Goal: Information Seeking & Learning: Compare options

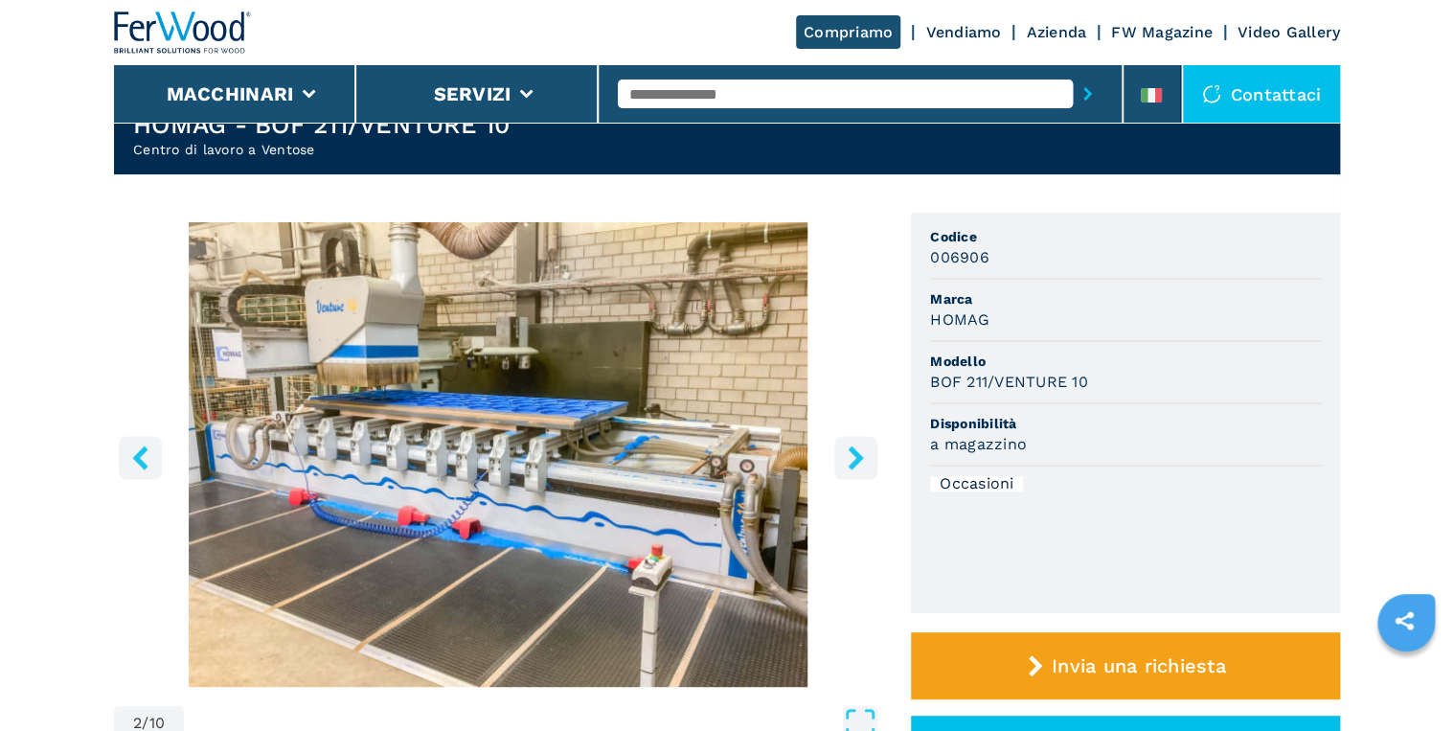
click at [855, 467] on icon "right-button" at bounding box center [856, 457] width 24 height 24
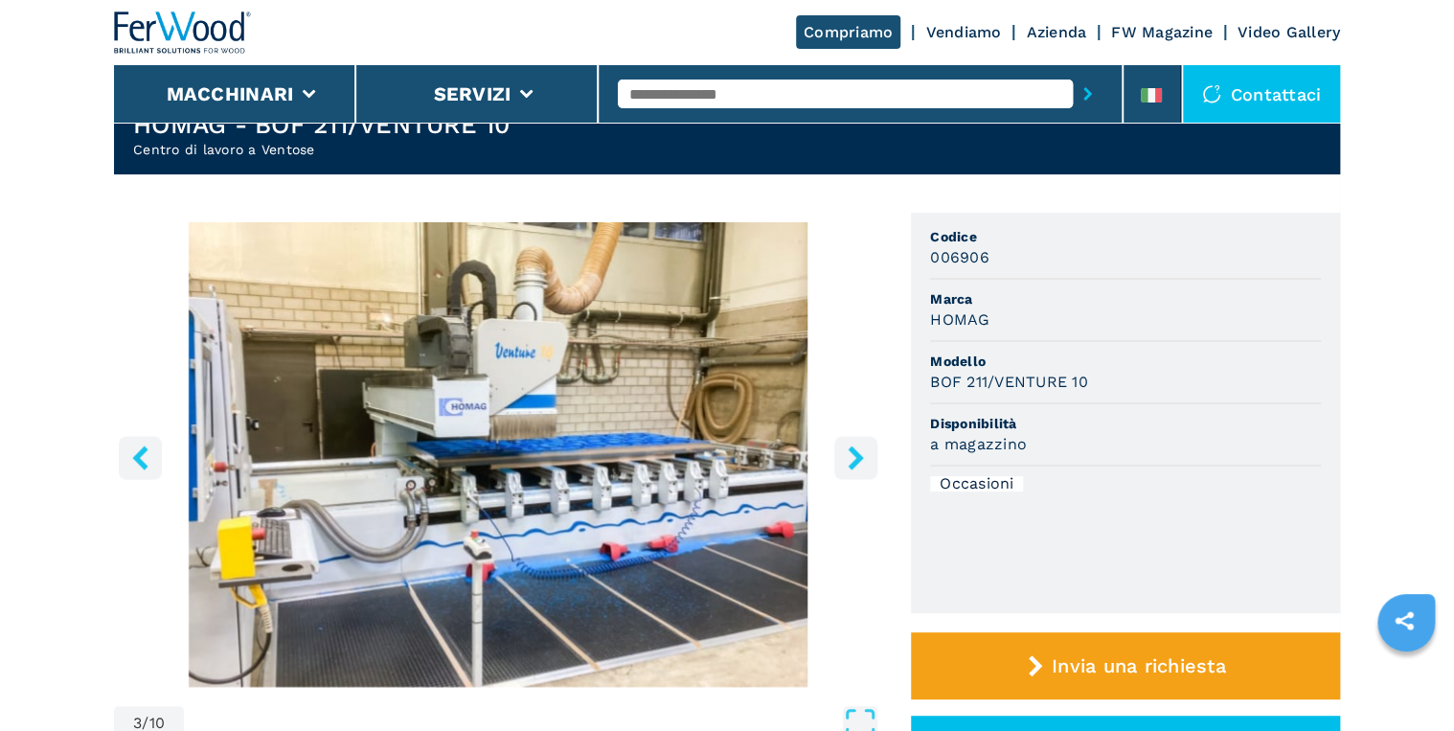
click at [855, 467] on icon "right-button" at bounding box center [856, 457] width 24 height 24
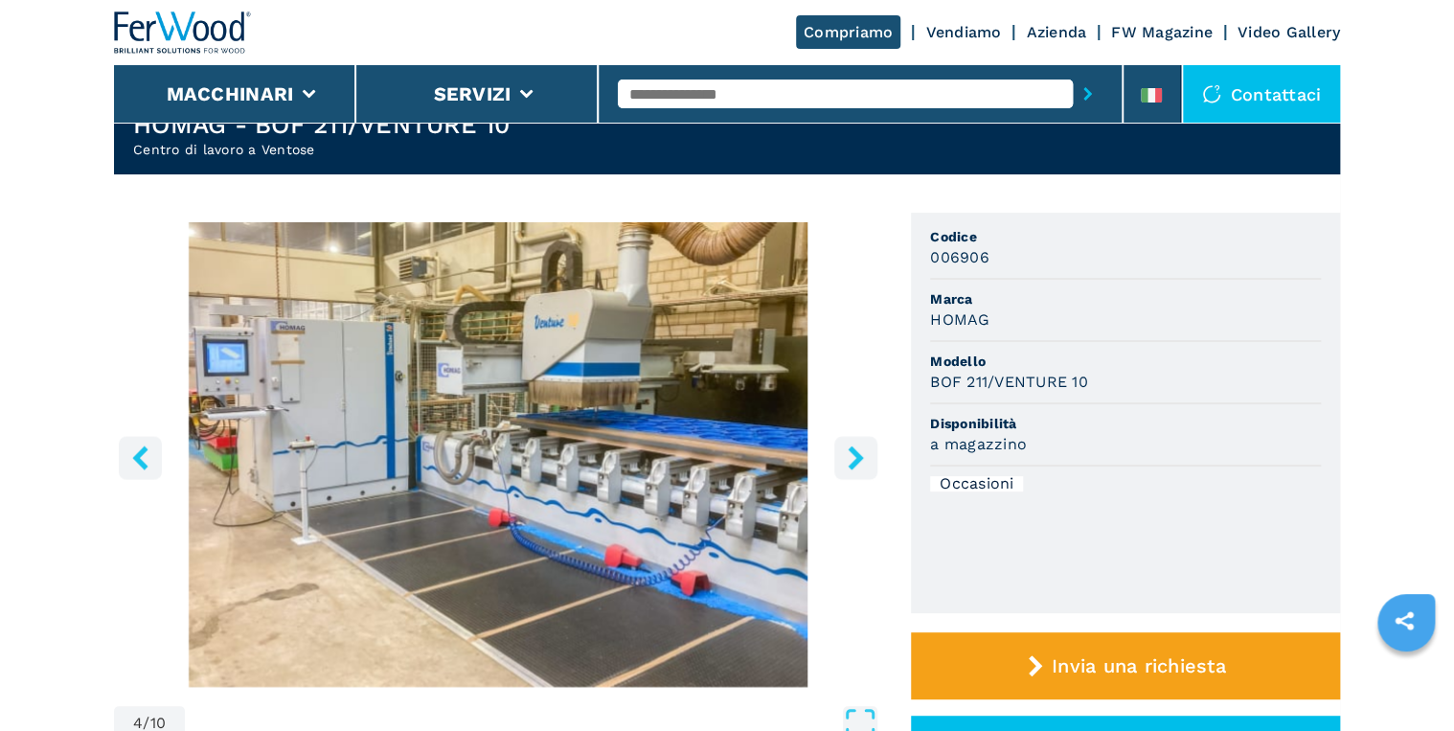
click at [855, 467] on icon "right-button" at bounding box center [856, 457] width 24 height 24
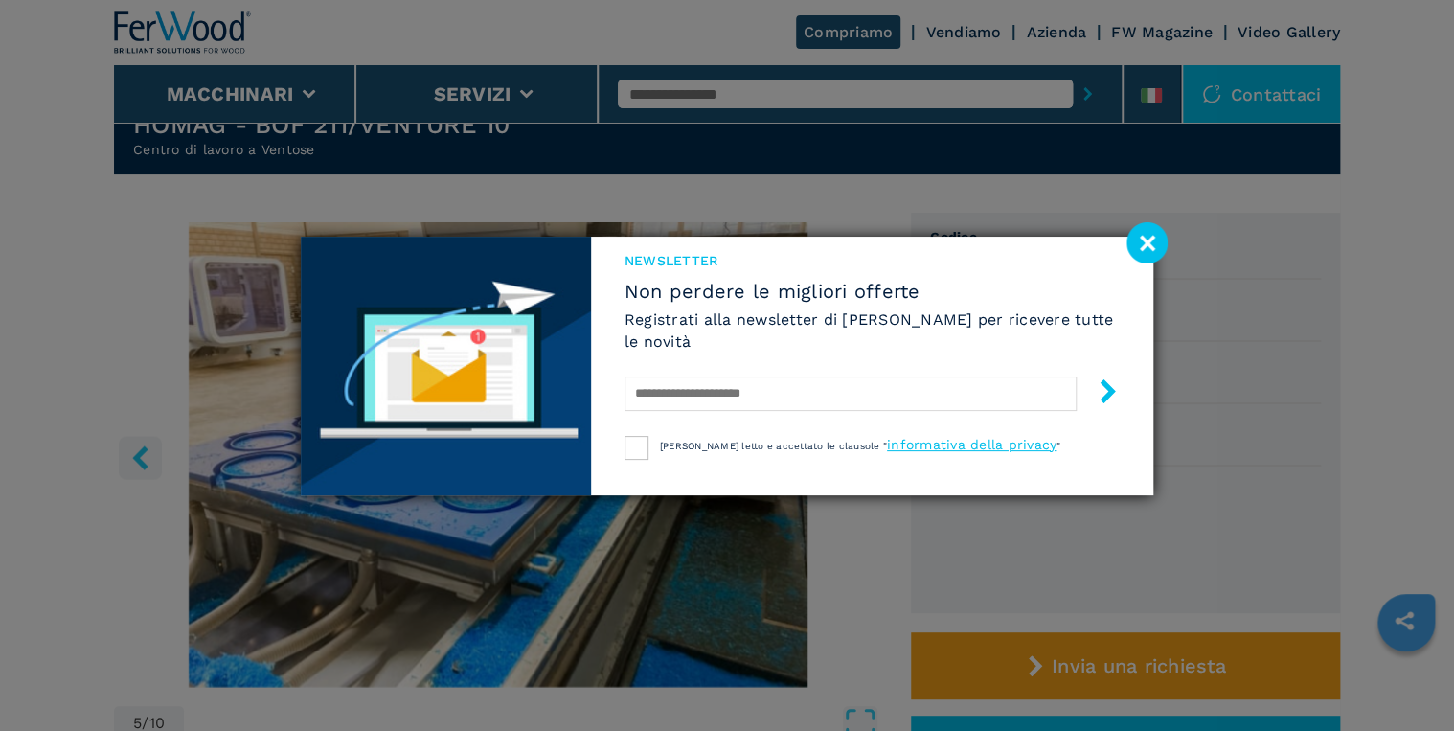
click at [1146, 241] on image at bounding box center [1146, 242] width 41 height 41
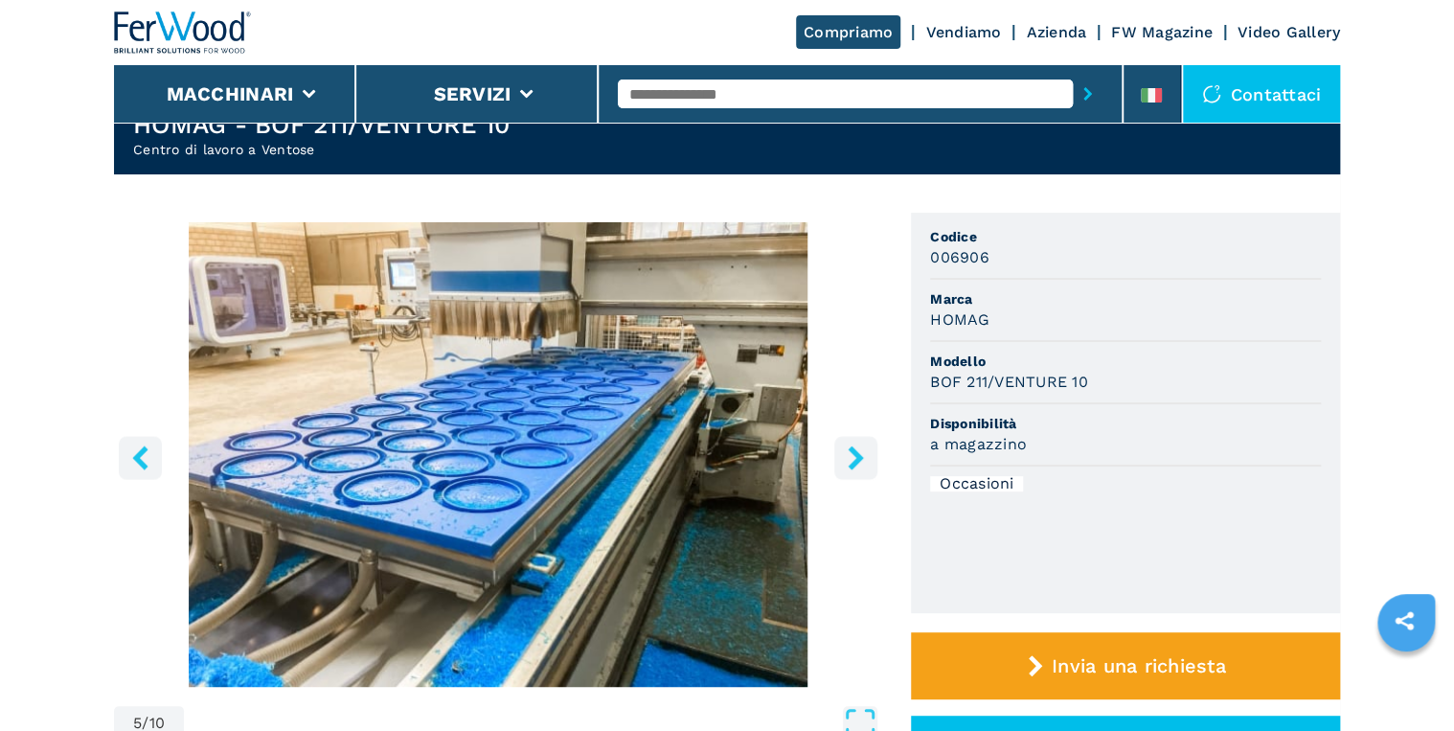
click at [856, 454] on icon "right-button" at bounding box center [855, 457] width 15 height 24
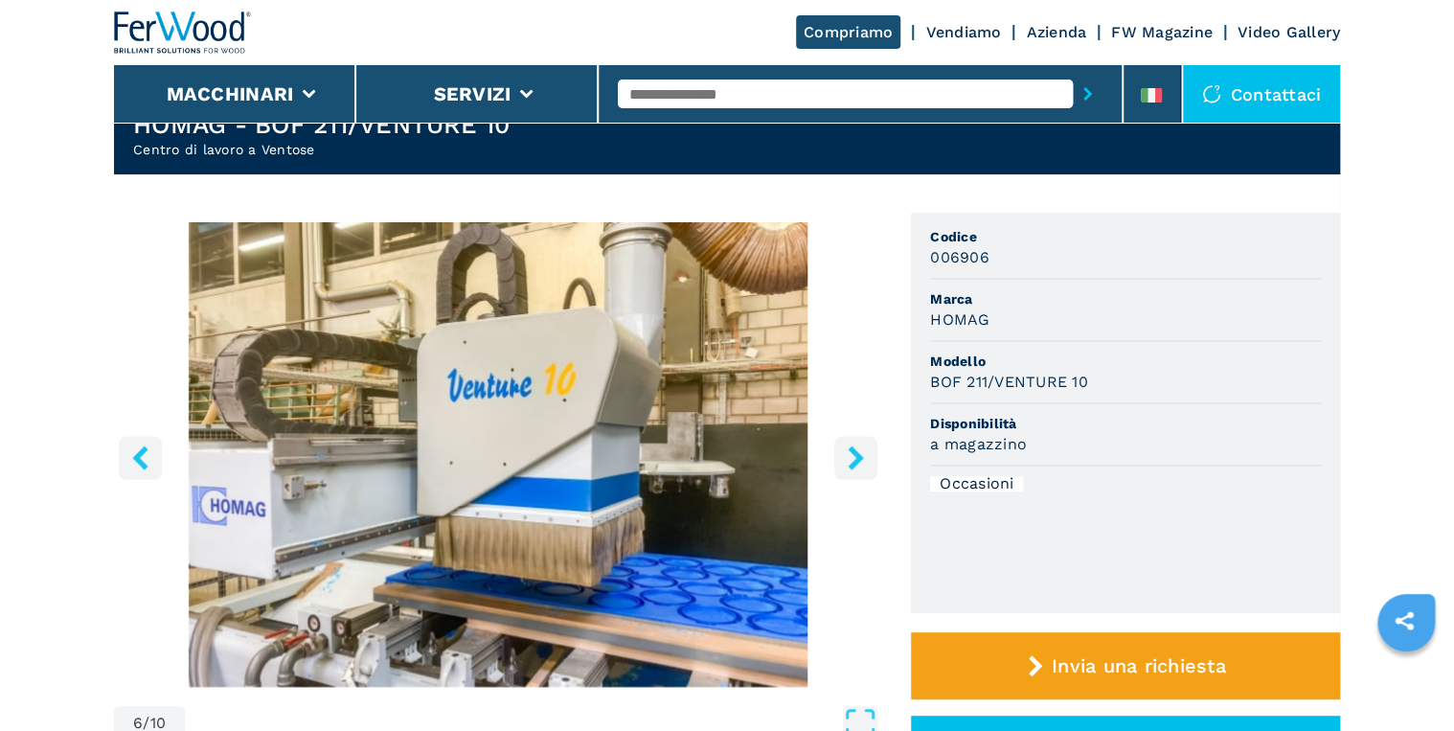
drag, startPoint x: 151, startPoint y: 458, endPoint x: 226, endPoint y: 494, distance: 83.1
click at [149, 457] on icon "left-button" at bounding box center [140, 457] width 24 height 24
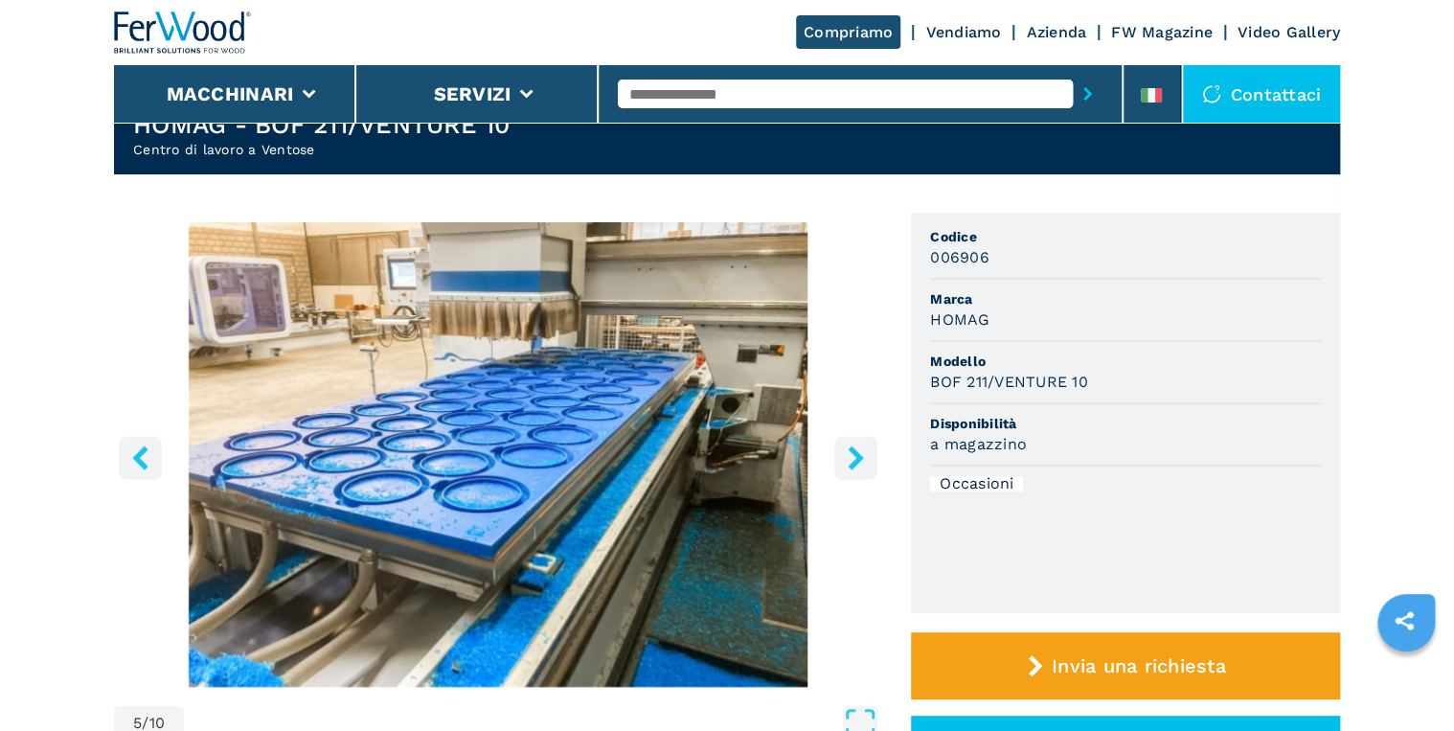
click at [852, 452] on icon "right-button" at bounding box center [855, 457] width 15 height 24
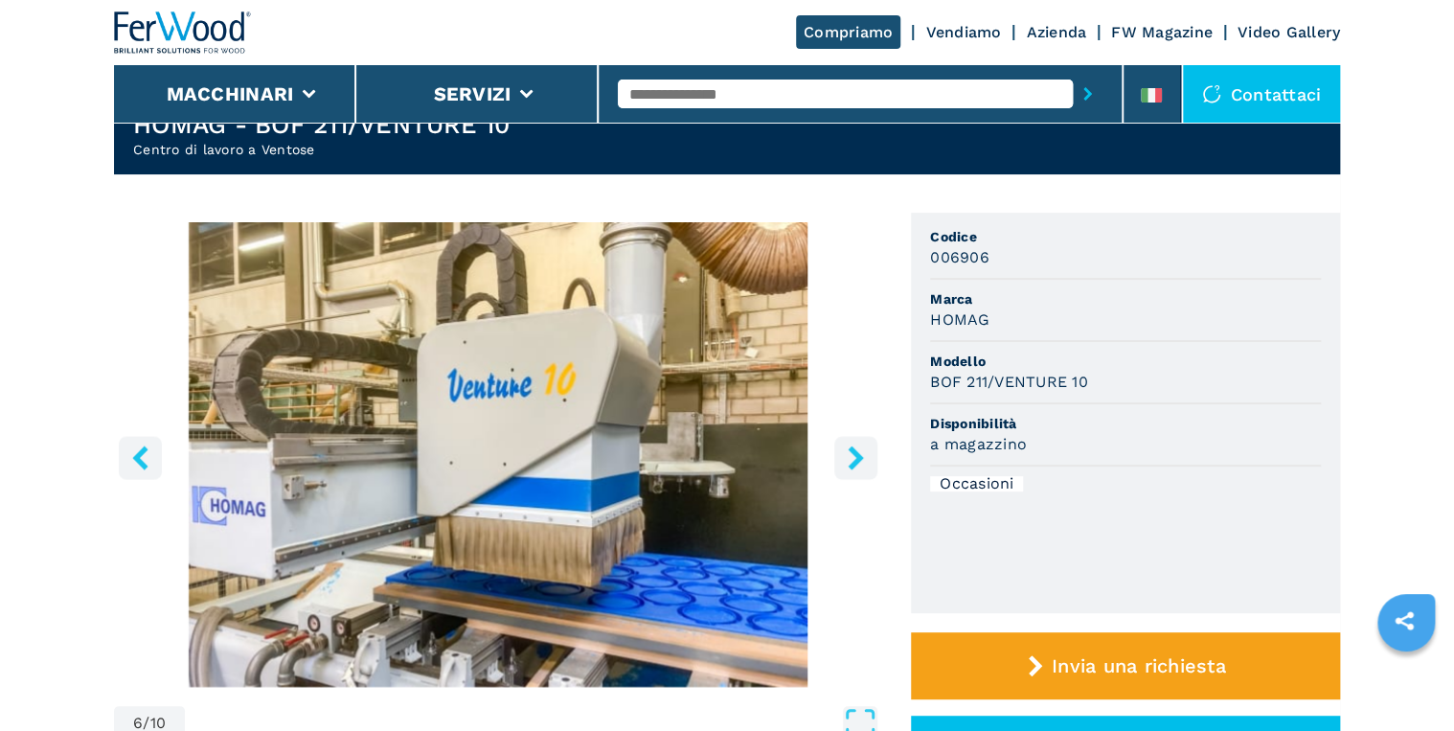
click at [852, 452] on icon "right-button" at bounding box center [855, 457] width 15 height 24
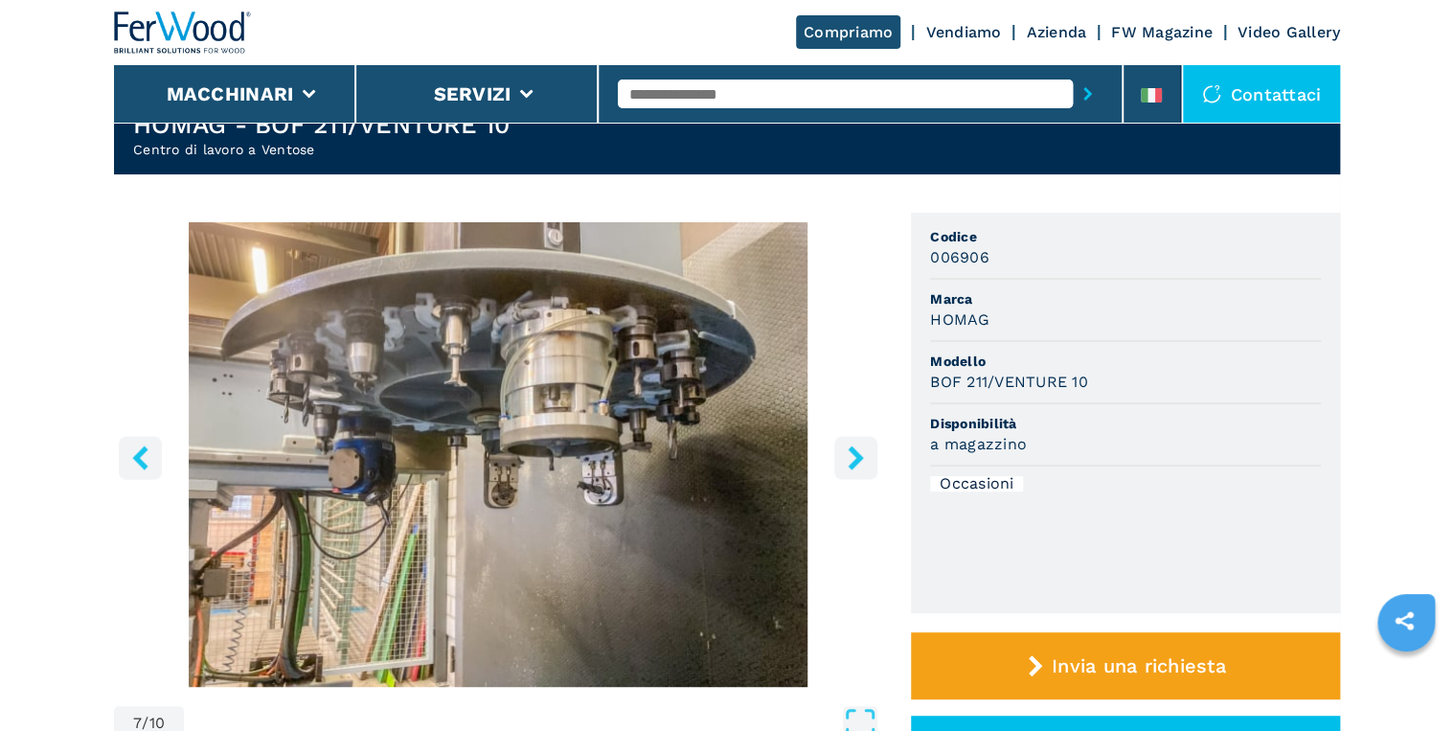
click at [852, 452] on icon "right-button" at bounding box center [855, 457] width 15 height 24
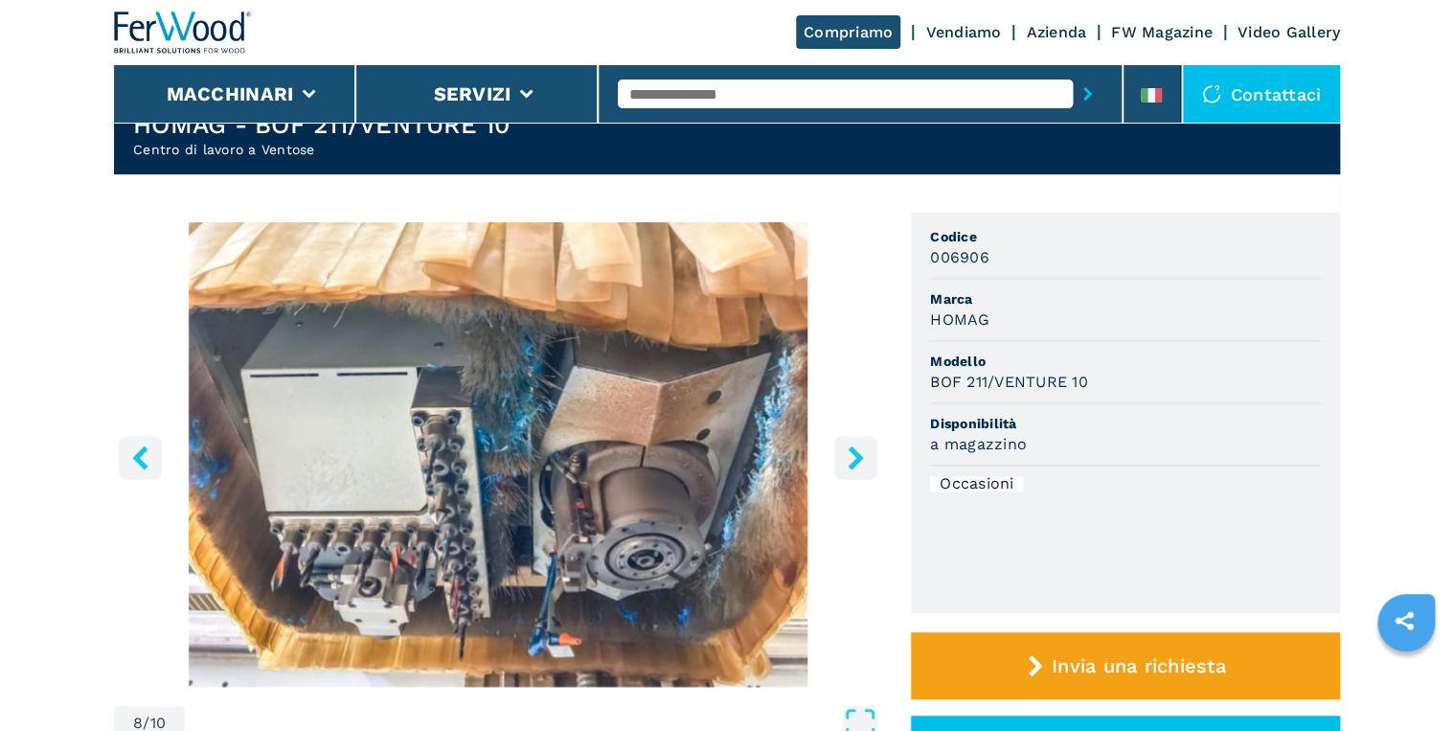
click at [852, 452] on icon "right-button" at bounding box center [855, 457] width 15 height 24
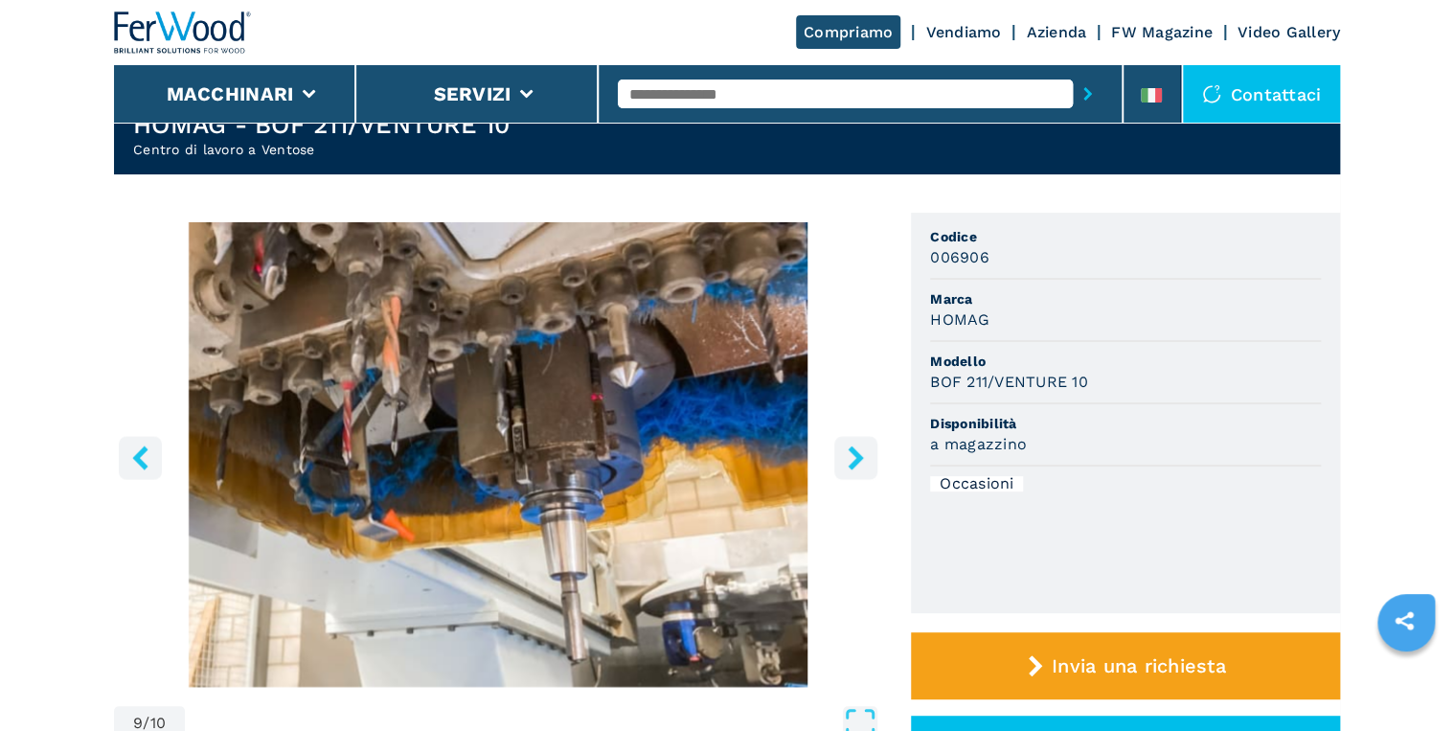
click at [852, 452] on icon "right-button" at bounding box center [855, 457] width 15 height 24
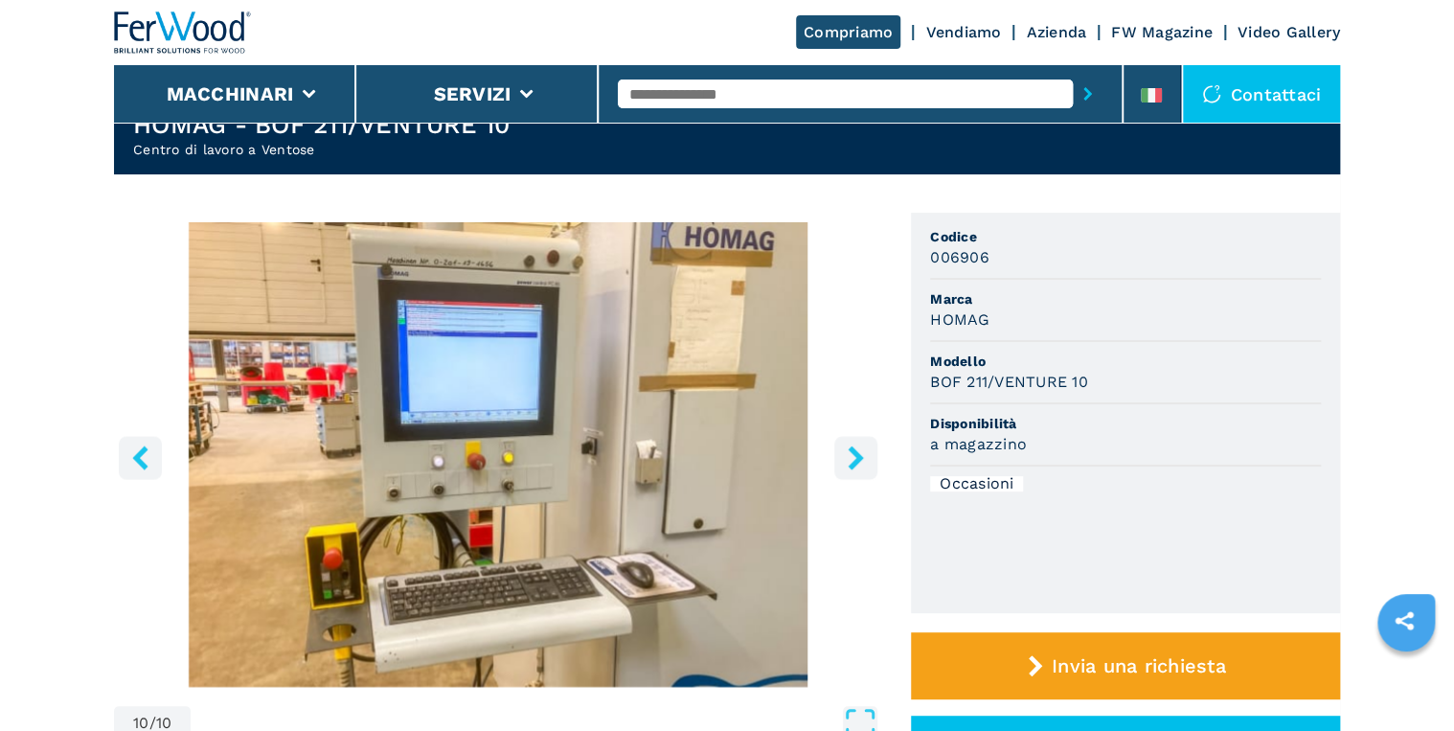
click at [852, 452] on icon "right-button" at bounding box center [855, 457] width 15 height 24
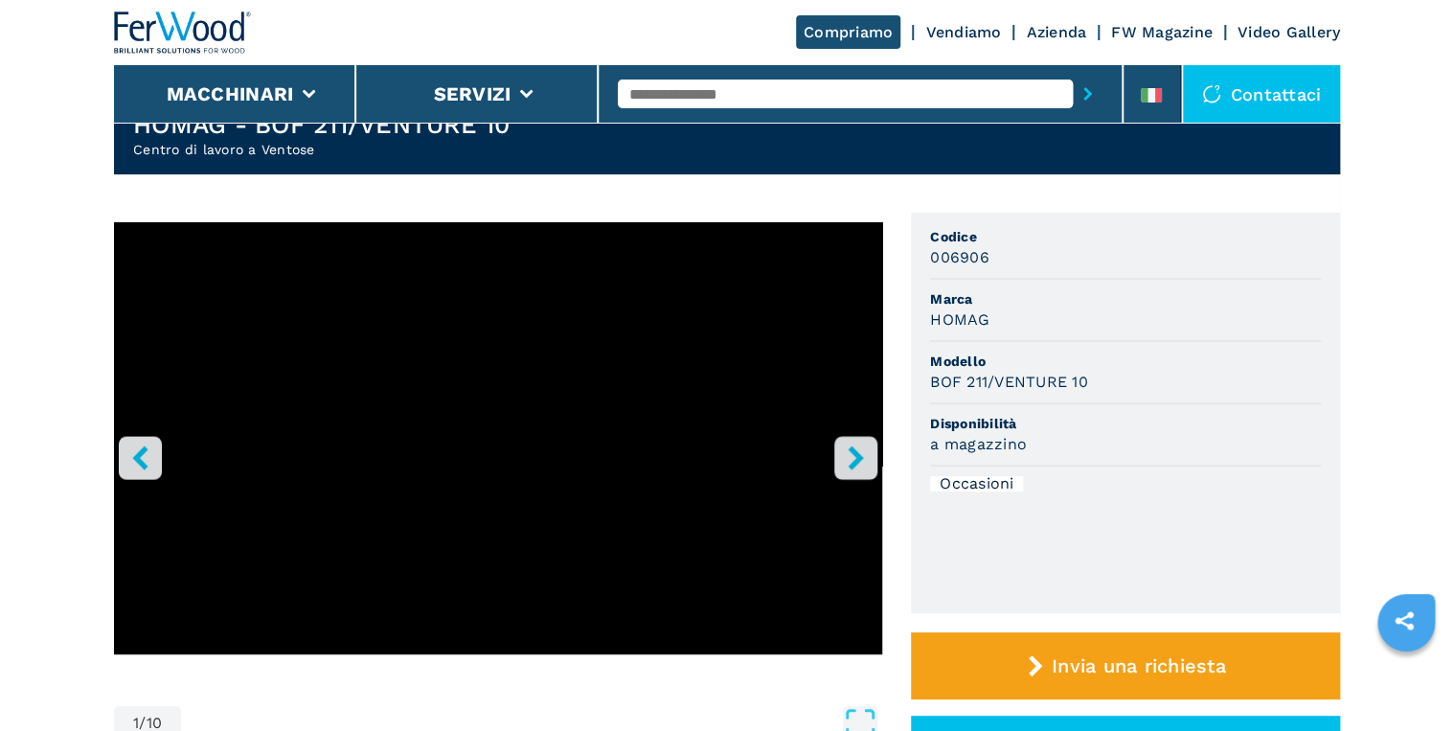
click at [852, 452] on icon "right-button" at bounding box center [855, 457] width 15 height 24
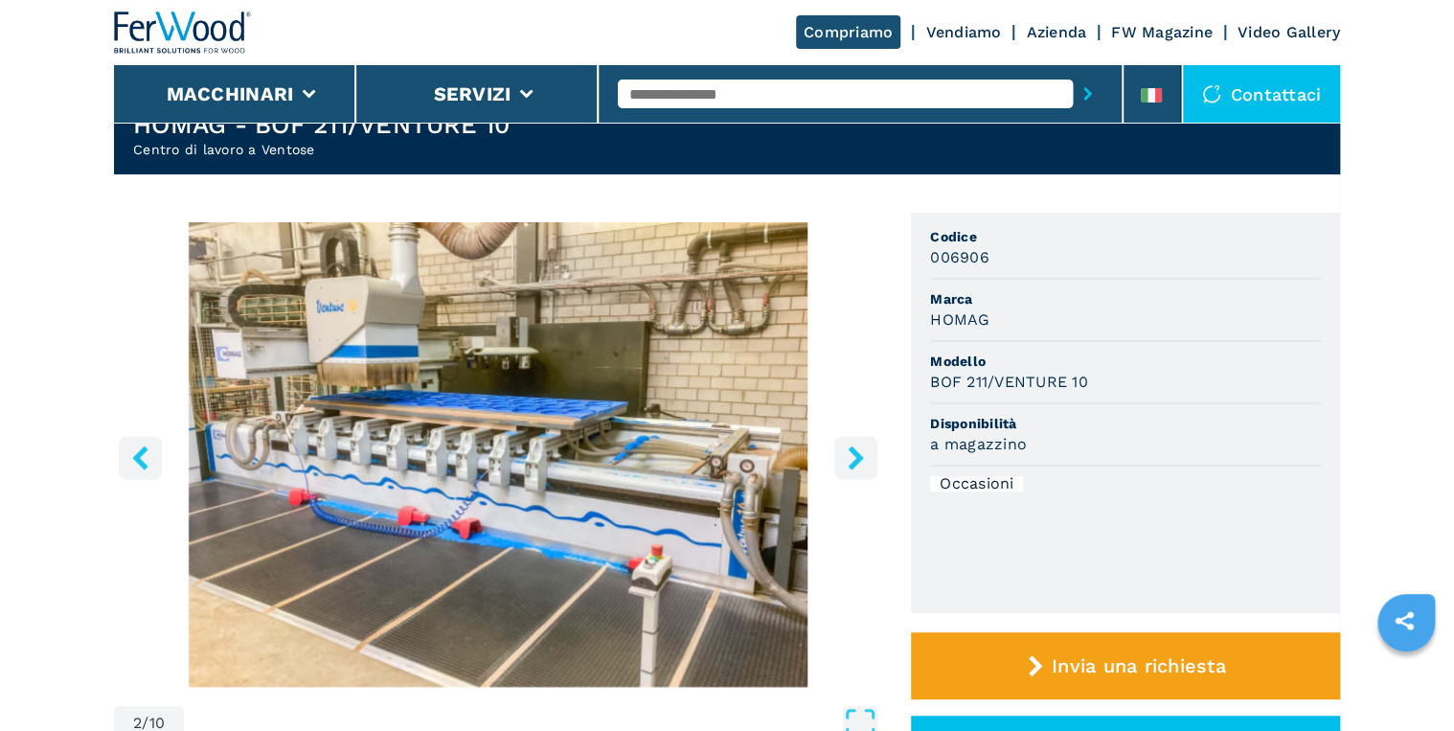
click at [852, 452] on icon "right-button" at bounding box center [855, 457] width 15 height 24
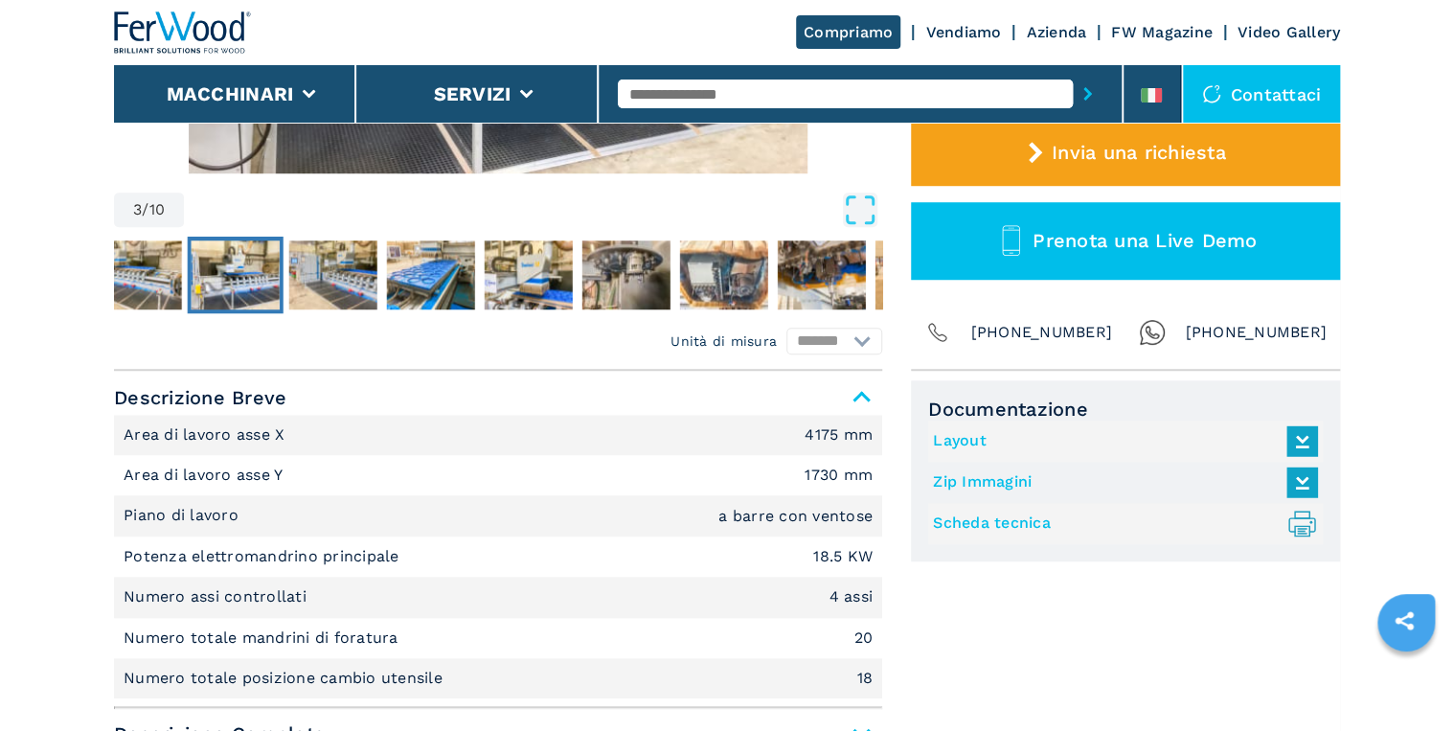
scroll to position [690, 0]
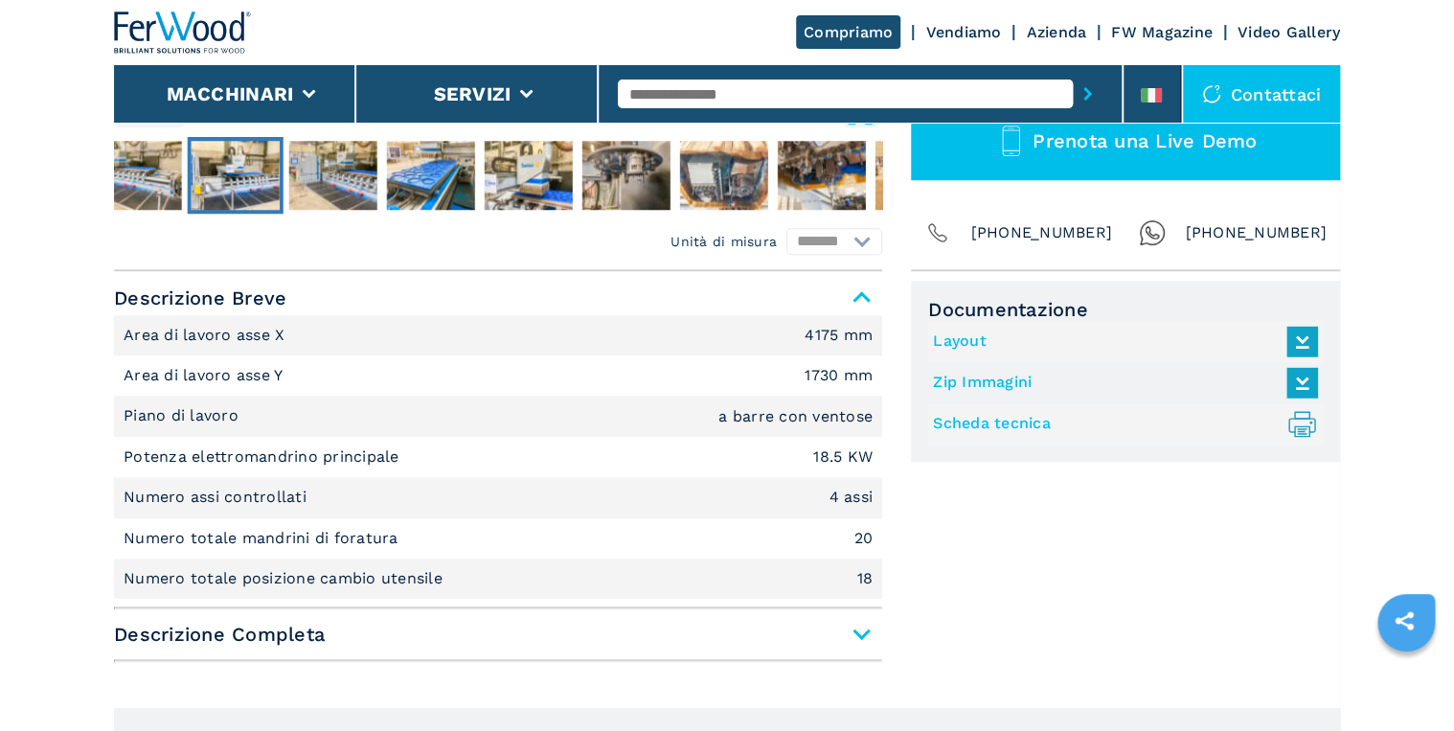
click at [853, 636] on span "Descrizione Completa" at bounding box center [498, 634] width 768 height 34
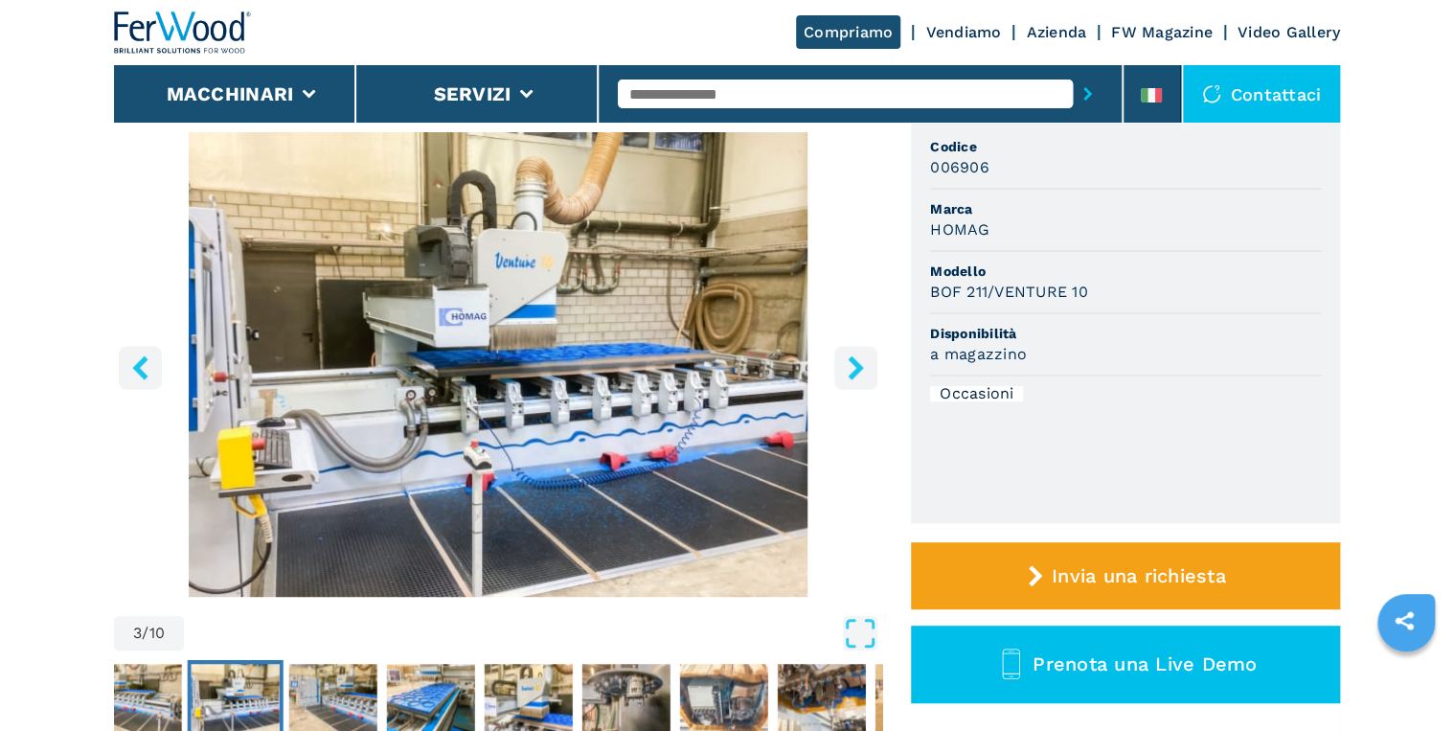
scroll to position [153, 0]
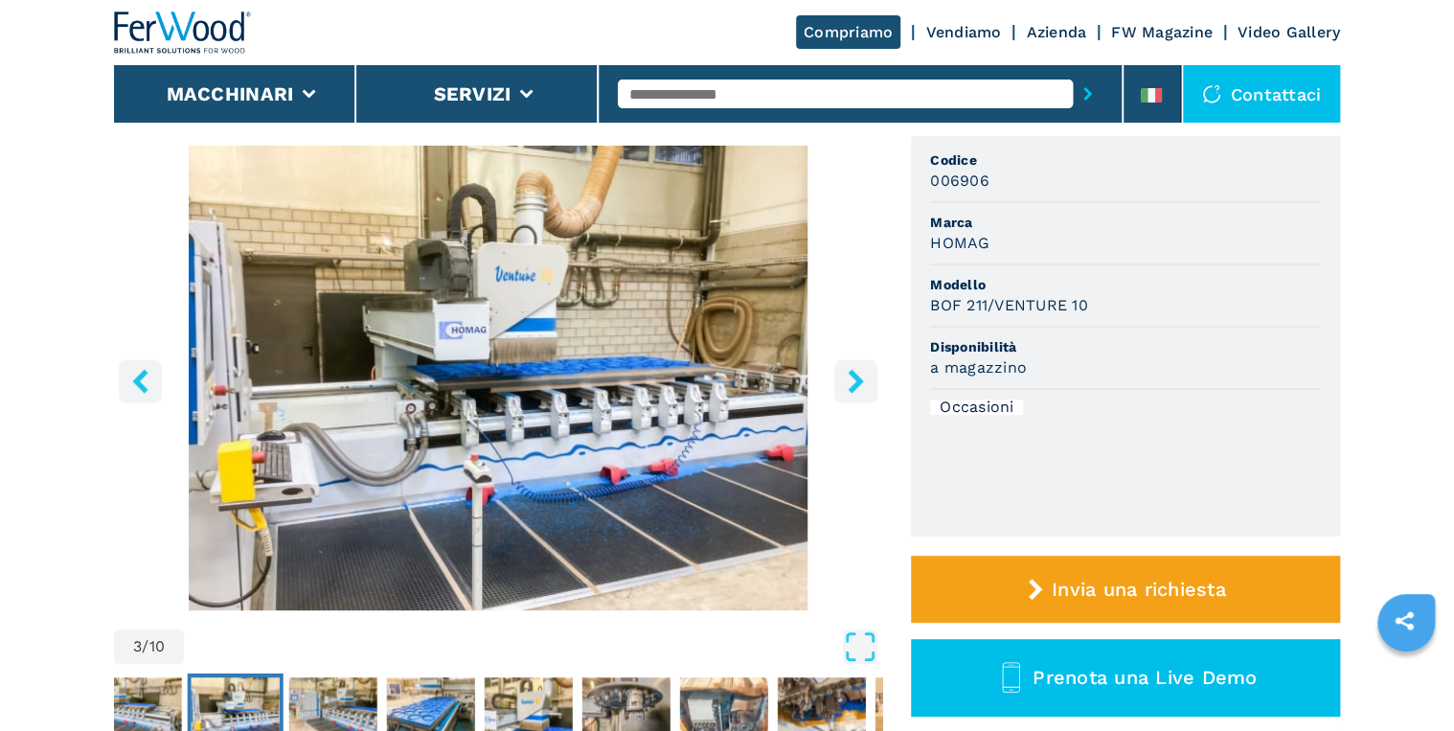
click at [856, 395] on button "right-button" at bounding box center [855, 380] width 43 height 43
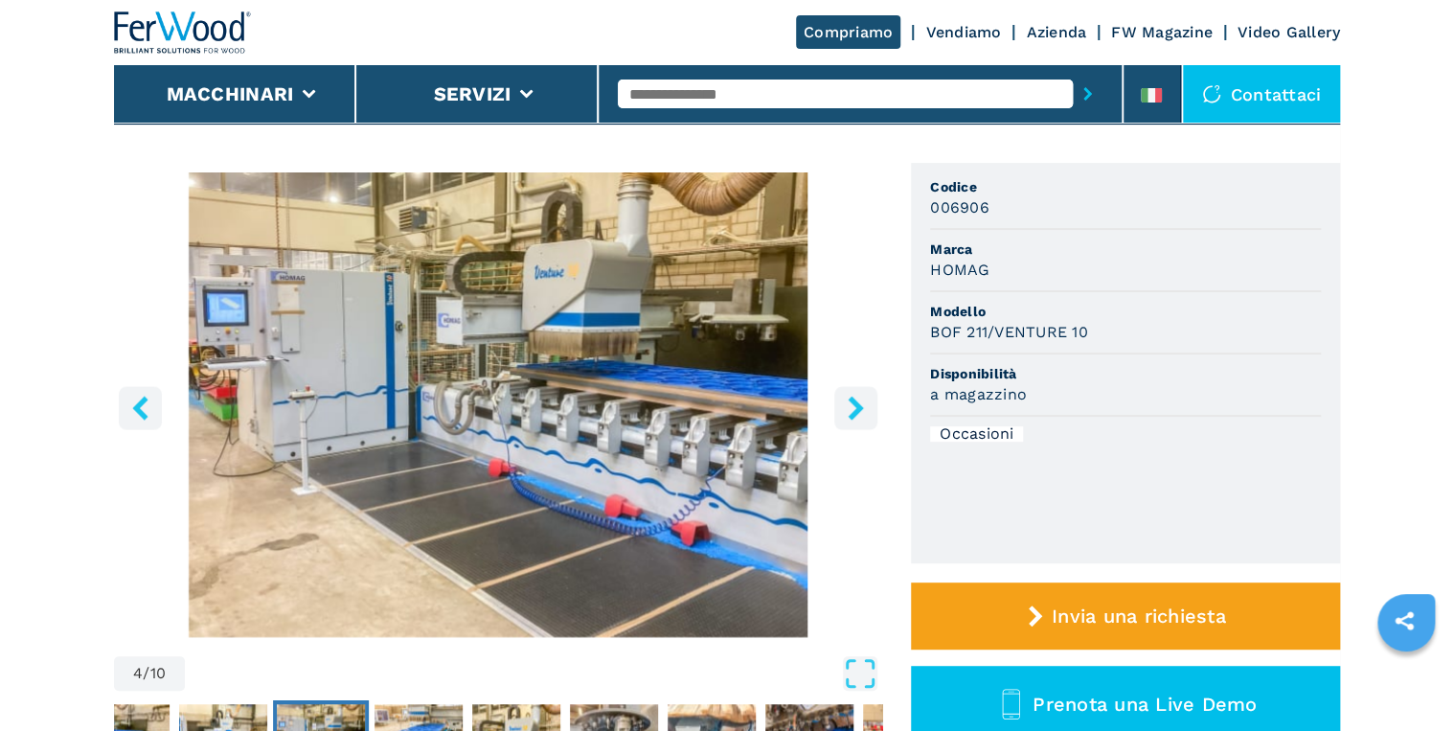
scroll to position [0, 0]
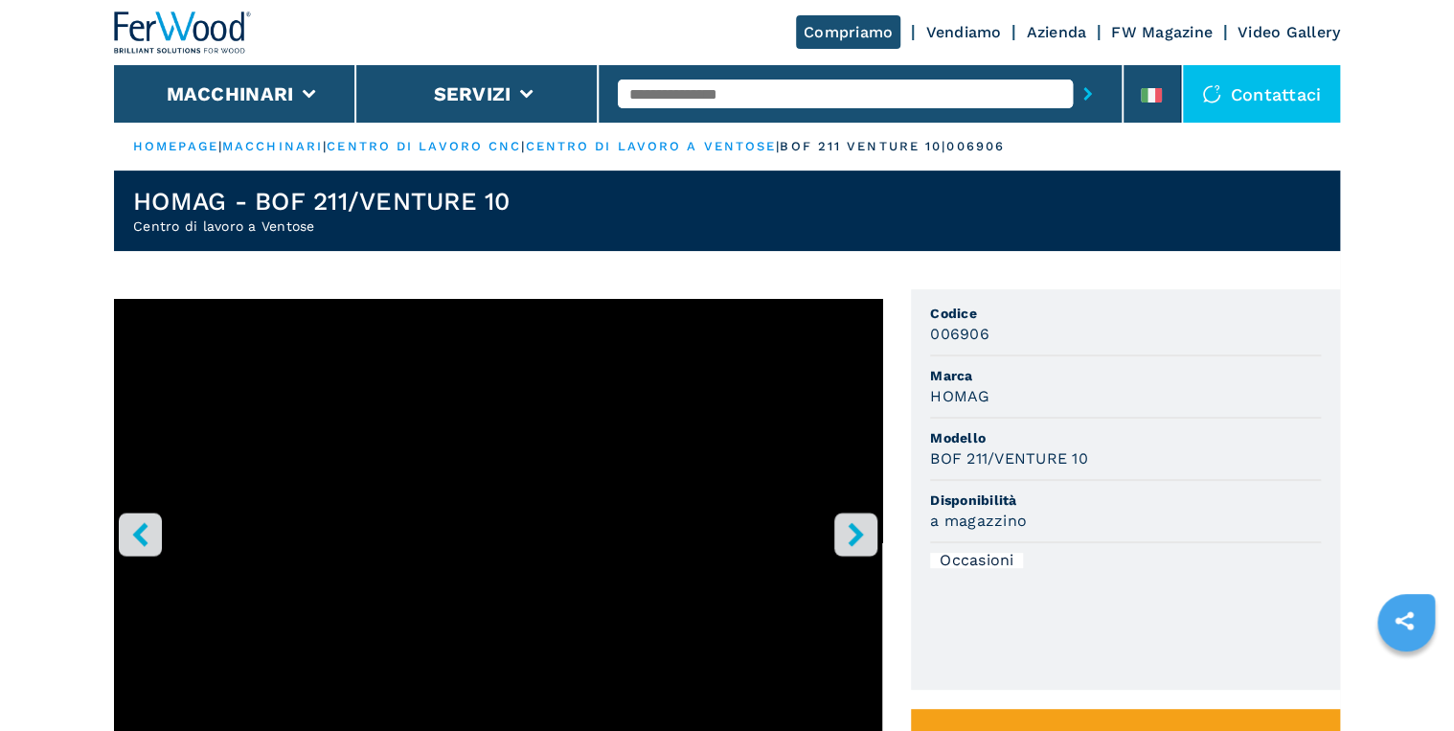
click at [720, 142] on link "centro di lavoro a ventose" at bounding box center [650, 146] width 251 height 14
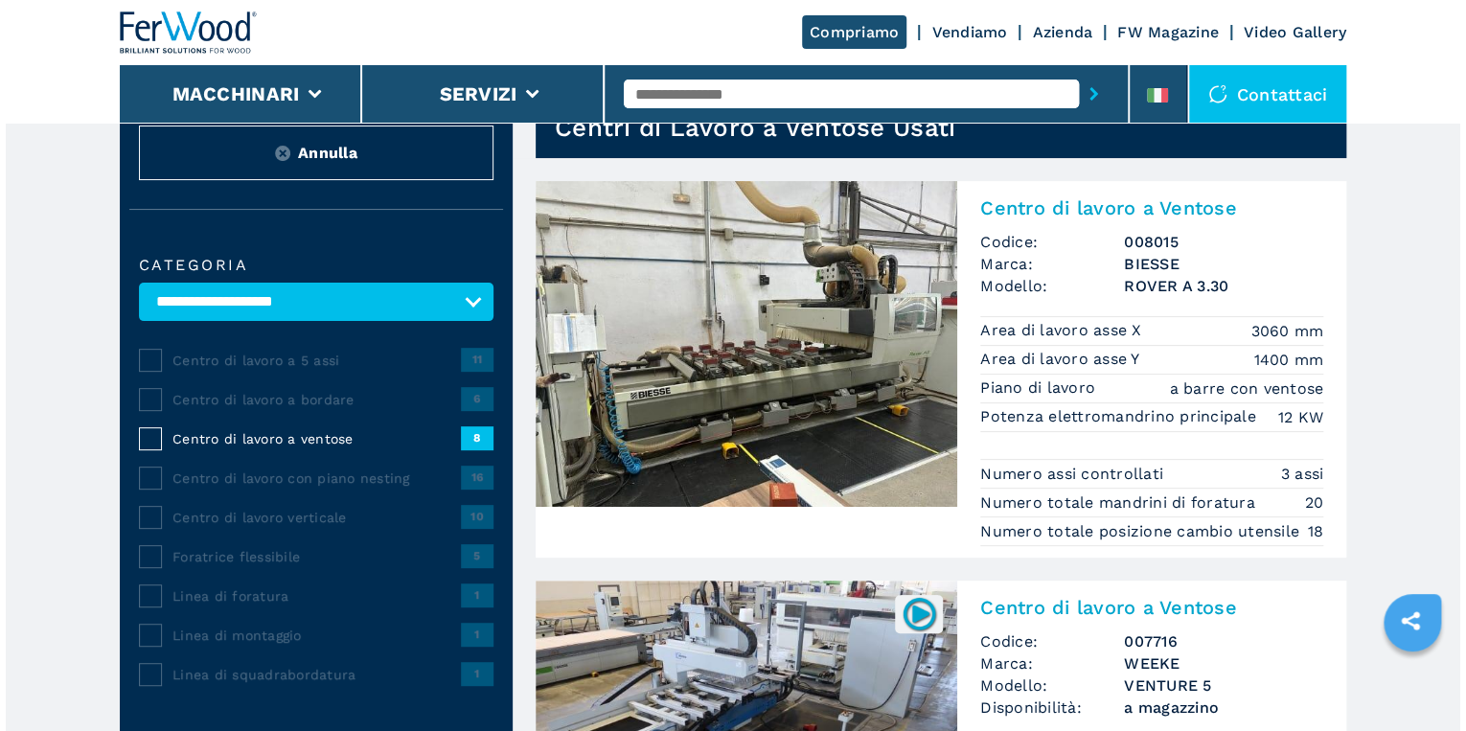
scroll to position [77, 0]
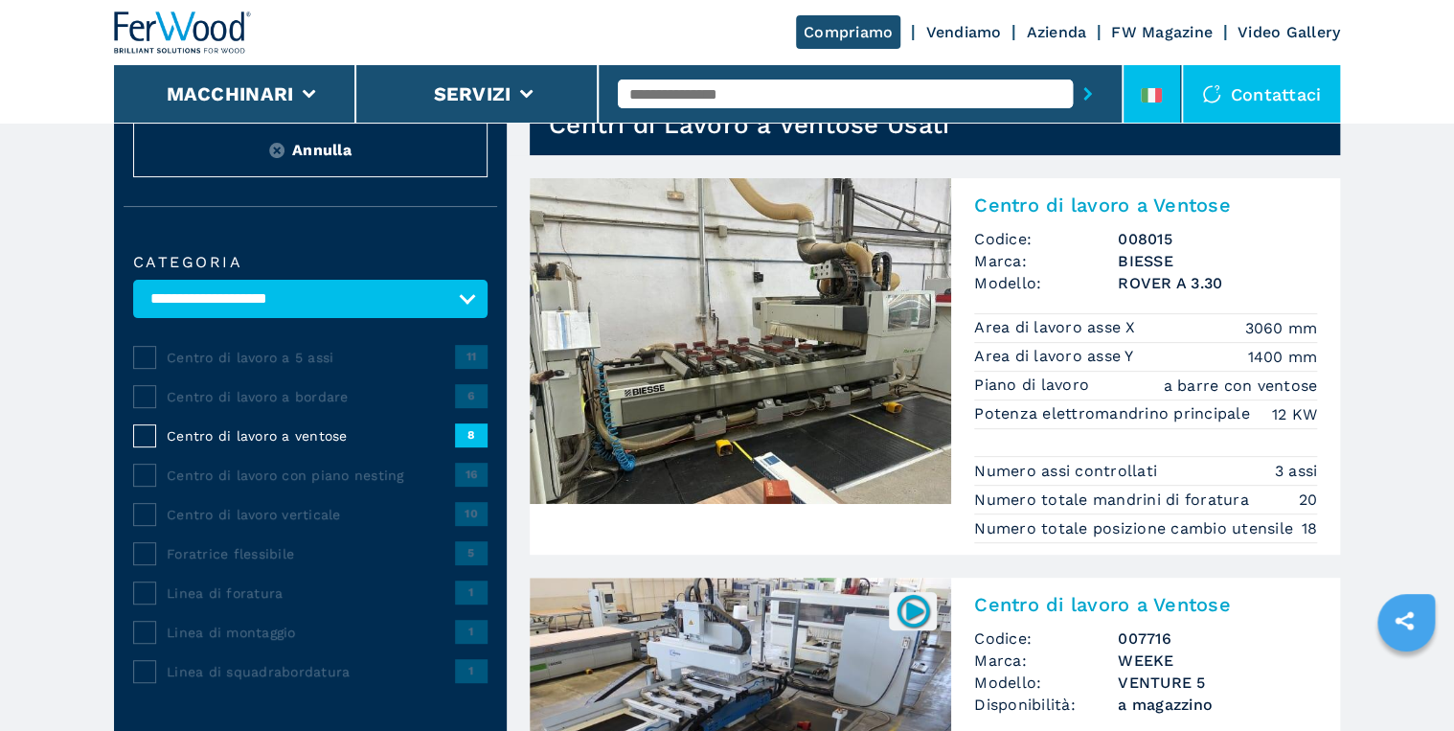
click at [1167, 100] on li at bounding box center [1152, 93] width 57 height 57
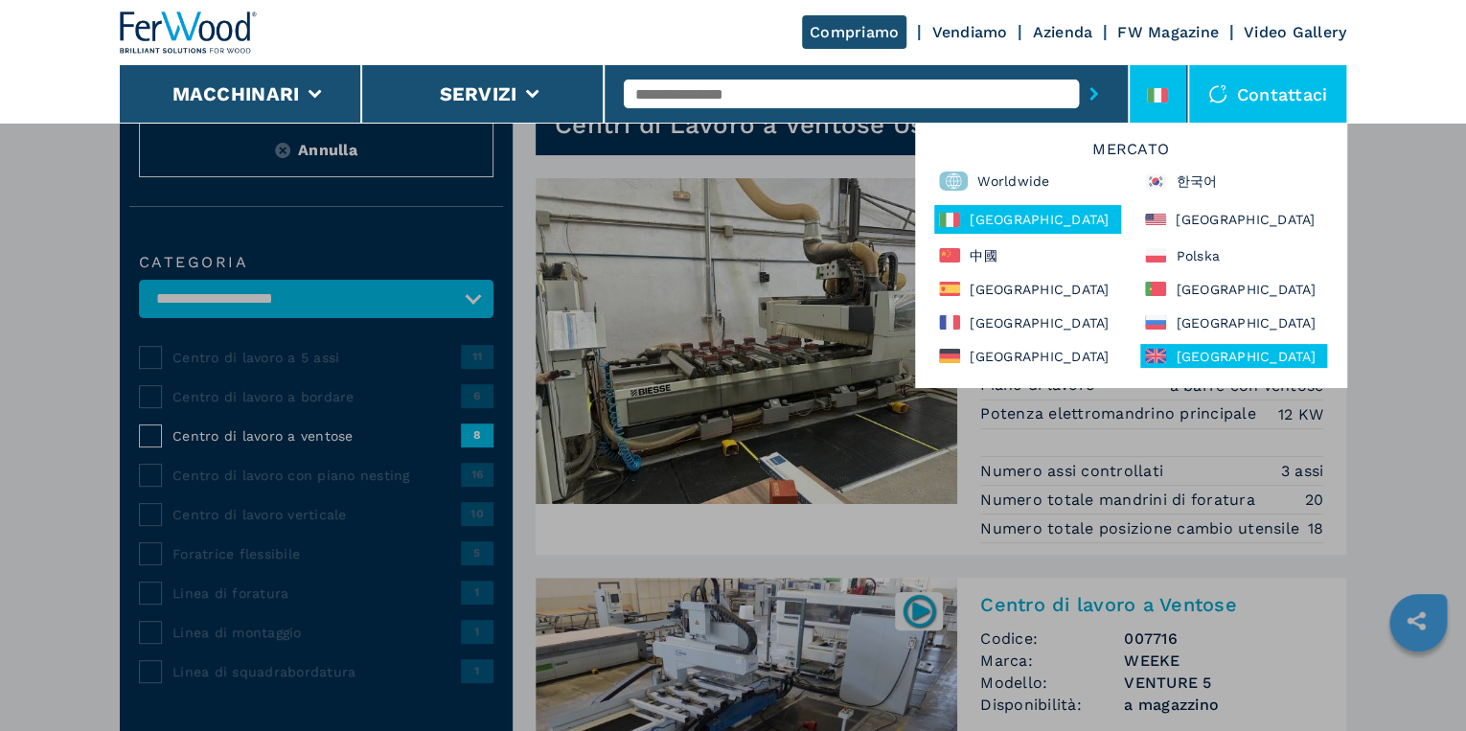
click at [1202, 348] on div "United Kingdom" at bounding box center [1233, 356] width 187 height 24
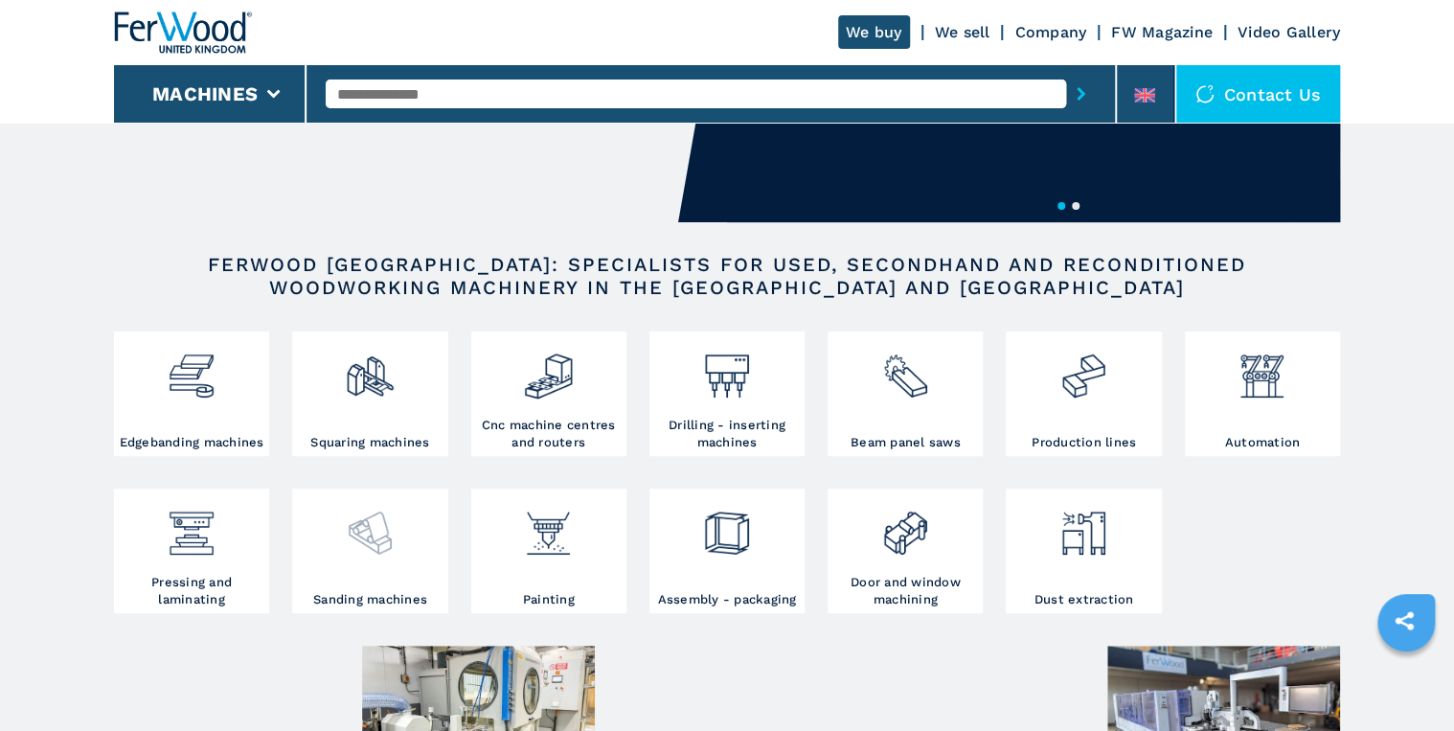
scroll to position [307, 0]
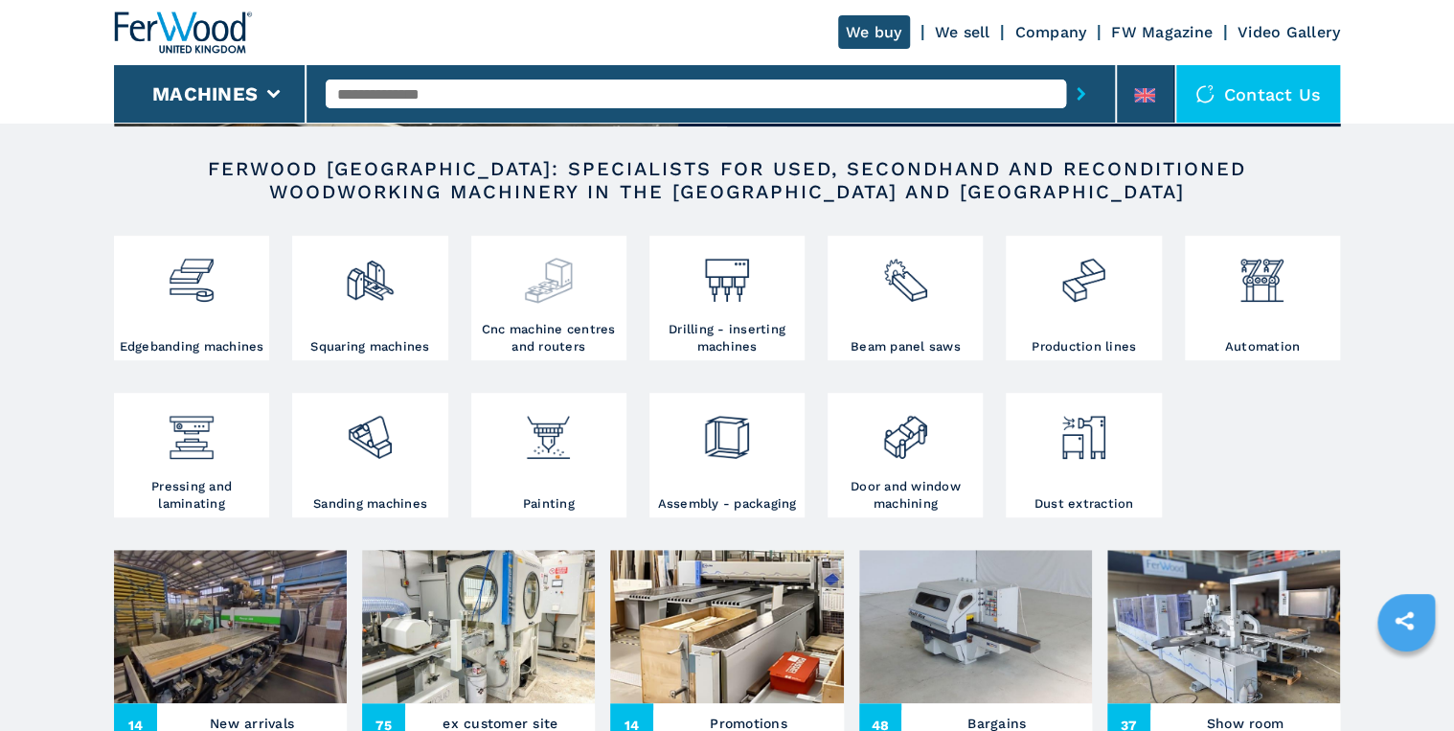
click at [556, 274] on img at bounding box center [548, 272] width 51 height 65
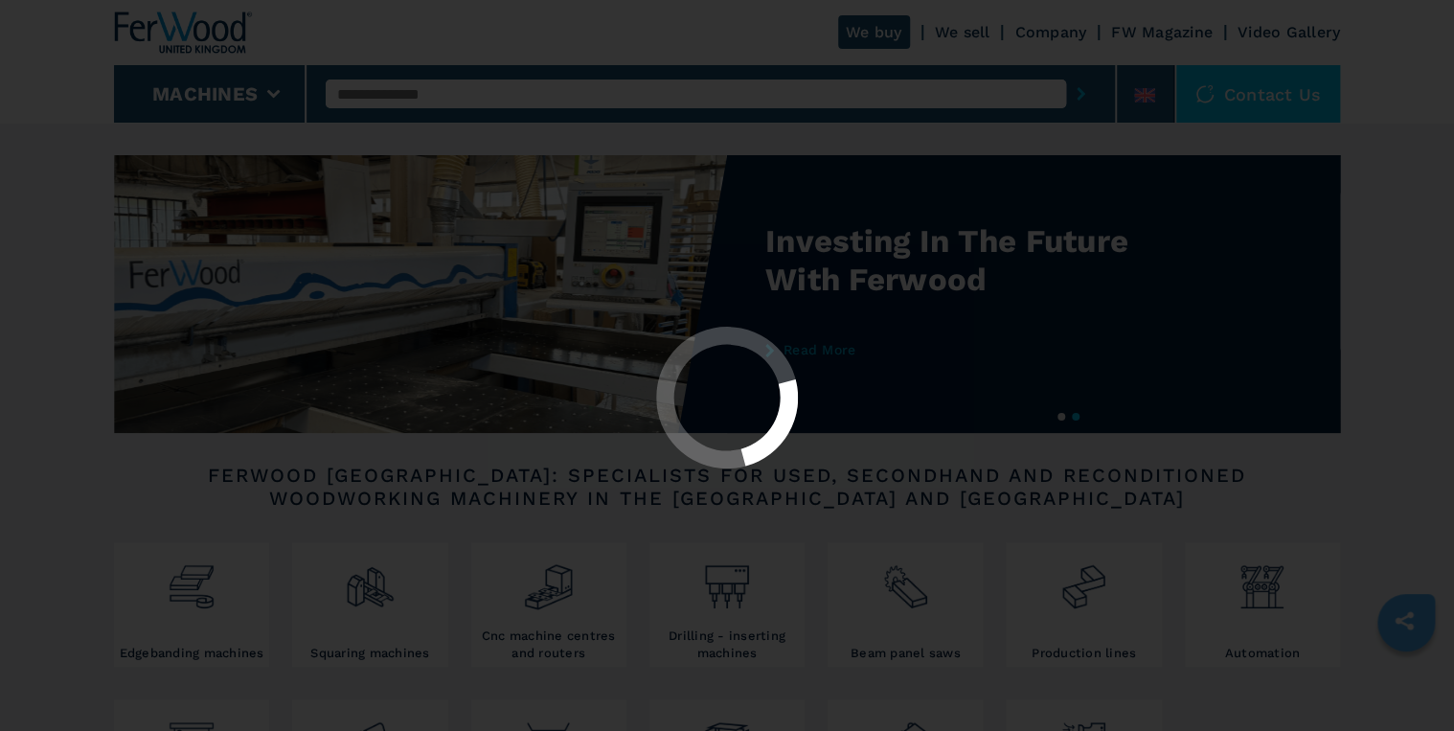
select select "**********"
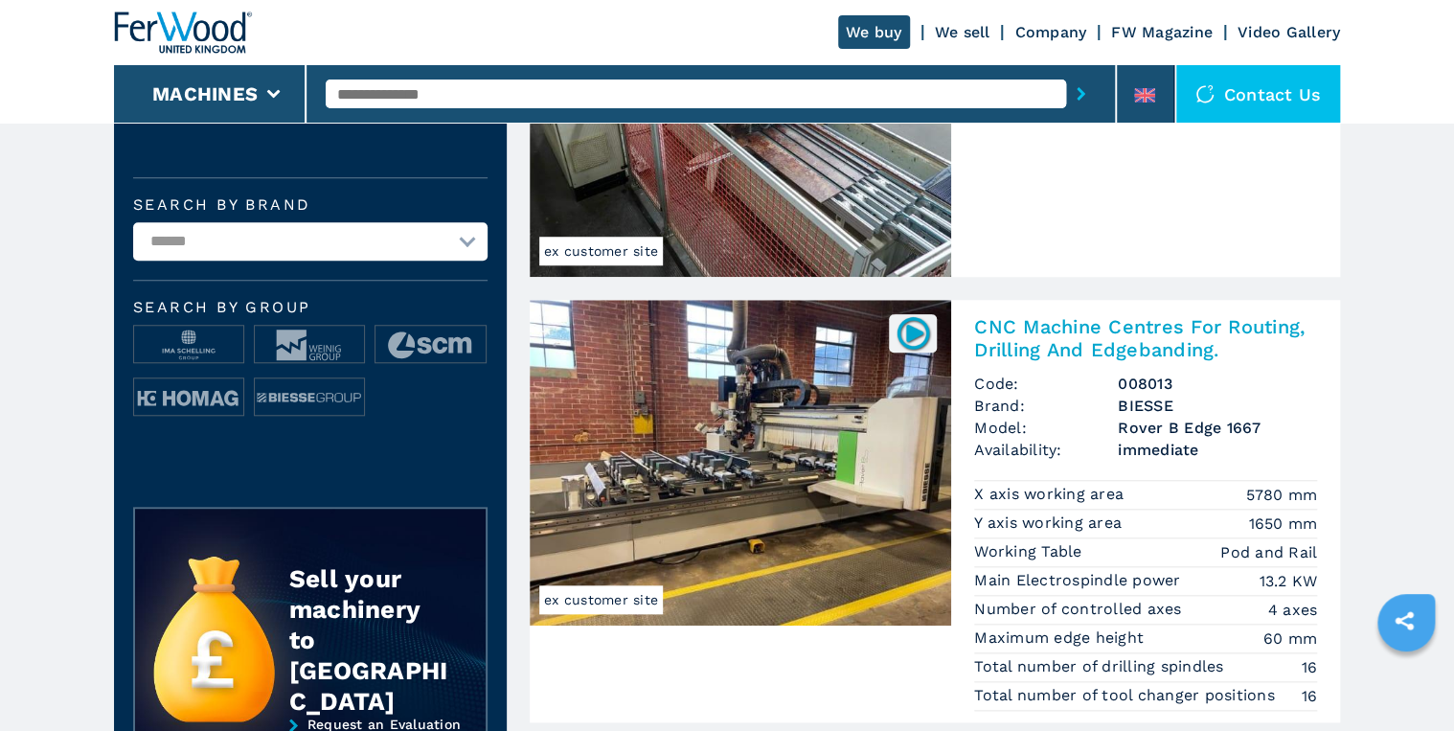
scroll to position [690, 0]
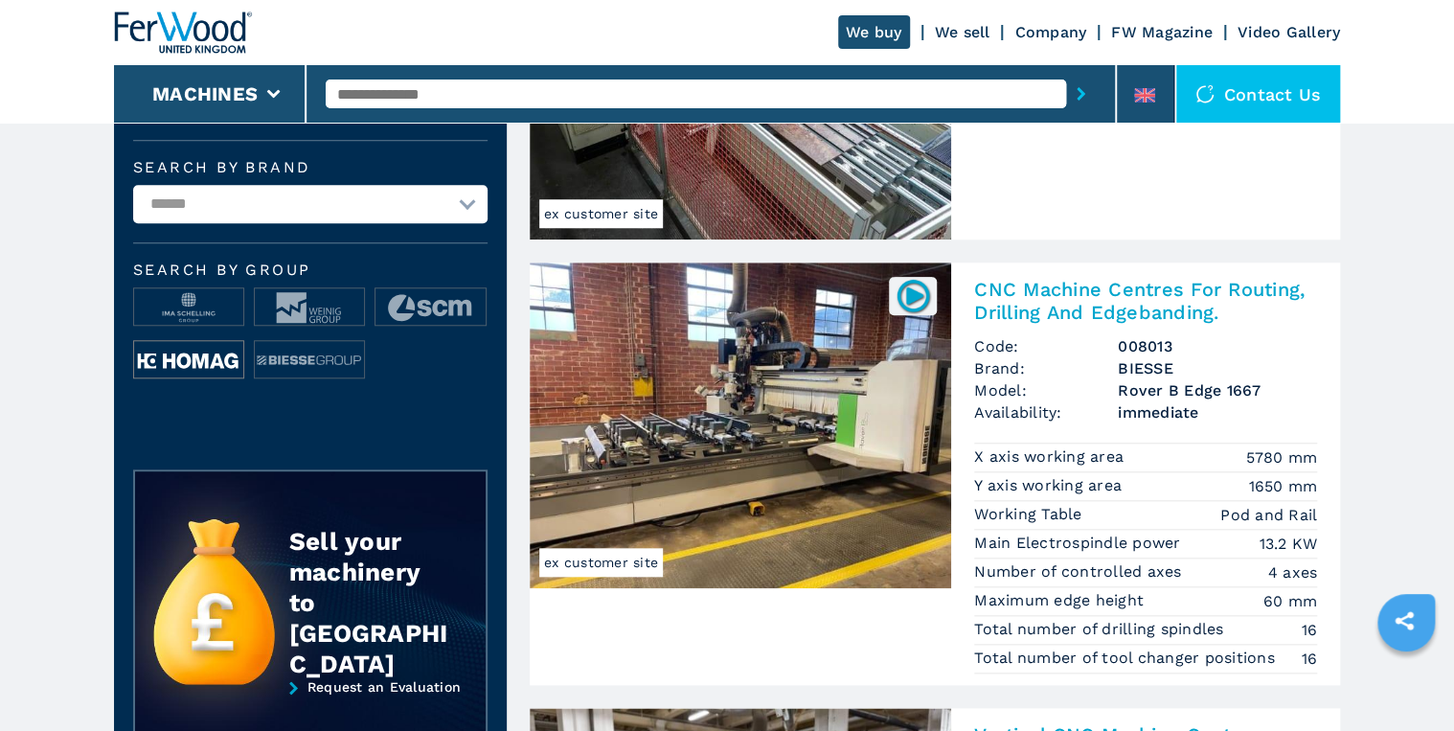
click at [172, 359] on img at bounding box center [188, 360] width 109 height 38
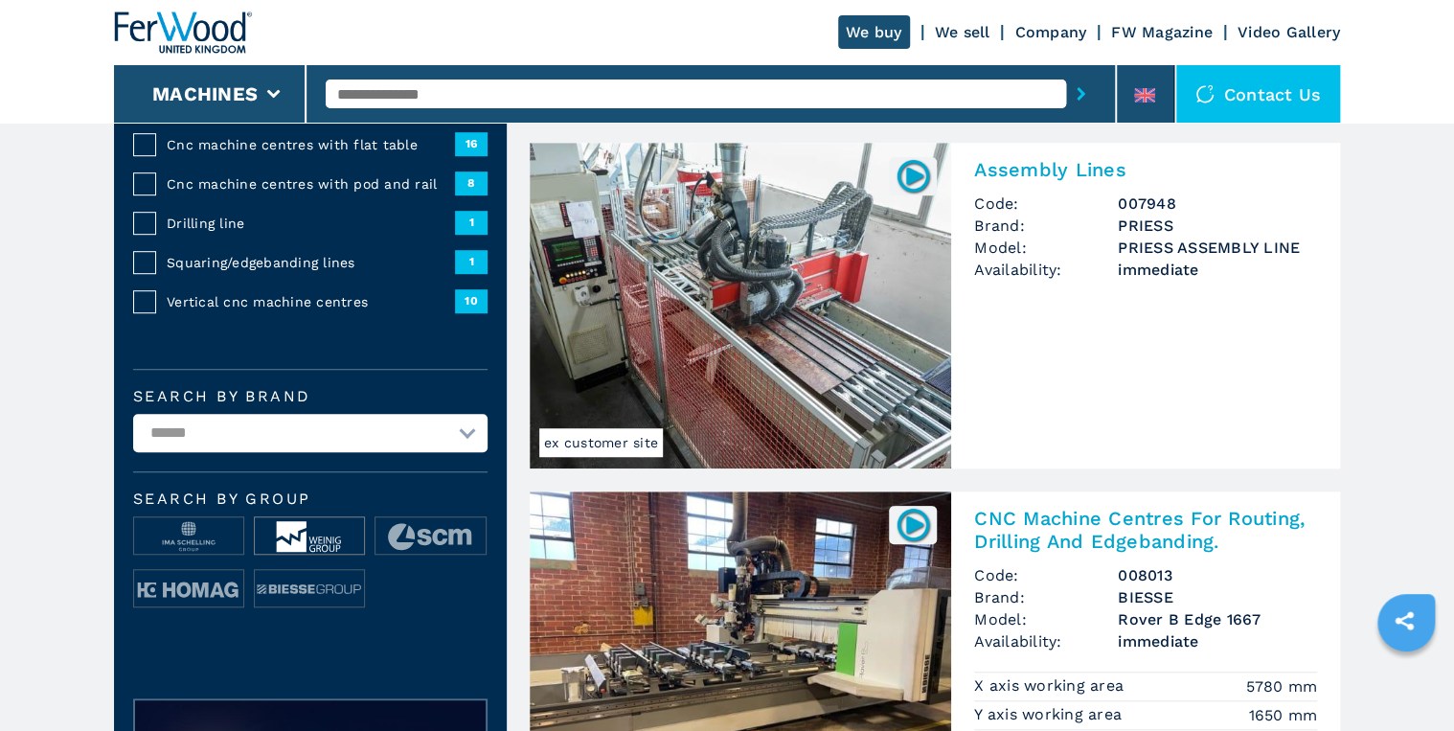
scroll to position [536, 0]
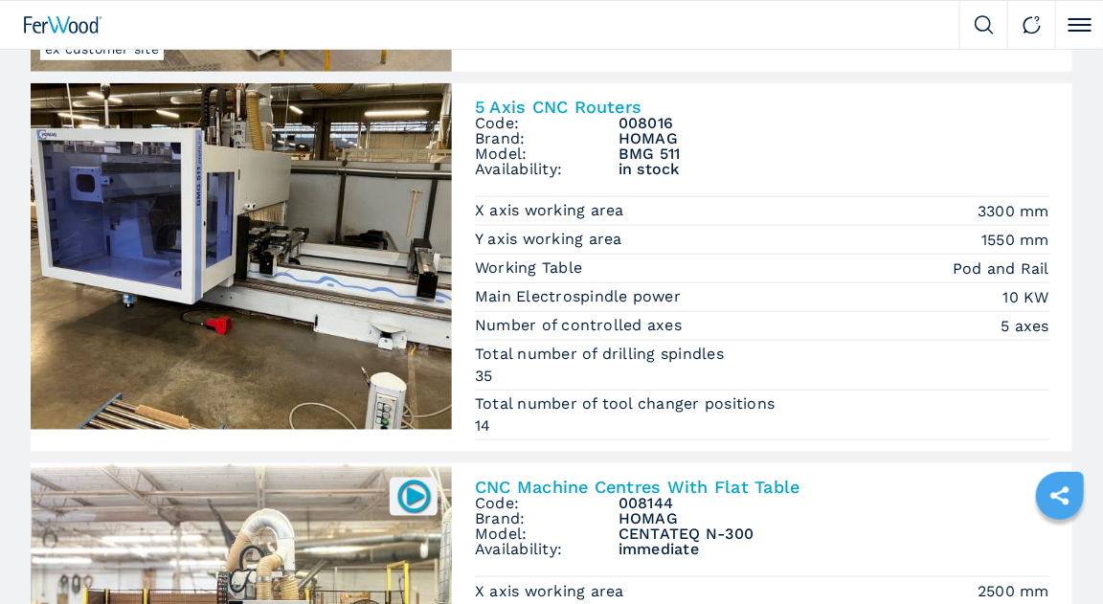
scroll to position [230, 0]
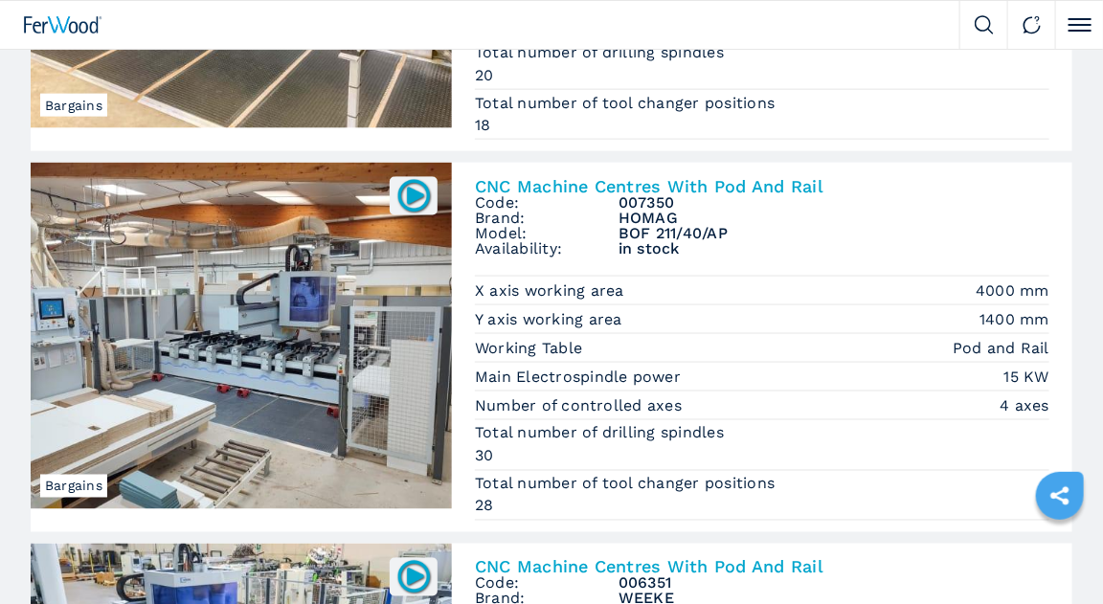
scroll to position [766, 0]
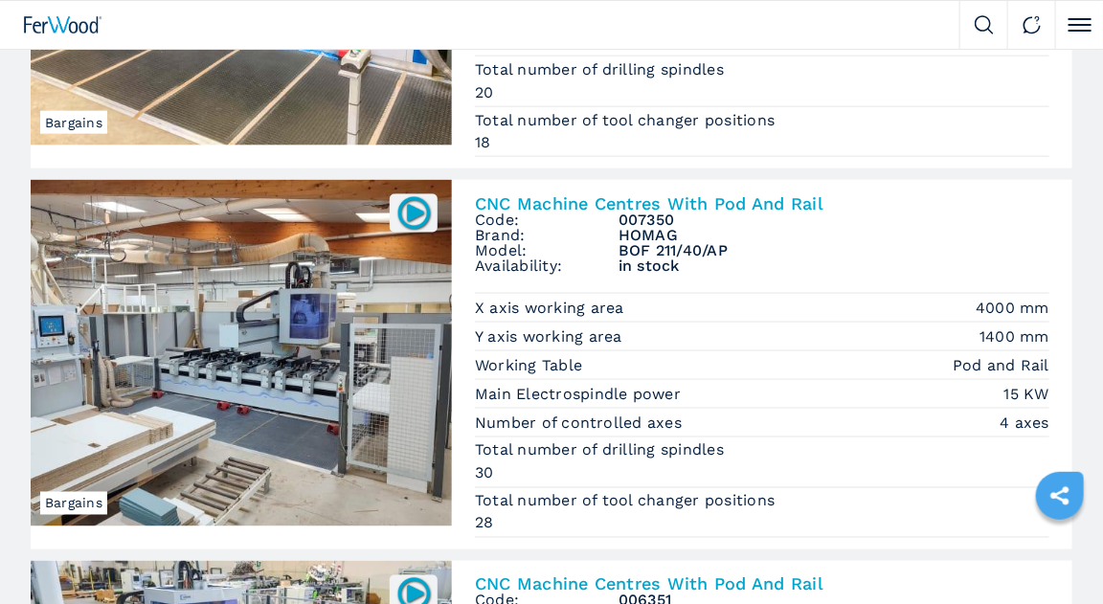
click at [168, 368] on img at bounding box center [241, 353] width 421 height 347
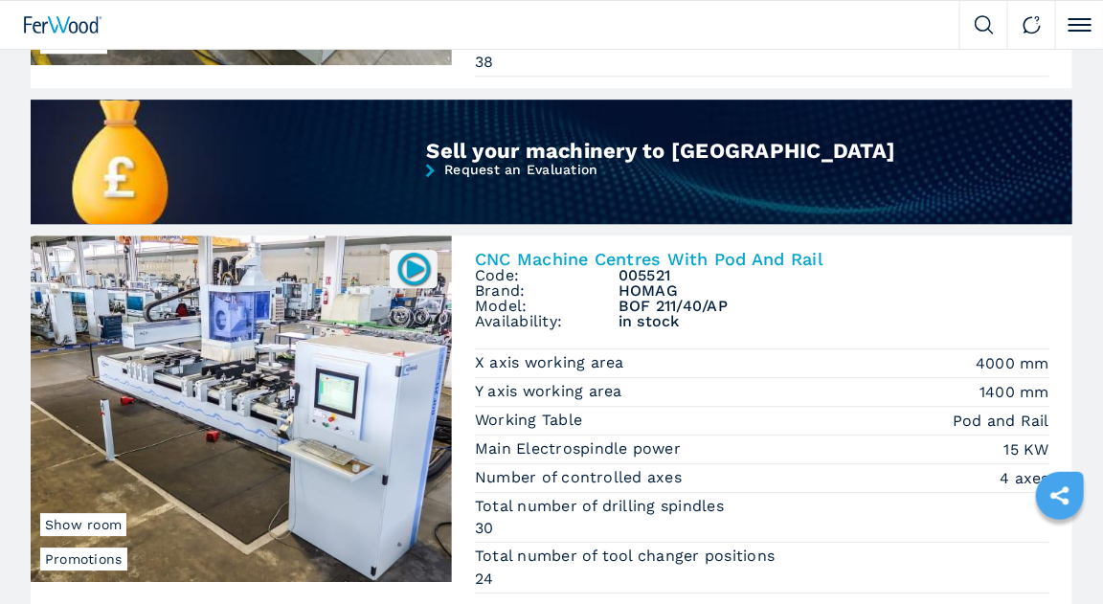
scroll to position [1763, 0]
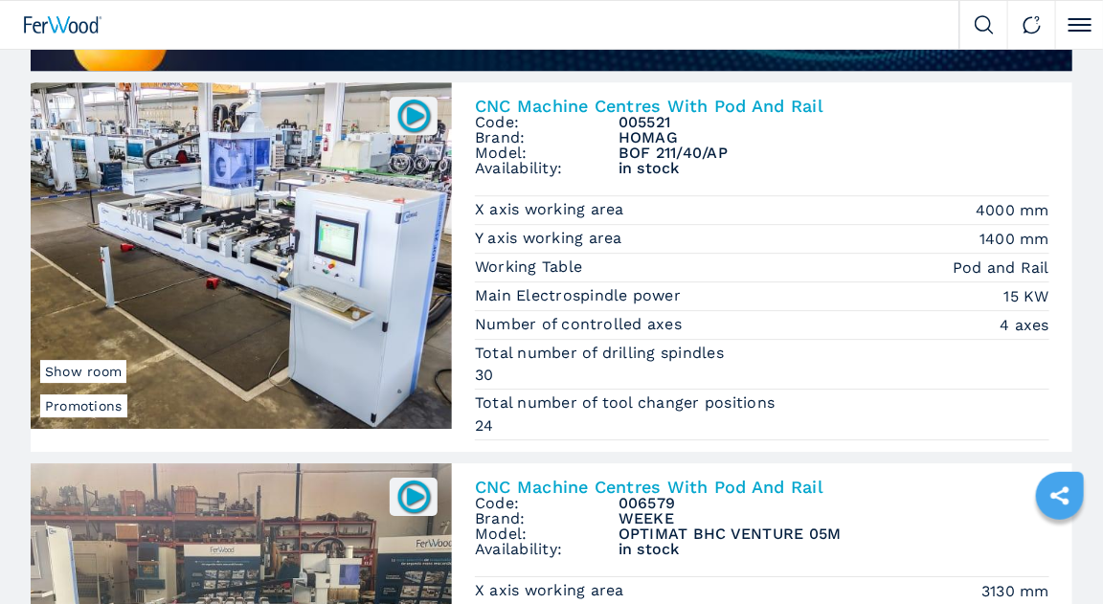
click at [284, 265] on img at bounding box center [241, 255] width 421 height 347
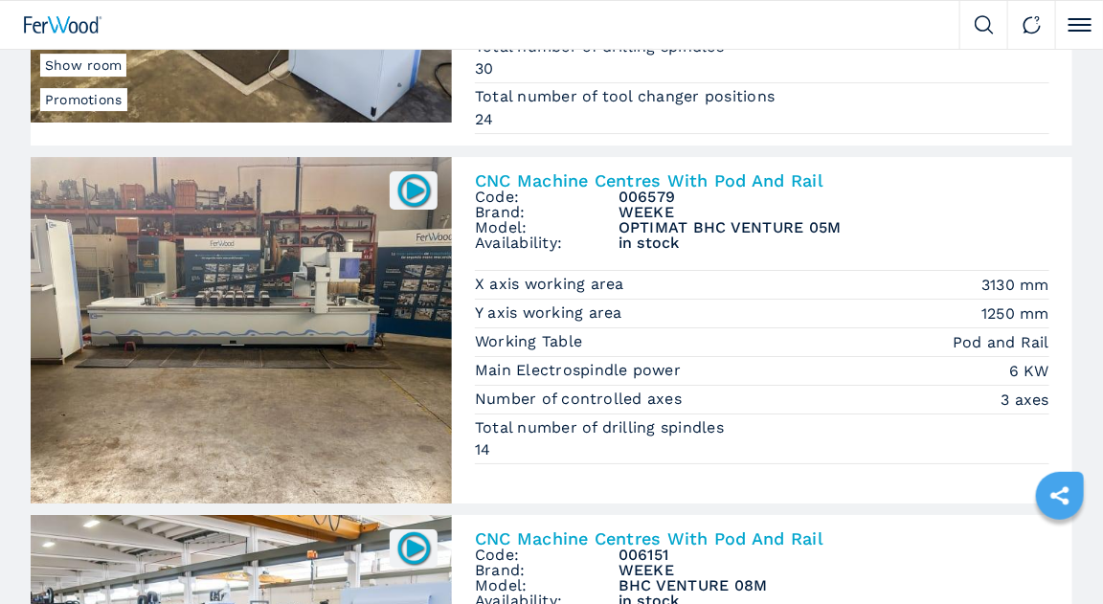
scroll to position [2069, 0]
click at [263, 359] on img at bounding box center [241, 330] width 421 height 347
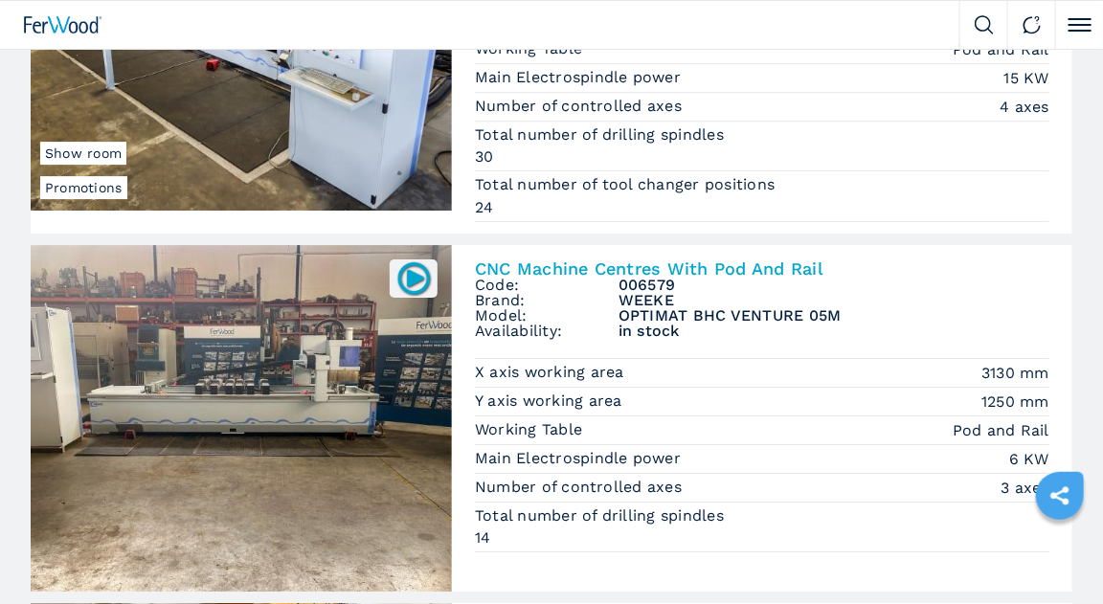
scroll to position [1992, 0]
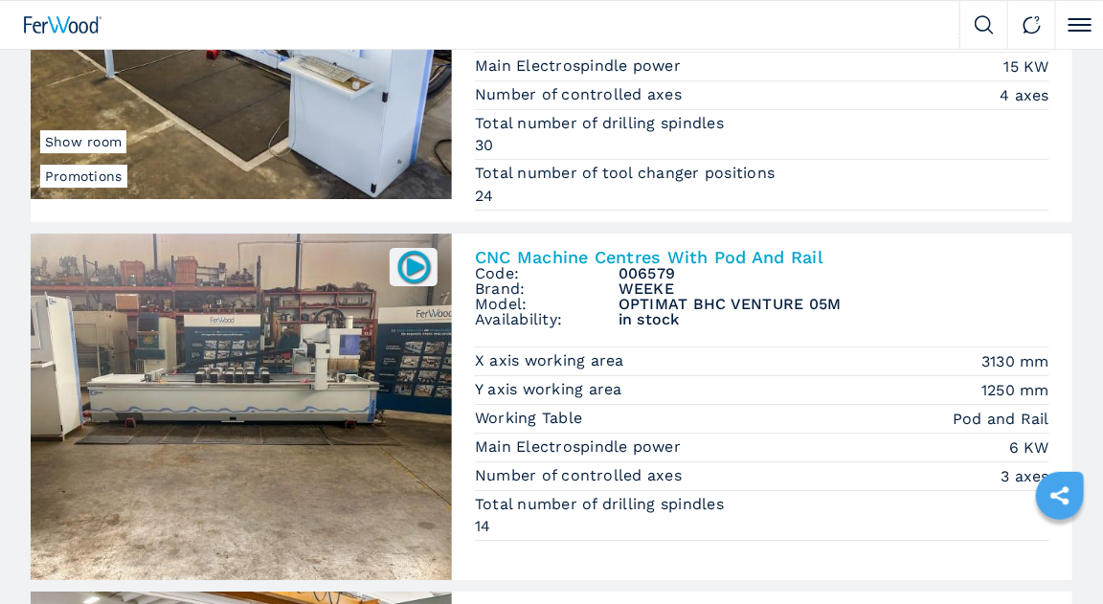
click at [315, 397] on img at bounding box center [241, 407] width 421 height 347
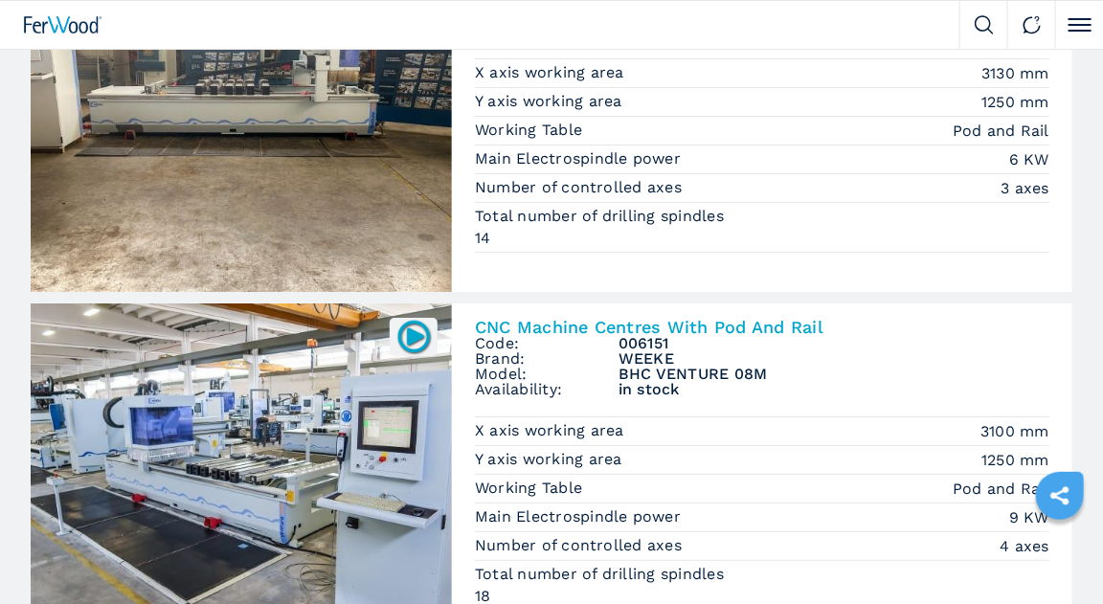
scroll to position [2452, 0]
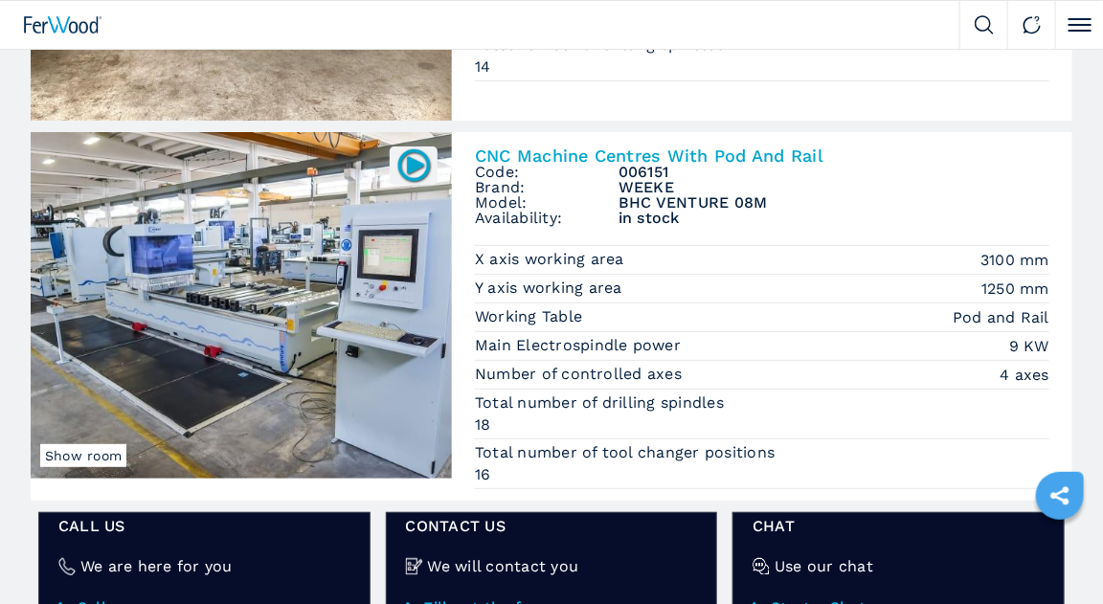
click at [258, 338] on img at bounding box center [241, 305] width 421 height 347
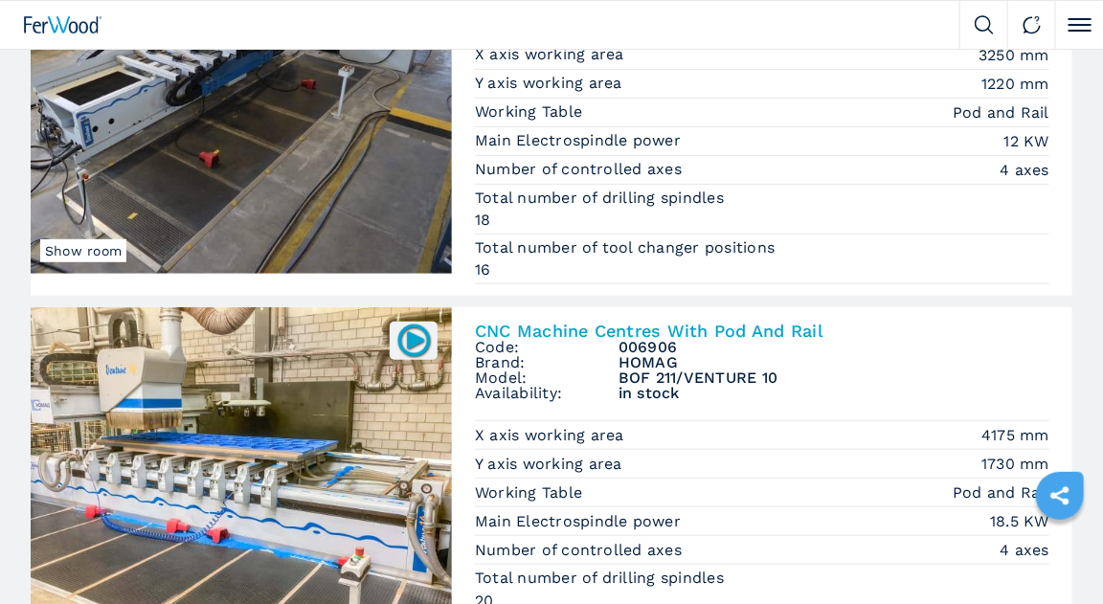
scroll to position [536, 0]
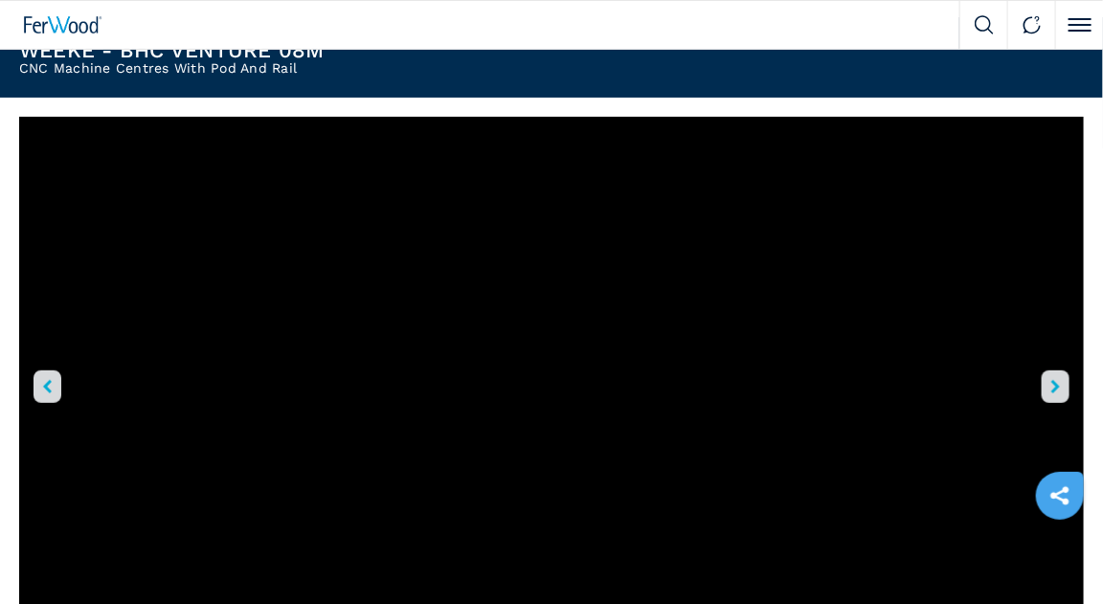
scroll to position [460, 0]
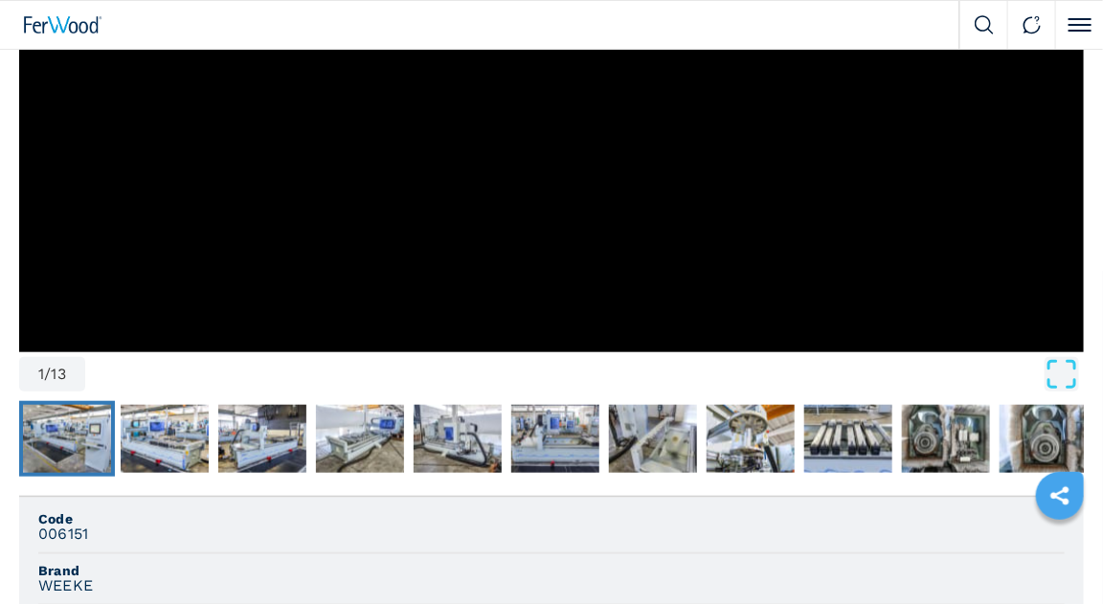
click at [73, 435] on img "Go to Slide 2" at bounding box center [67, 439] width 88 height 69
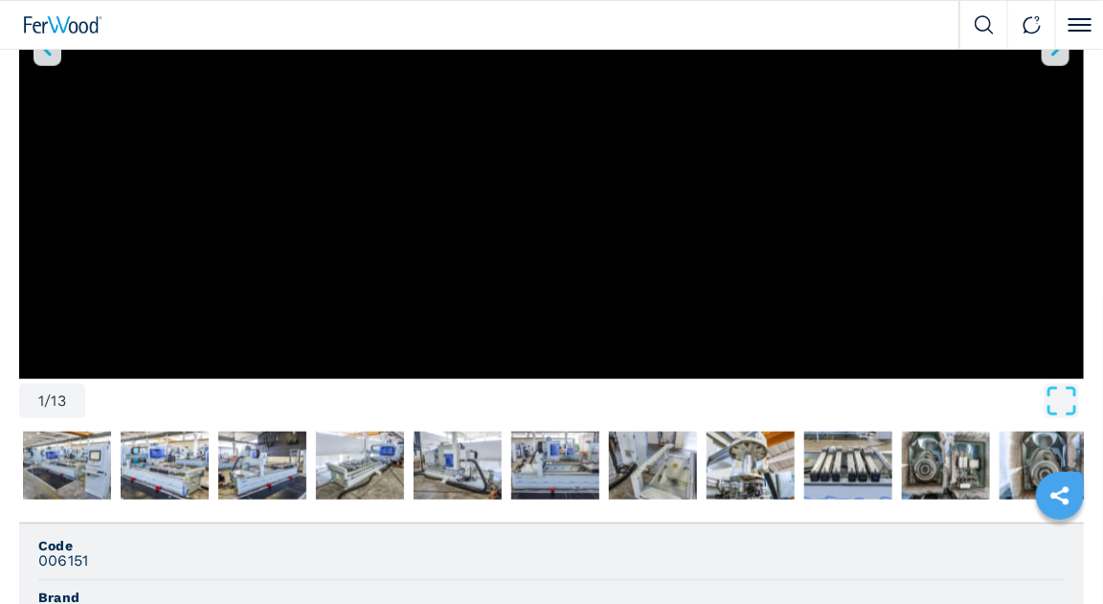
scroll to position [0, 0]
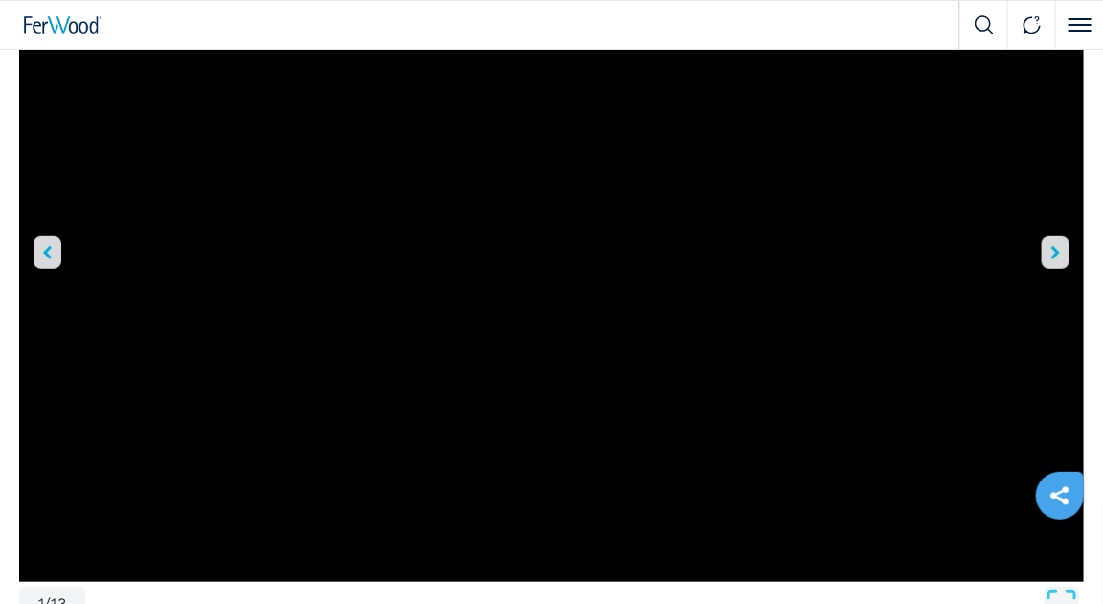
click at [1046, 258] on button "right-button" at bounding box center [1056, 253] width 28 height 33
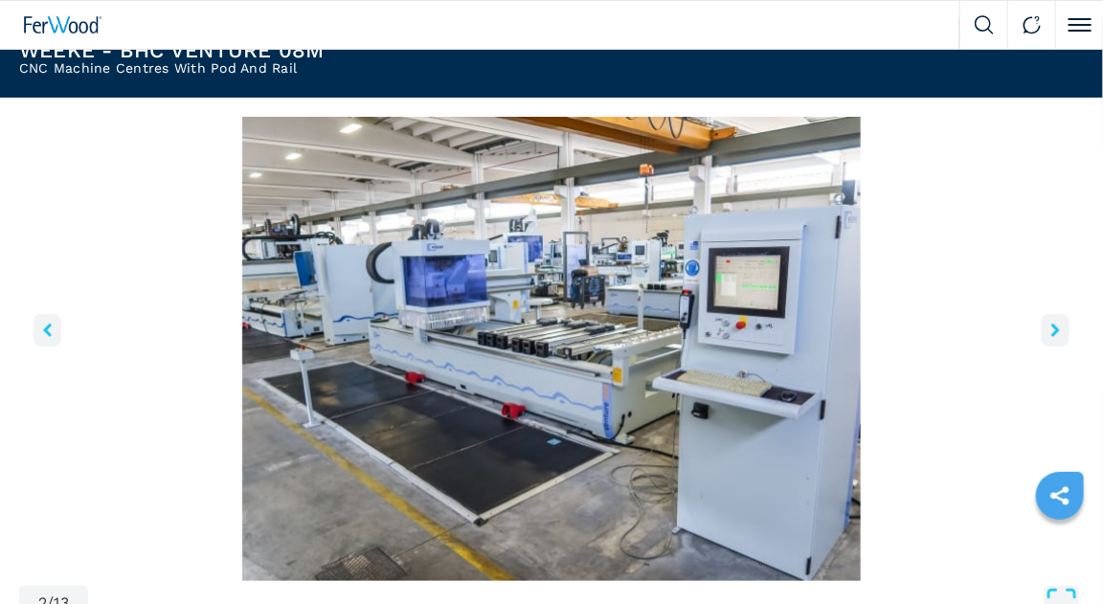
scroll to position [97, 0]
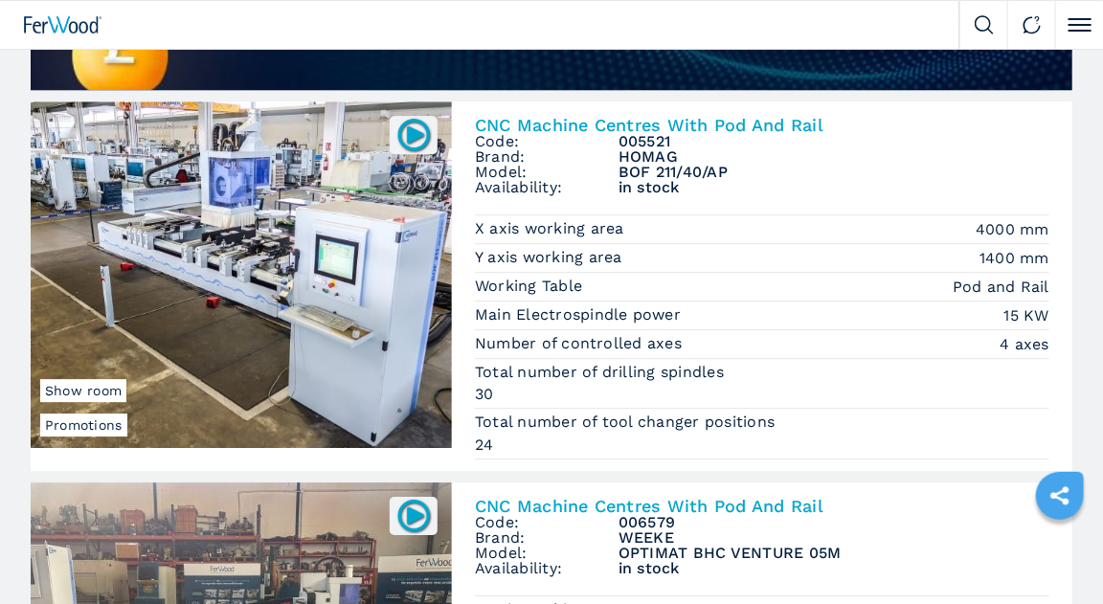
scroll to position [1763, 0]
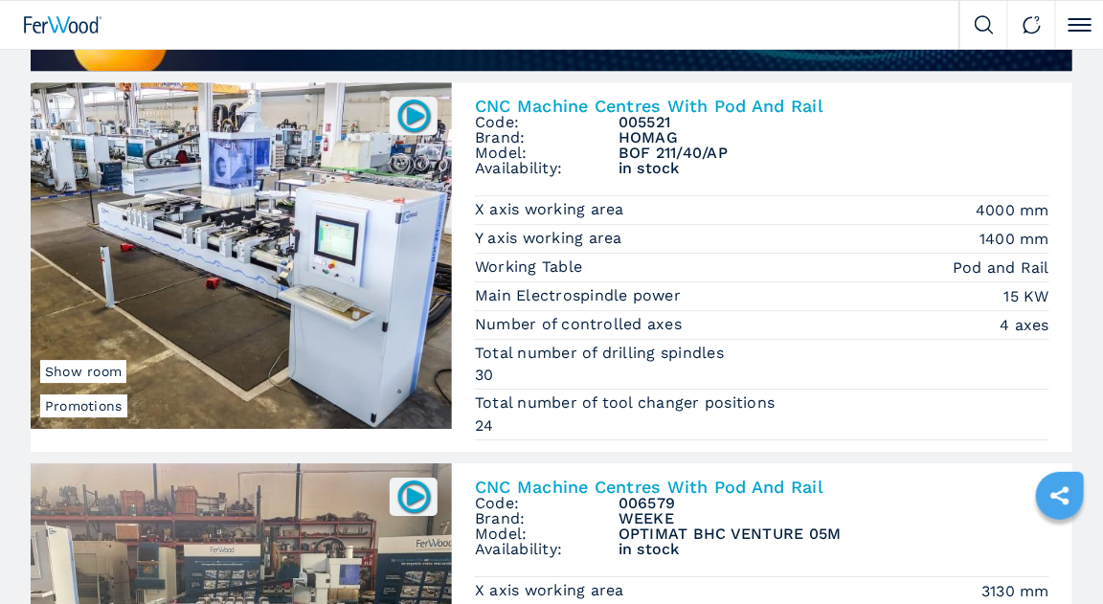
click at [285, 239] on img at bounding box center [241, 255] width 421 height 347
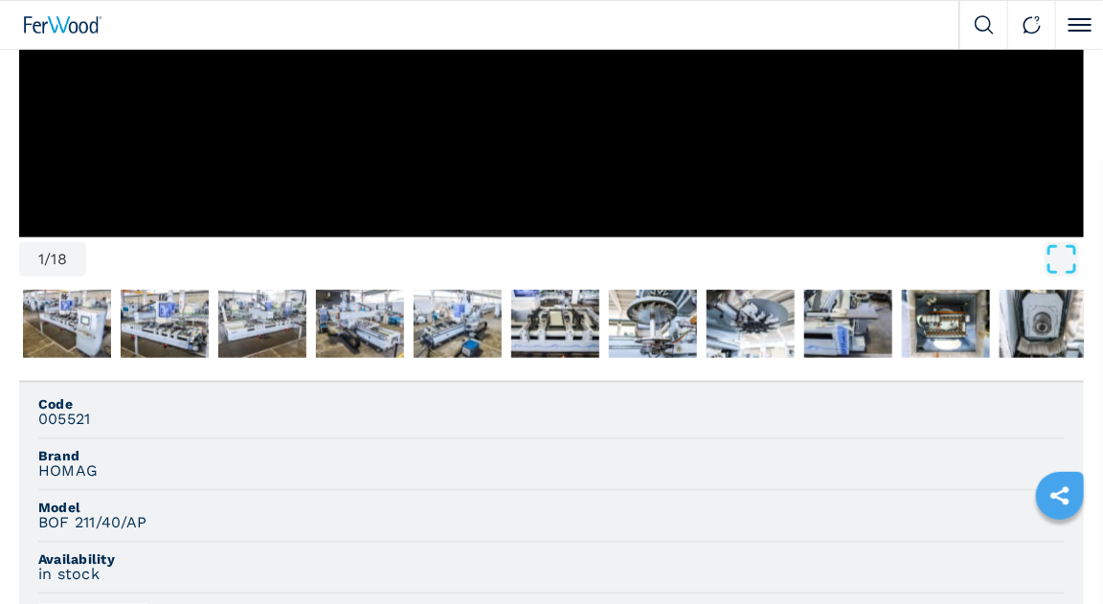
scroll to position [613, 0]
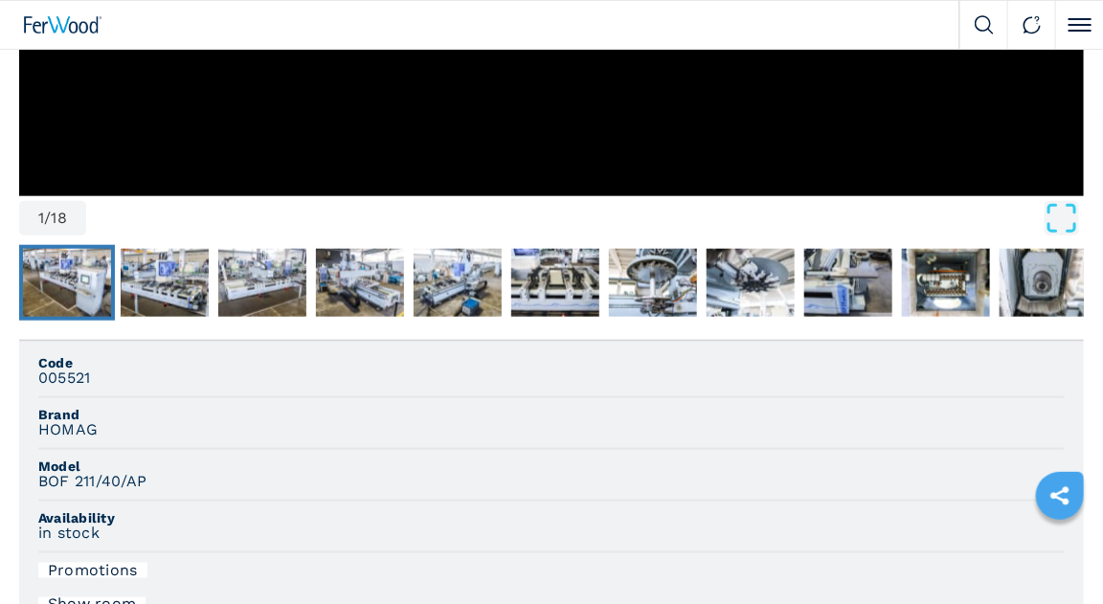
click at [100, 285] on img "Go to Slide 2" at bounding box center [67, 283] width 88 height 69
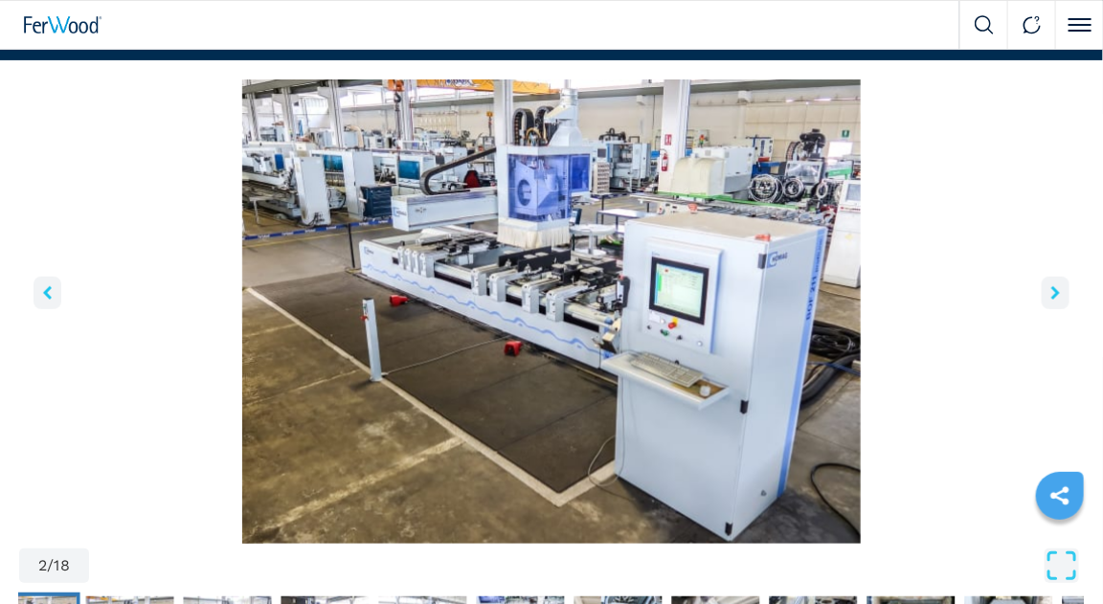
scroll to position [77, 0]
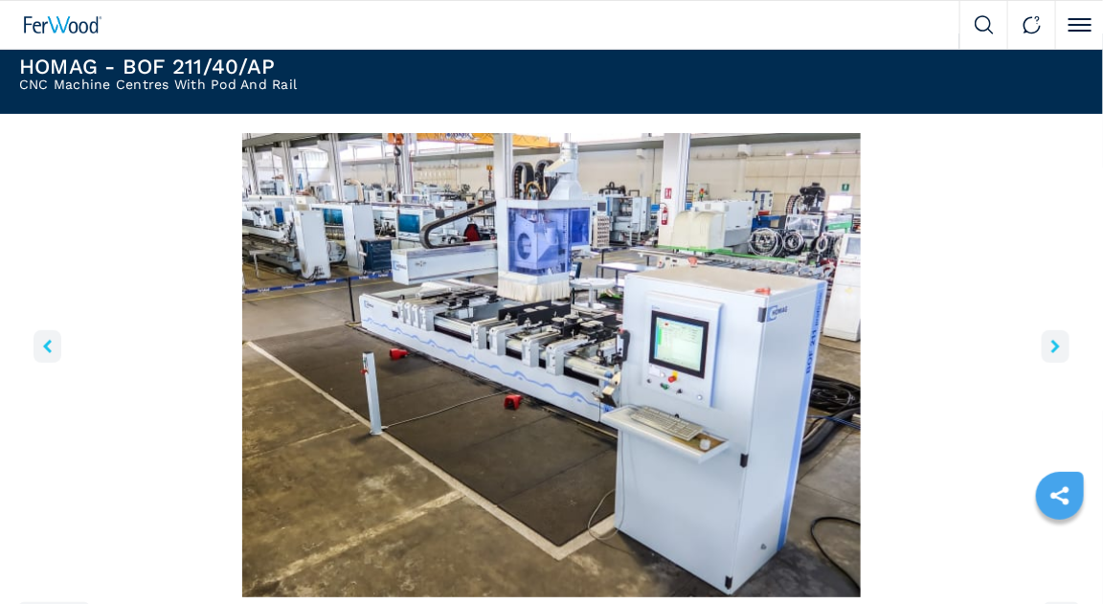
click at [1055, 343] on icon "right-button" at bounding box center [1056, 346] width 9 height 13
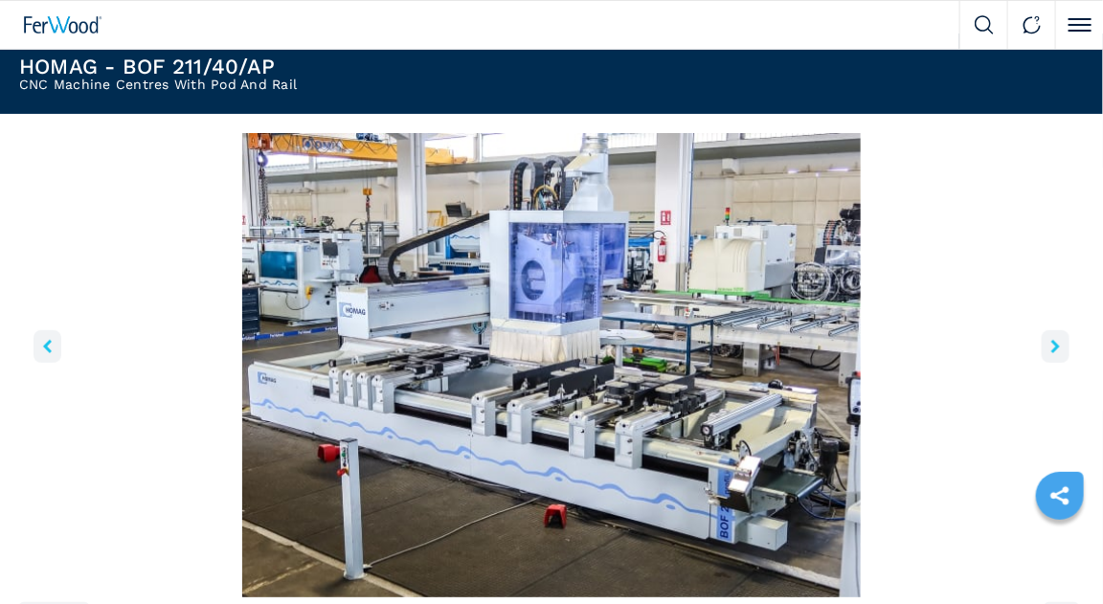
click at [1055, 343] on icon "right-button" at bounding box center [1056, 346] width 9 height 13
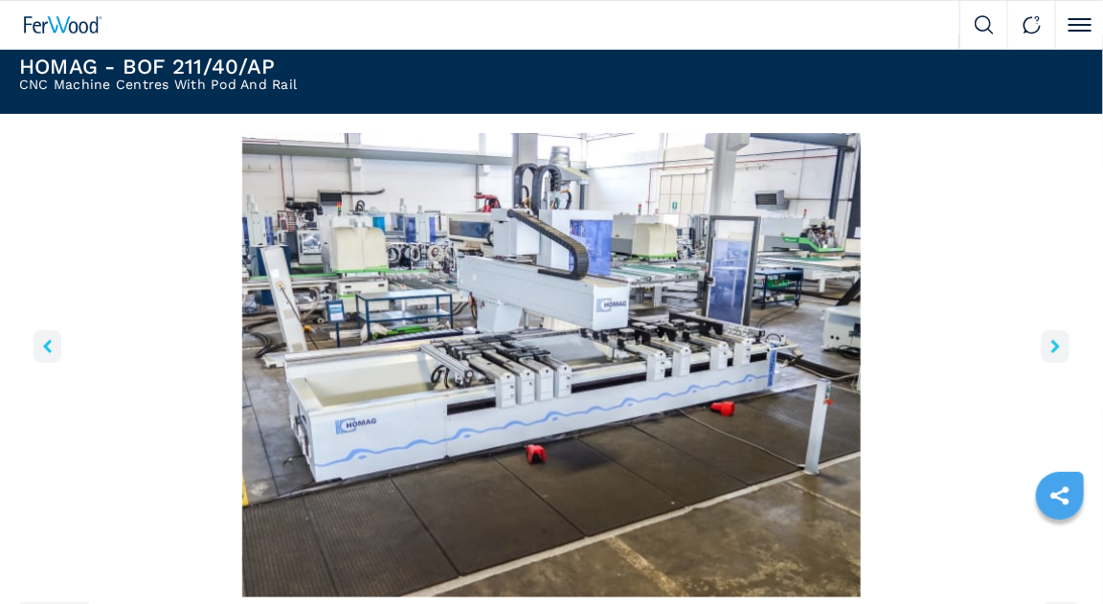
click at [1055, 343] on icon "right-button" at bounding box center [1056, 346] width 9 height 13
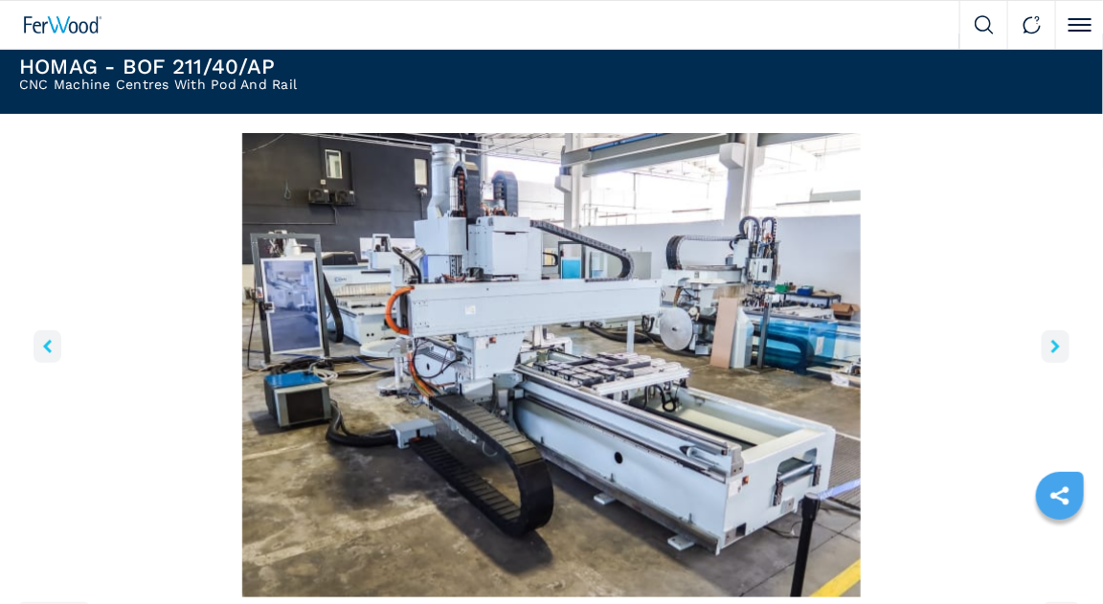
click at [1055, 343] on icon "right-button" at bounding box center [1056, 346] width 9 height 13
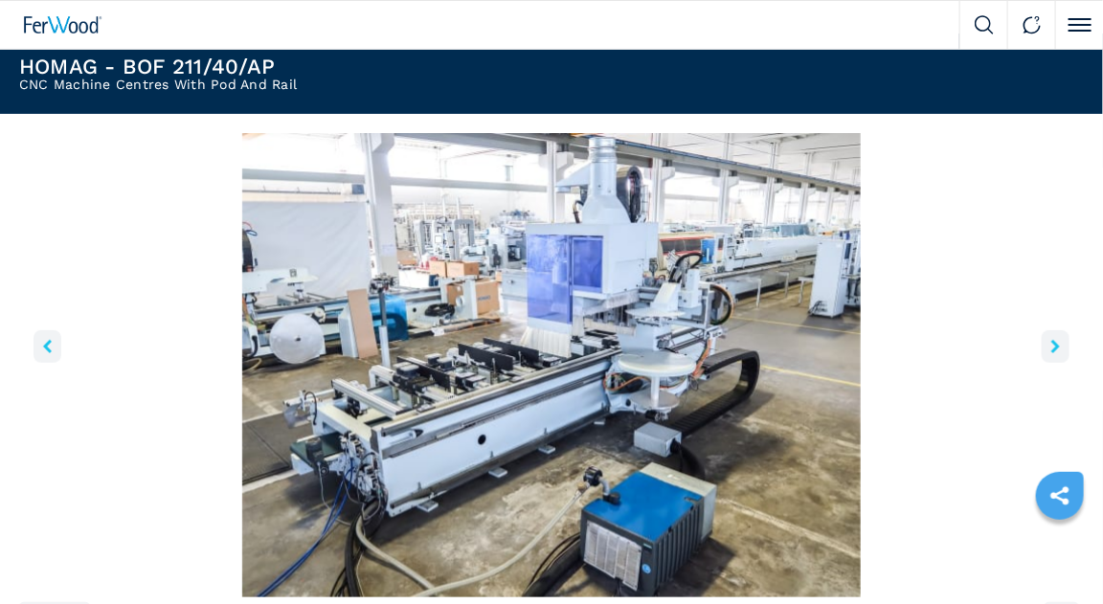
click at [1055, 345] on icon "right-button" at bounding box center [1056, 346] width 9 height 13
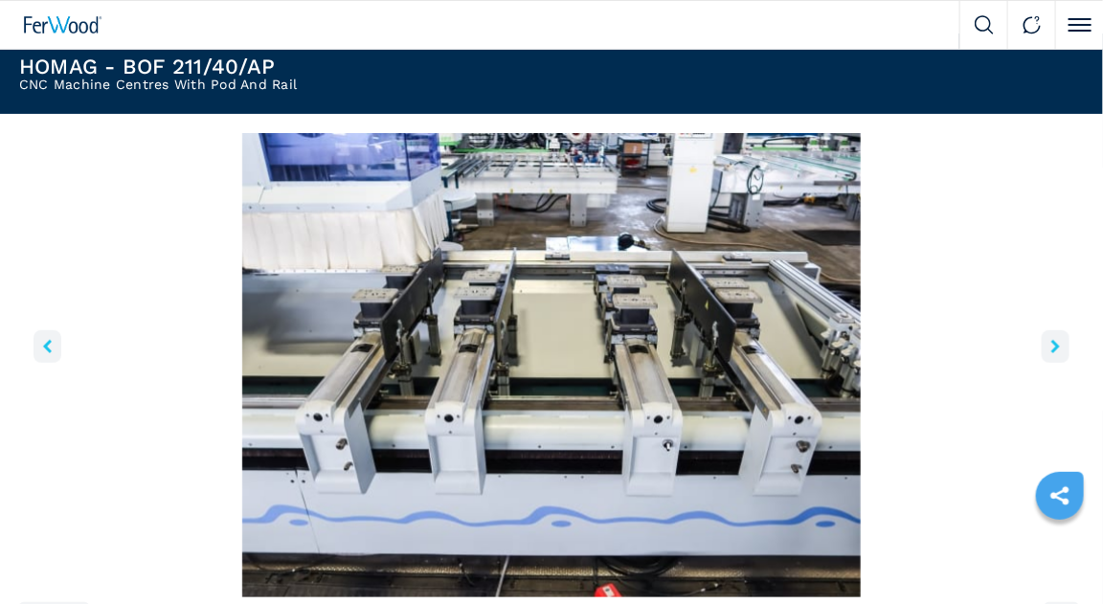
click at [1055, 345] on icon "right-button" at bounding box center [1056, 346] width 9 height 13
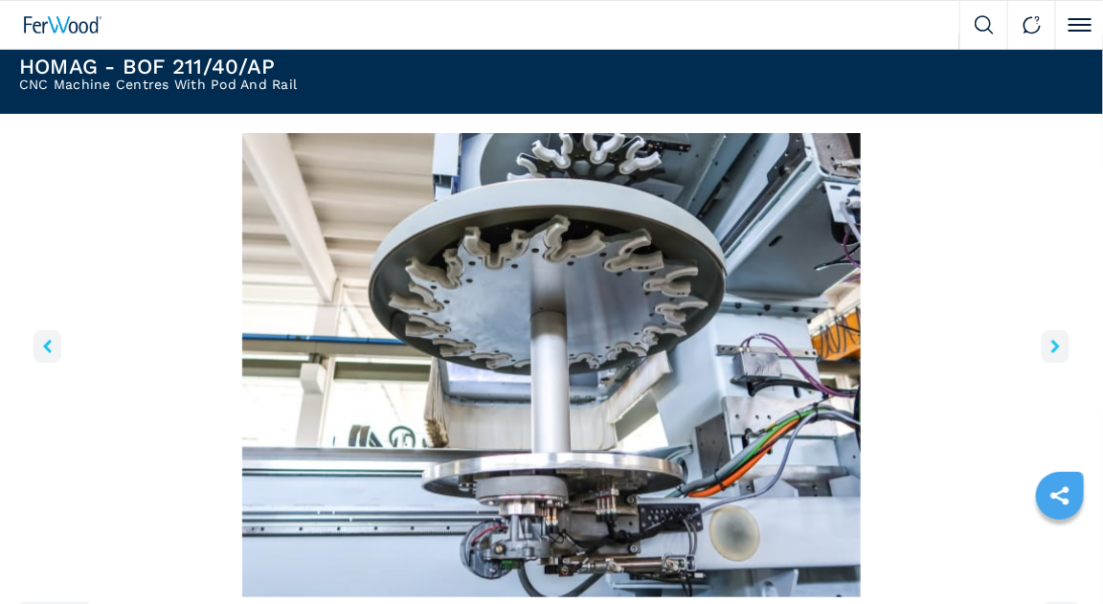
click at [1055, 345] on icon "right-button" at bounding box center [1056, 346] width 9 height 13
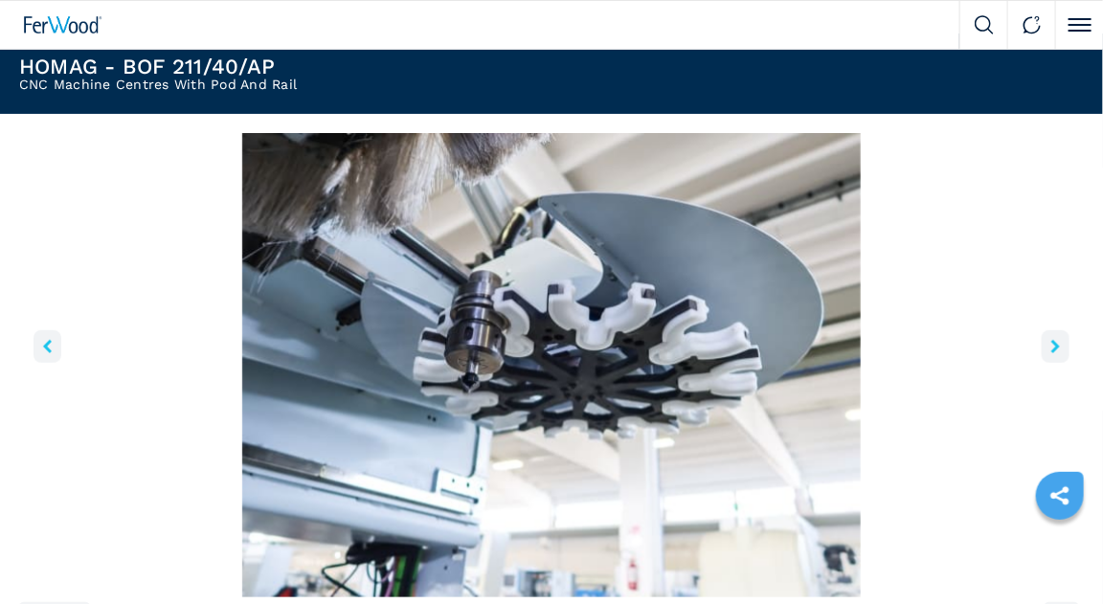
click at [1055, 345] on icon "right-button" at bounding box center [1056, 346] width 9 height 13
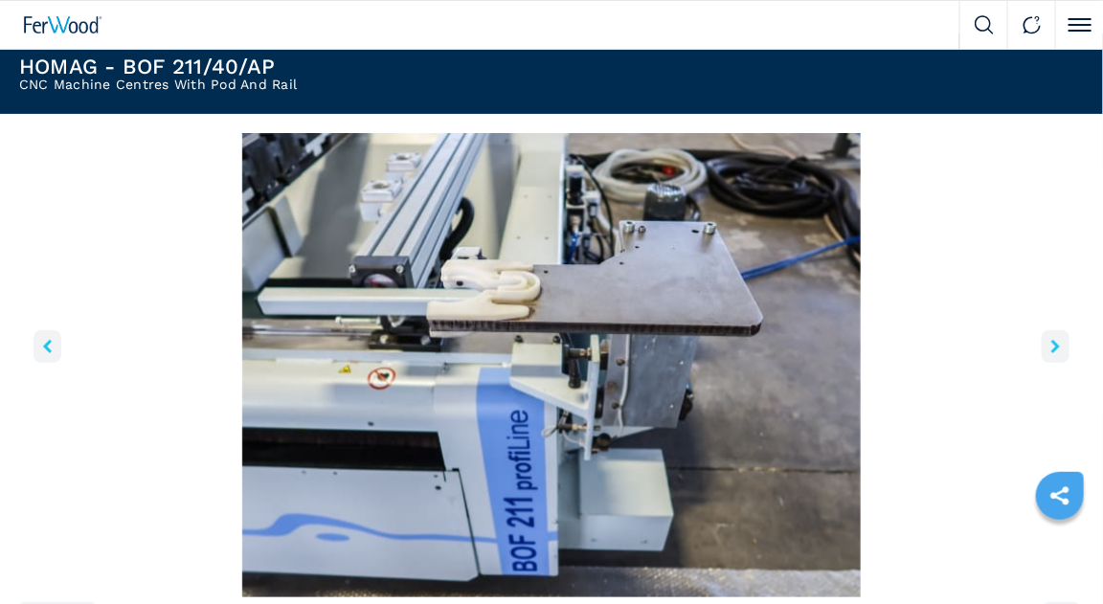
click at [1055, 345] on icon "right-button" at bounding box center [1056, 346] width 9 height 13
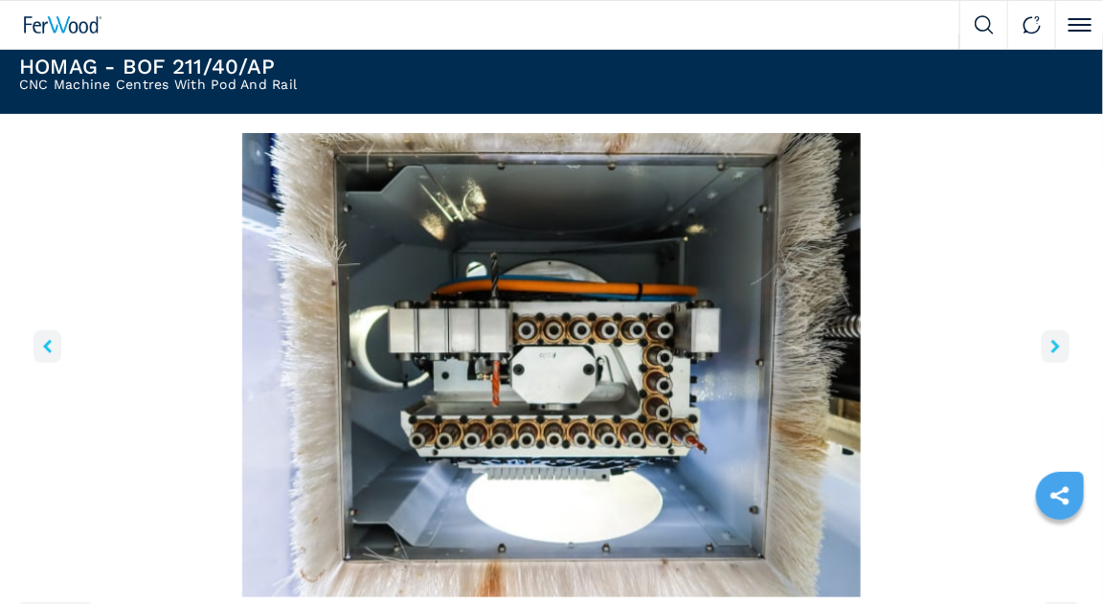
click at [1054, 346] on icon "right-button" at bounding box center [1056, 346] width 9 height 13
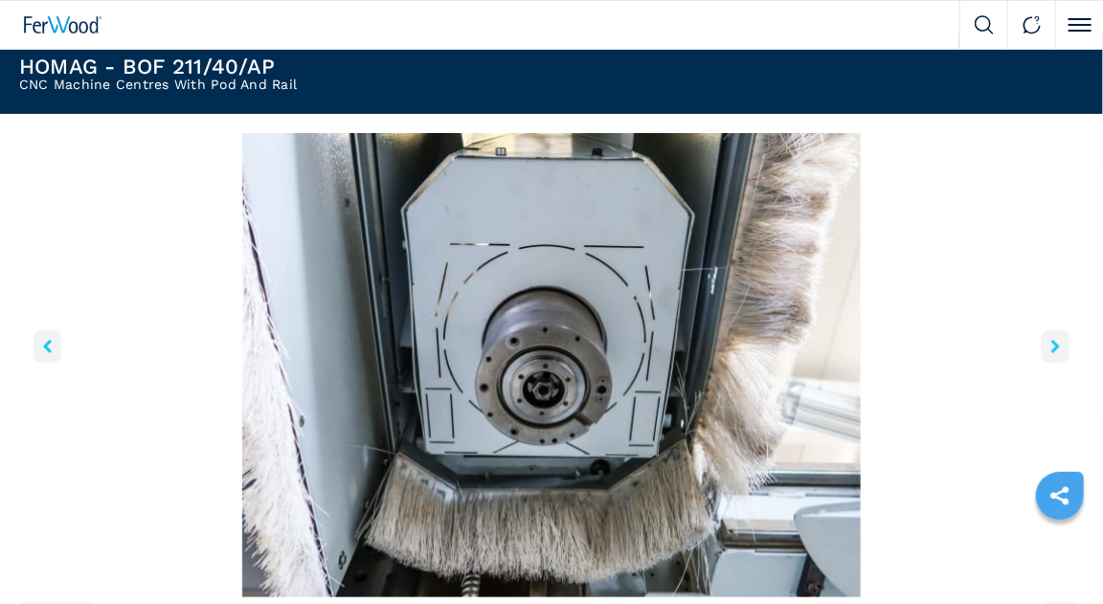
click at [1054, 346] on icon "right-button" at bounding box center [1056, 346] width 9 height 13
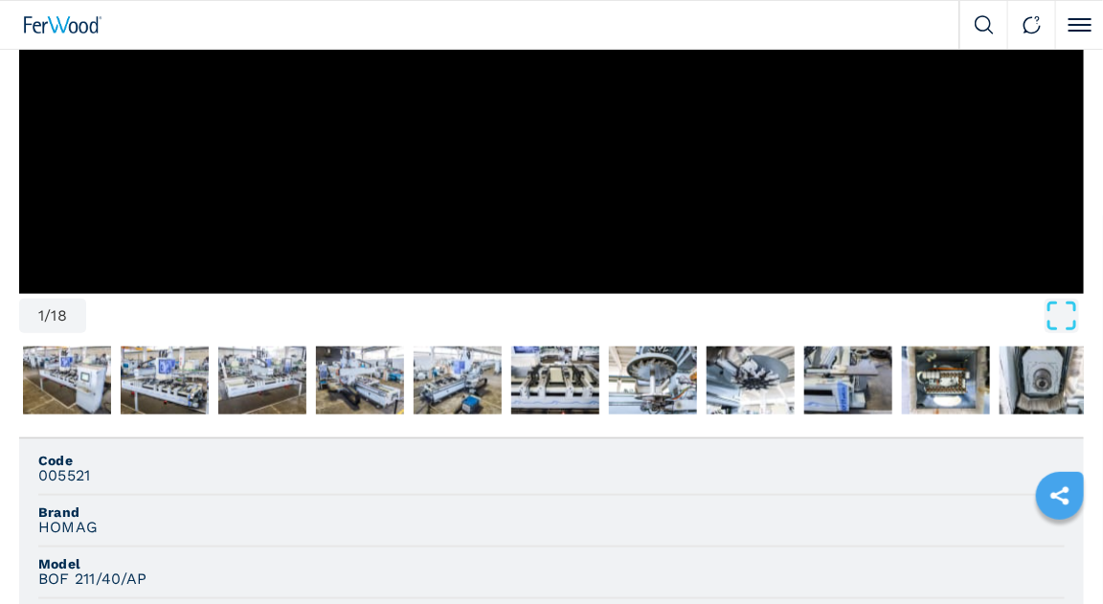
scroll to position [131, 0]
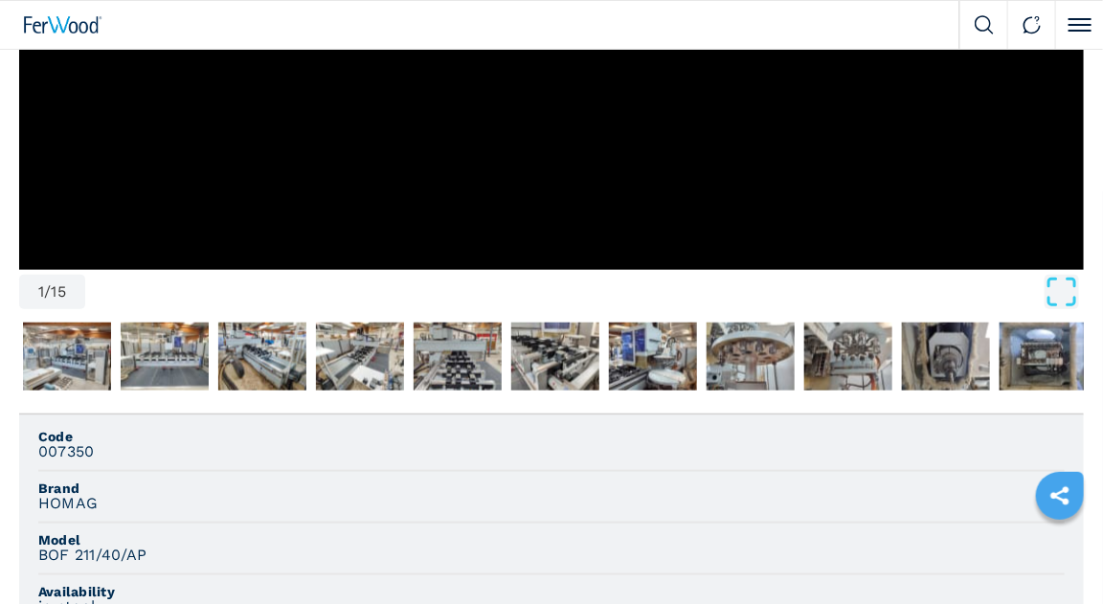
scroll to position [536, 0]
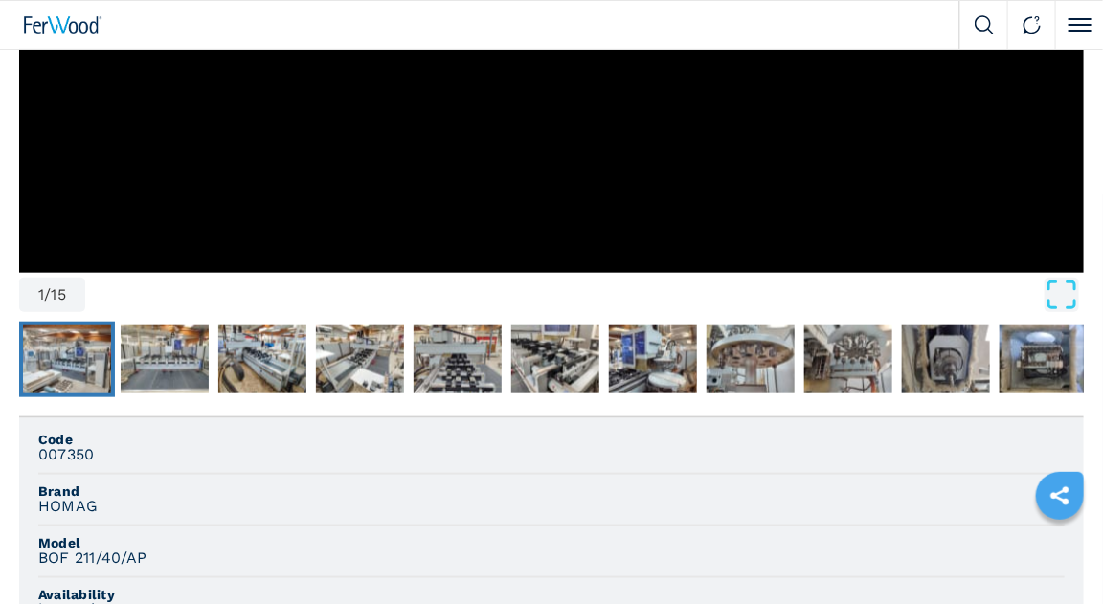
click at [77, 360] on img "Go to Slide 2" at bounding box center [67, 360] width 88 height 69
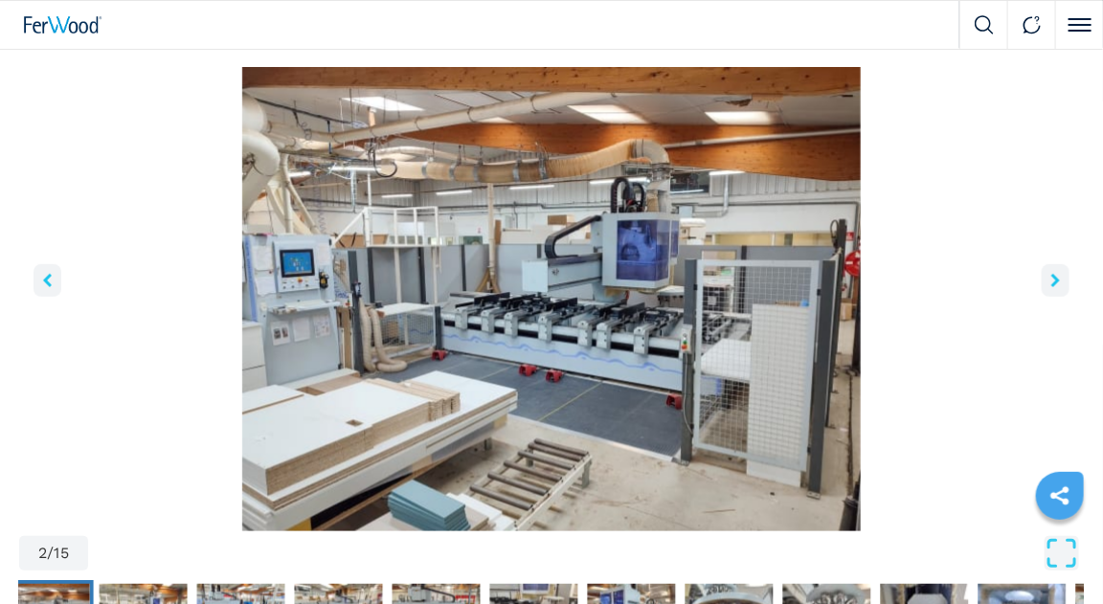
scroll to position [77, 0]
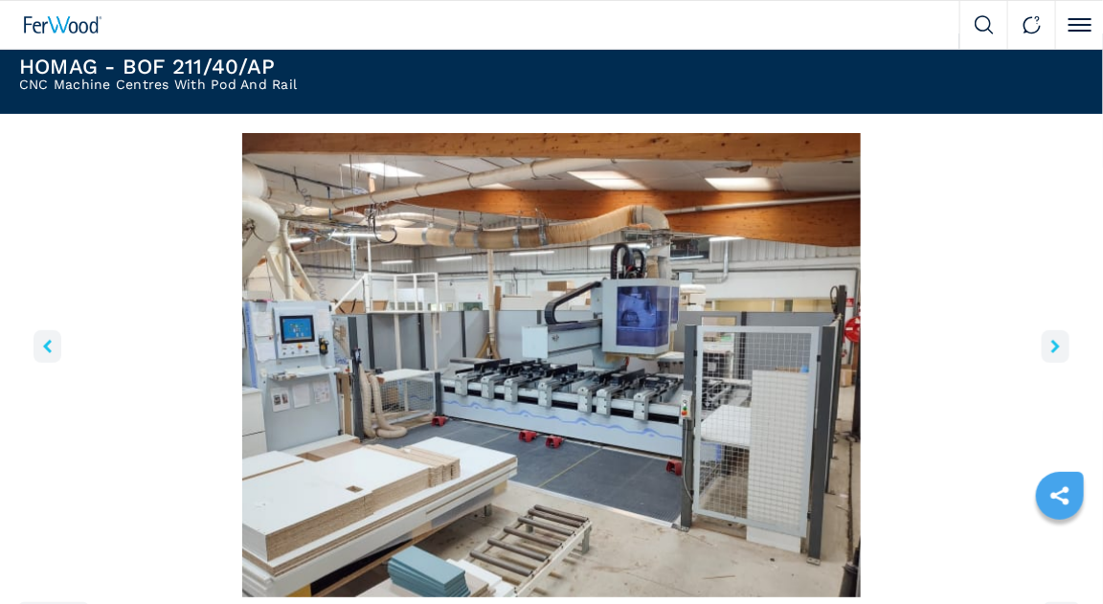
click at [1058, 353] on icon "right-button" at bounding box center [1056, 346] width 9 height 13
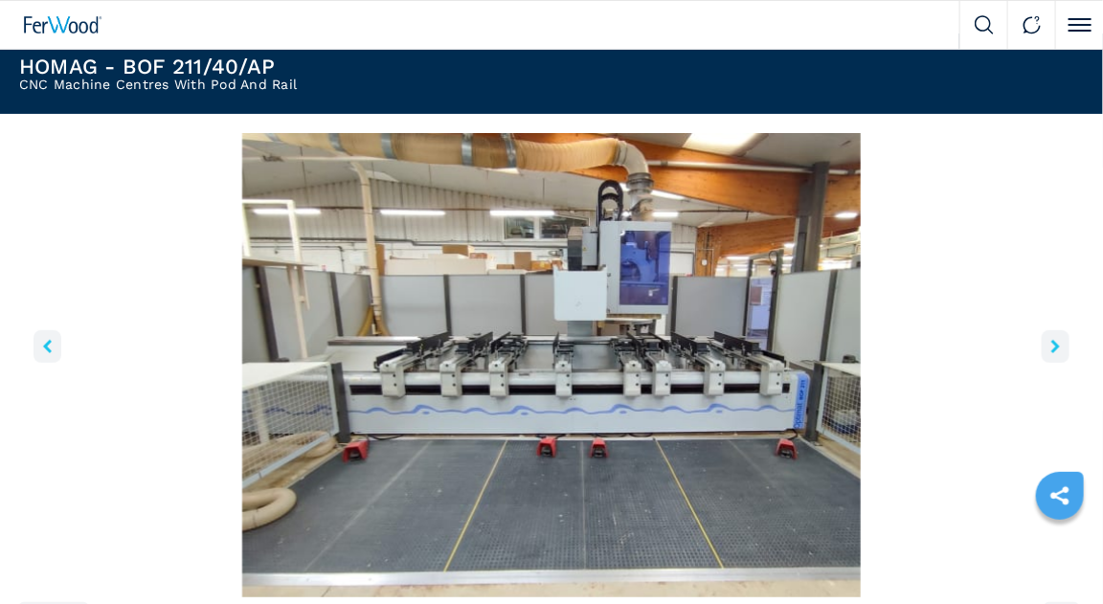
click at [1057, 353] on icon "right-button" at bounding box center [1056, 346] width 9 height 13
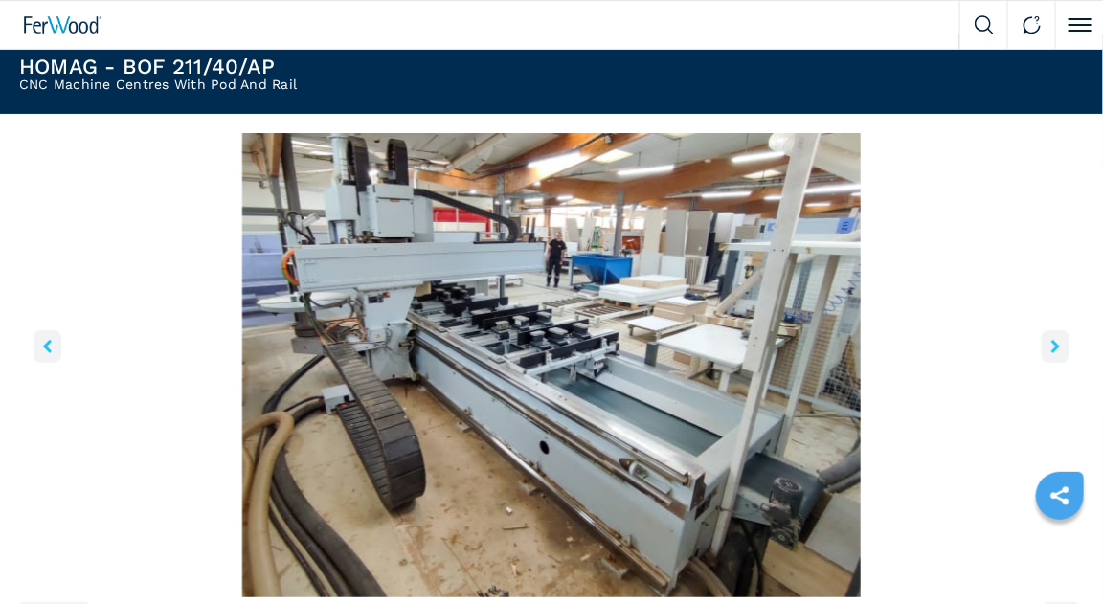
click at [1057, 353] on icon "right-button" at bounding box center [1056, 346] width 9 height 13
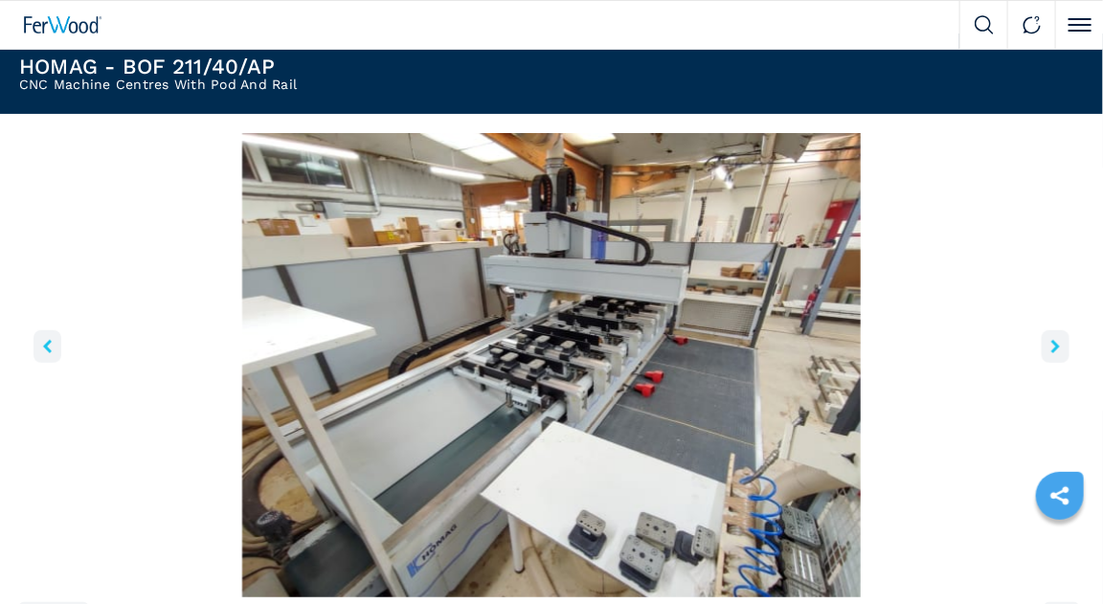
click at [1057, 351] on icon "right-button" at bounding box center [1056, 346] width 9 height 13
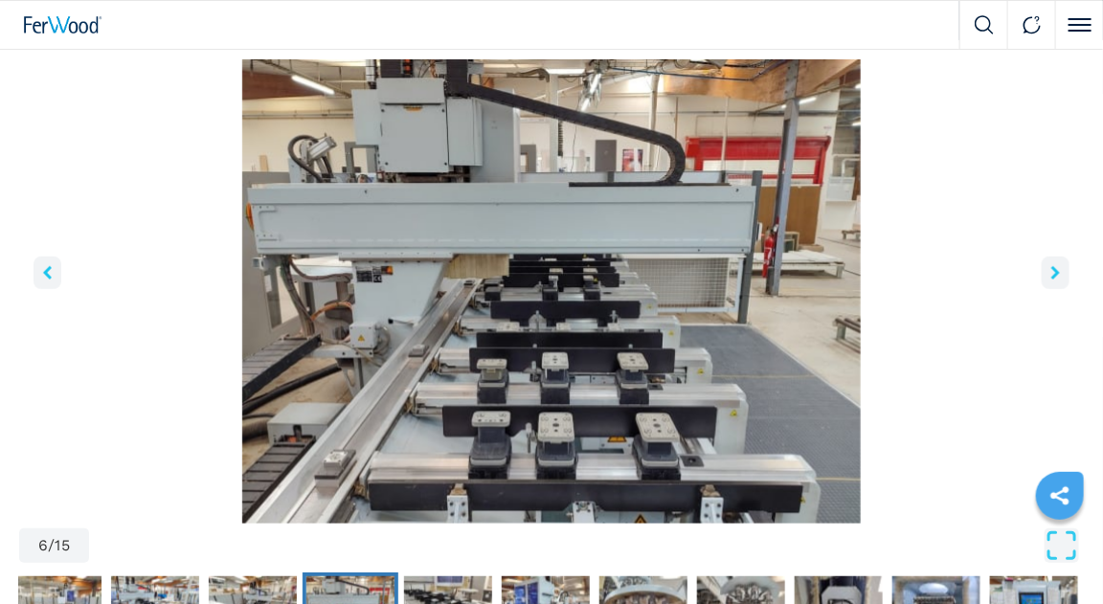
scroll to position [153, 0]
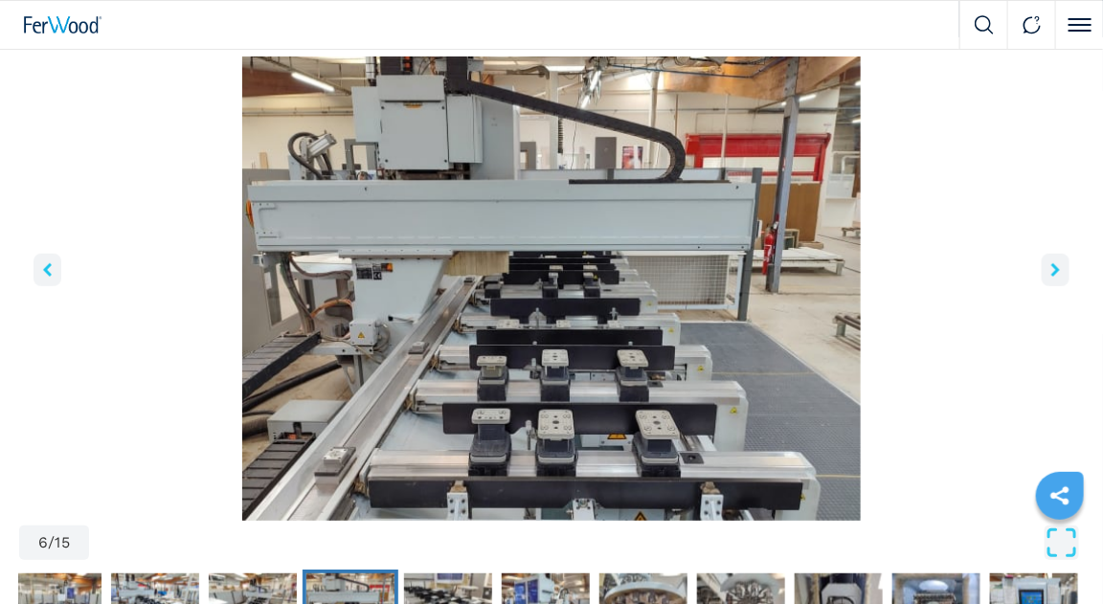
click at [1058, 270] on icon "right-button" at bounding box center [1056, 269] width 9 height 13
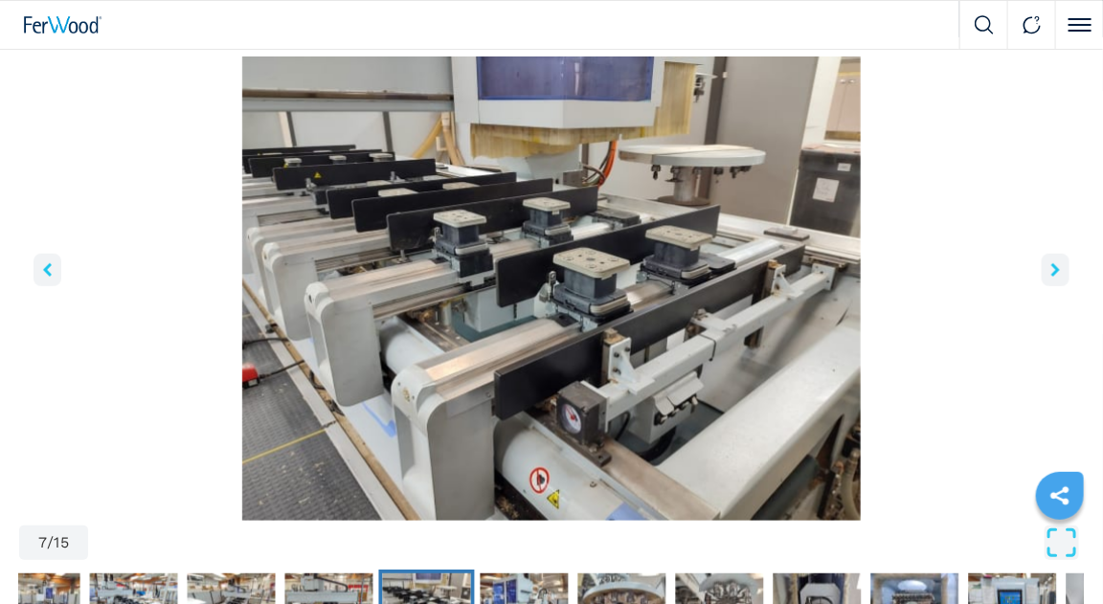
click at [1058, 270] on icon "right-button" at bounding box center [1056, 269] width 9 height 13
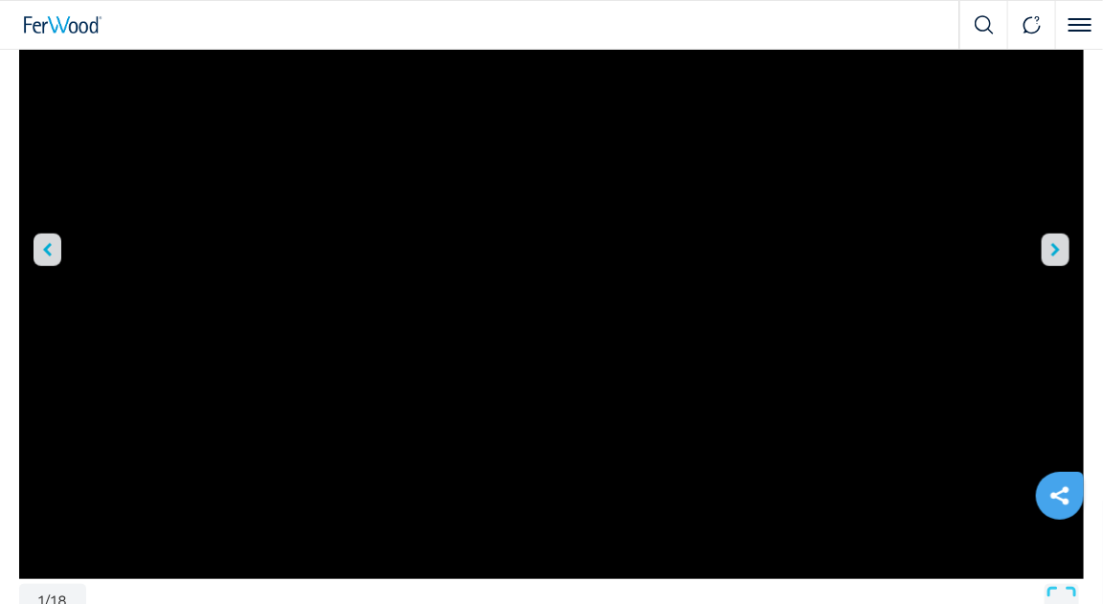
click at [1055, 255] on icon "right-button" at bounding box center [1056, 249] width 9 height 13
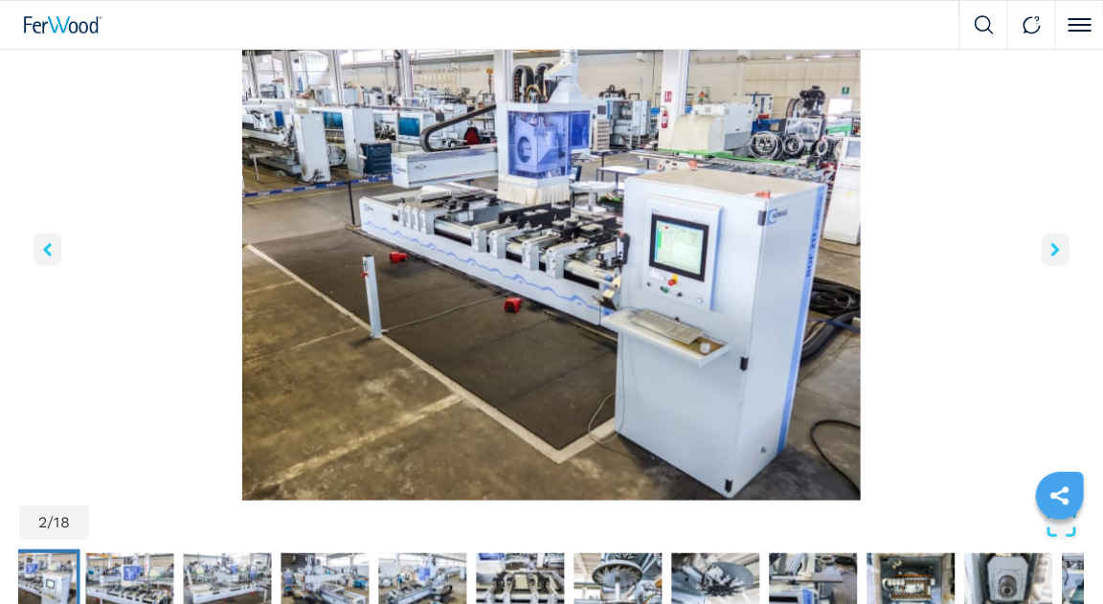
scroll to position [230, 0]
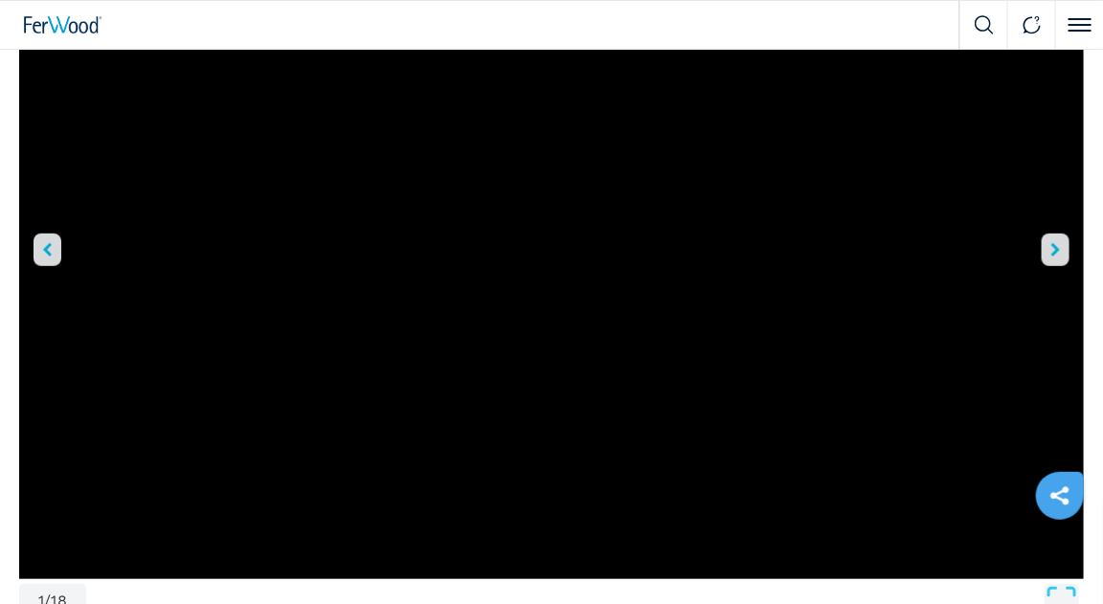
click at [1055, 255] on icon "right-button" at bounding box center [1056, 249] width 9 height 13
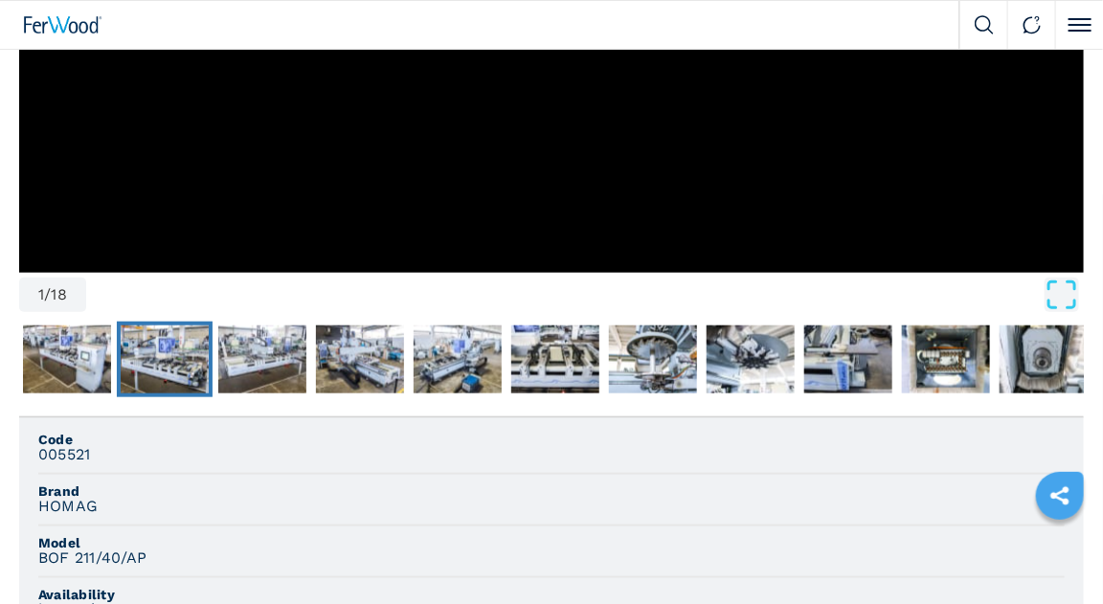
click at [163, 345] on img "Go to Slide 3" at bounding box center [165, 360] width 88 height 69
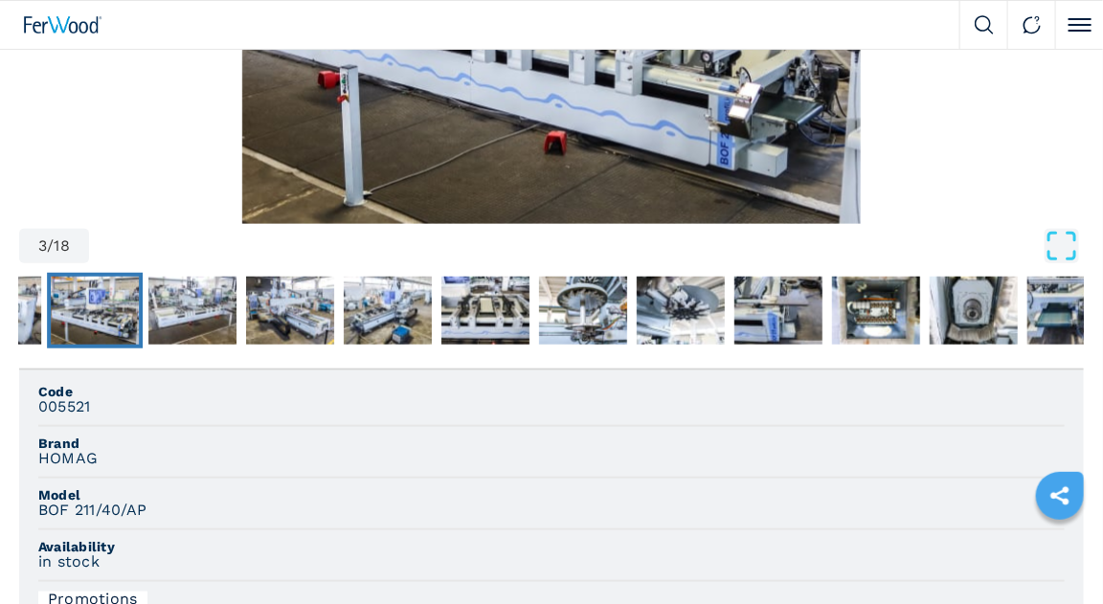
scroll to position [153, 0]
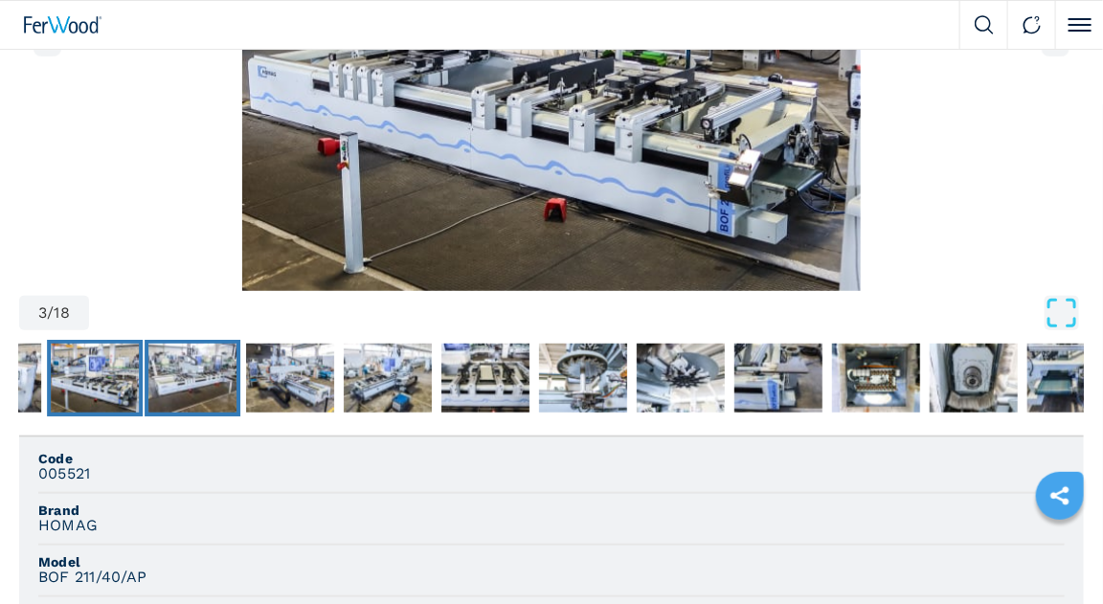
click at [187, 385] on img "Go to Slide 4" at bounding box center [192, 378] width 88 height 69
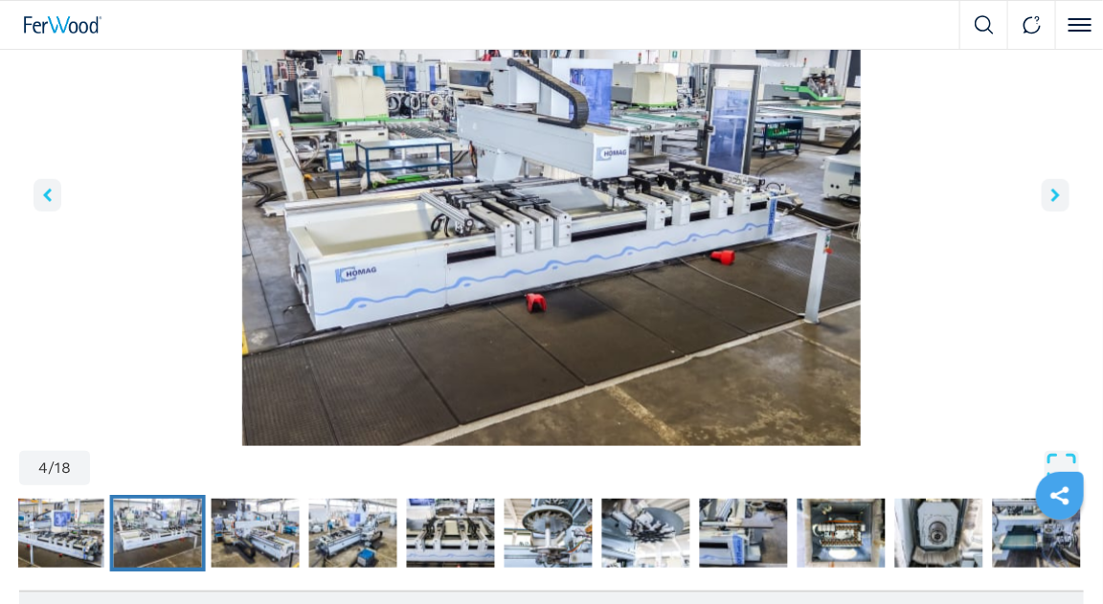
scroll to position [230, 0]
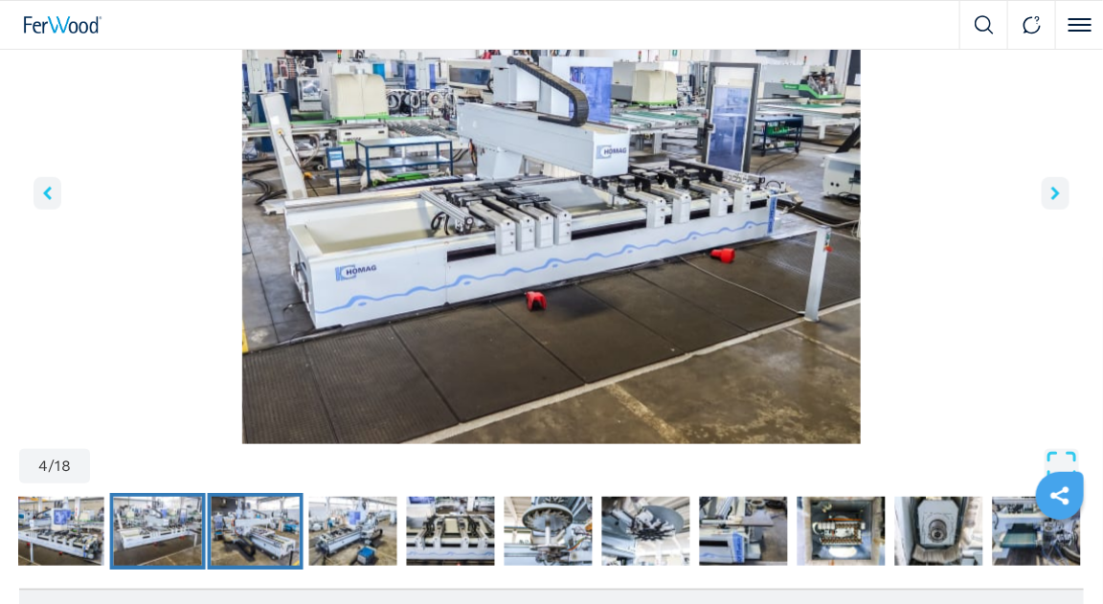
click at [268, 547] on img "Go to Slide 5" at bounding box center [256, 531] width 88 height 69
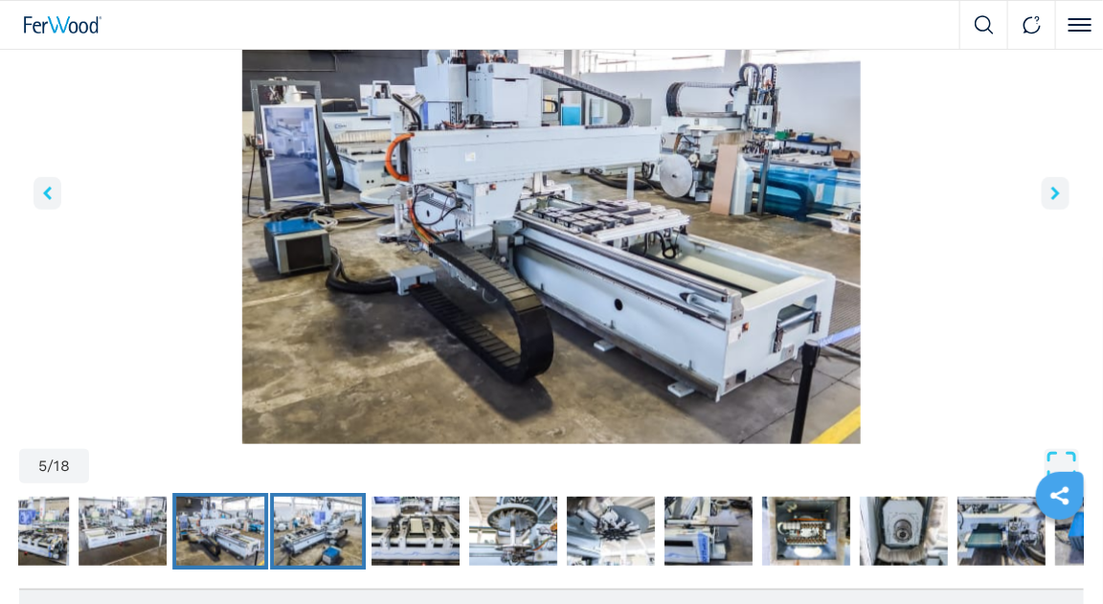
click at [314, 531] on img "Go to Slide 6" at bounding box center [318, 531] width 88 height 69
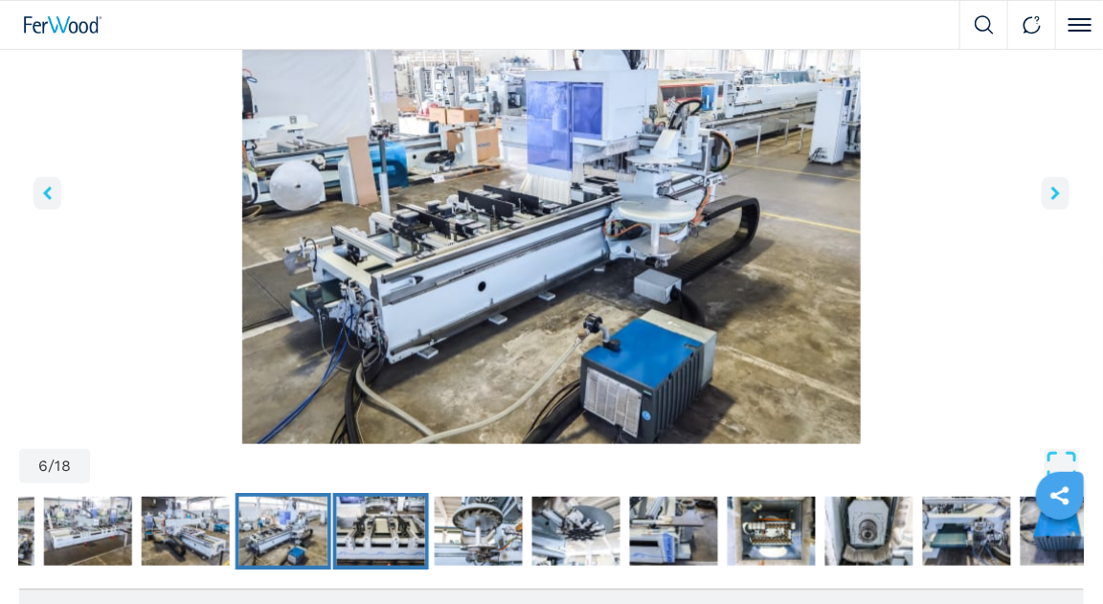
click at [406, 524] on img "Go to Slide 7" at bounding box center [381, 531] width 88 height 69
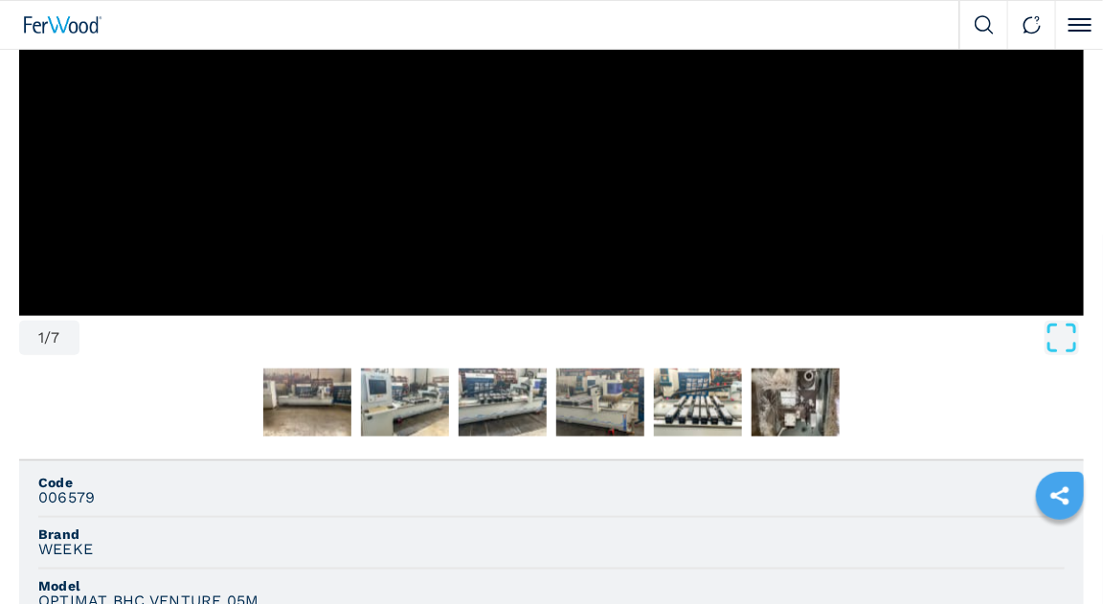
scroll to position [536, 0]
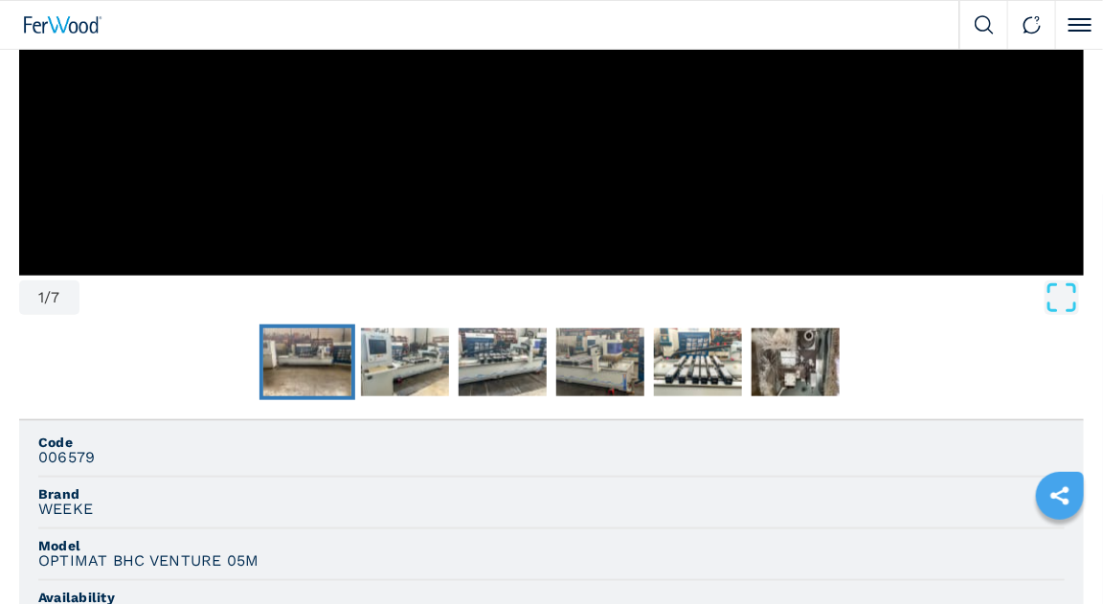
click at [306, 363] on img "Go to Slide 2" at bounding box center [307, 363] width 88 height 69
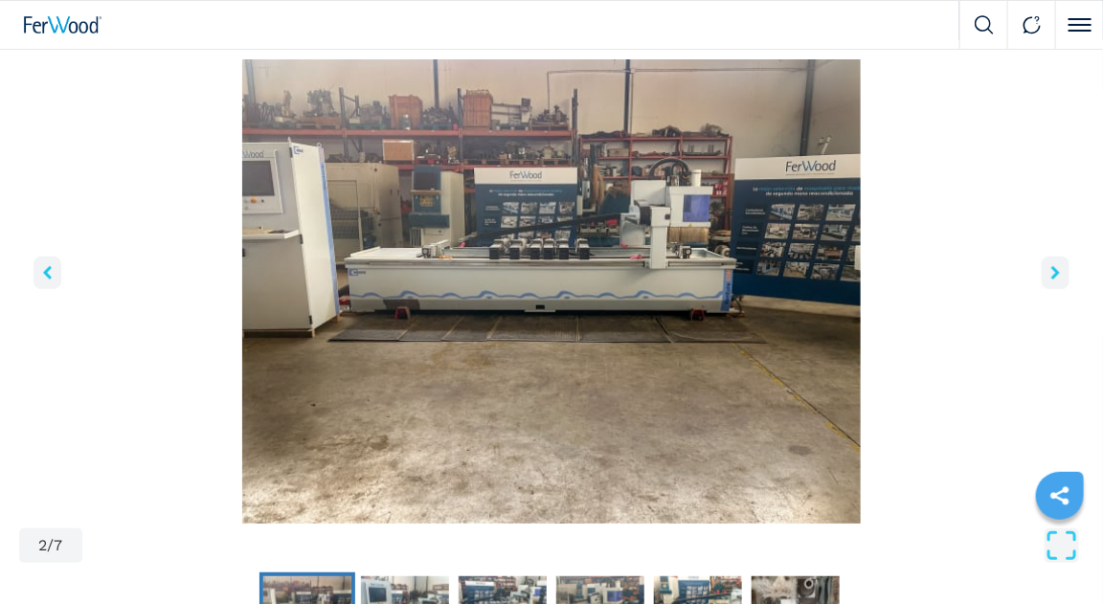
scroll to position [153, 0]
click at [1056, 268] on icon "right-button" at bounding box center [1056, 272] width 9 height 13
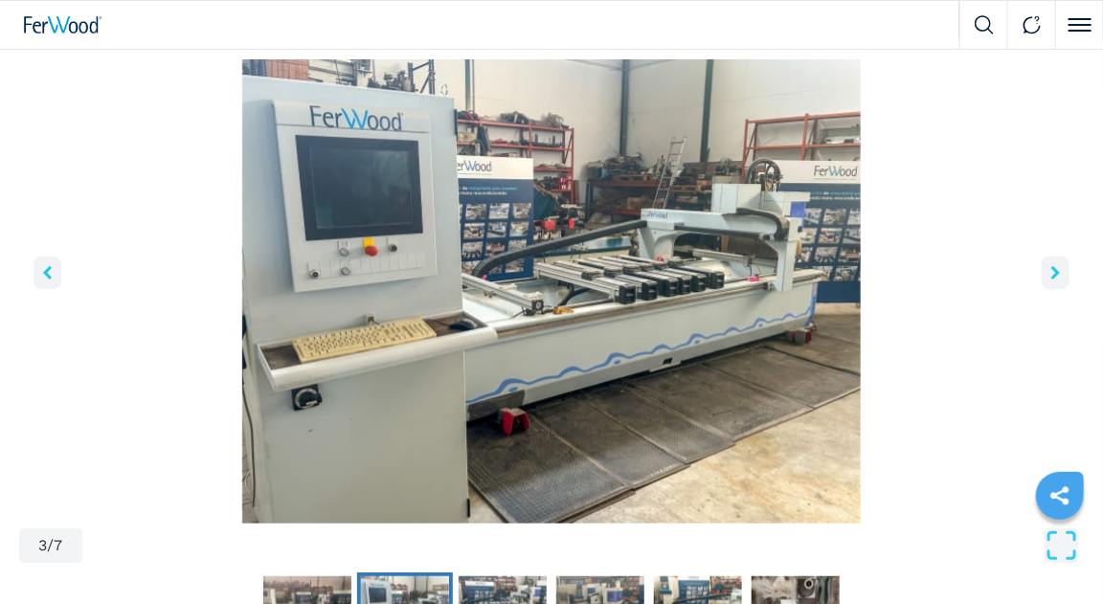
click at [1056, 268] on icon "right-button" at bounding box center [1056, 272] width 9 height 13
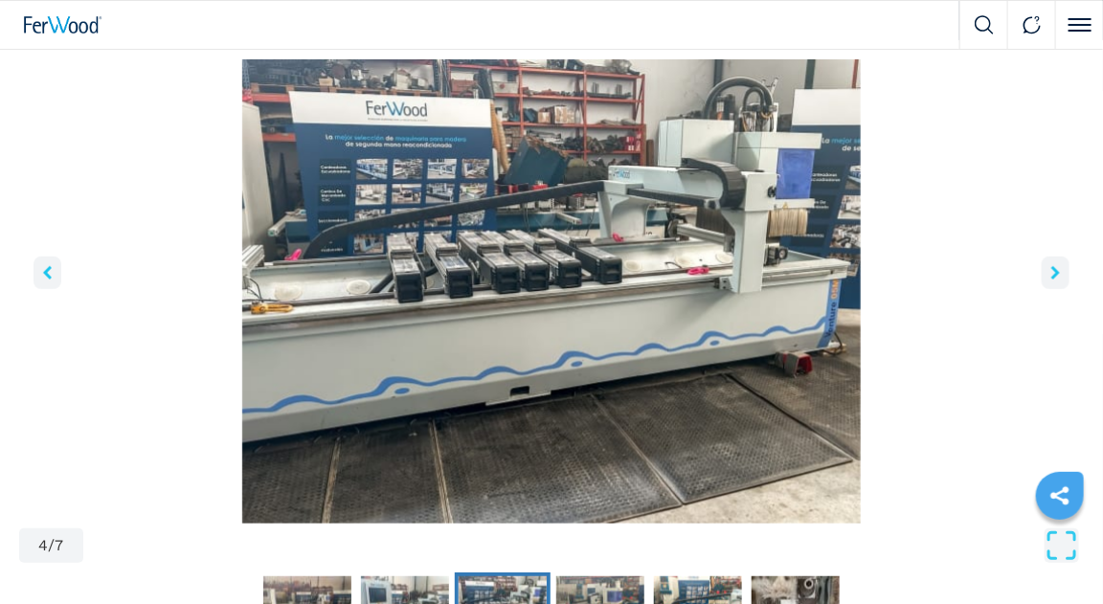
click at [1055, 268] on icon "right-button" at bounding box center [1056, 272] width 9 height 13
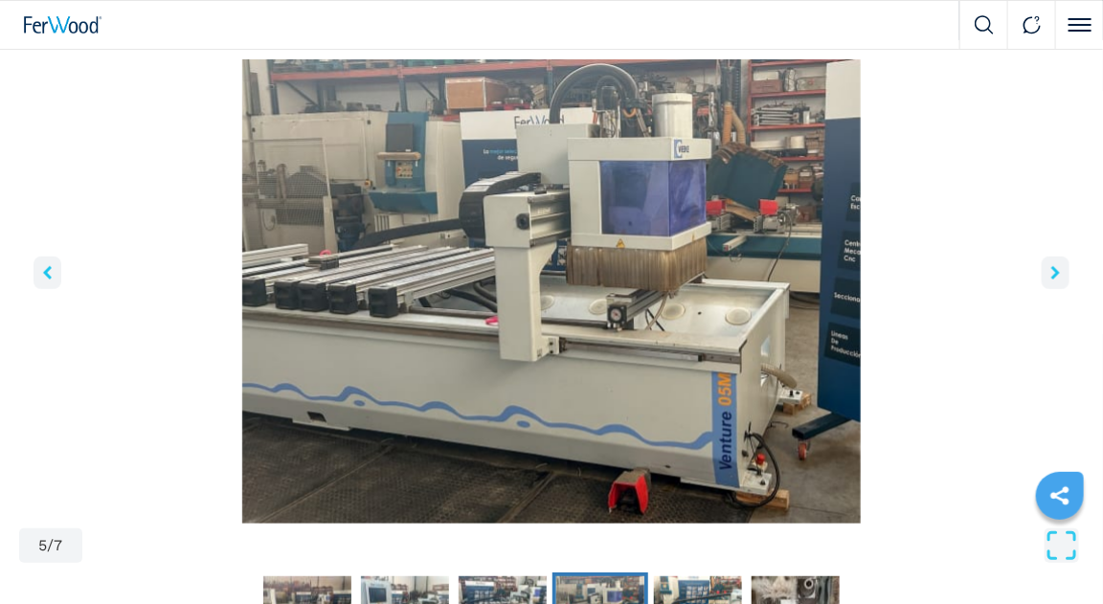
click at [54, 267] on button "left-button" at bounding box center [48, 273] width 28 height 33
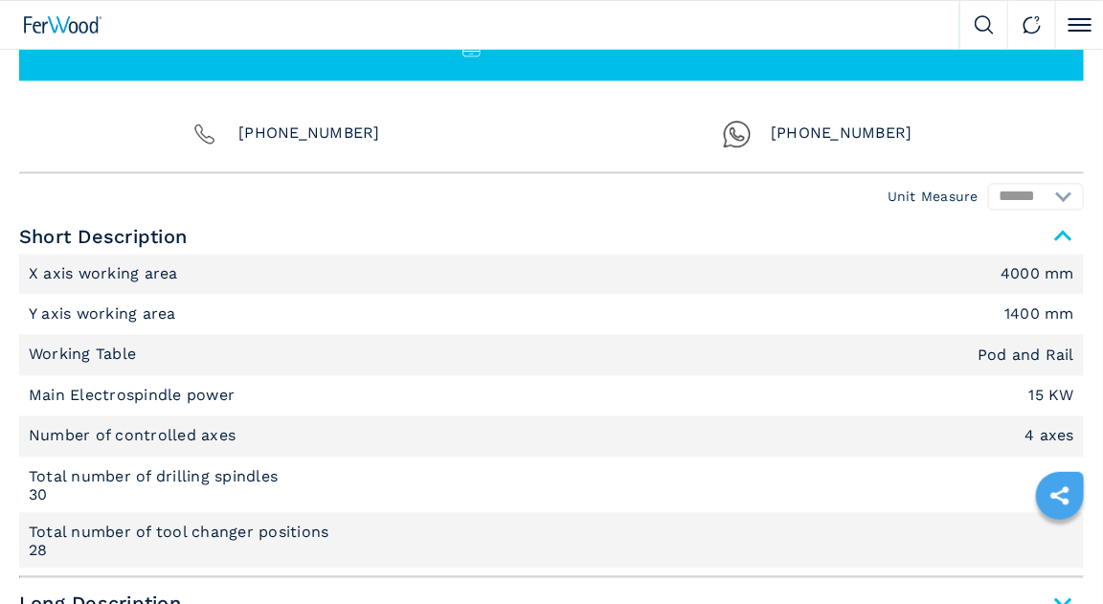
scroll to position [1379, 0]
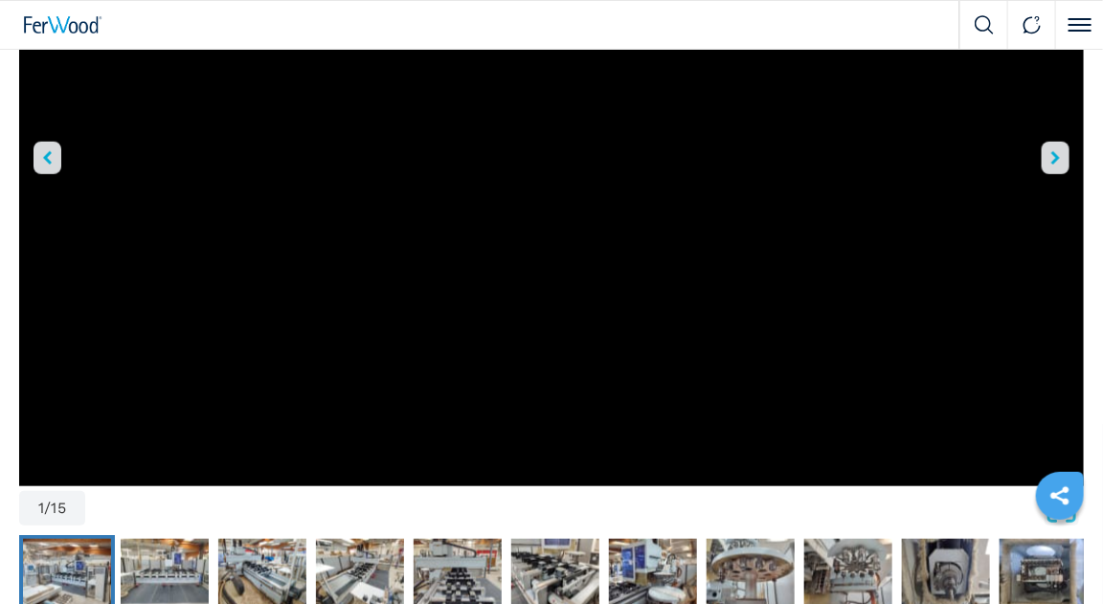
click at [83, 555] on img "Go to Slide 2" at bounding box center [67, 573] width 88 height 69
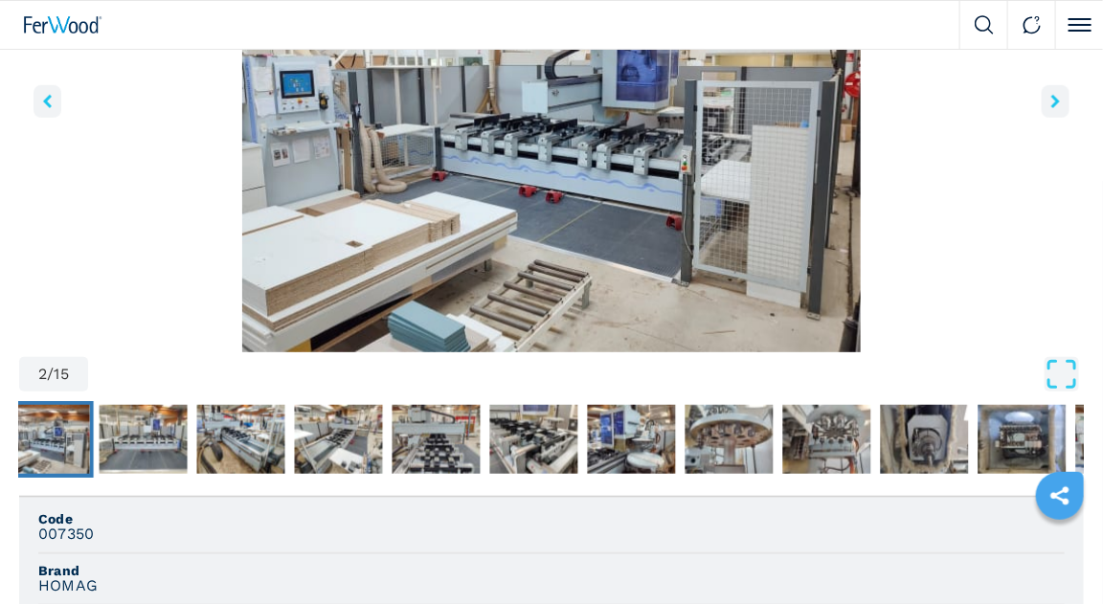
scroll to position [250, 0]
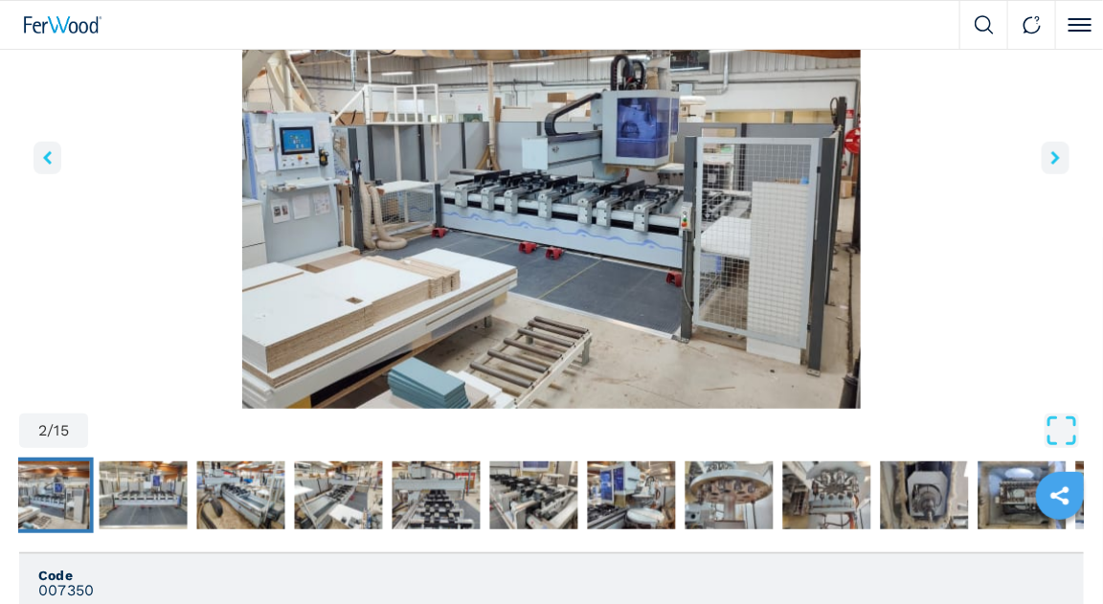
click at [1058, 161] on icon "right-button" at bounding box center [1056, 157] width 9 height 13
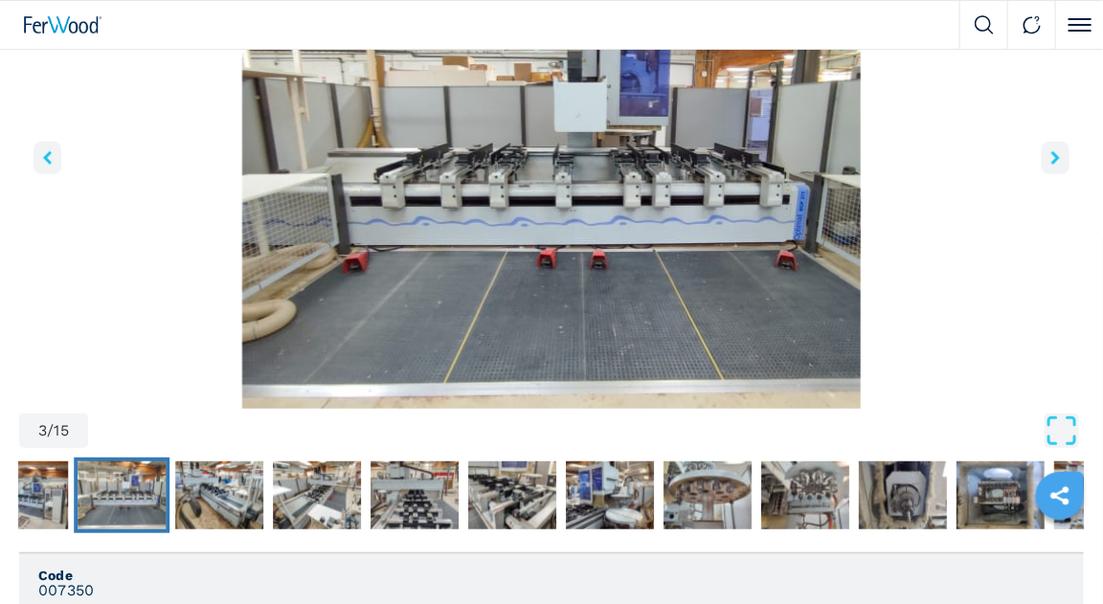
click at [1058, 161] on icon "right-button" at bounding box center [1056, 157] width 9 height 13
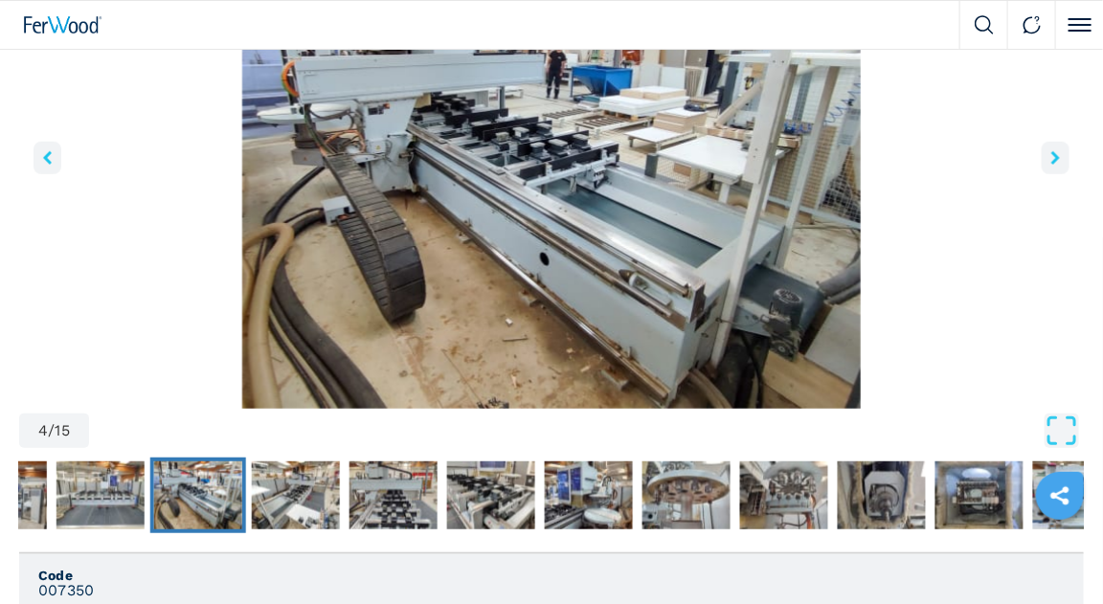
click at [1058, 161] on icon "right-button" at bounding box center [1056, 157] width 9 height 13
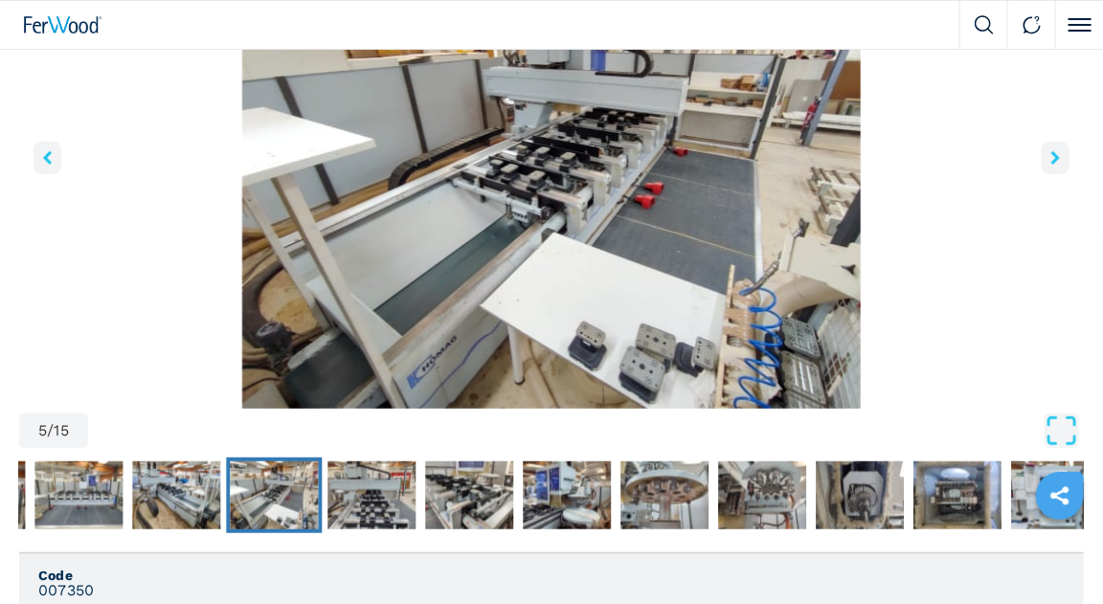
click at [1058, 161] on icon "right-button" at bounding box center [1056, 157] width 9 height 13
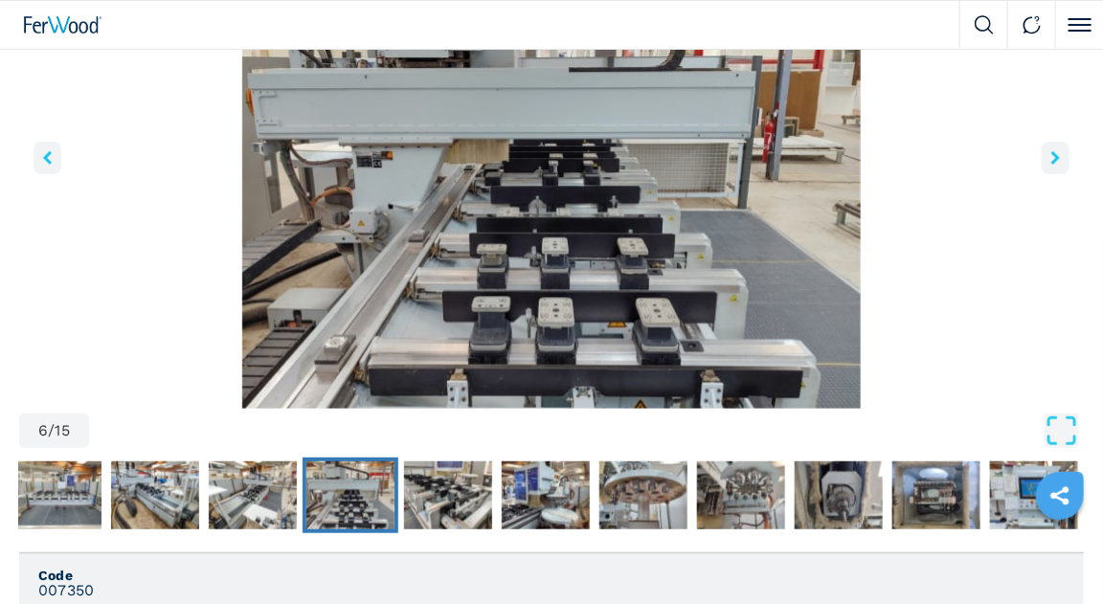
click at [1058, 161] on icon "right-button" at bounding box center [1056, 157] width 9 height 13
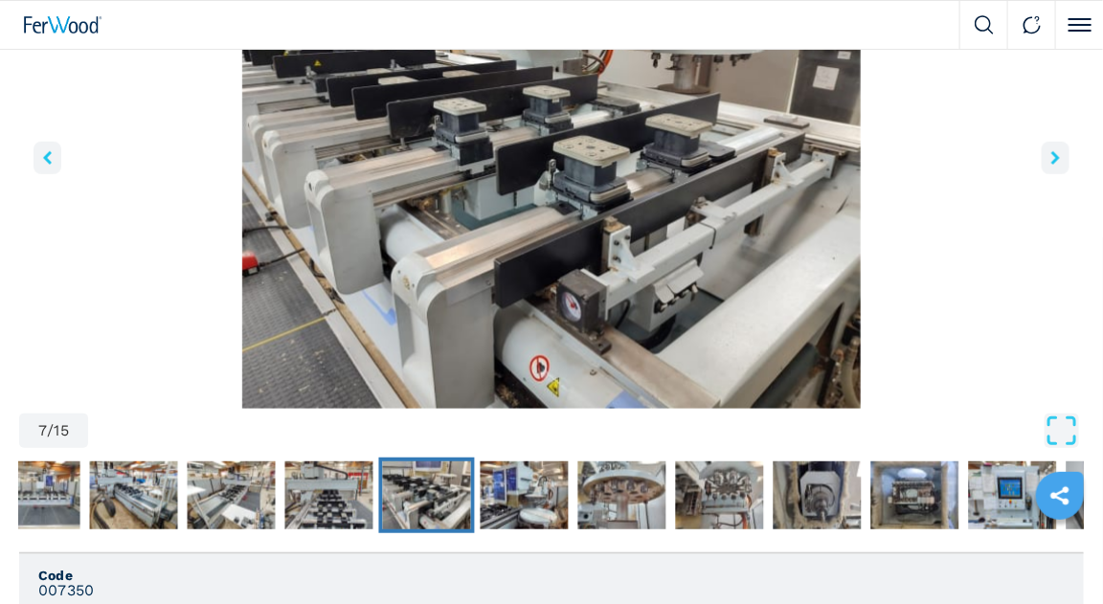
click at [1058, 161] on icon "right-button" at bounding box center [1056, 157] width 9 height 13
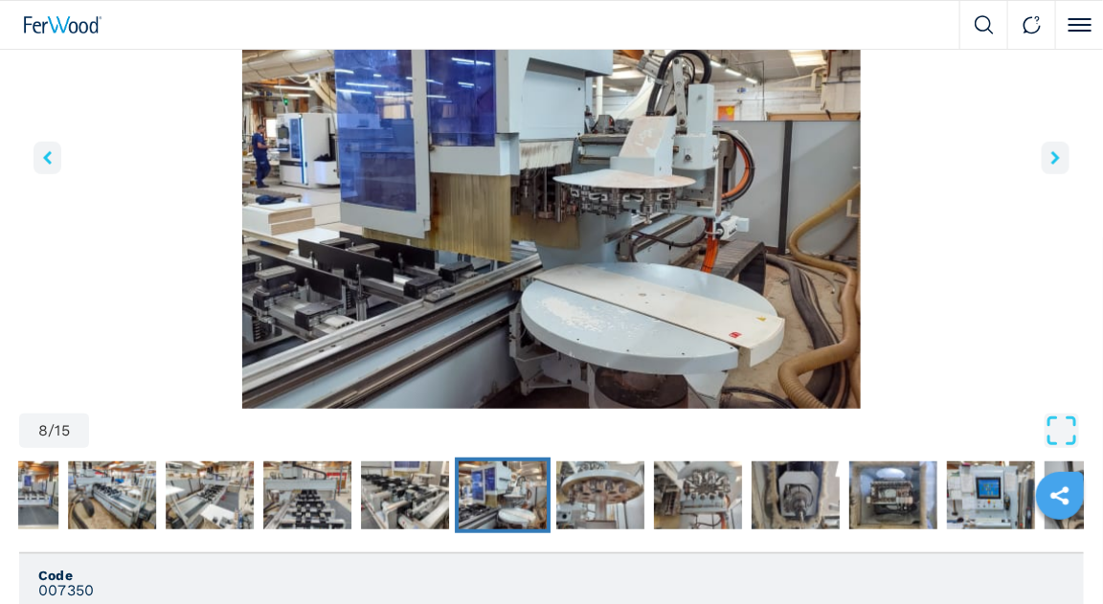
click at [1058, 161] on icon "right-button" at bounding box center [1056, 157] width 9 height 13
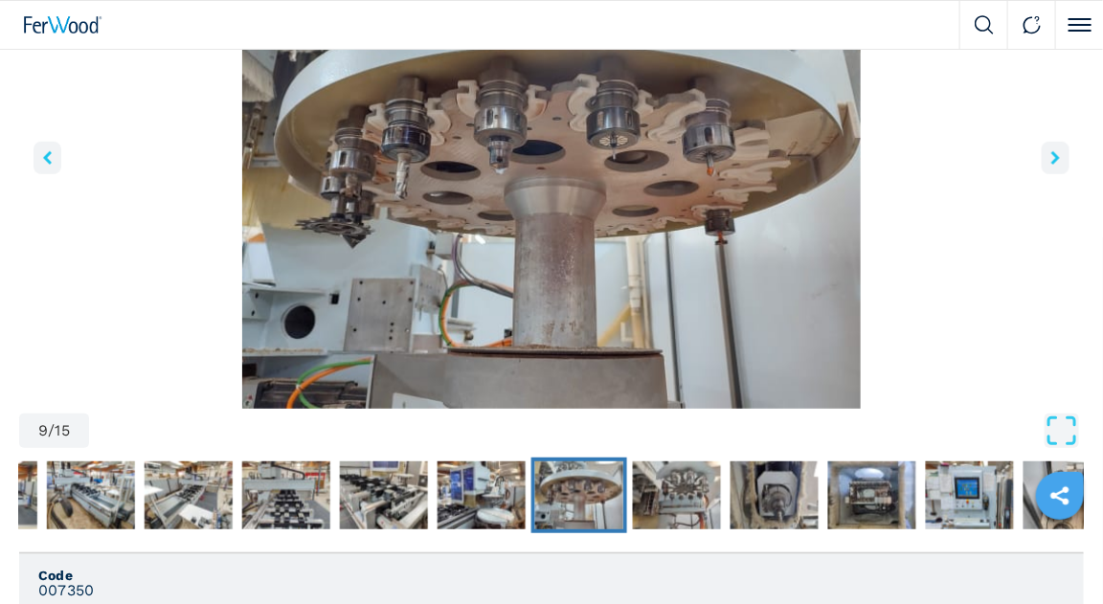
click at [1058, 161] on icon "right-button" at bounding box center [1056, 157] width 9 height 13
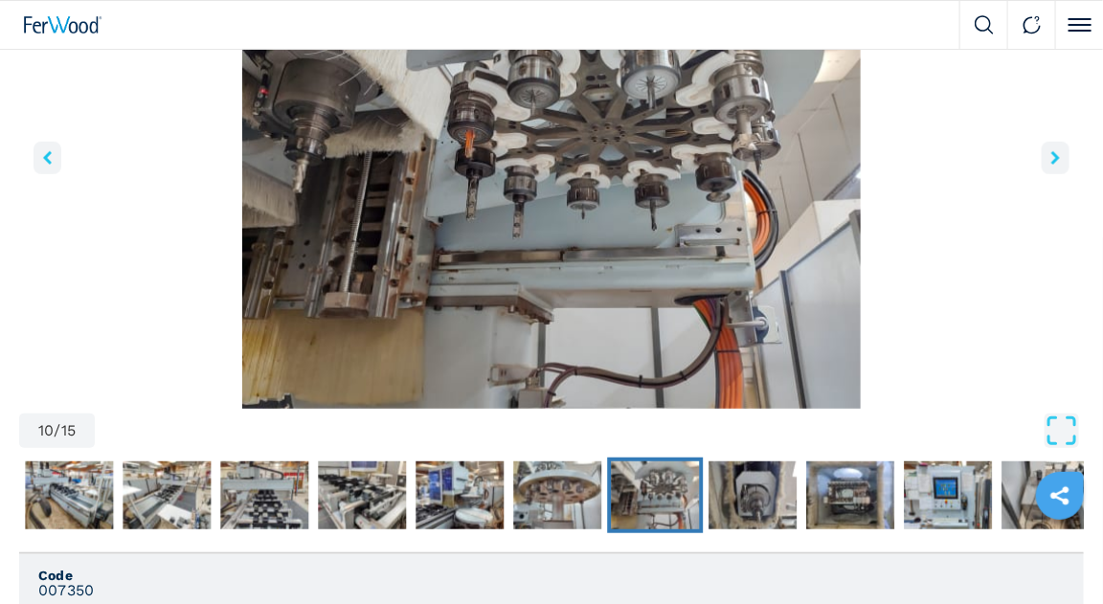
click at [1058, 161] on icon "right-button" at bounding box center [1056, 157] width 9 height 13
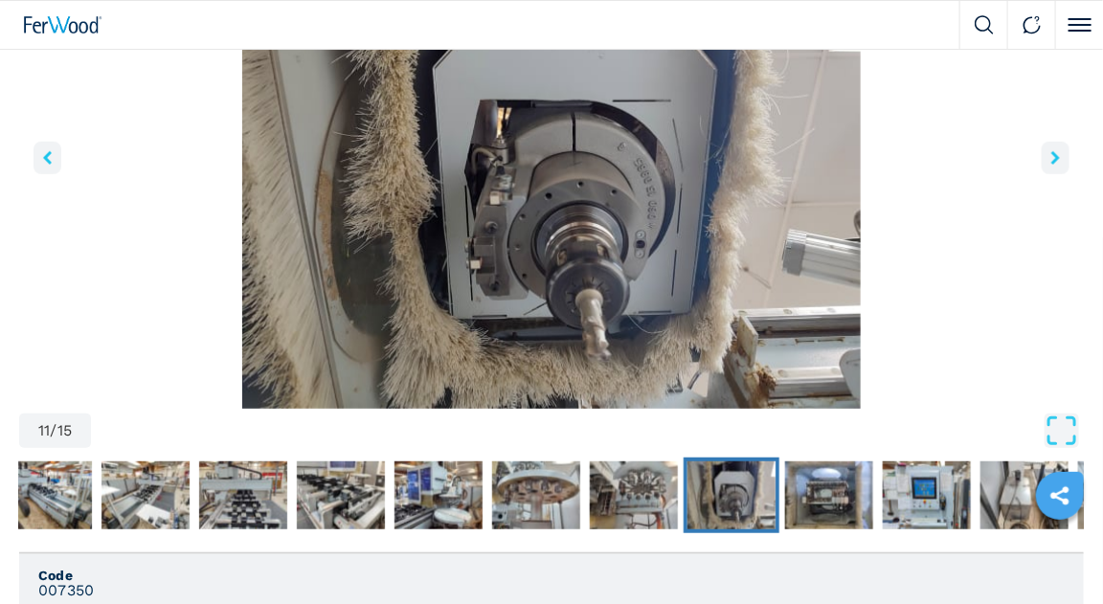
click at [1058, 161] on icon "right-button" at bounding box center [1056, 157] width 9 height 13
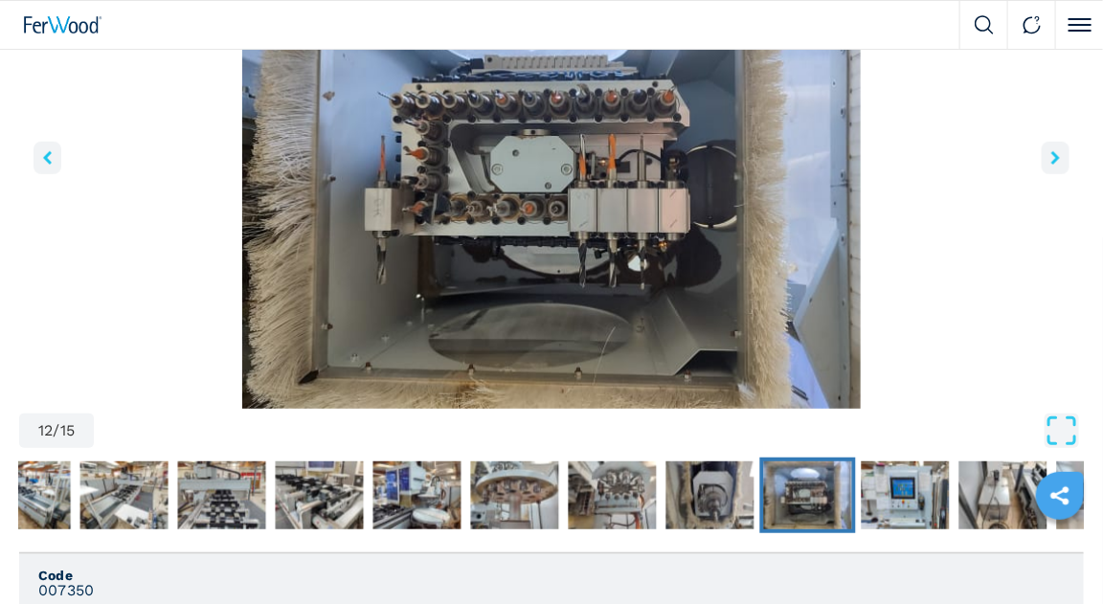
click at [1058, 161] on icon "right-button" at bounding box center [1056, 157] width 9 height 13
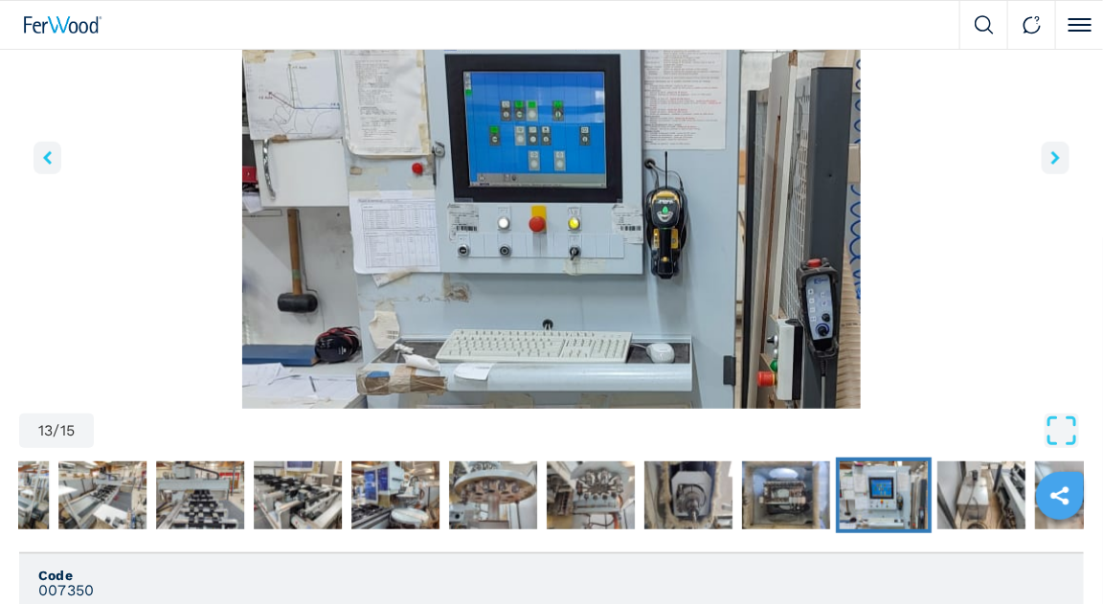
click at [1077, 151] on img "Go to Slide 13" at bounding box center [551, 176] width 1065 height 465
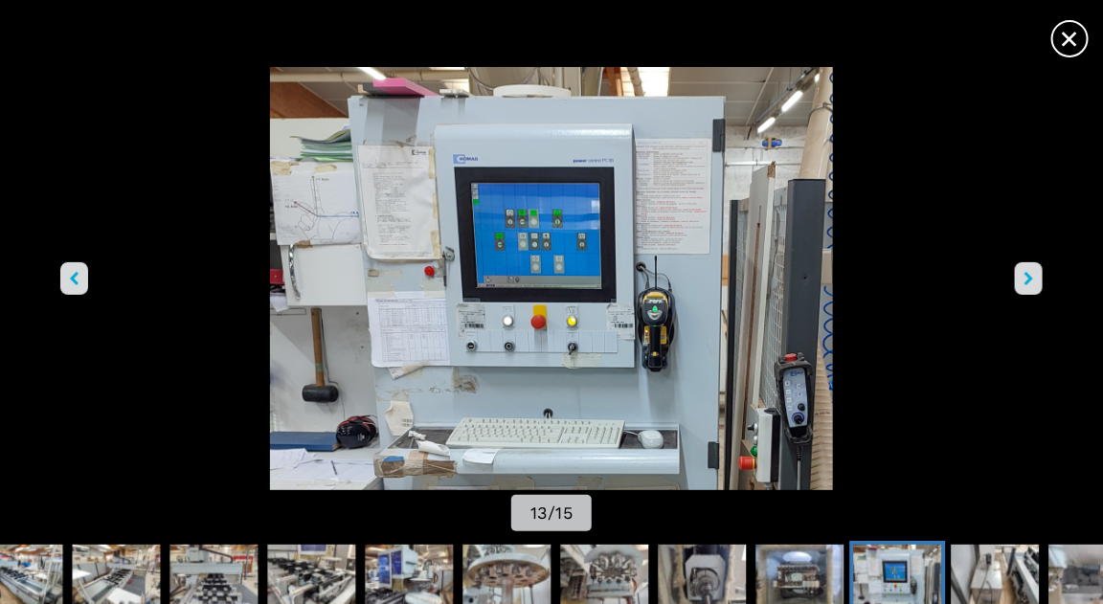
click at [1036, 282] on button "right-button" at bounding box center [1029, 278] width 28 height 33
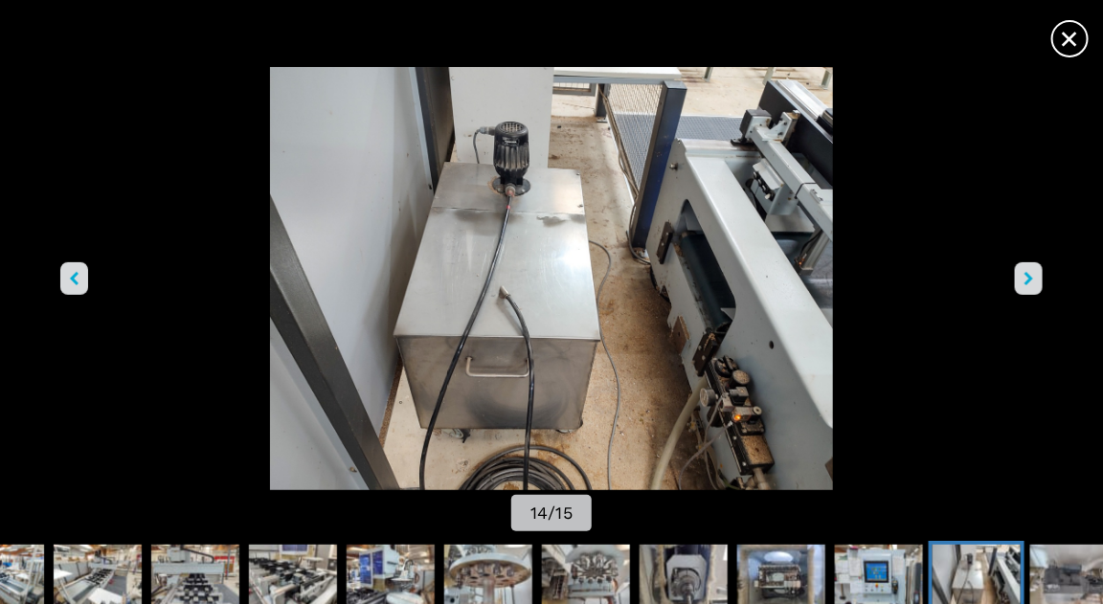
click at [1036, 282] on button "right-button" at bounding box center [1029, 278] width 28 height 33
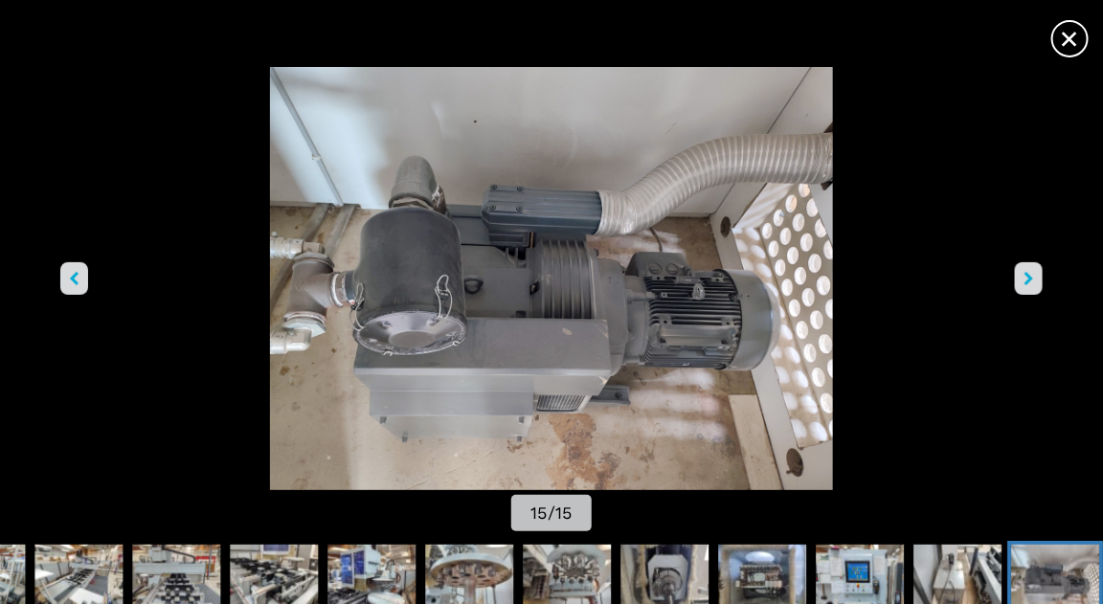
click at [1036, 282] on button "right-button" at bounding box center [1029, 278] width 28 height 33
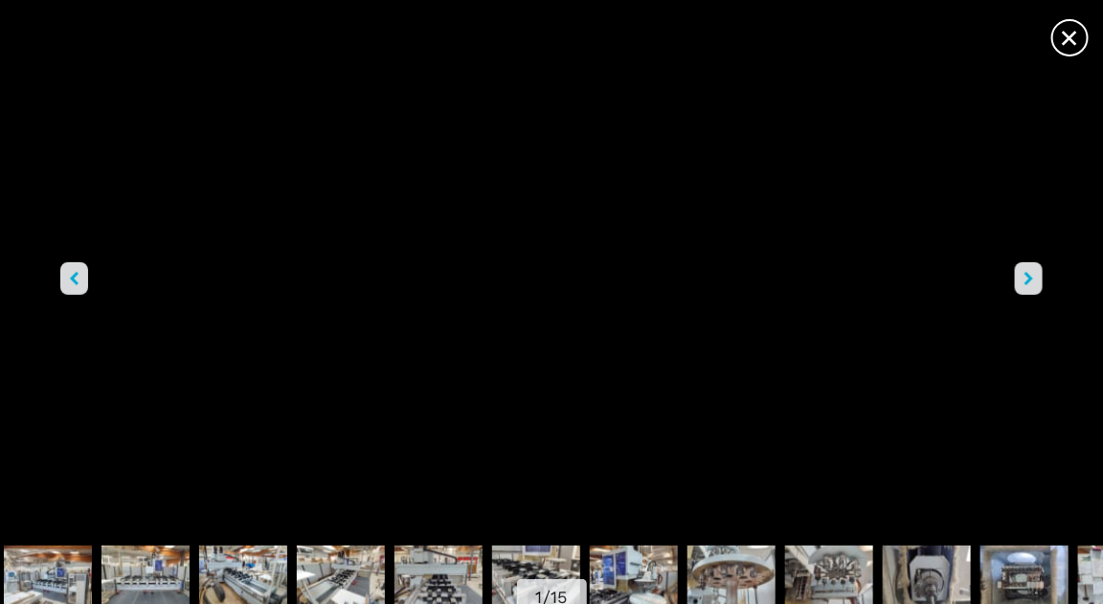
click at [1036, 282] on button "right-button" at bounding box center [1029, 278] width 28 height 33
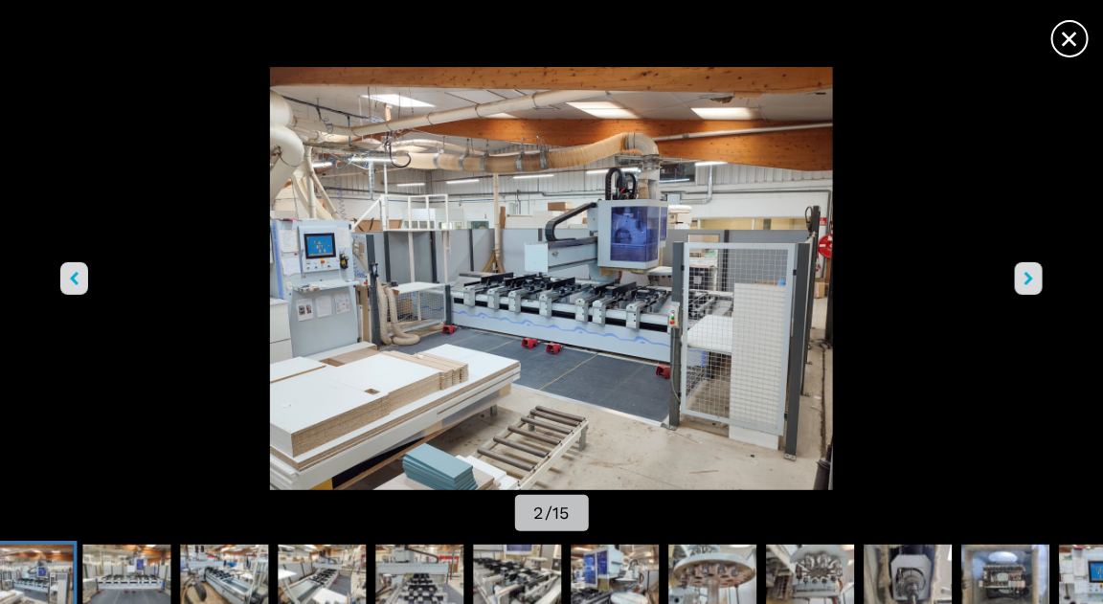
click at [1036, 282] on button "right-button" at bounding box center [1029, 278] width 28 height 33
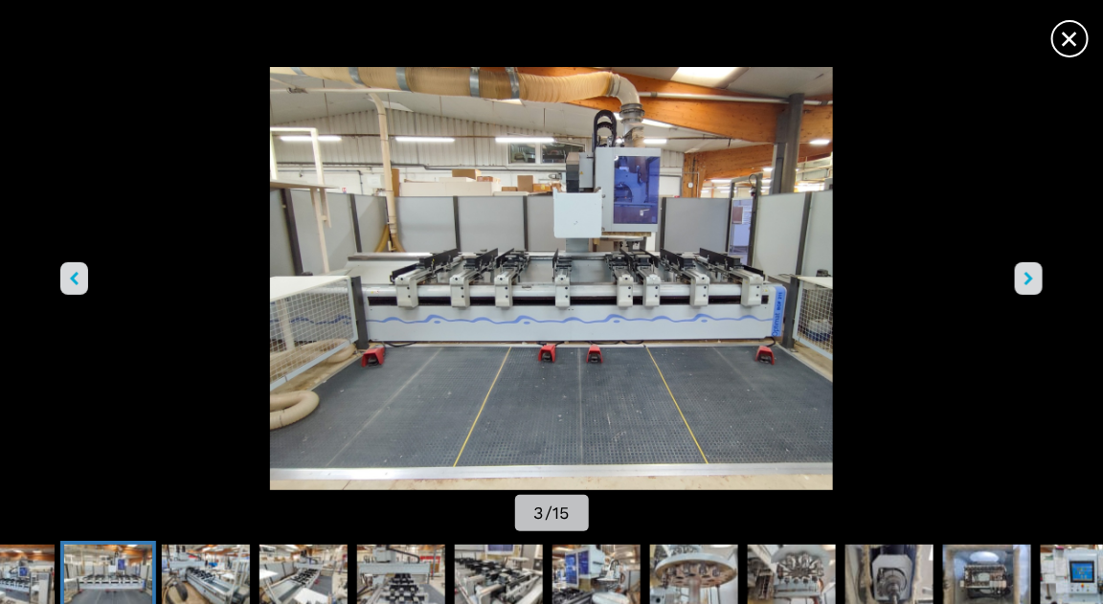
click at [1036, 282] on button "right-button" at bounding box center [1029, 278] width 28 height 33
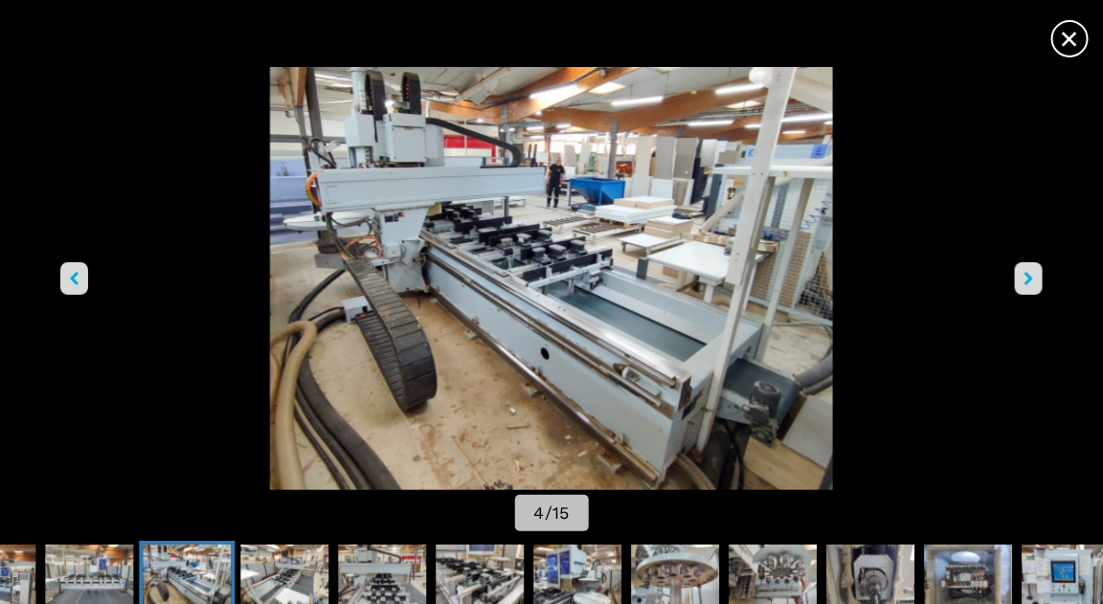
click at [1036, 282] on button "right-button" at bounding box center [1029, 278] width 28 height 33
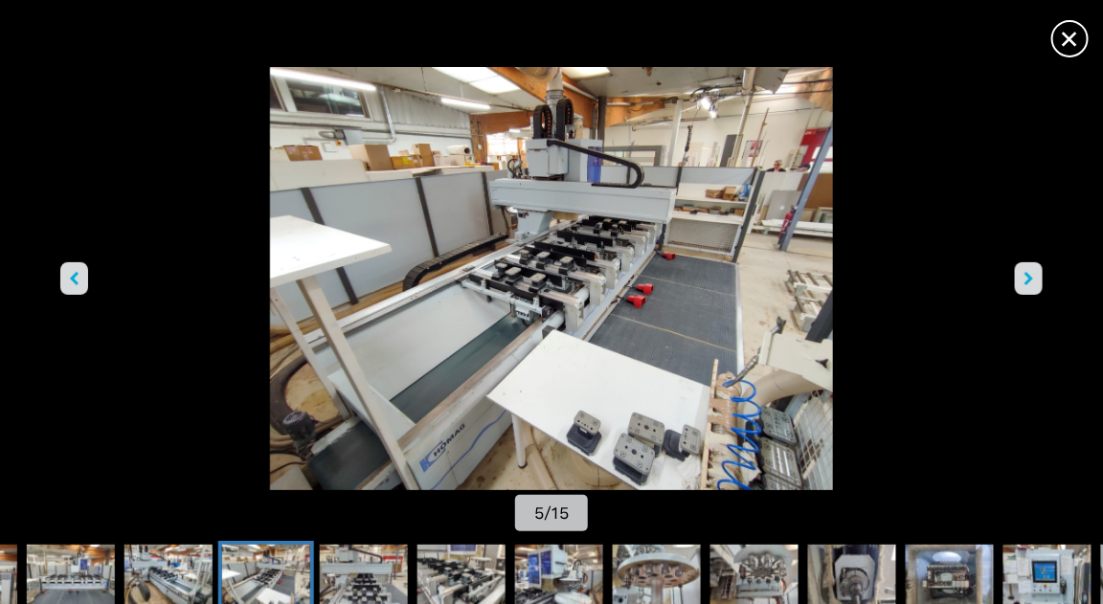
click at [1036, 282] on button "right-button" at bounding box center [1029, 278] width 28 height 33
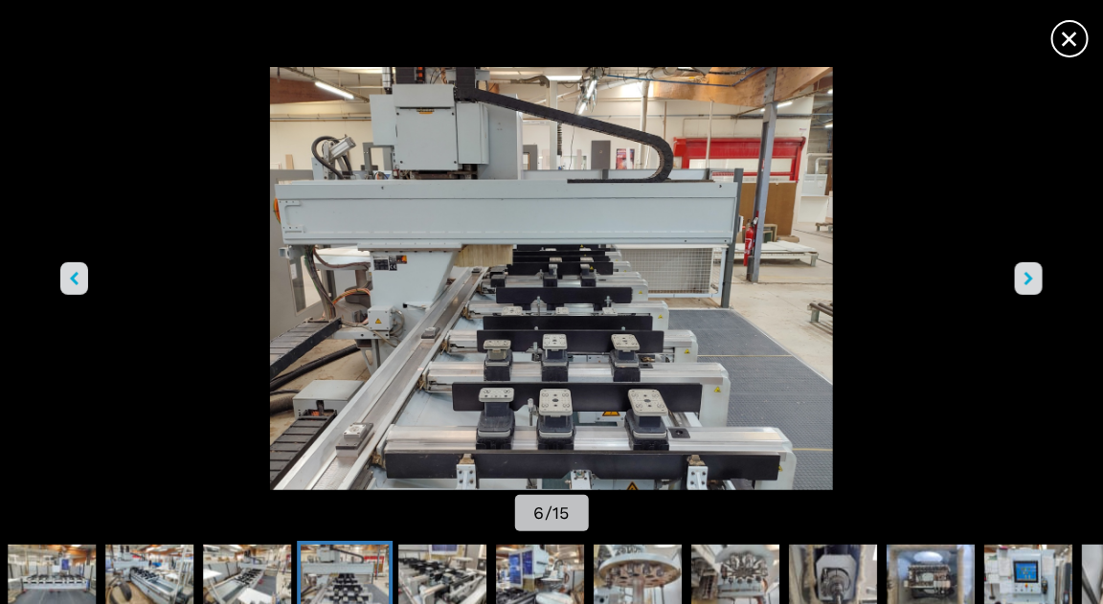
click at [1036, 282] on button "right-button" at bounding box center [1029, 278] width 28 height 33
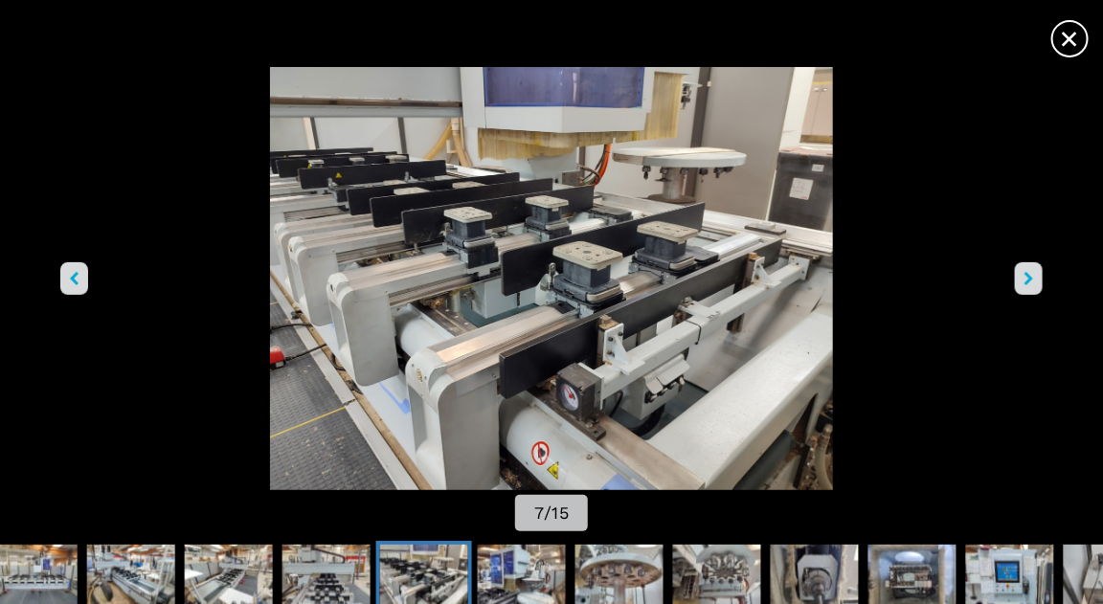
click at [1036, 282] on button "right-button" at bounding box center [1029, 278] width 28 height 33
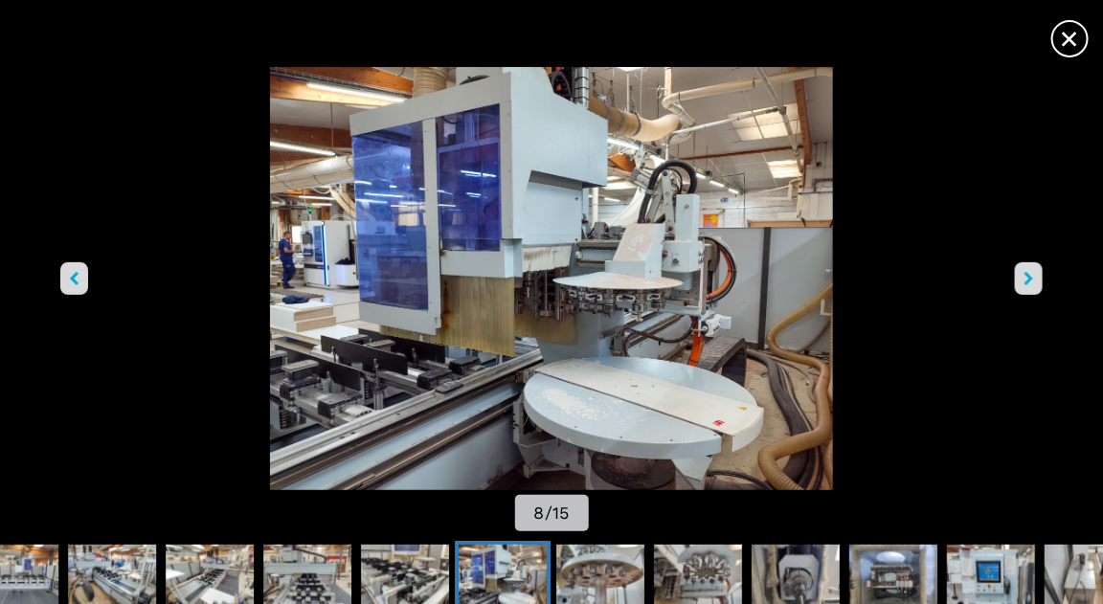
click at [1036, 282] on button "right-button" at bounding box center [1029, 278] width 28 height 33
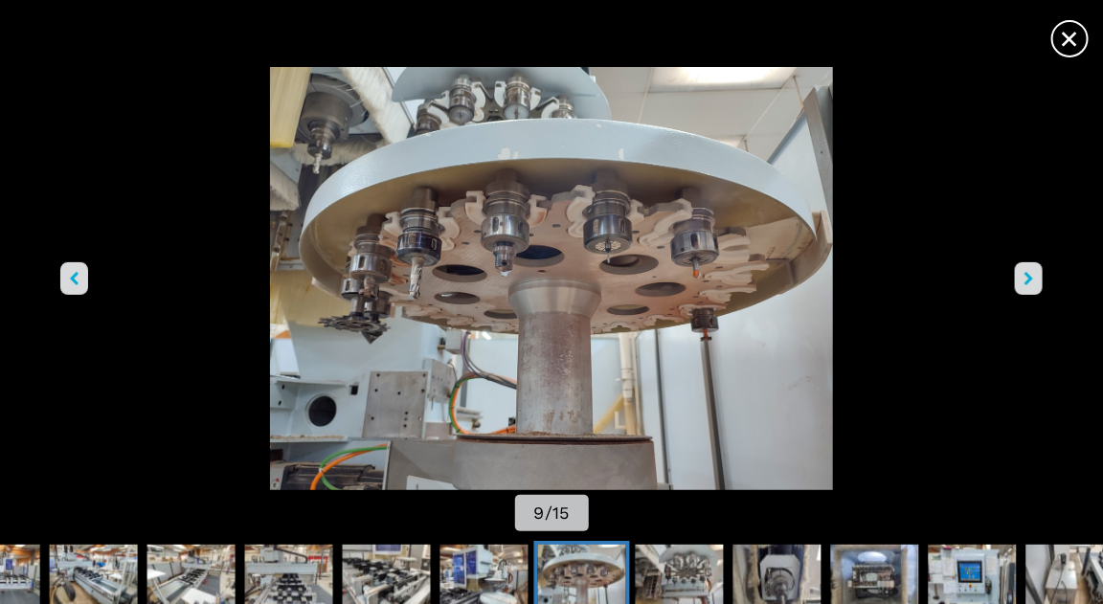
click at [1063, 30] on span "×" at bounding box center [1071, 35] width 34 height 34
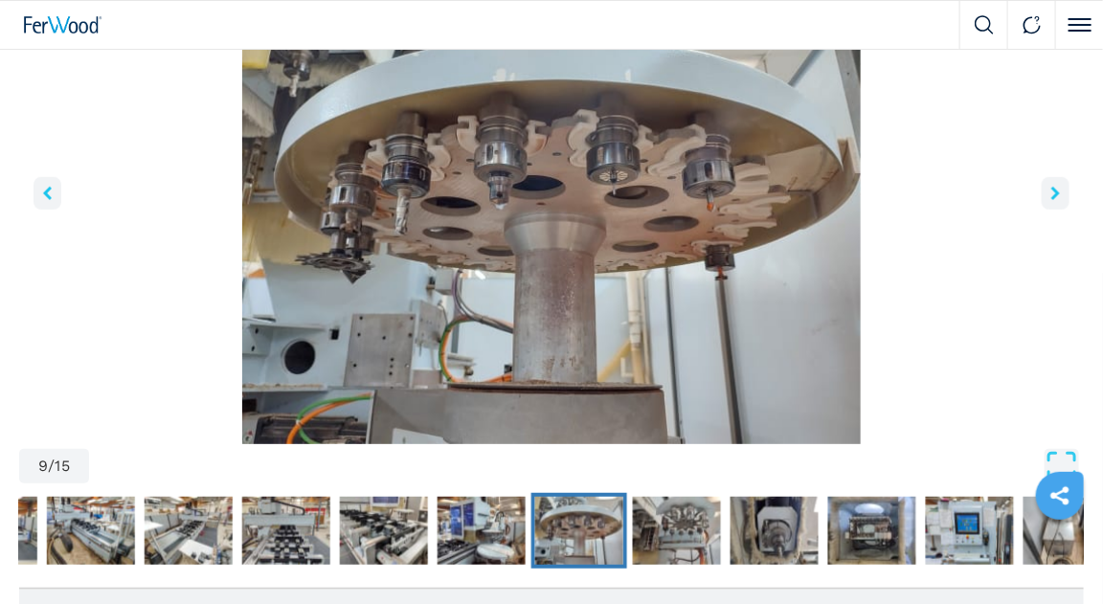
scroll to position [0, 0]
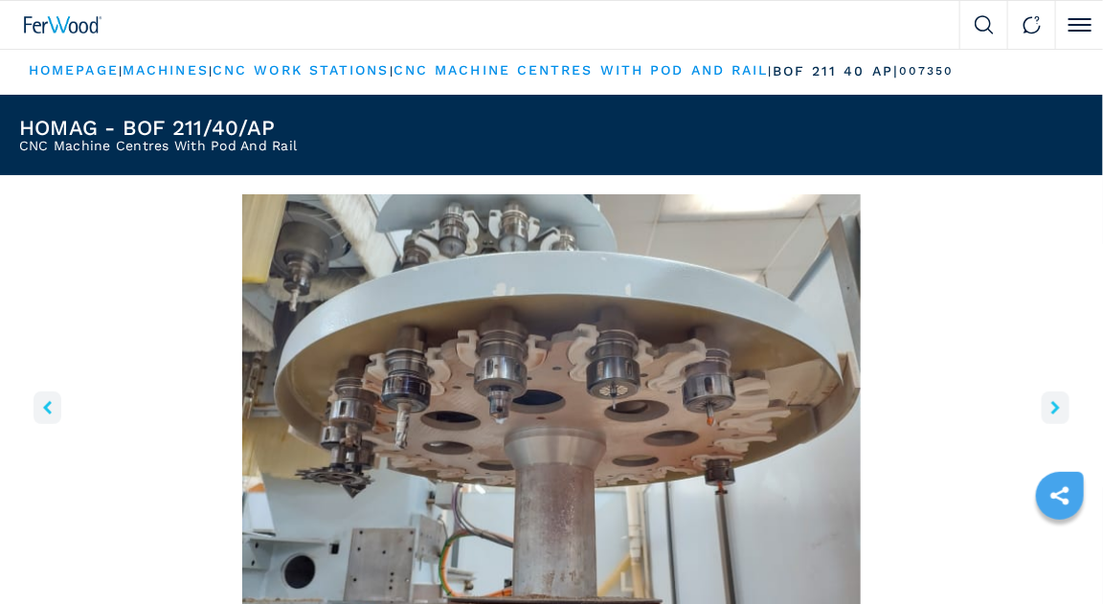
click at [130, 344] on img "Go to Slide 9" at bounding box center [551, 426] width 1065 height 465
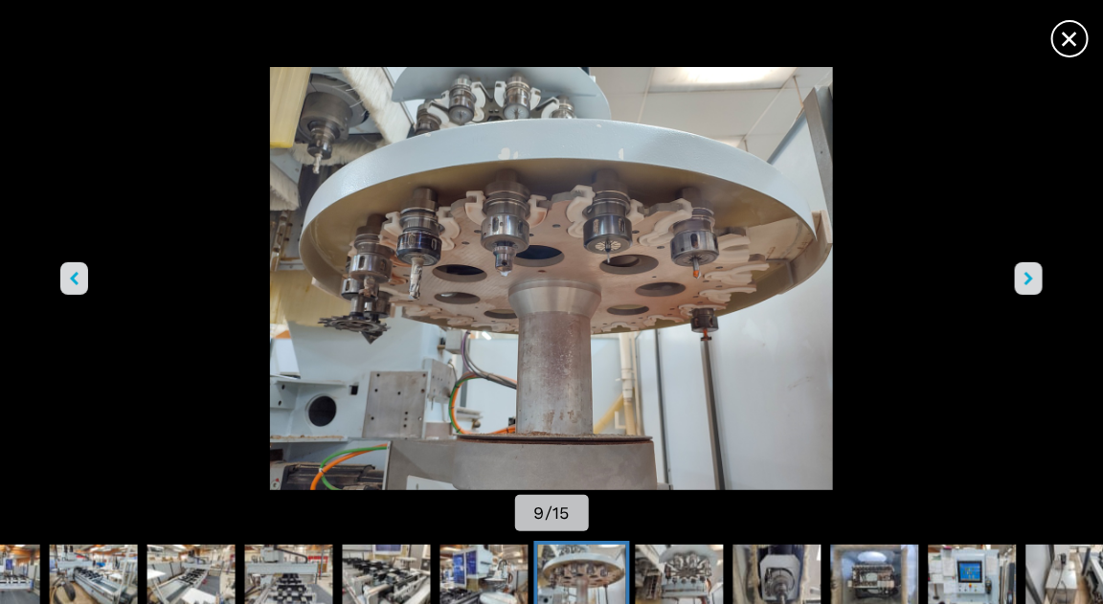
click at [1062, 34] on span "×" at bounding box center [1071, 35] width 34 height 34
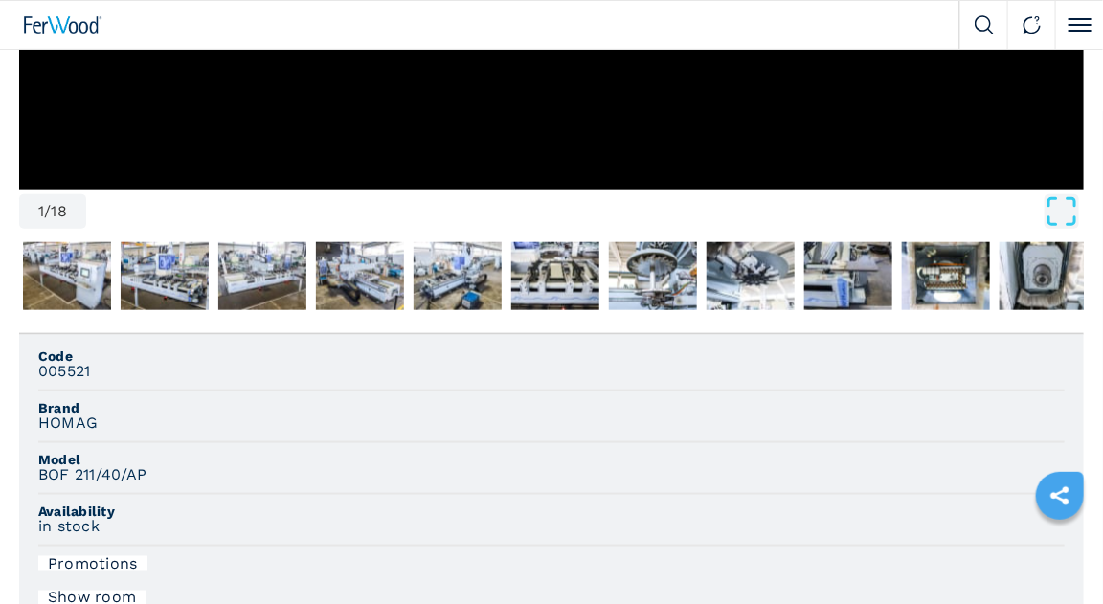
scroll to position [613, 0]
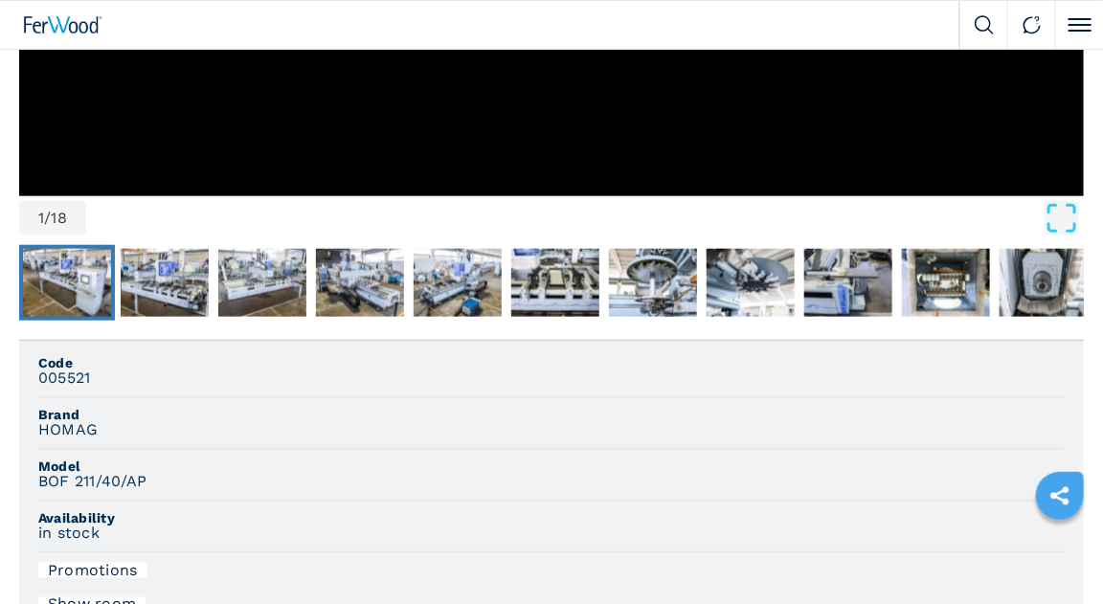
click at [103, 293] on img "Go to Slide 2" at bounding box center [67, 283] width 88 height 69
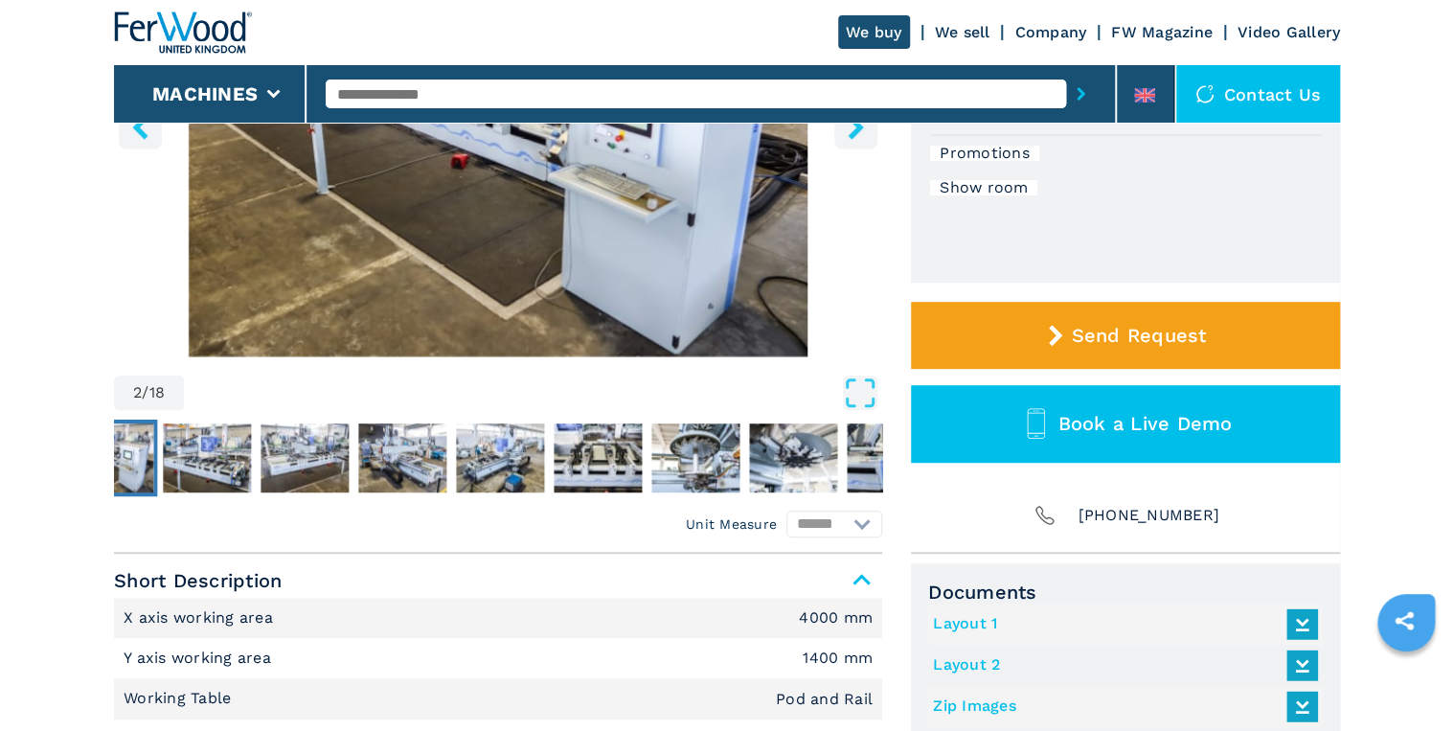
scroll to position [460, 0]
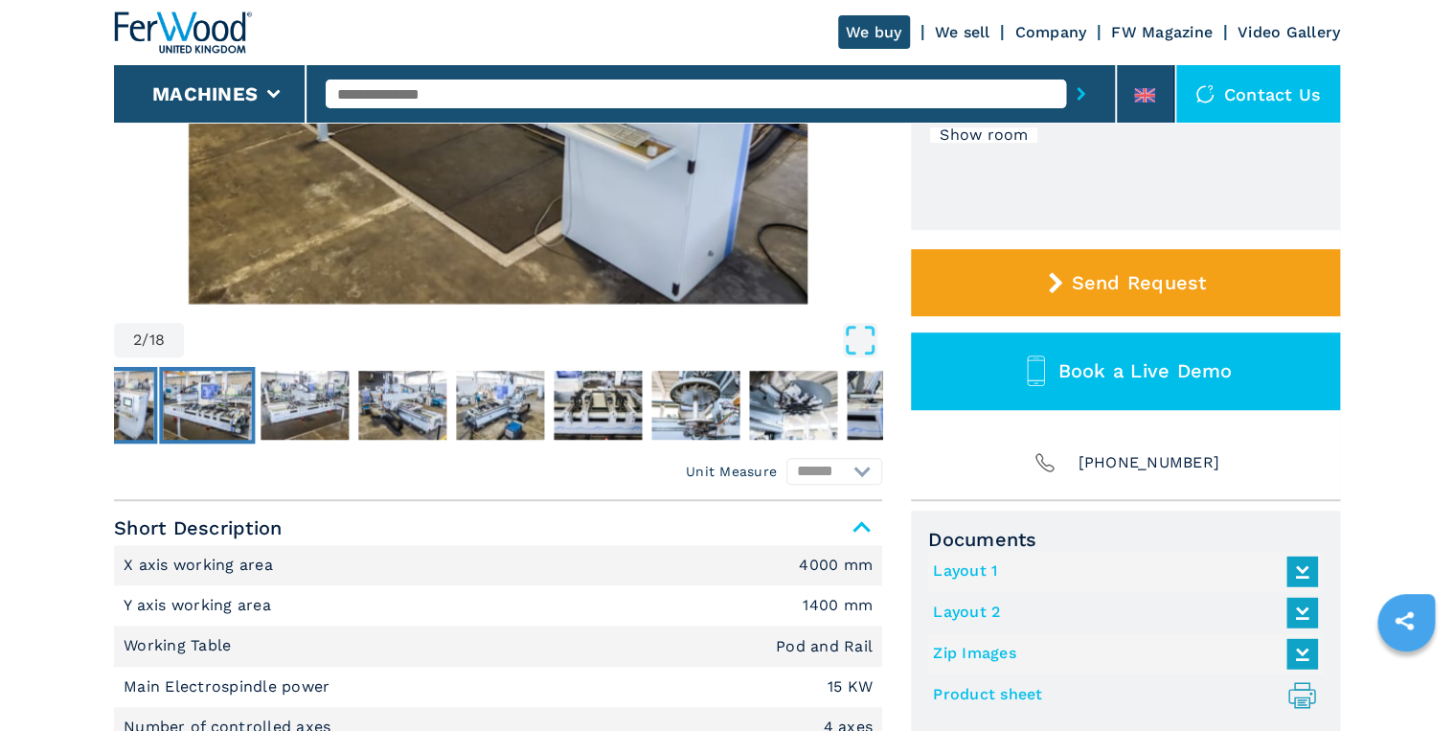
click at [248, 408] on img "Go to Slide 3" at bounding box center [207, 405] width 88 height 69
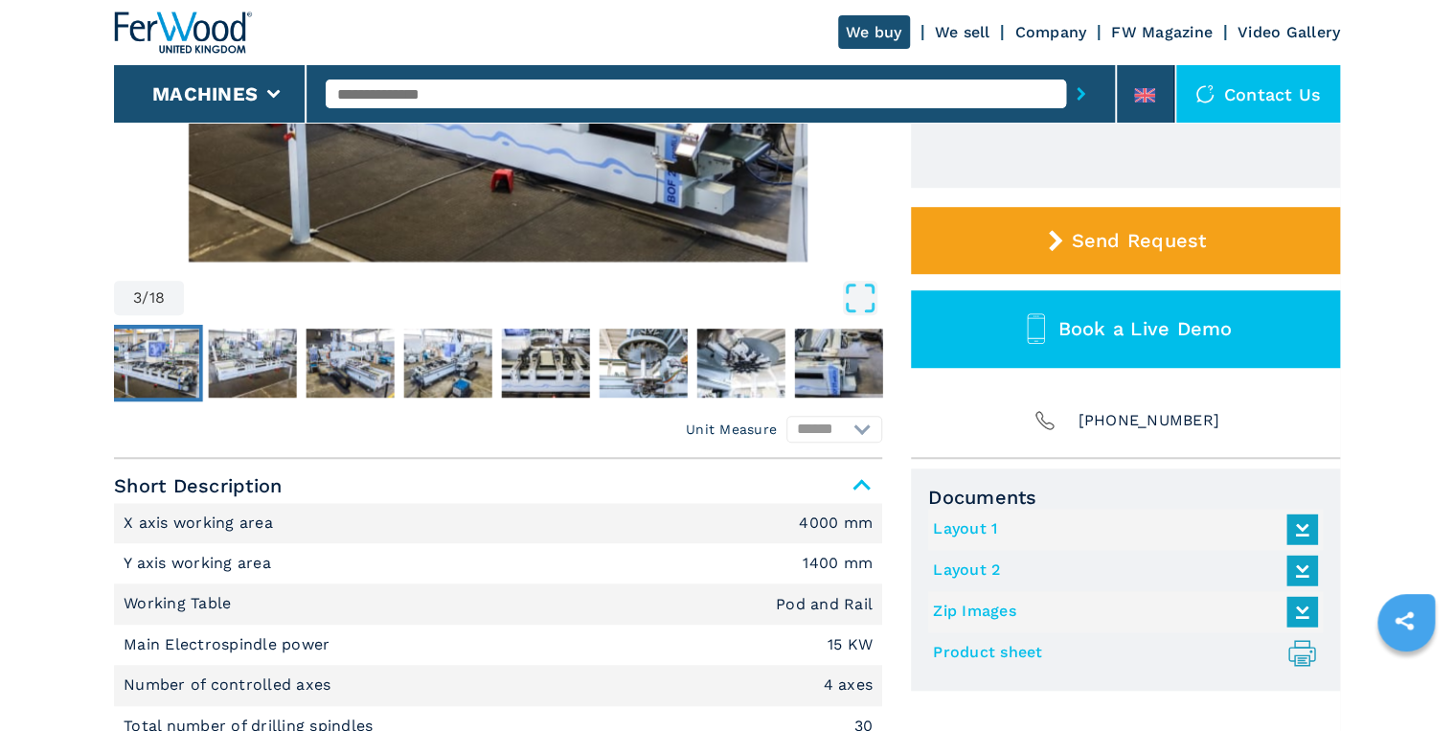
scroll to position [153, 0]
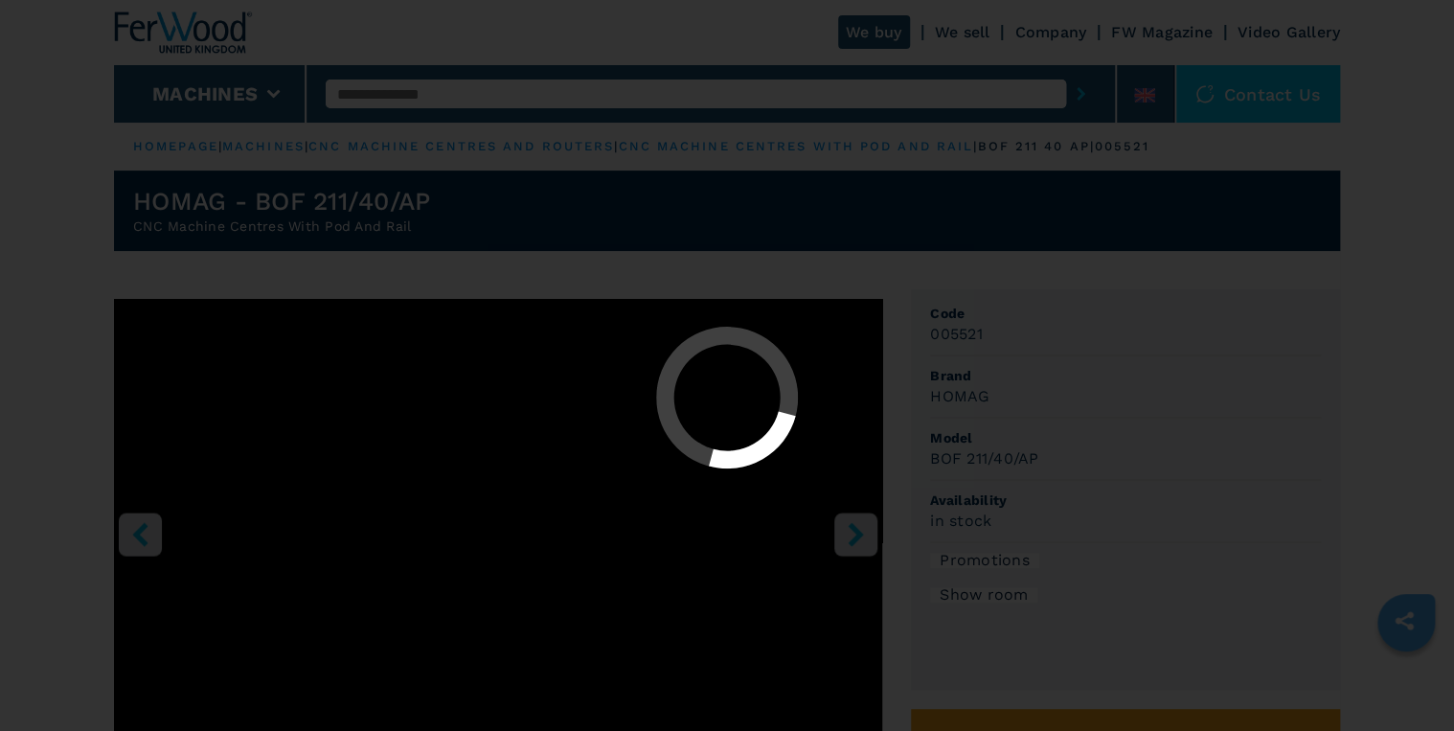
select select "**********"
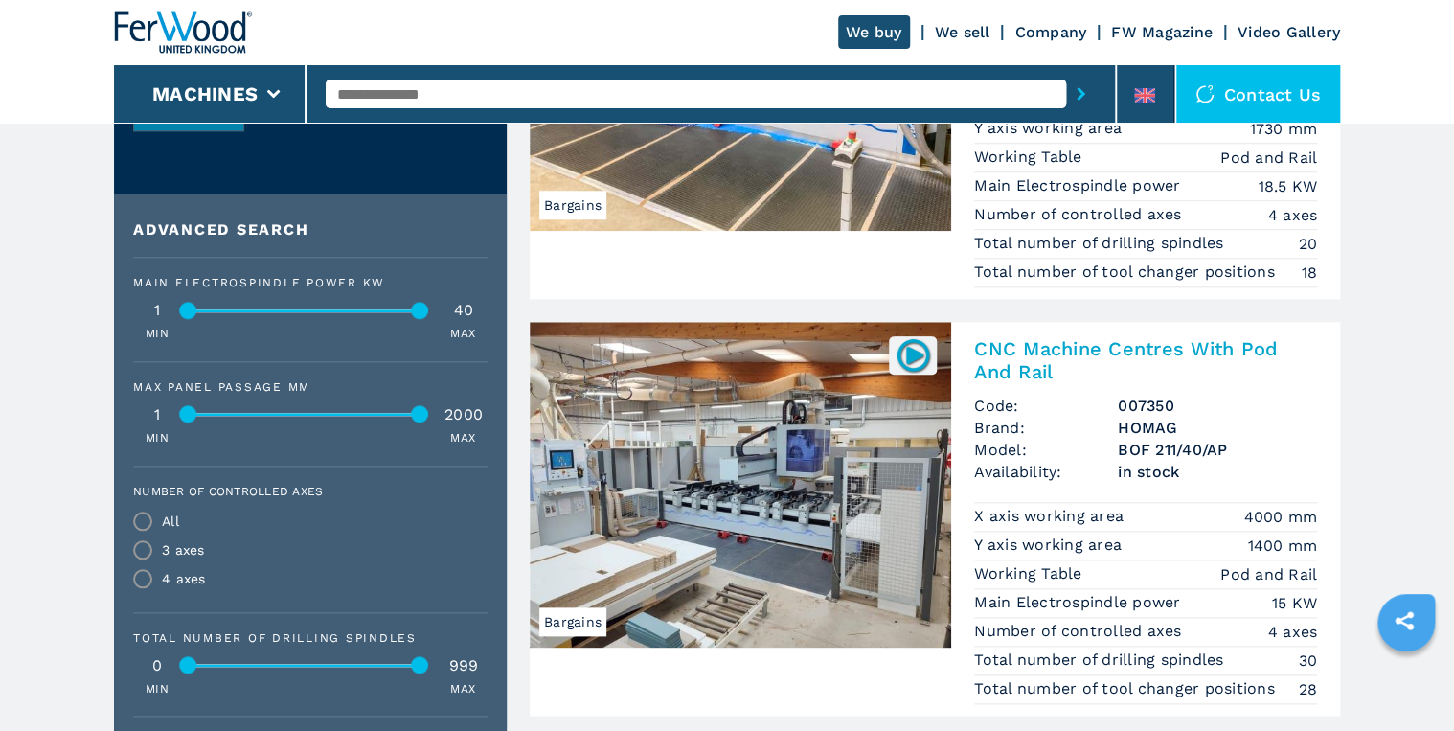
scroll to position [843, 0]
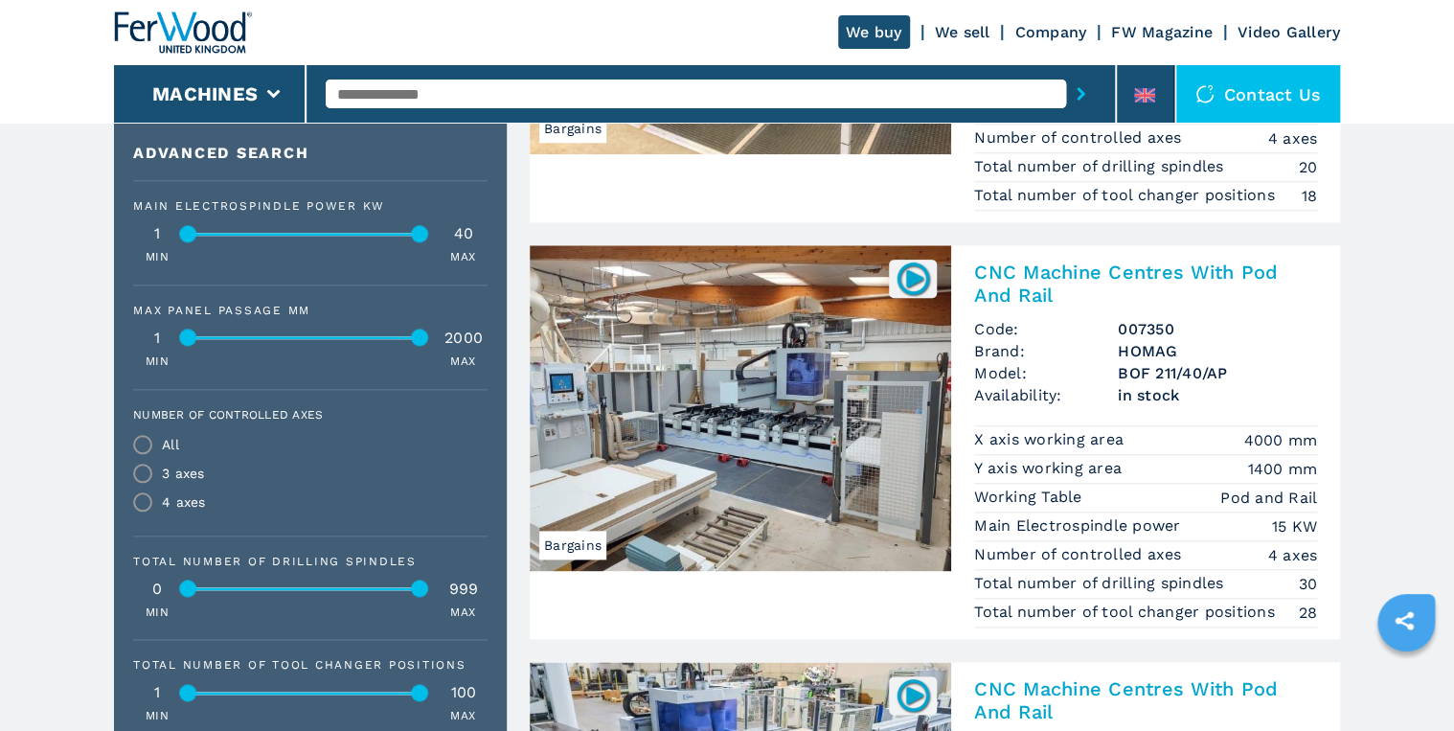
click at [1023, 284] on h2 "CNC Machine Centres With Pod And Rail" at bounding box center [1145, 284] width 343 height 46
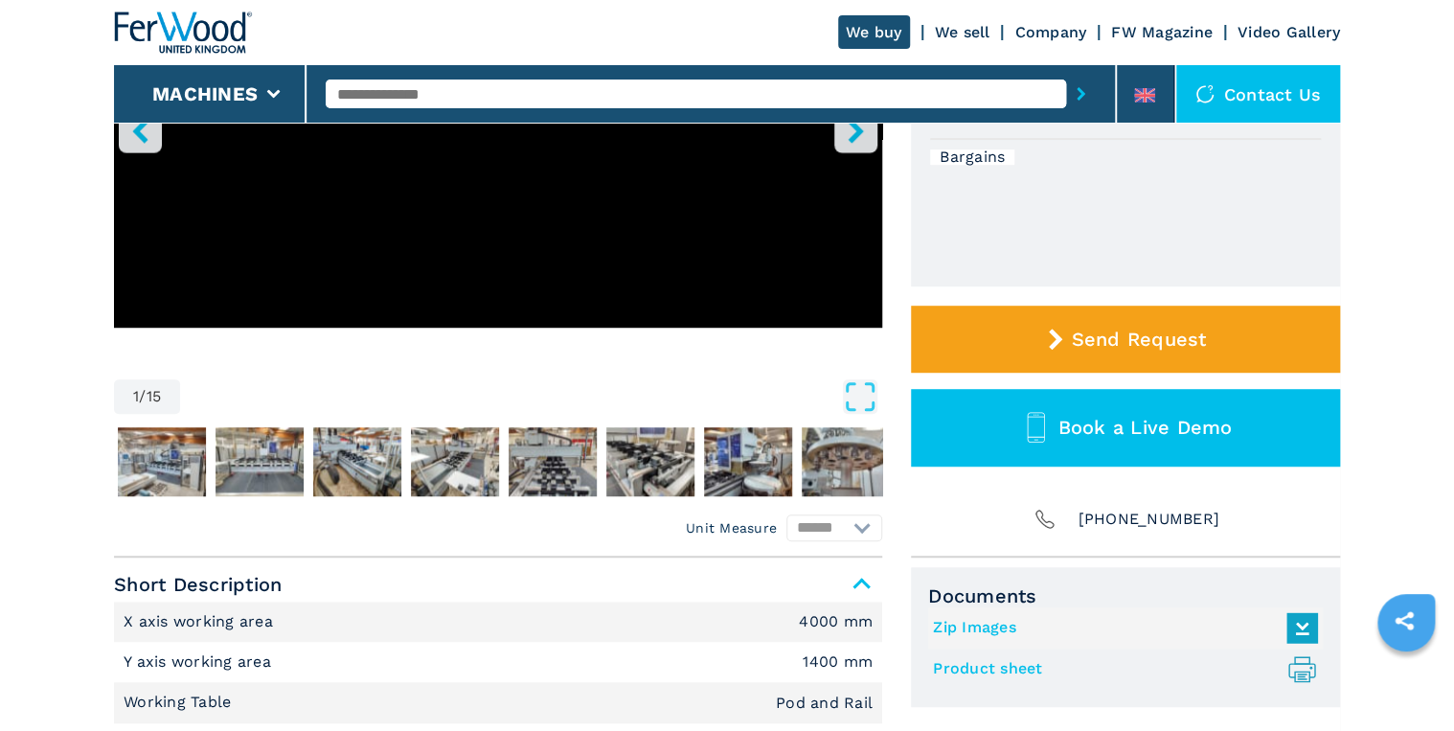
scroll to position [460, 0]
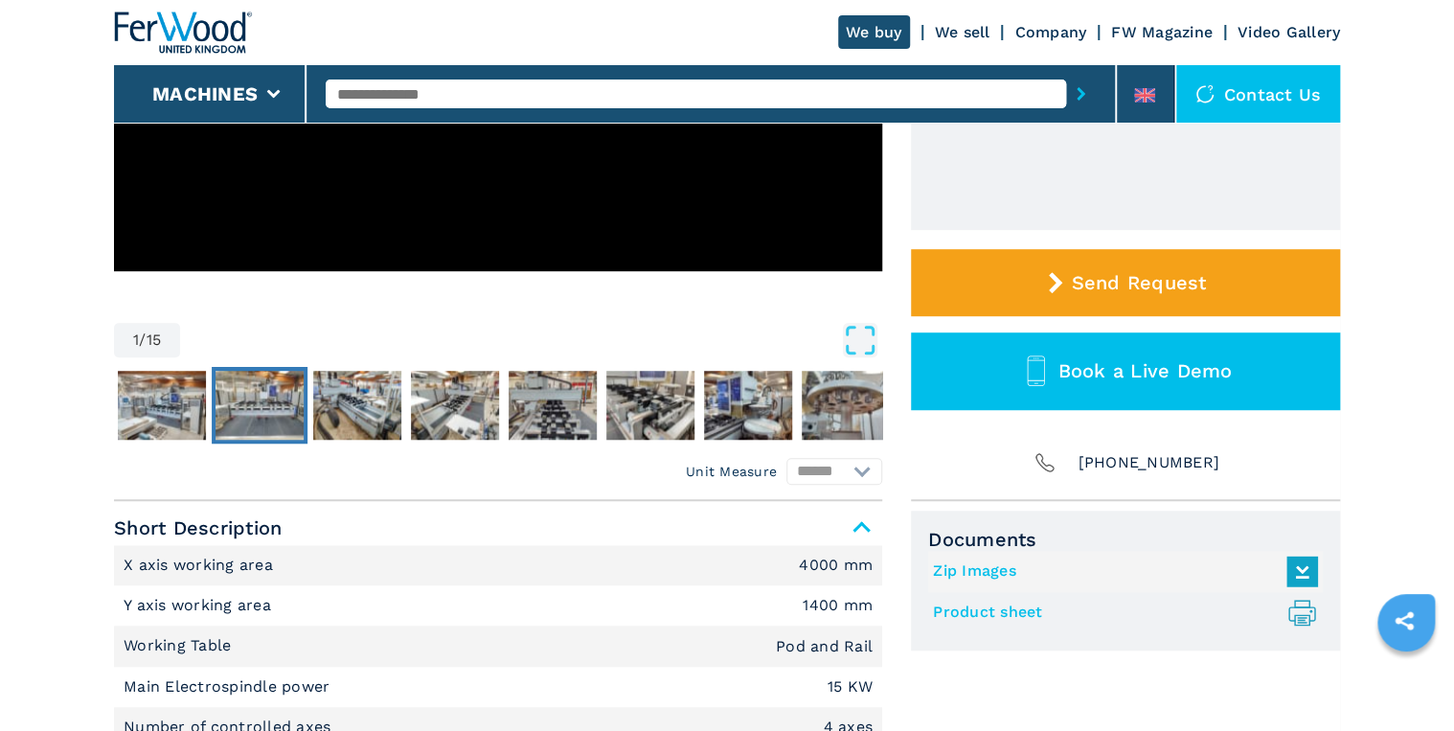
click at [269, 430] on img "Go to Slide 3" at bounding box center [260, 405] width 88 height 69
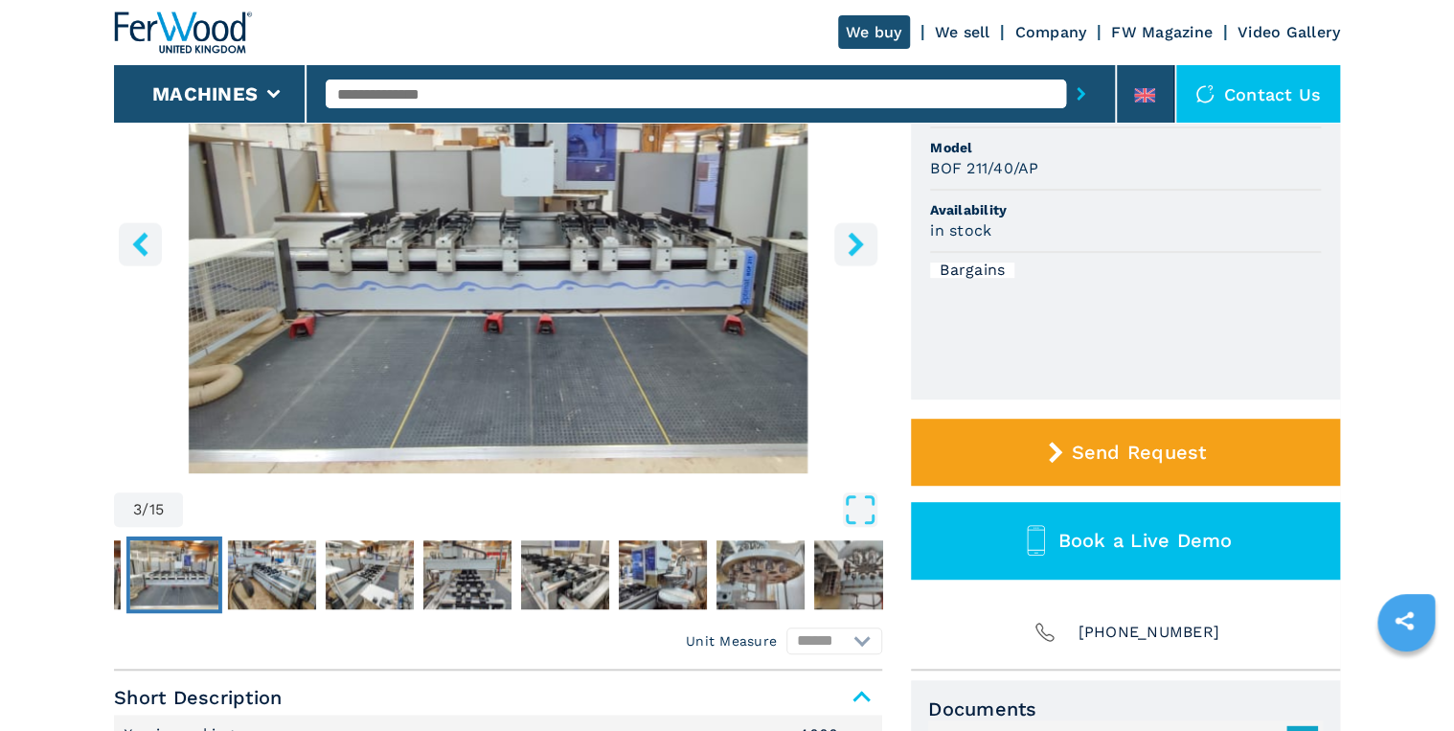
scroll to position [307, 0]
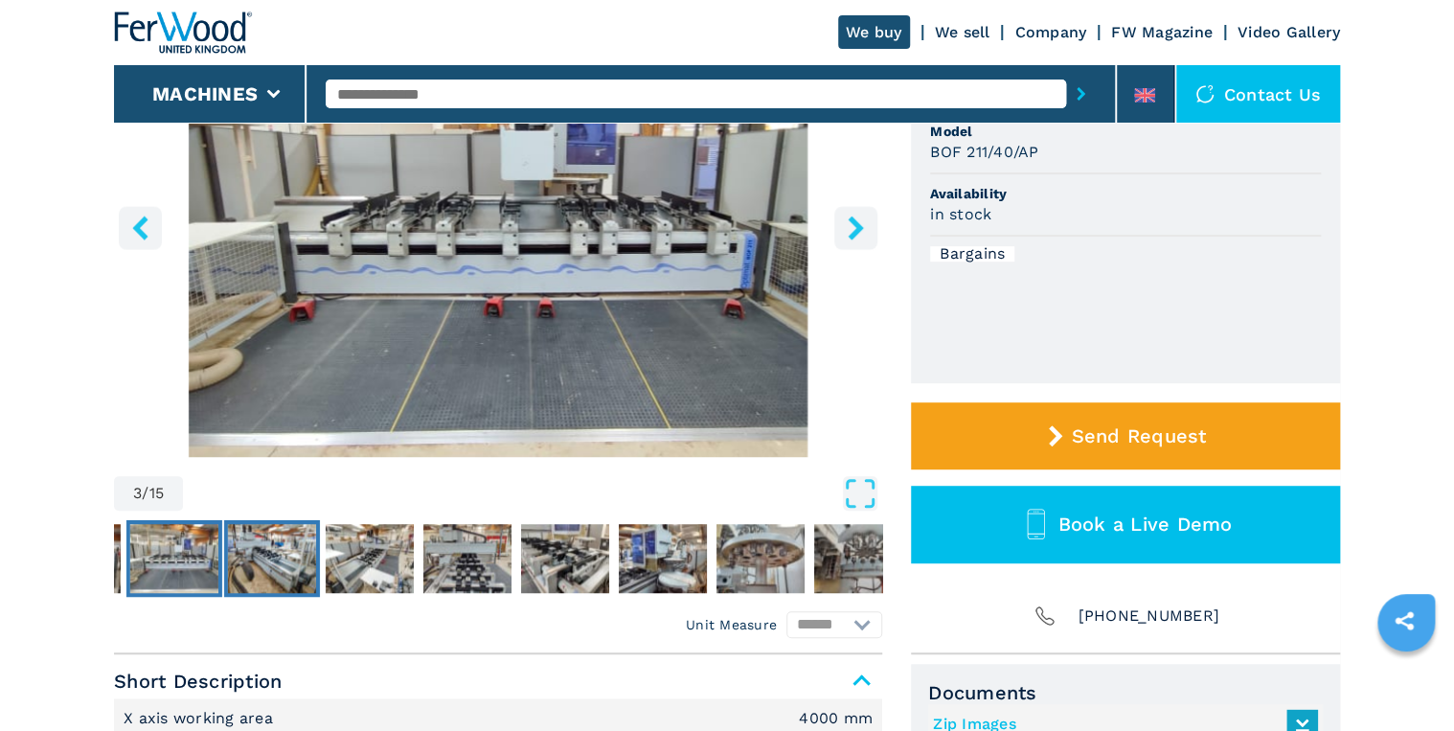
click at [288, 559] on img "Go to Slide 4" at bounding box center [272, 558] width 88 height 69
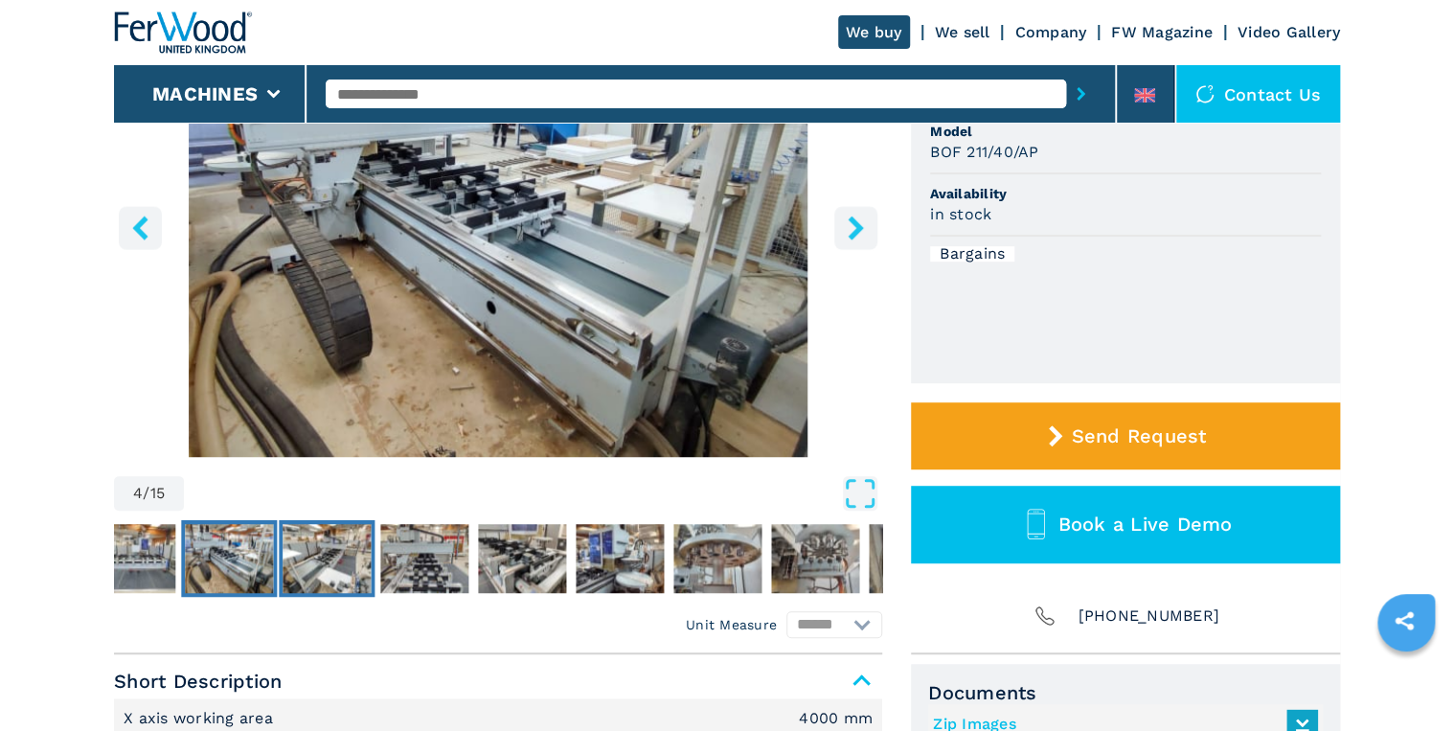
click at [370, 559] on img "Go to Slide 5" at bounding box center [327, 558] width 88 height 69
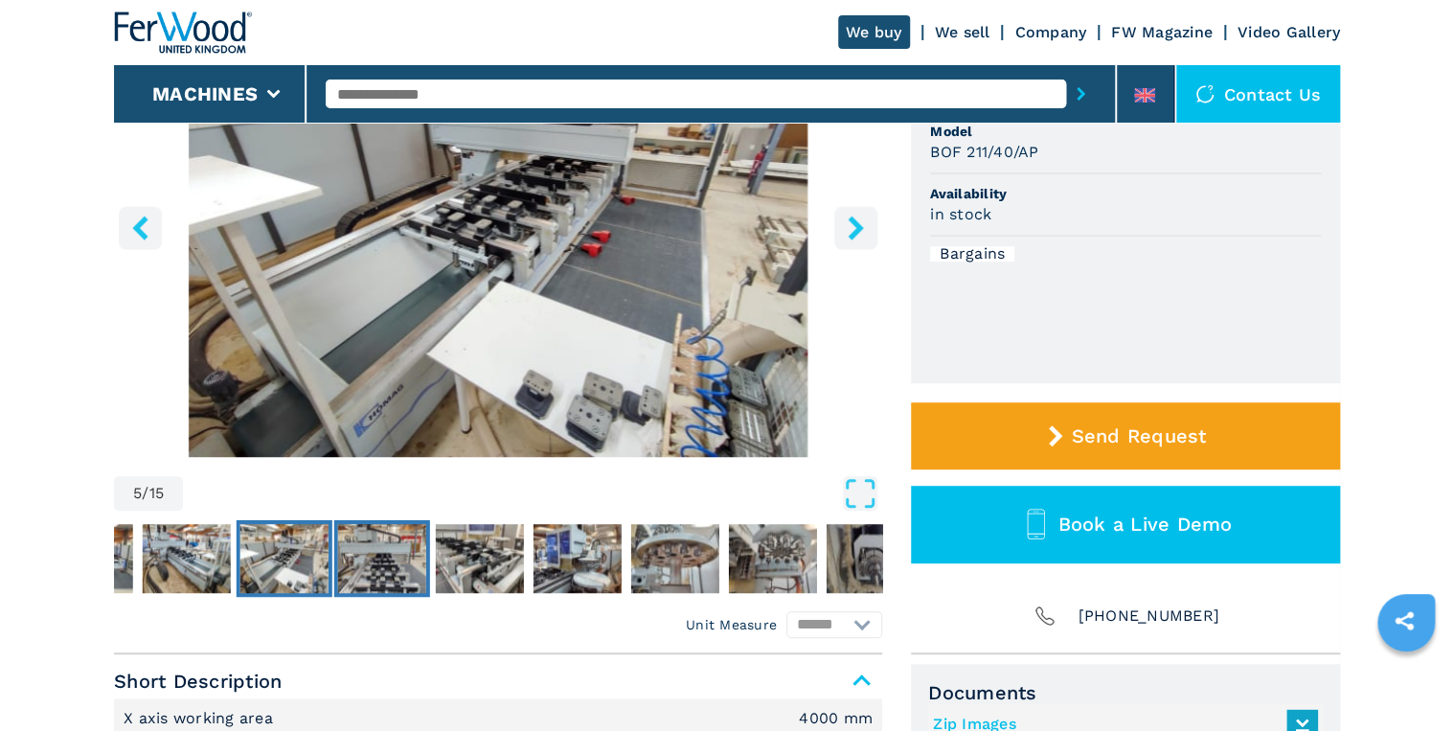
click at [407, 559] on img "Go to Slide 6" at bounding box center [382, 558] width 88 height 69
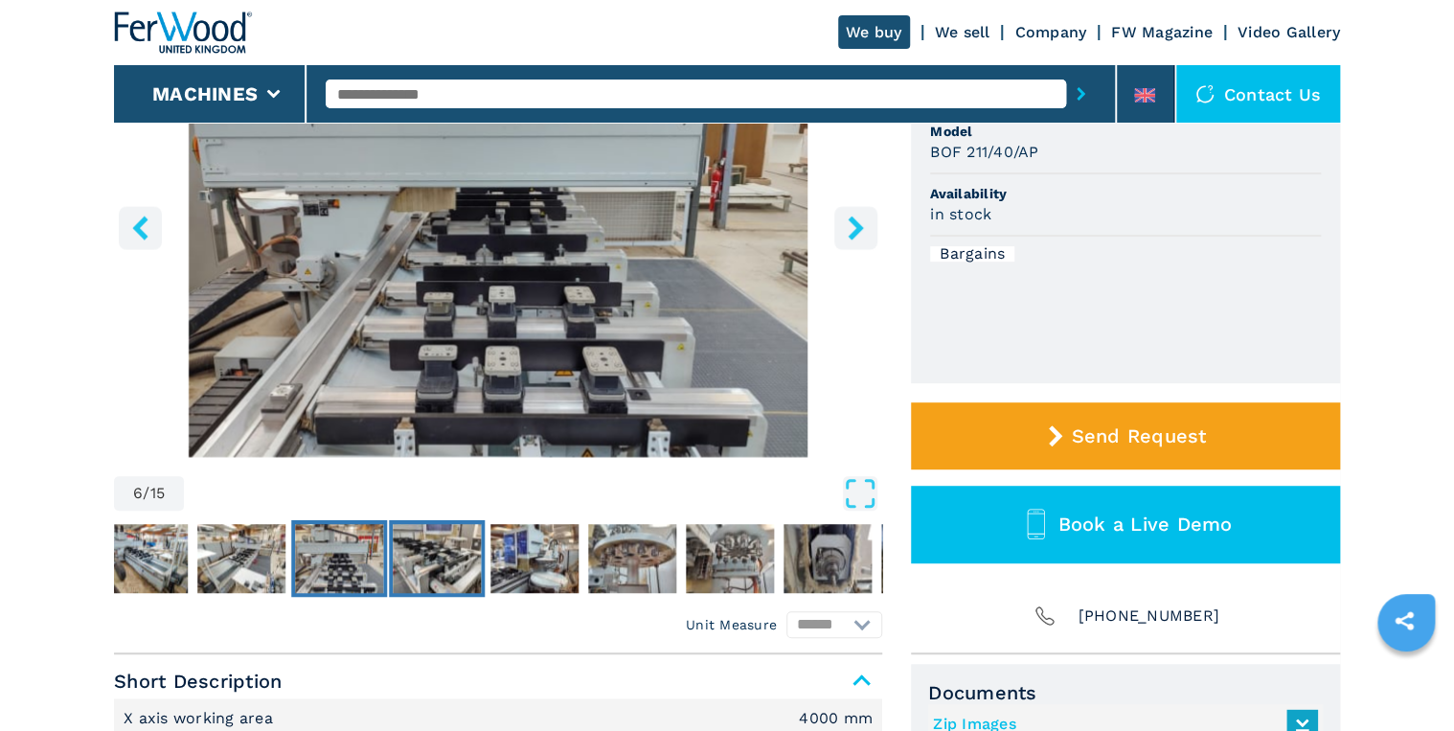
click at [461, 559] on img "Go to Slide 7" at bounding box center [437, 558] width 88 height 69
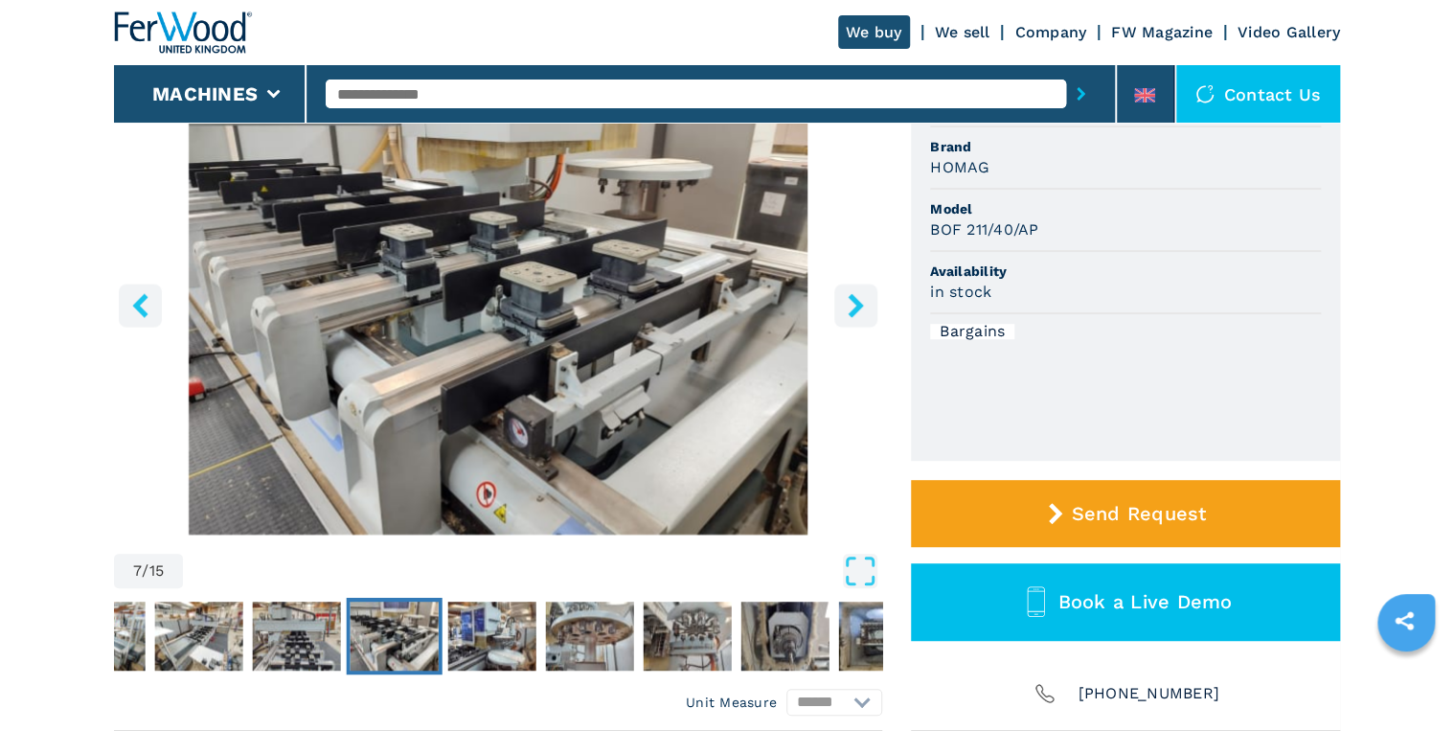
scroll to position [230, 0]
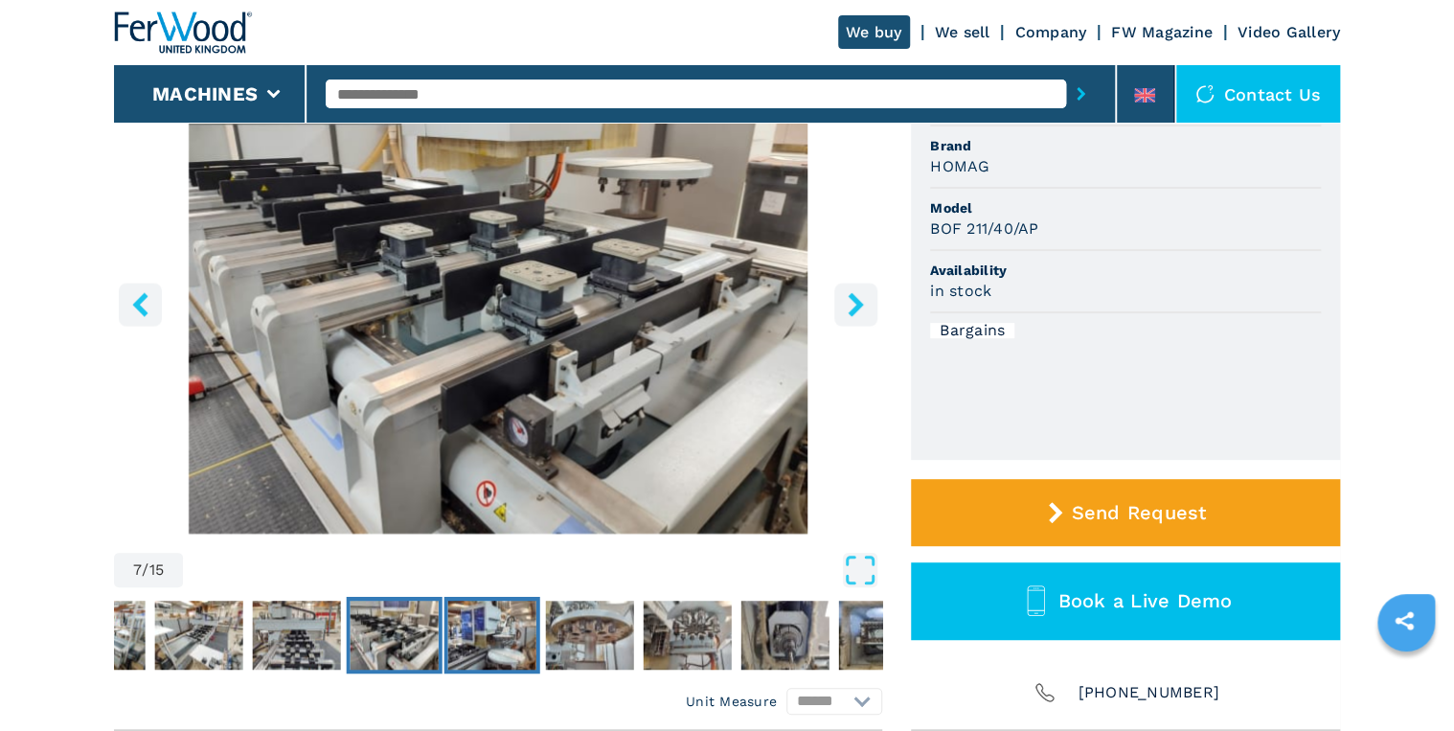
click at [509, 603] on img "Go to Slide 8" at bounding box center [492, 635] width 88 height 69
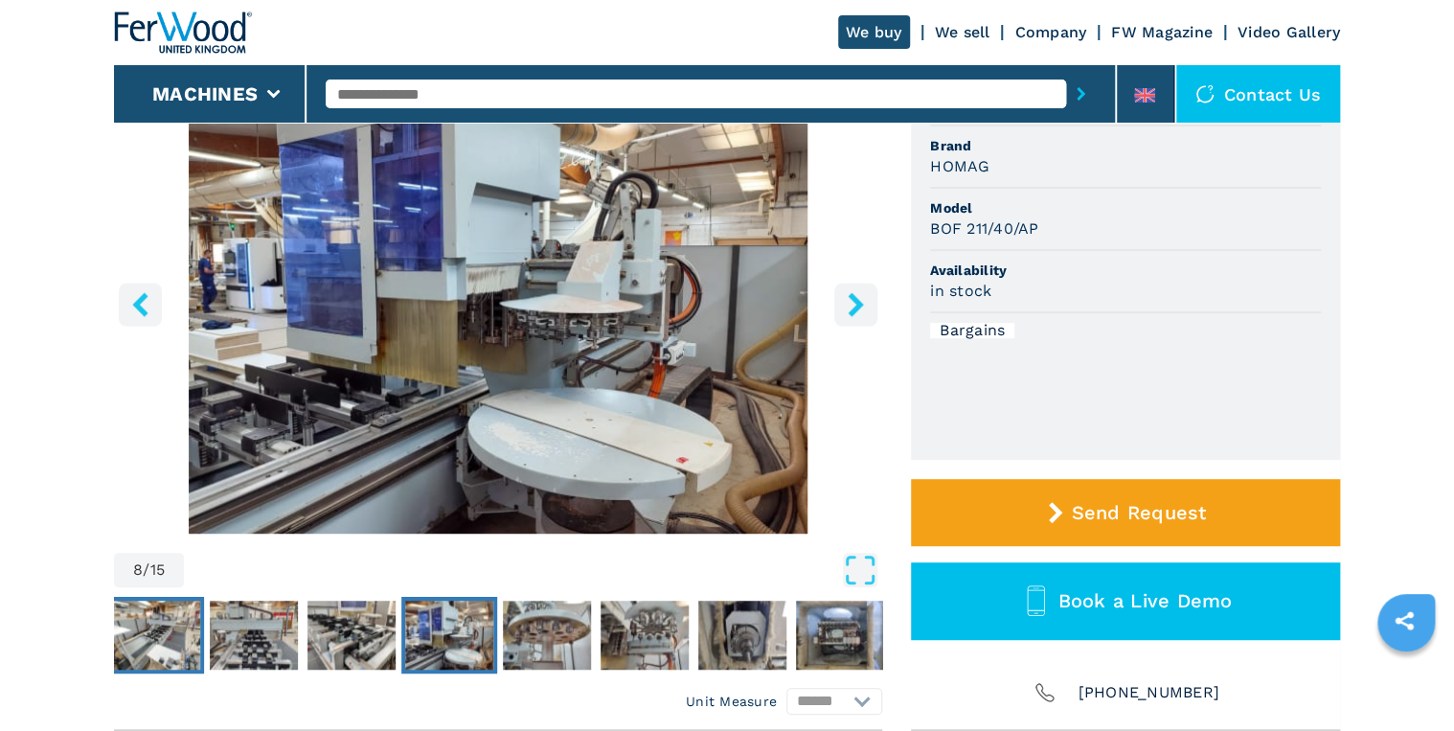
click at [126, 603] on img "Go to Slide 5" at bounding box center [156, 635] width 88 height 69
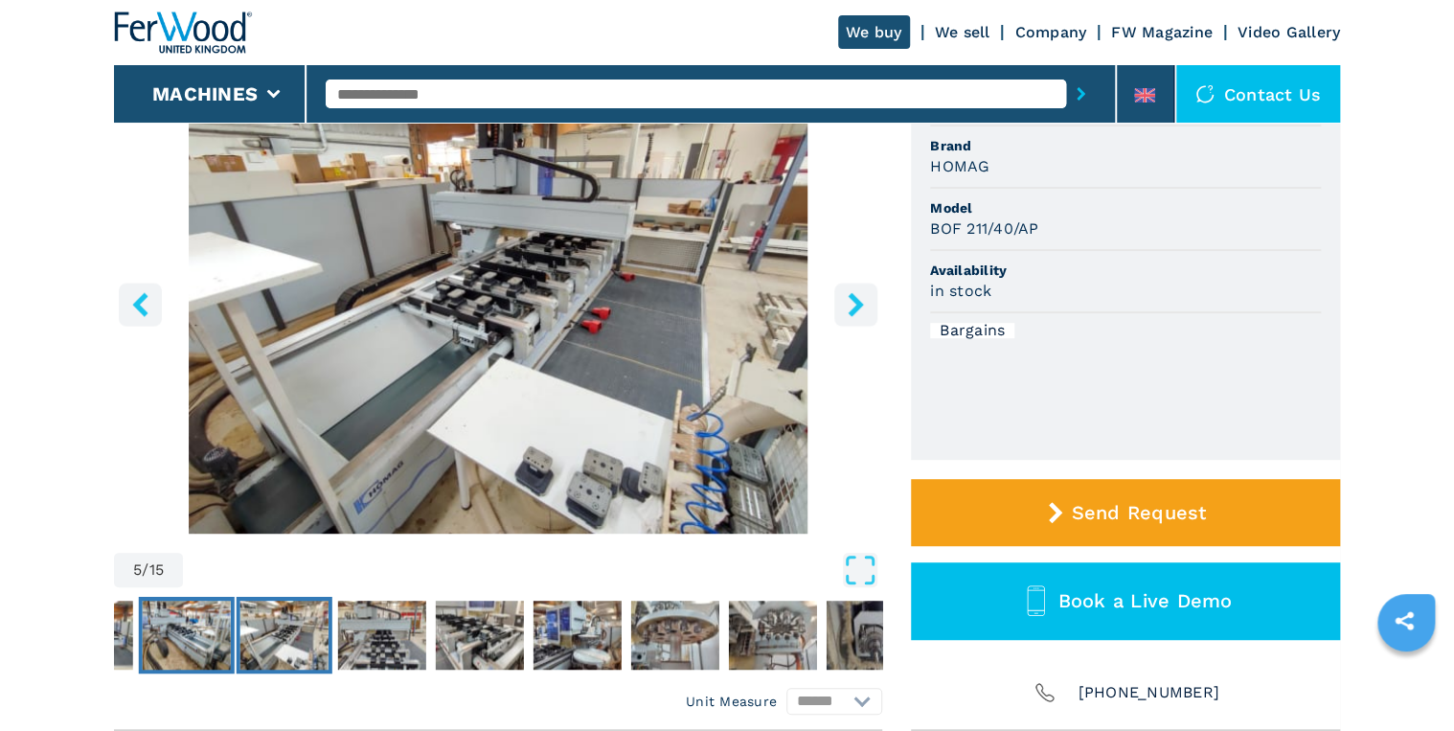
click at [173, 603] on img "Go to Slide 4" at bounding box center [187, 635] width 88 height 69
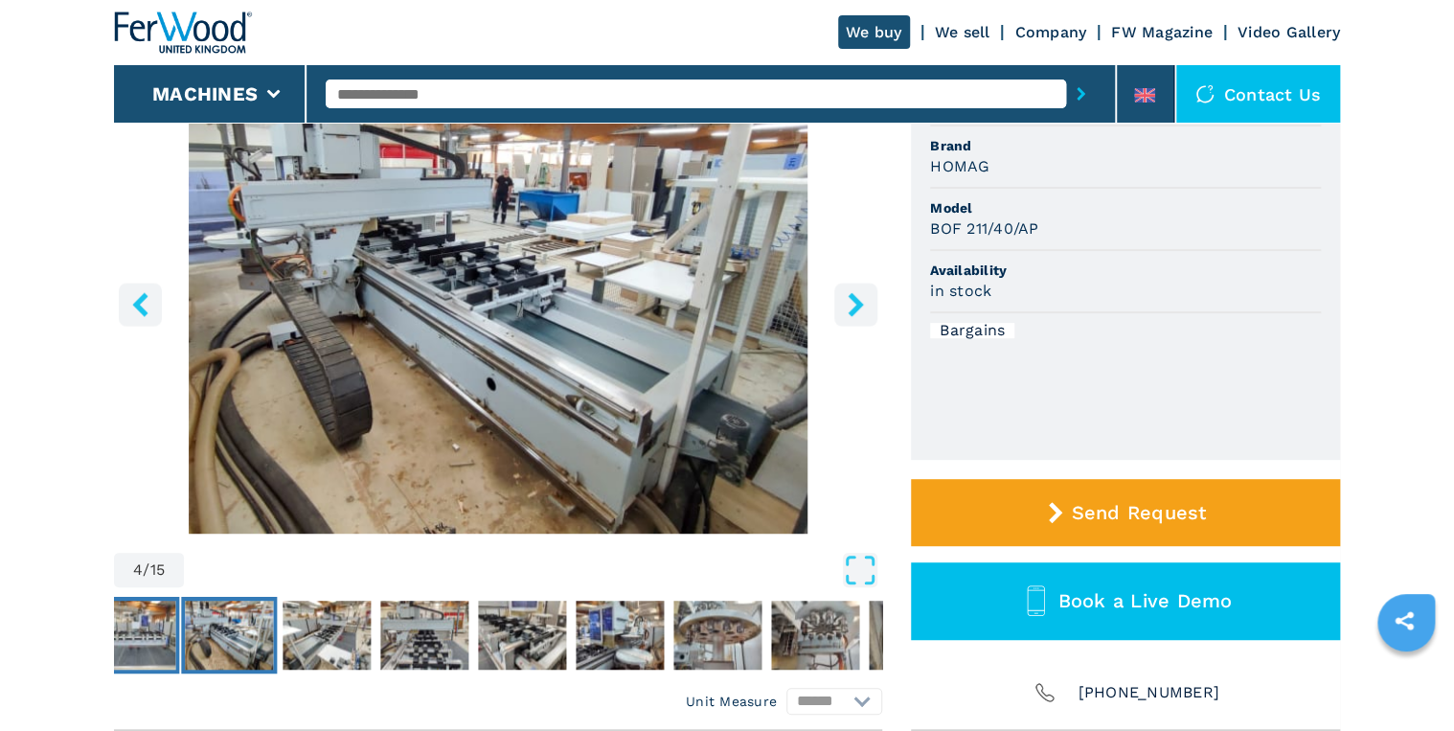
click at [176, 603] on button "Go to Slide 3" at bounding box center [131, 635] width 96 height 77
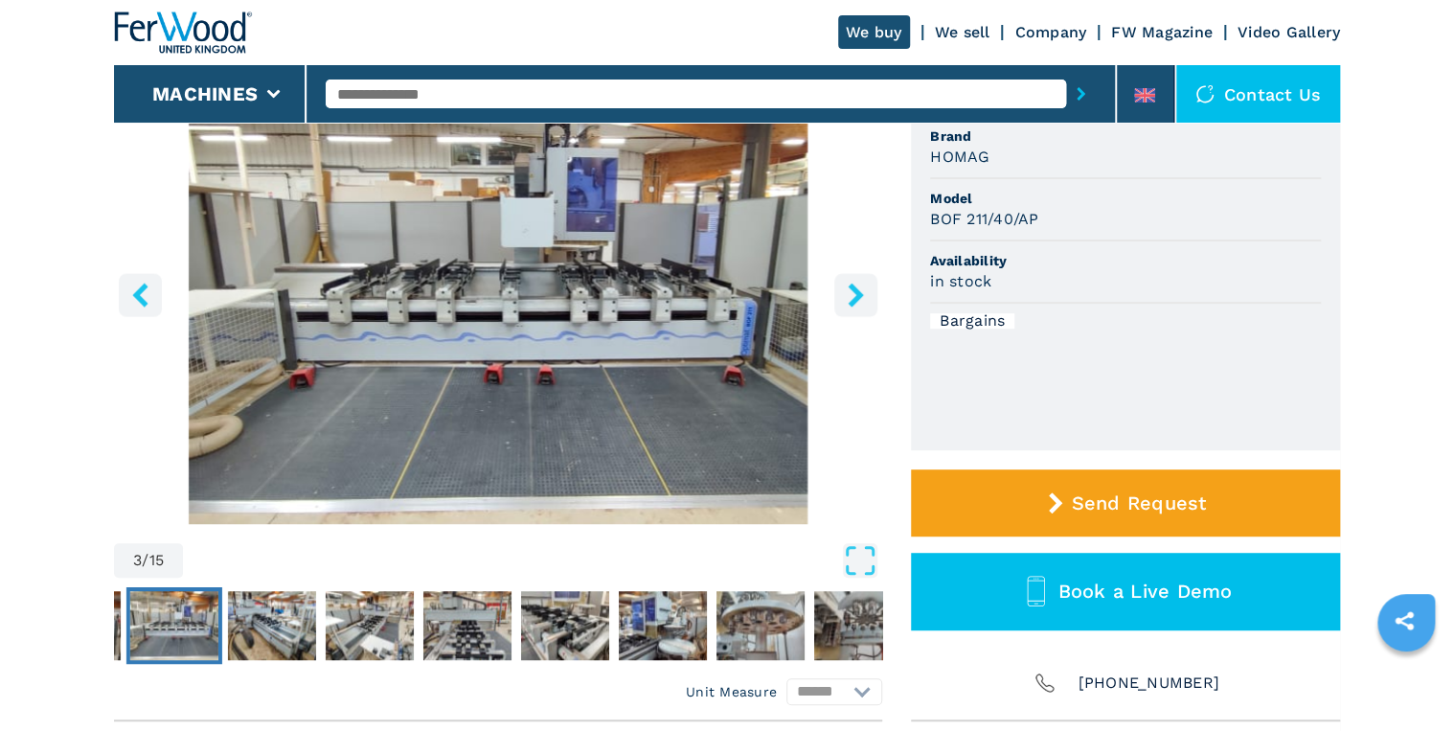
scroll to position [307, 0]
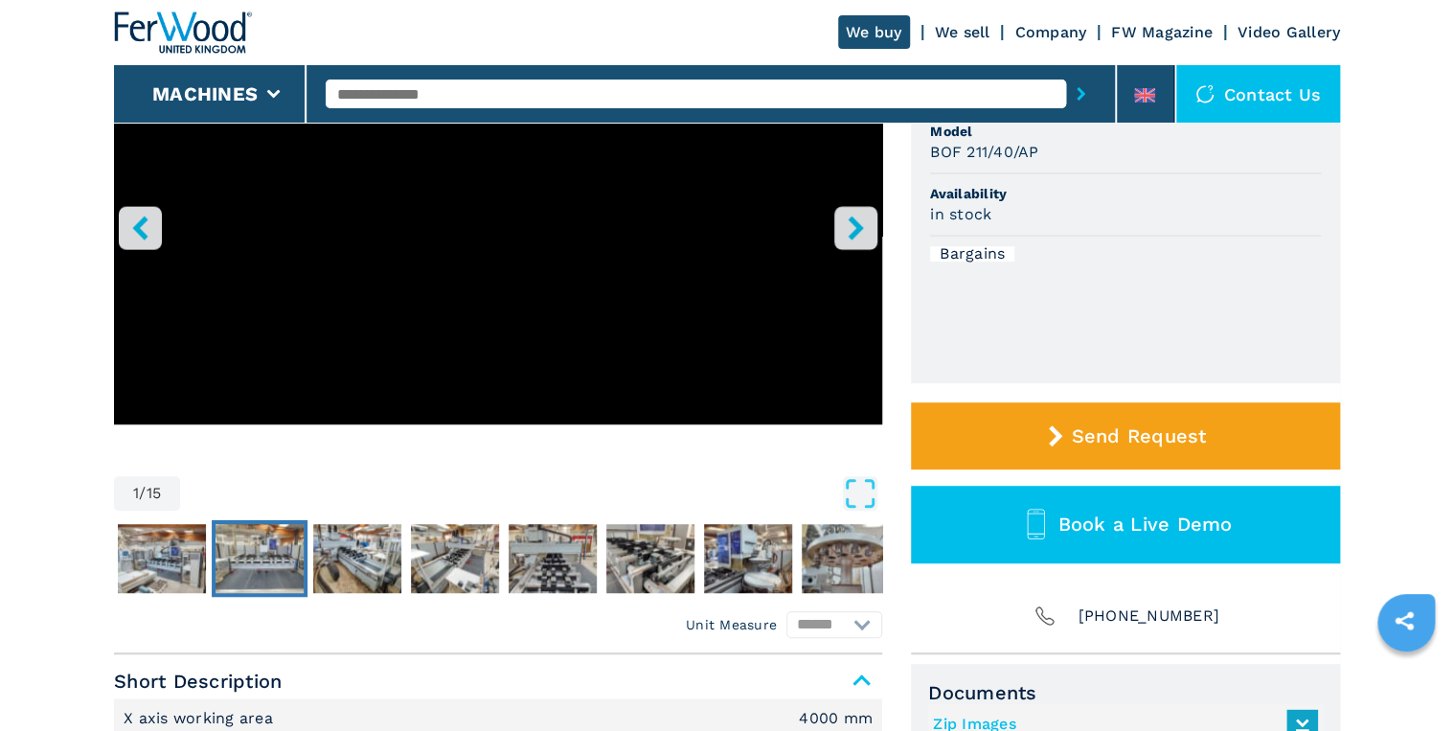
click at [268, 549] on img "Go to Slide 3" at bounding box center [260, 558] width 88 height 69
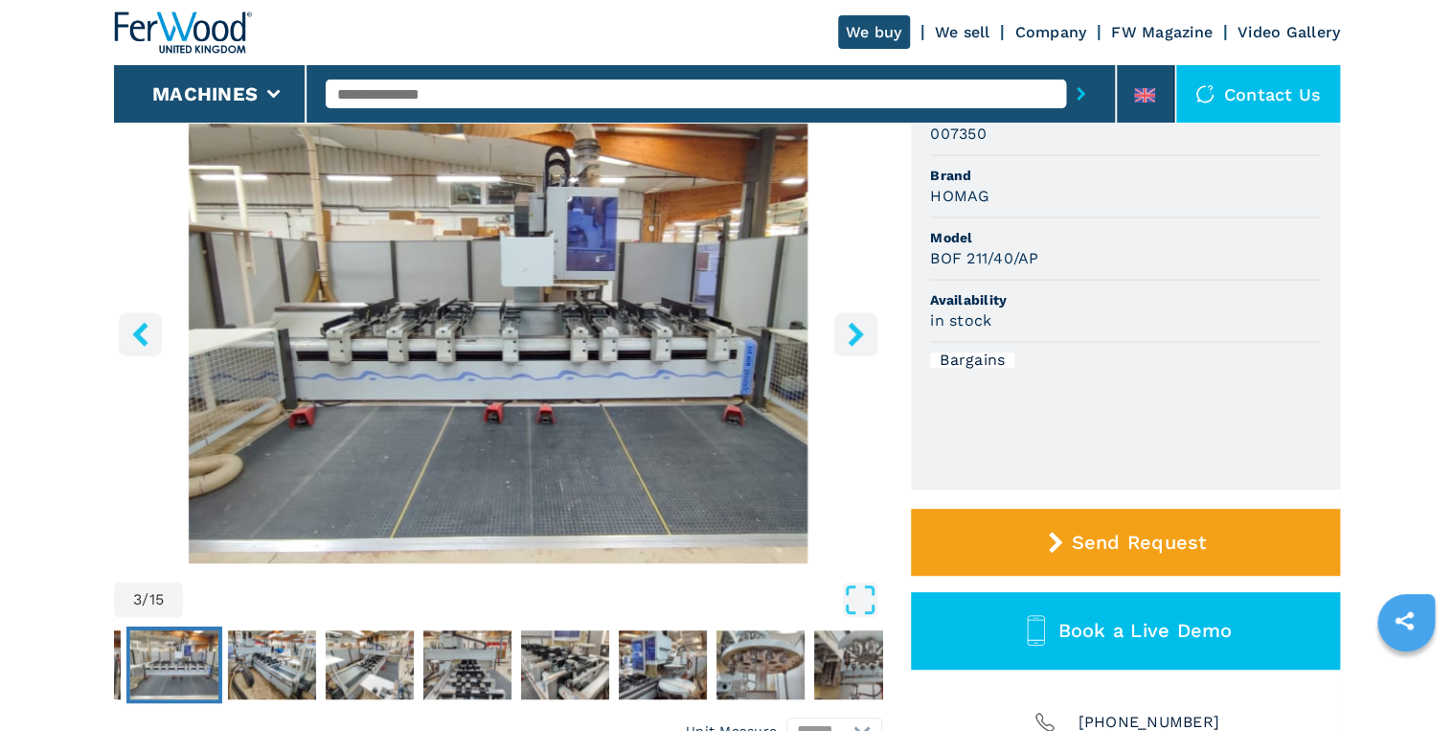
scroll to position [153, 0]
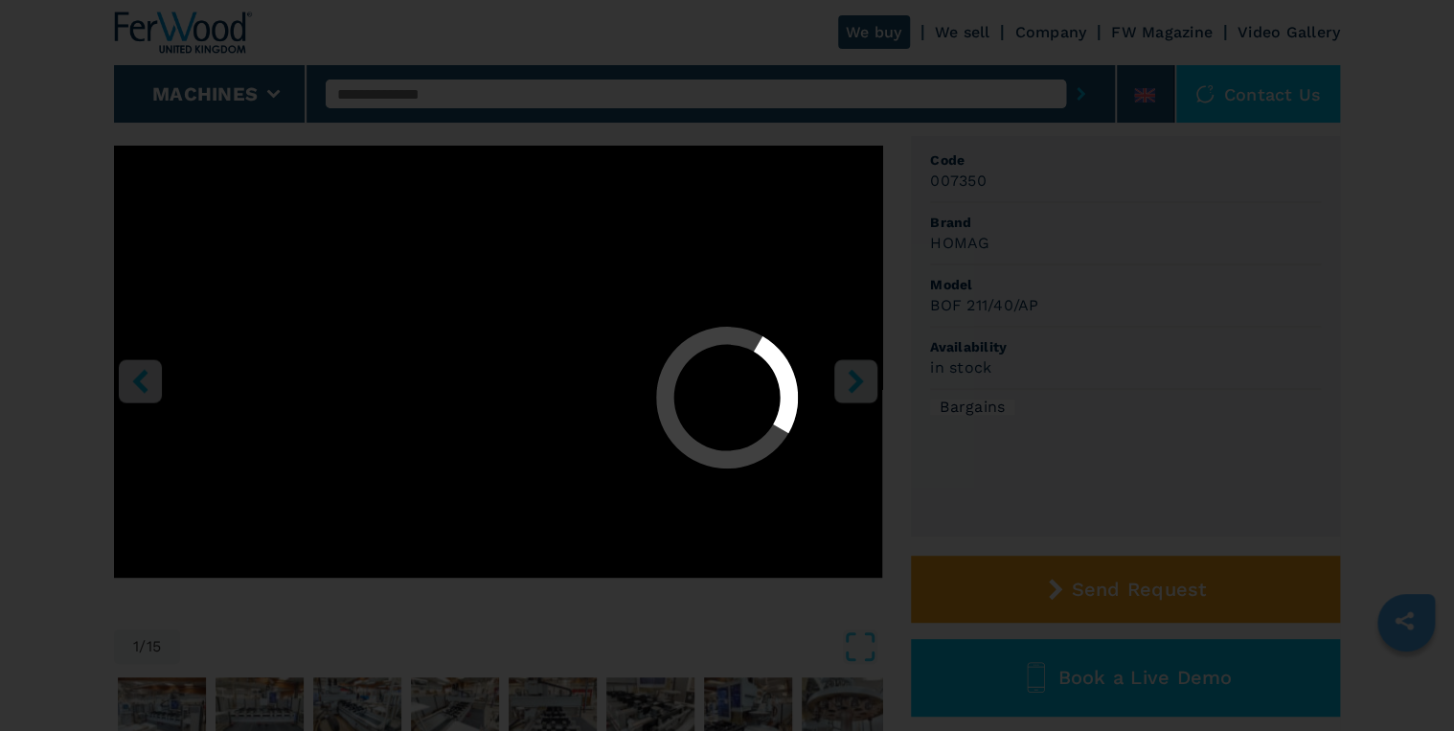
select select "**********"
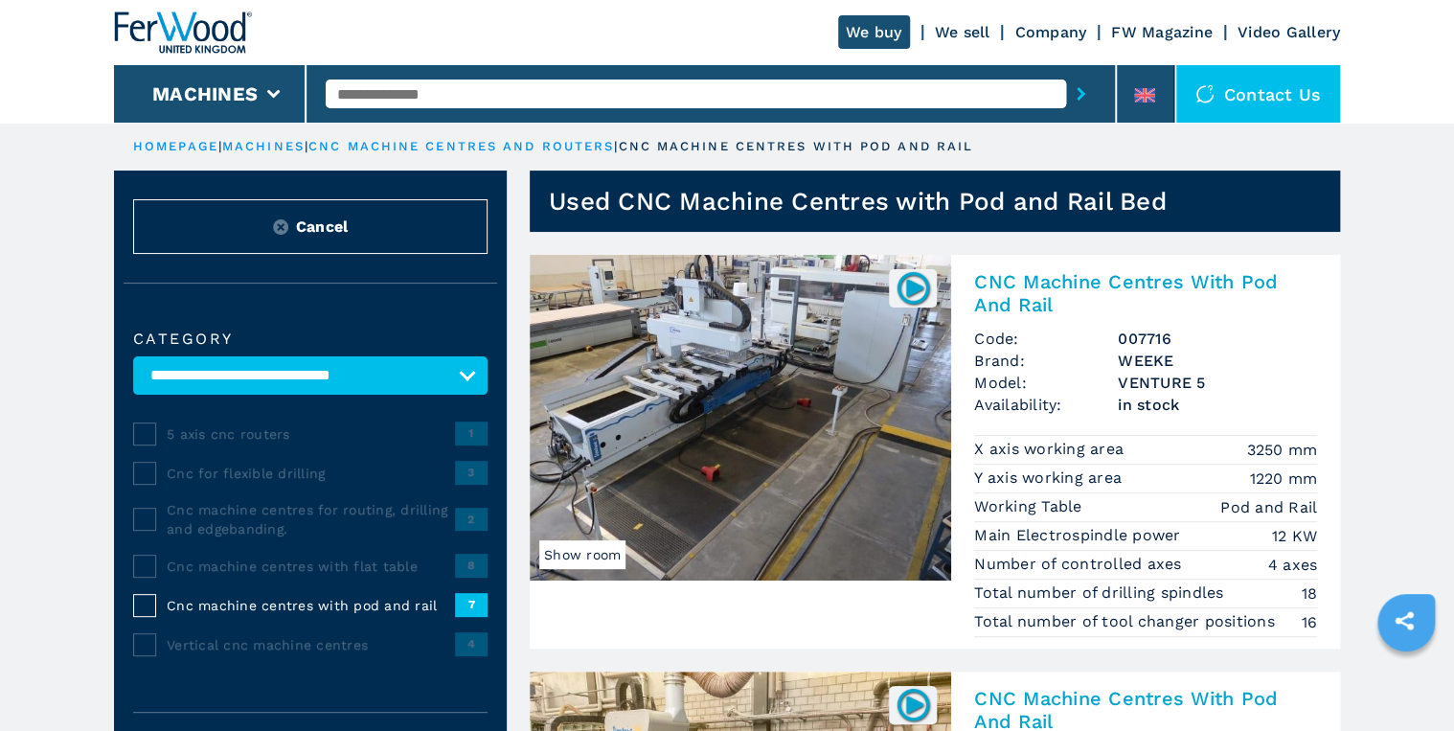
click at [795, 402] on img at bounding box center [740, 418] width 421 height 326
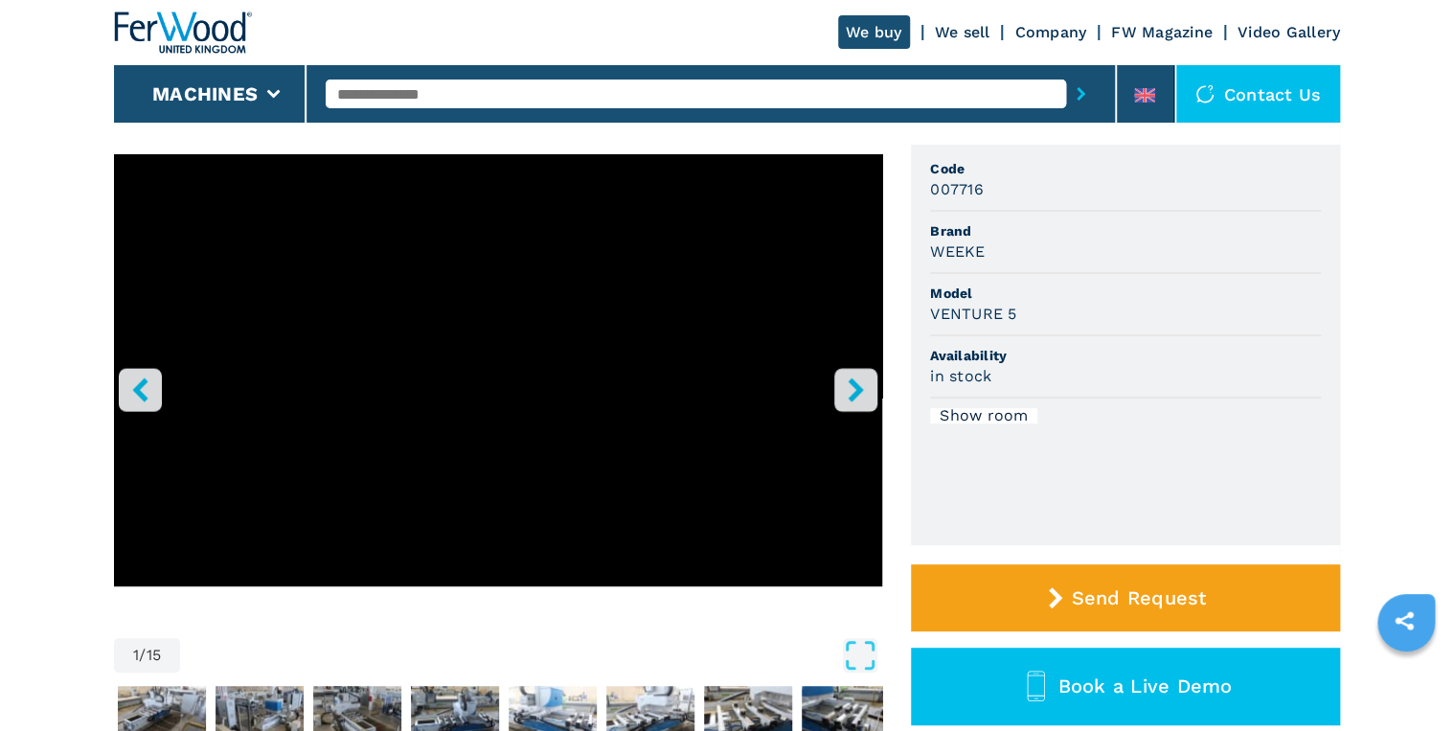
scroll to position [153, 0]
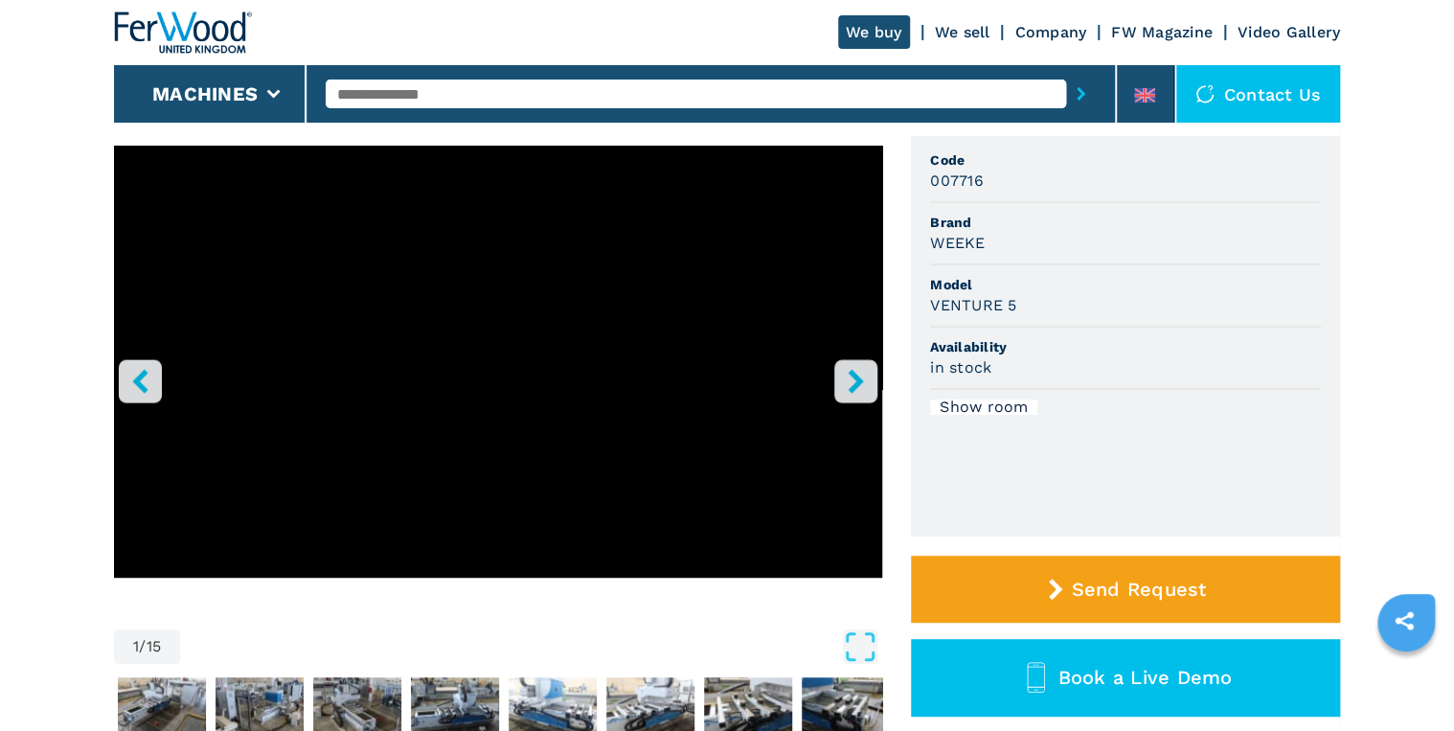
click at [851, 364] on button "right-button" at bounding box center [855, 380] width 43 height 43
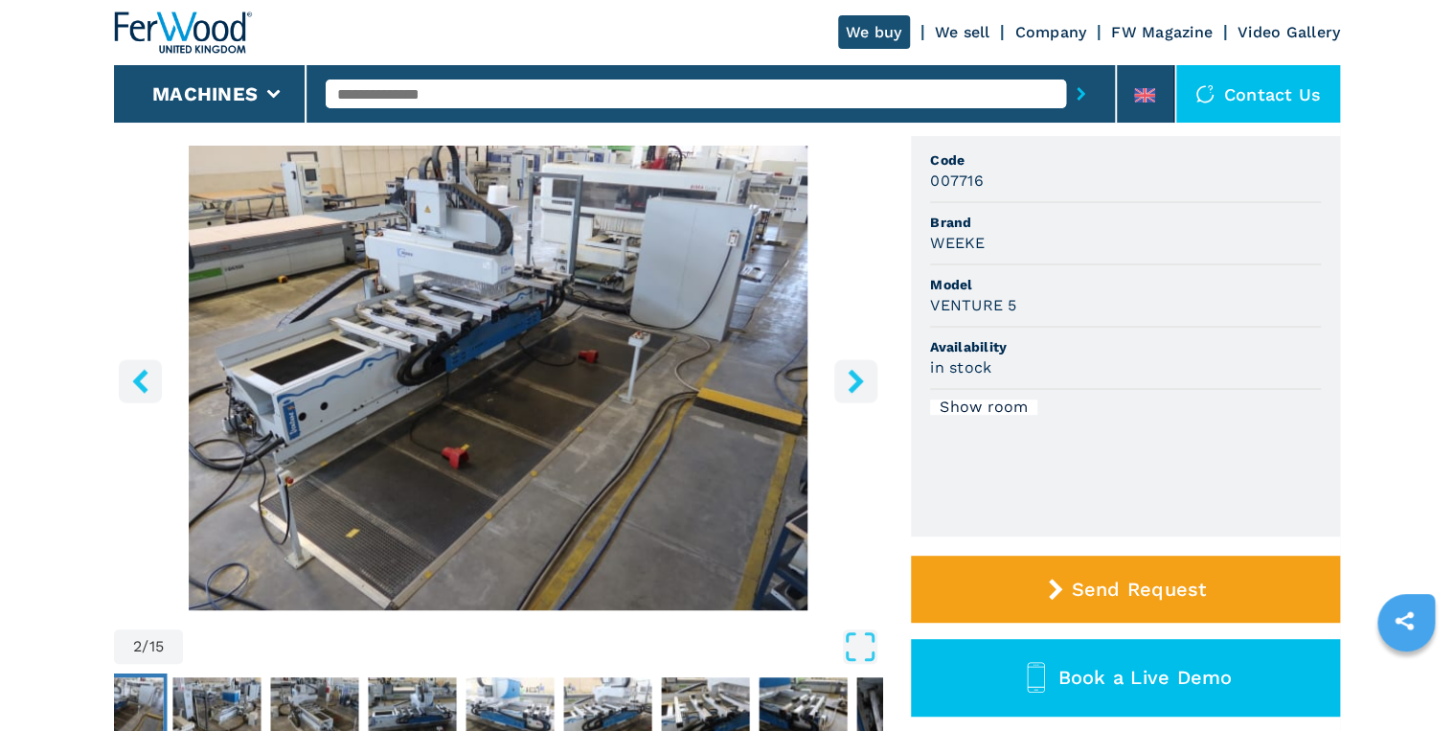
click at [851, 367] on button "right-button" at bounding box center [855, 380] width 43 height 43
click at [853, 383] on icon "right-button" at bounding box center [856, 381] width 24 height 24
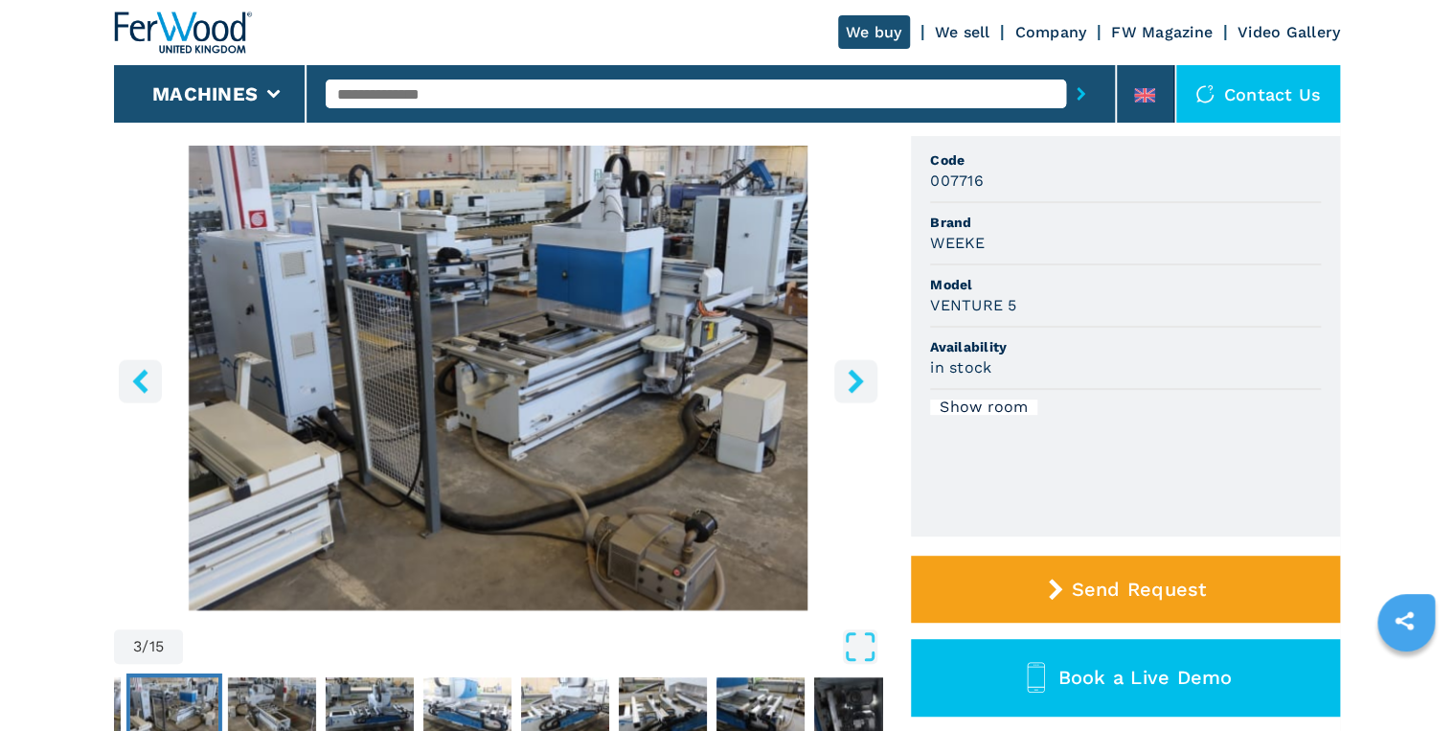
click at [853, 383] on icon "right-button" at bounding box center [856, 381] width 24 height 24
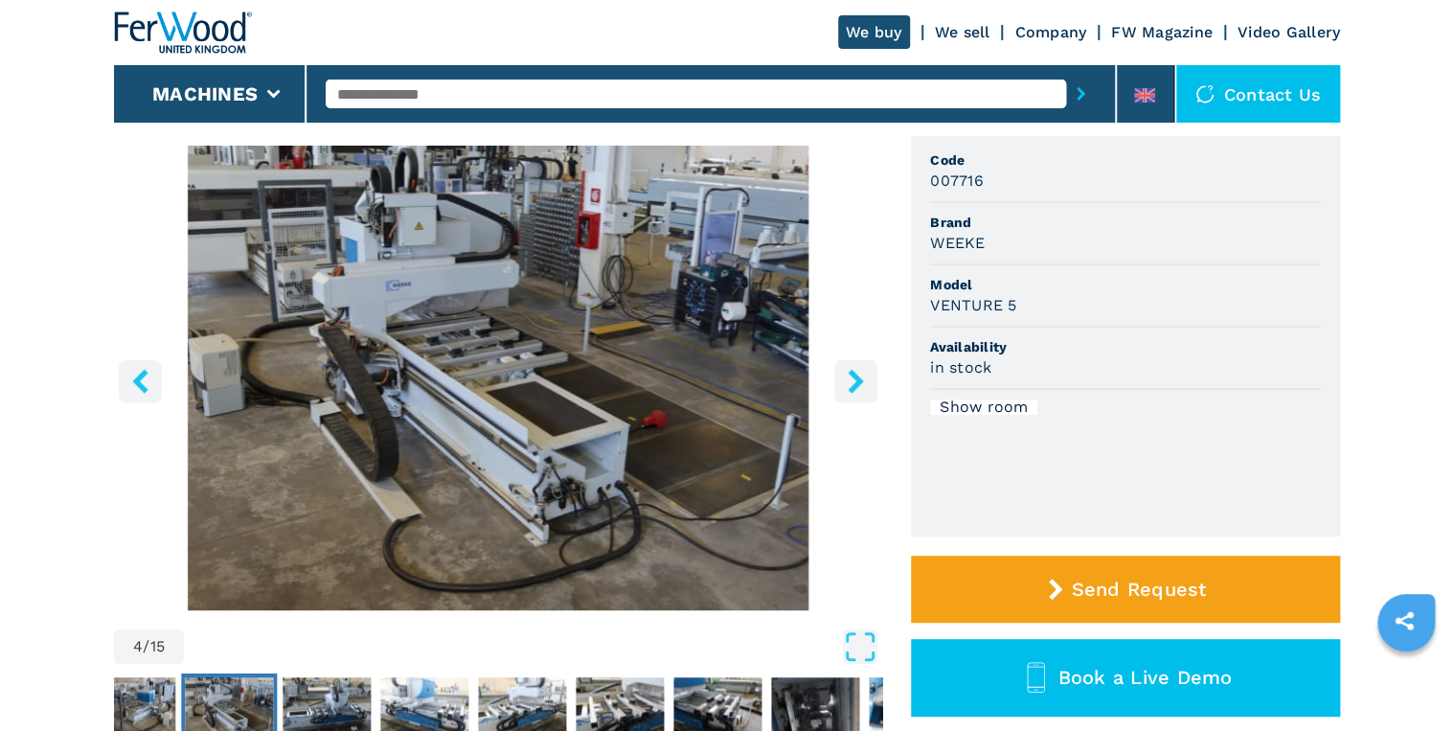
click at [853, 383] on icon "right-button" at bounding box center [856, 381] width 24 height 24
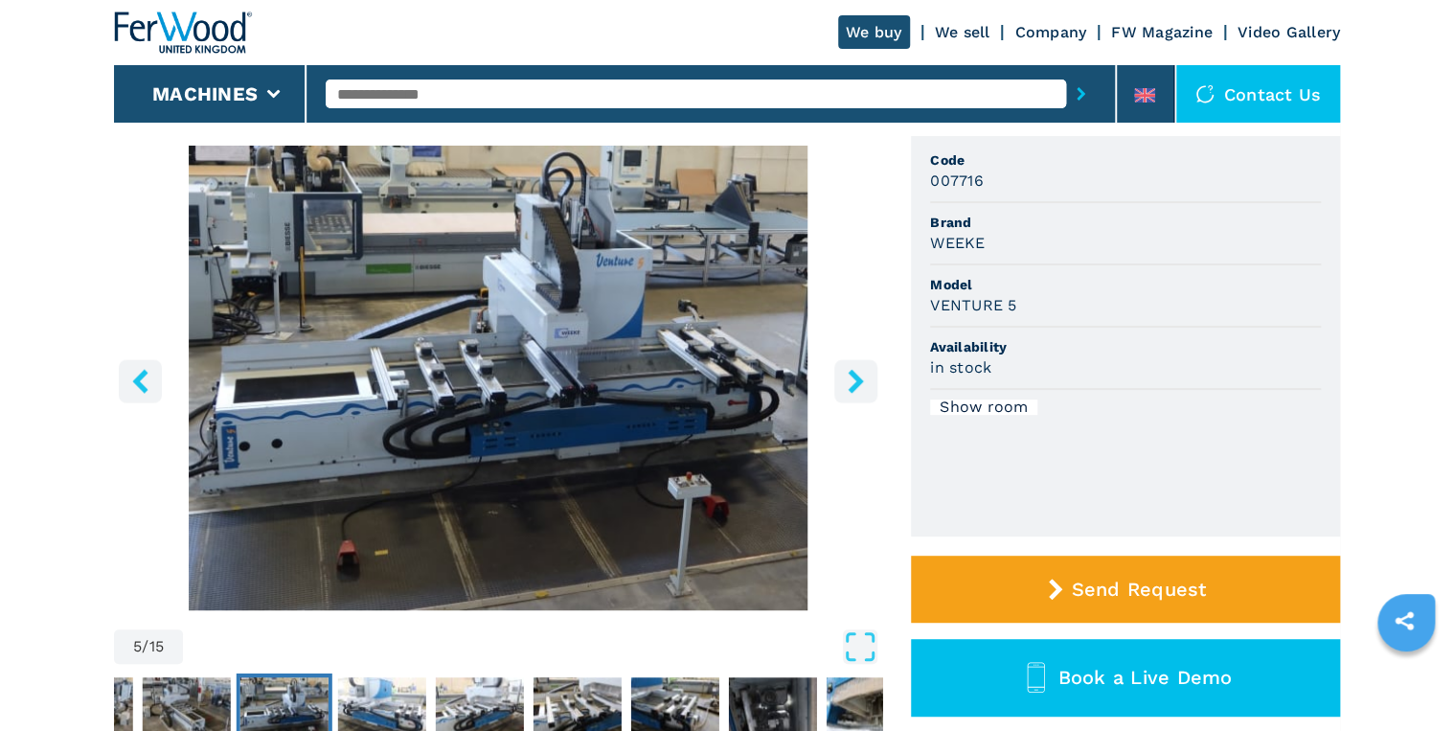
click at [853, 383] on icon "right-button" at bounding box center [856, 381] width 24 height 24
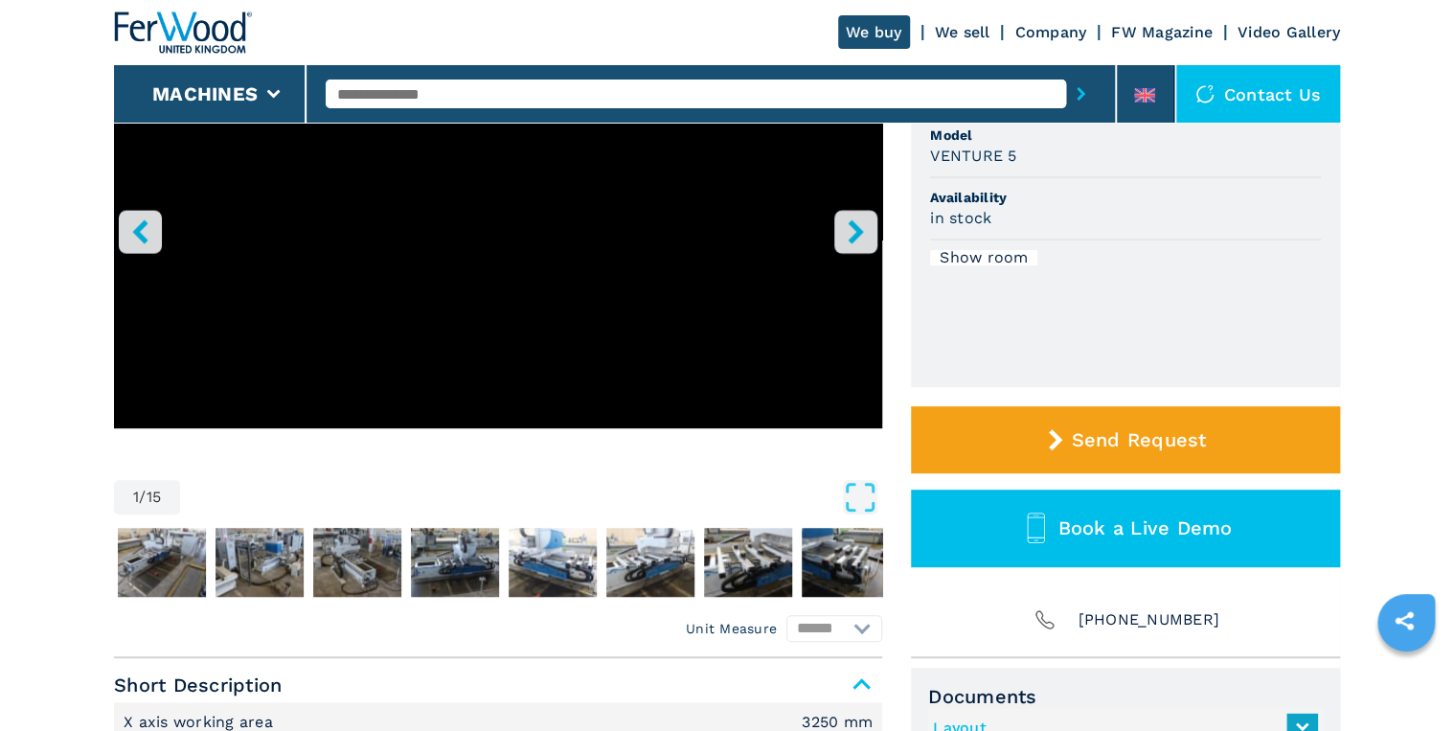
scroll to position [307, 0]
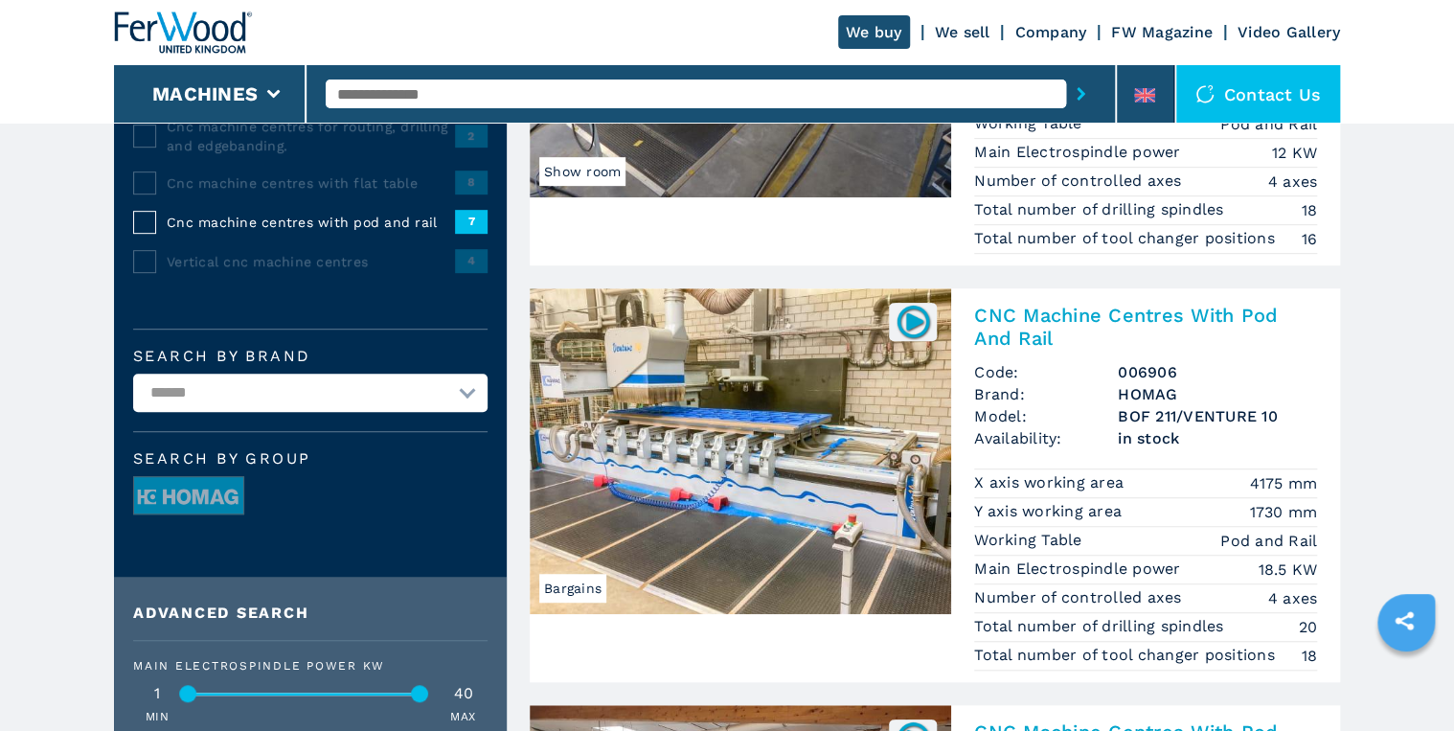
click at [770, 399] on img at bounding box center [740, 451] width 421 height 326
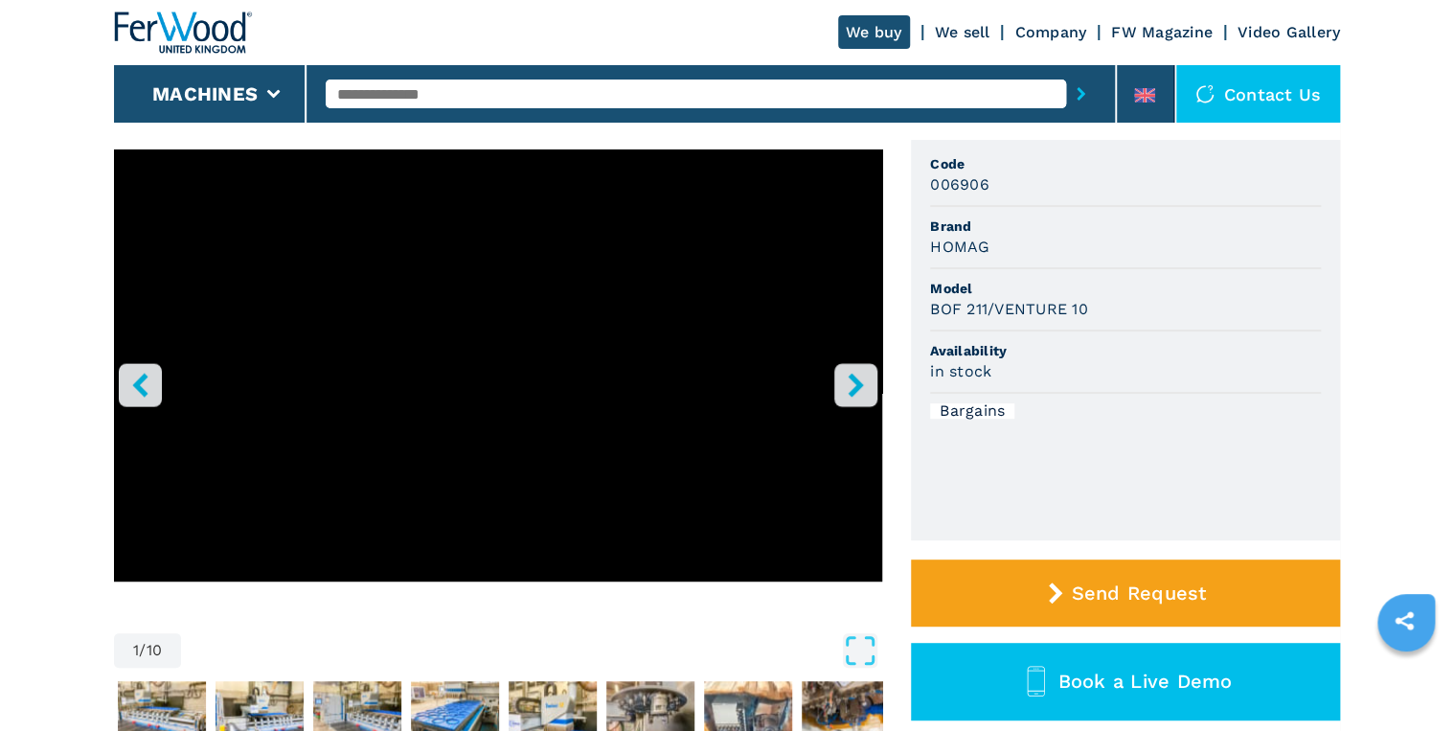
scroll to position [153, 0]
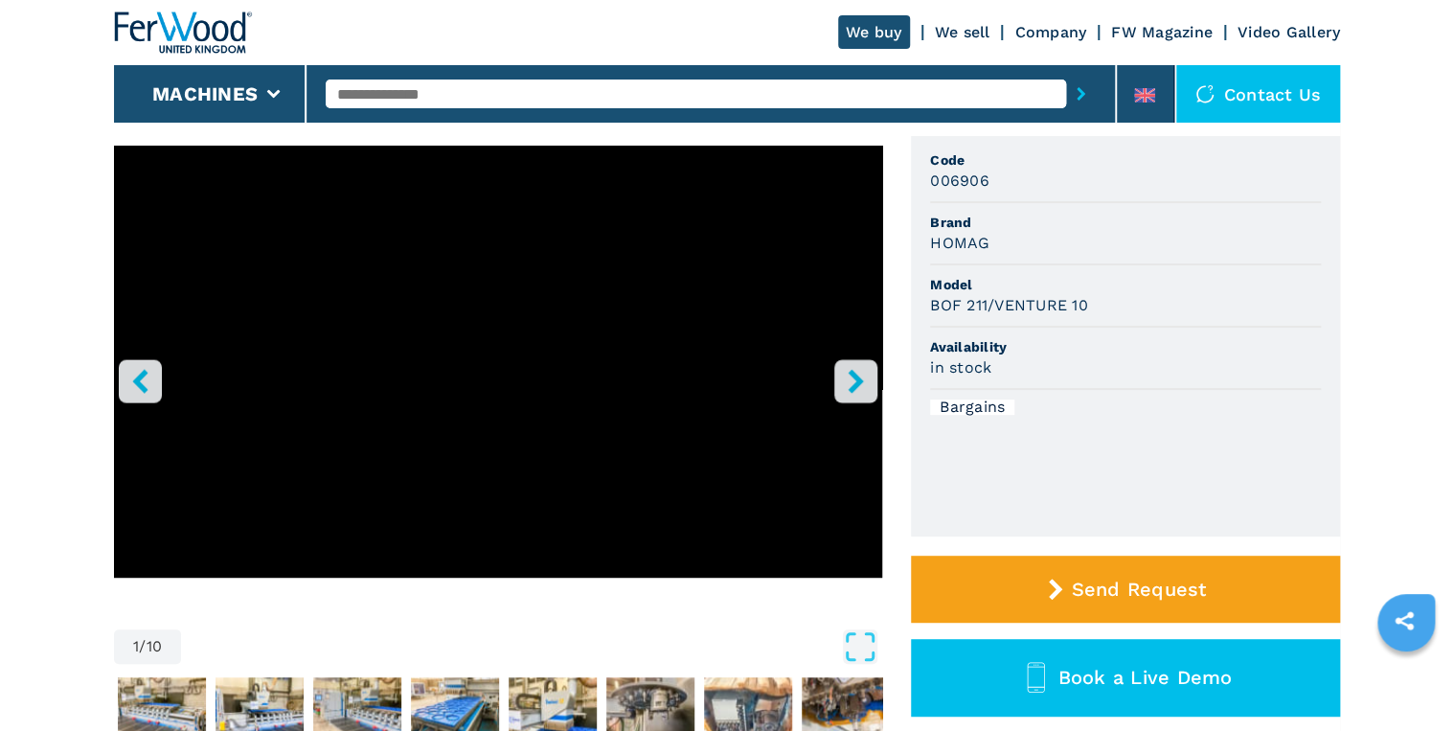
click at [858, 375] on icon "right-button" at bounding box center [856, 381] width 24 height 24
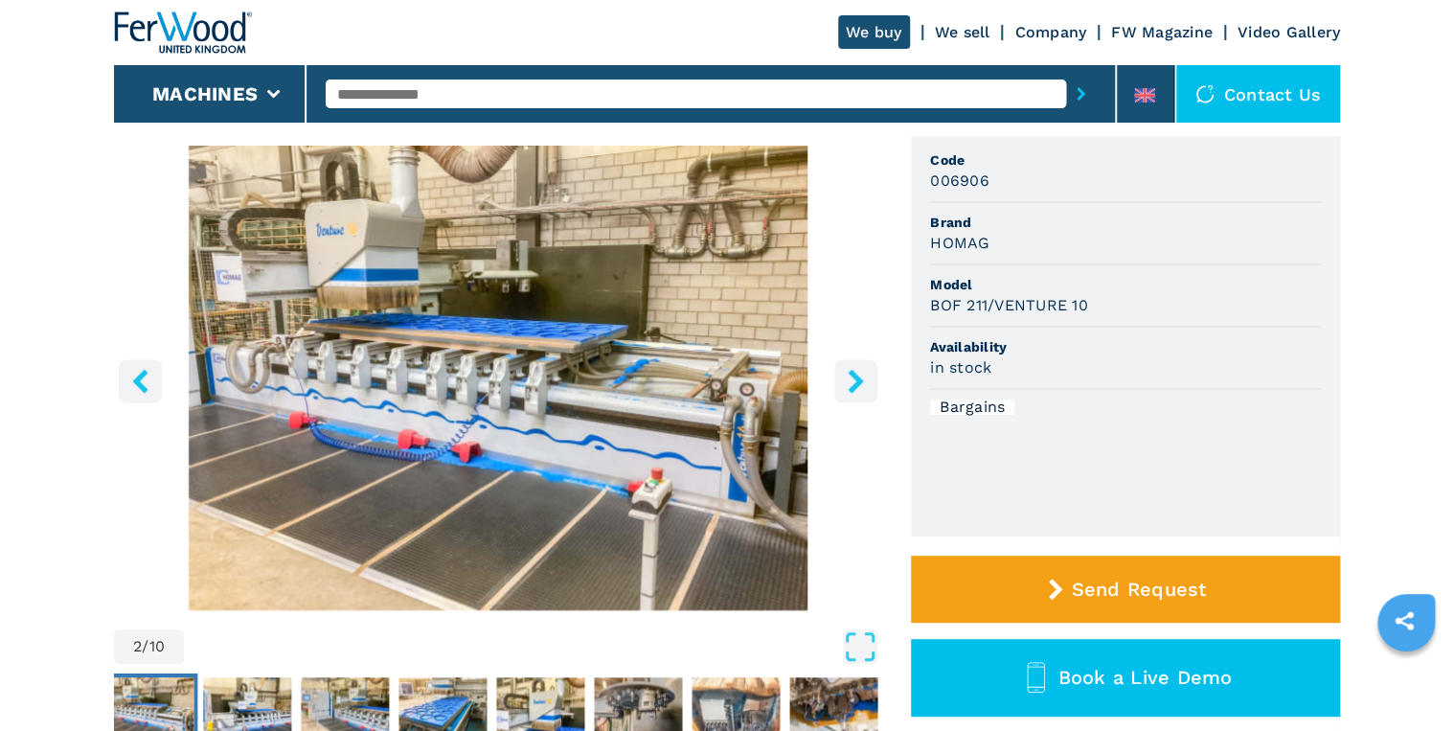
click at [853, 373] on icon "right-button" at bounding box center [855, 381] width 15 height 24
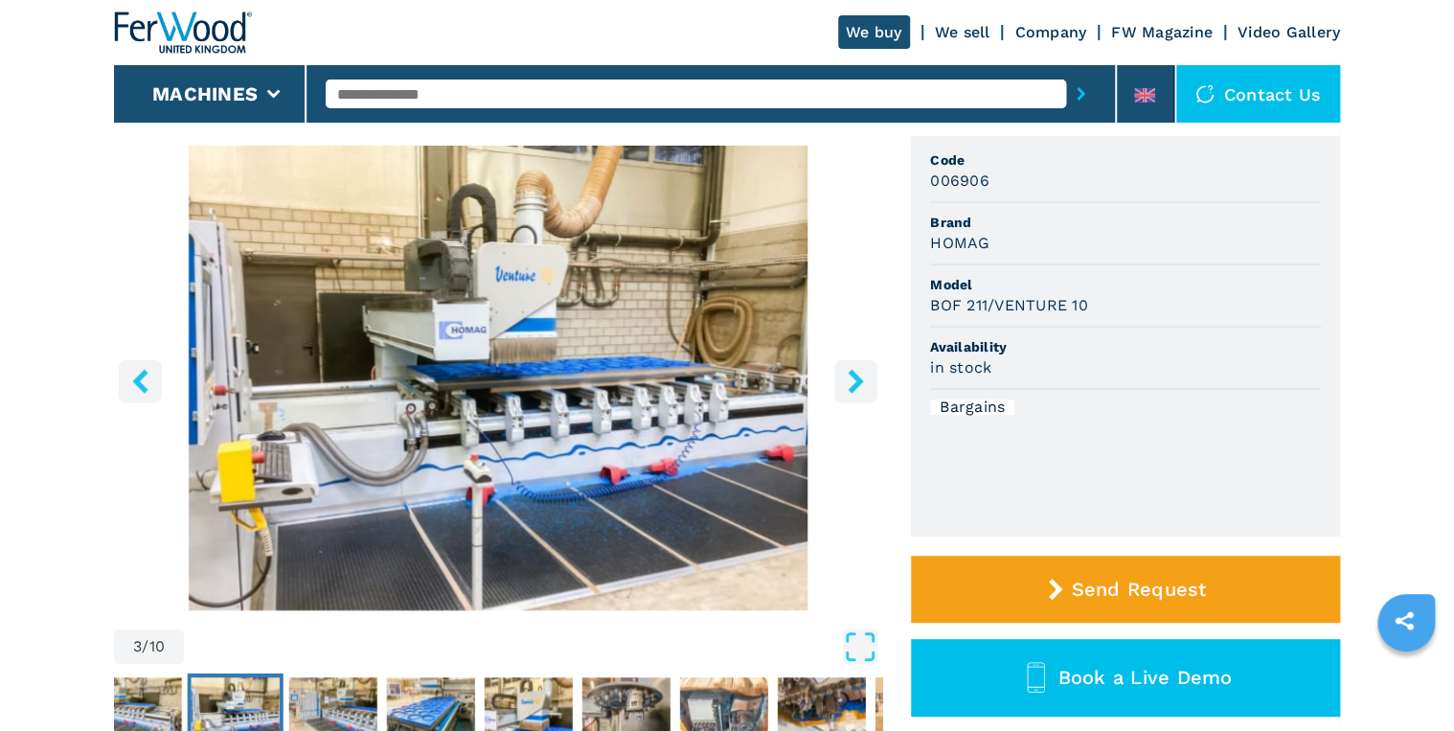
click at [139, 375] on icon "left-button" at bounding box center [139, 381] width 15 height 24
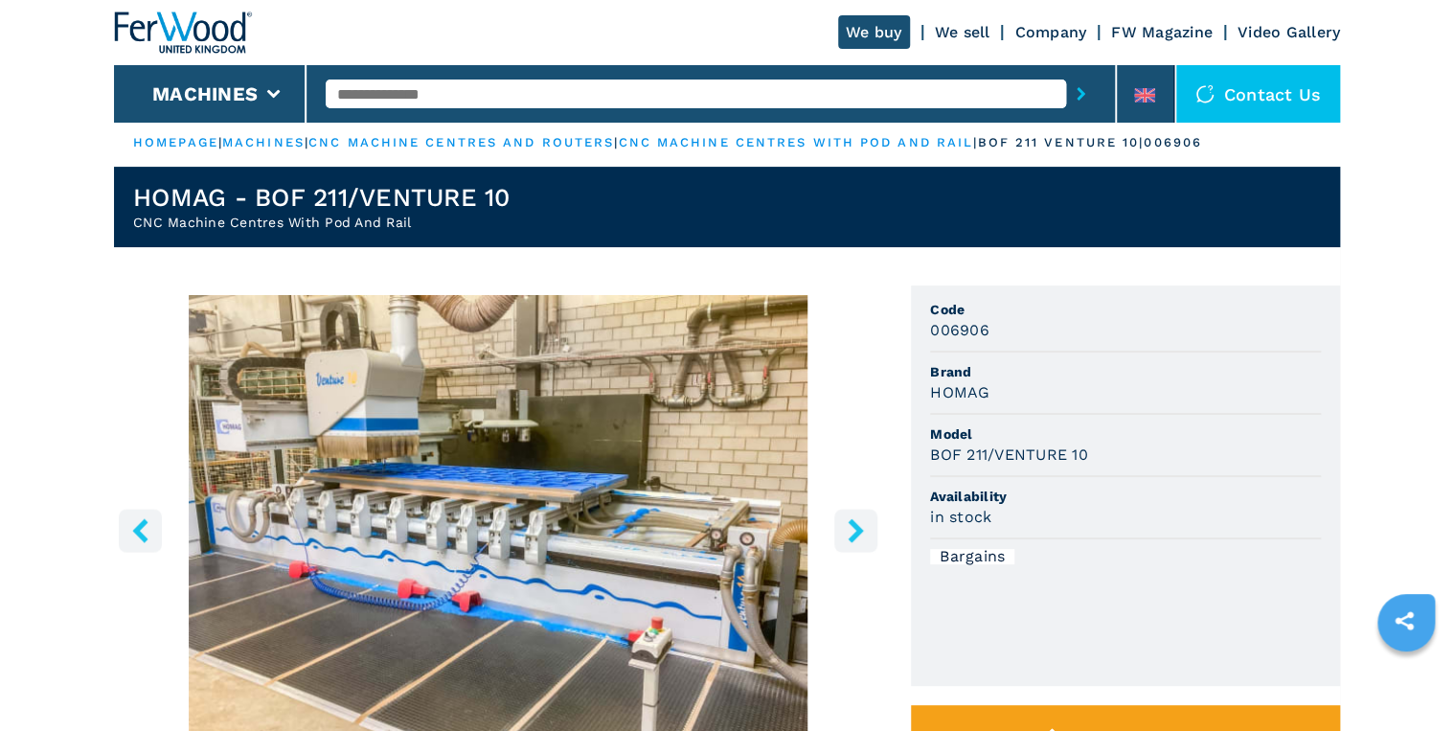
scroll to position [0, 0]
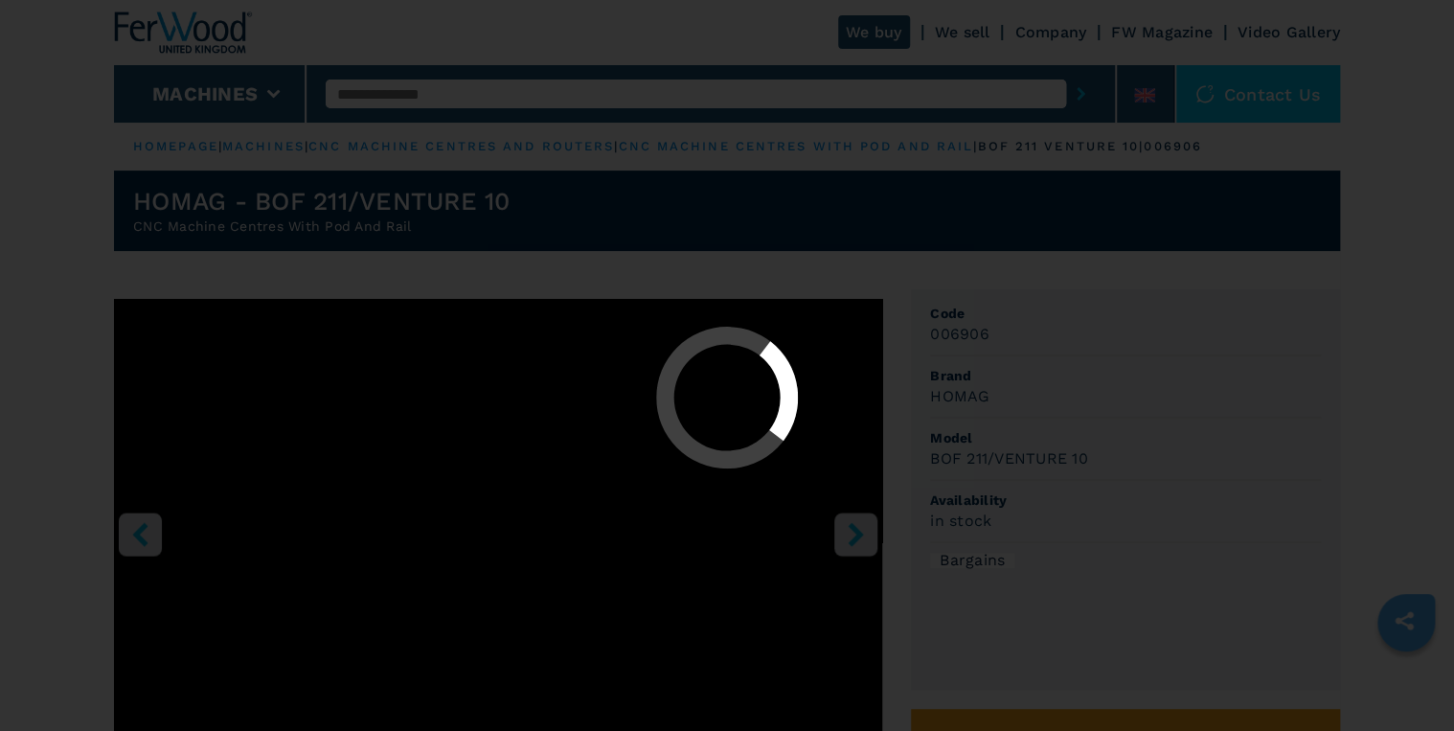
select select "**********"
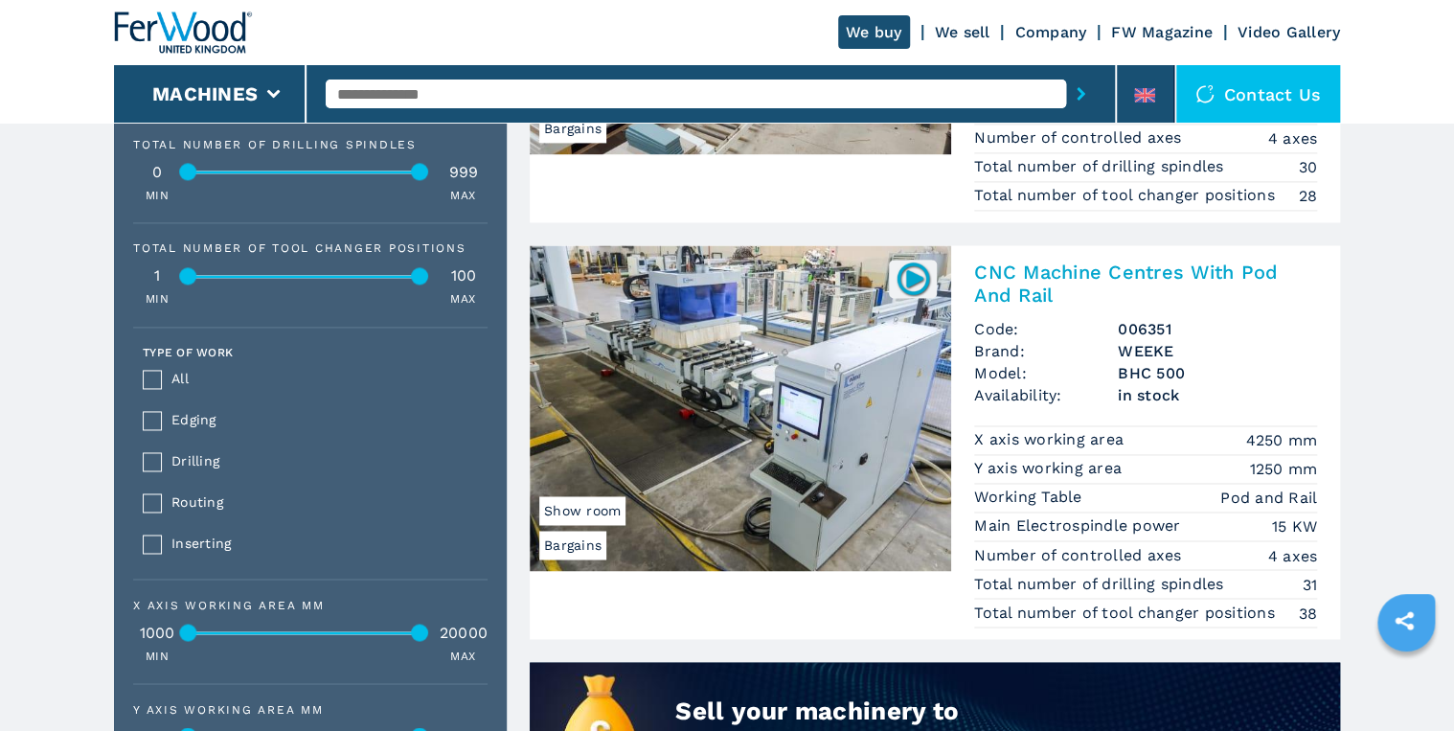
scroll to position [1226, 0]
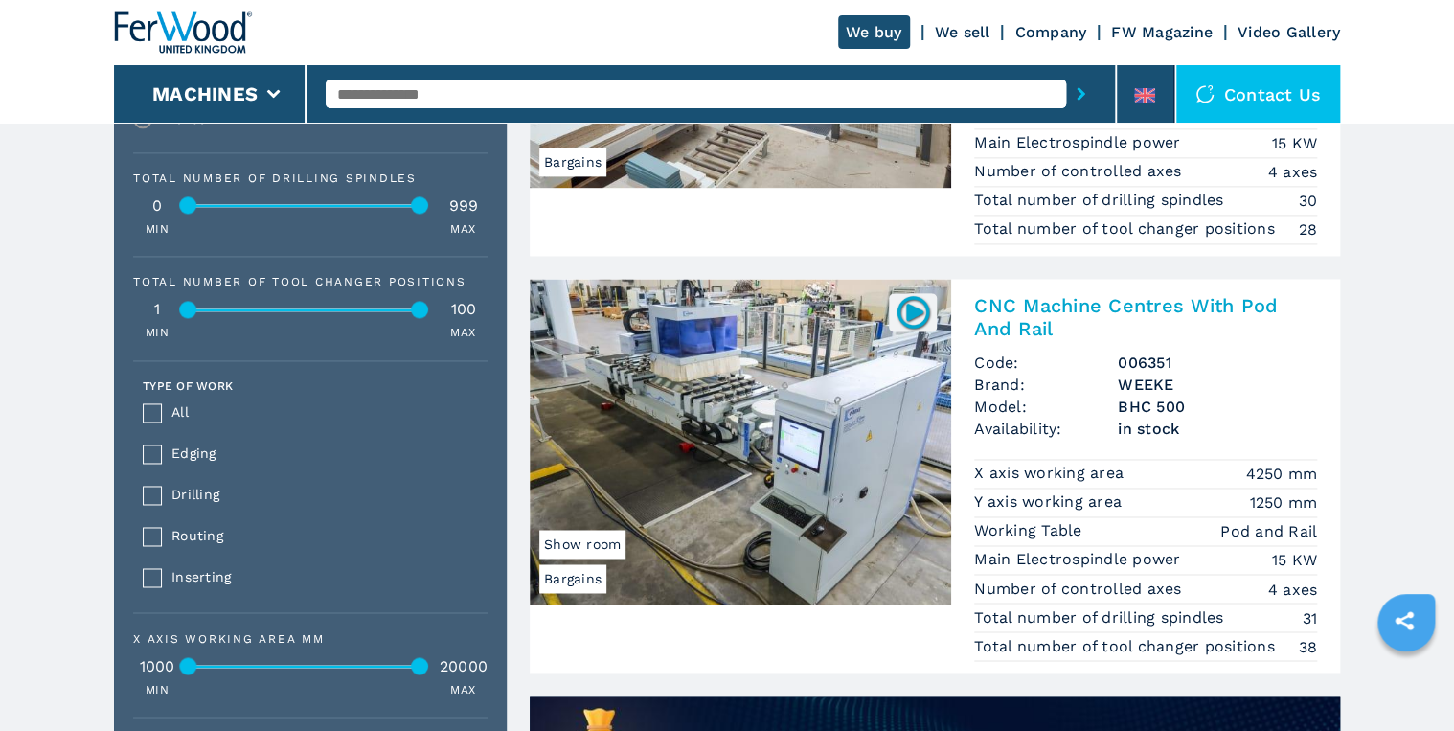
click at [697, 433] on img at bounding box center [740, 442] width 421 height 326
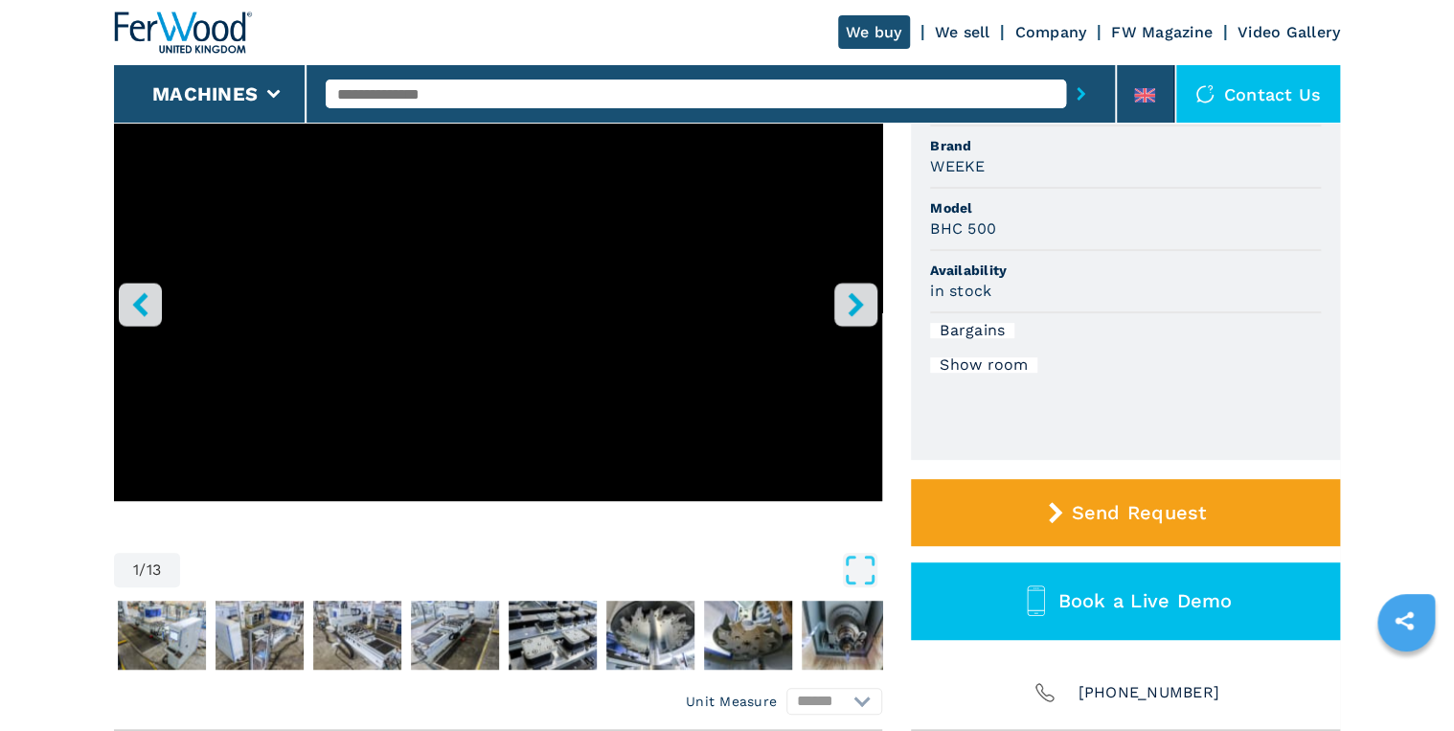
scroll to position [153, 0]
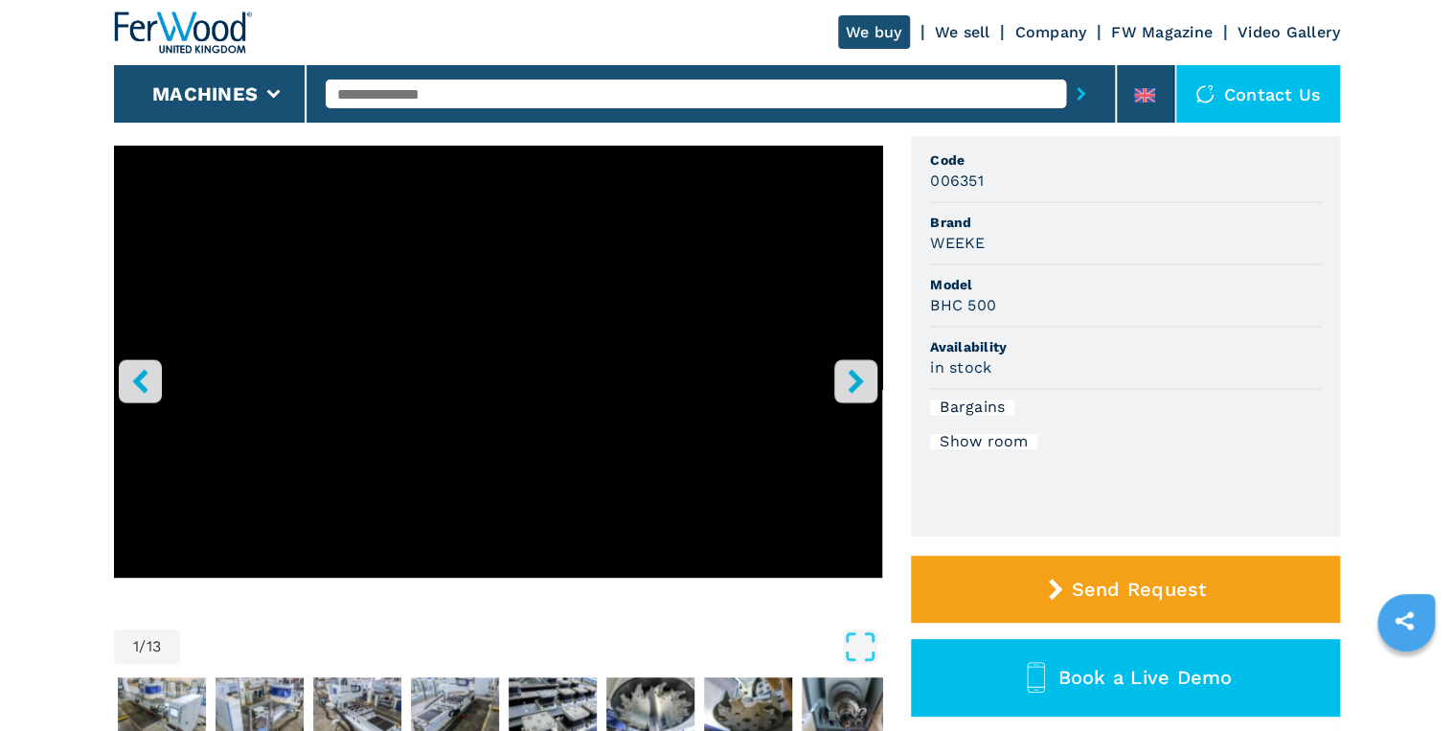
click at [855, 377] on icon "right-button" at bounding box center [855, 381] width 15 height 24
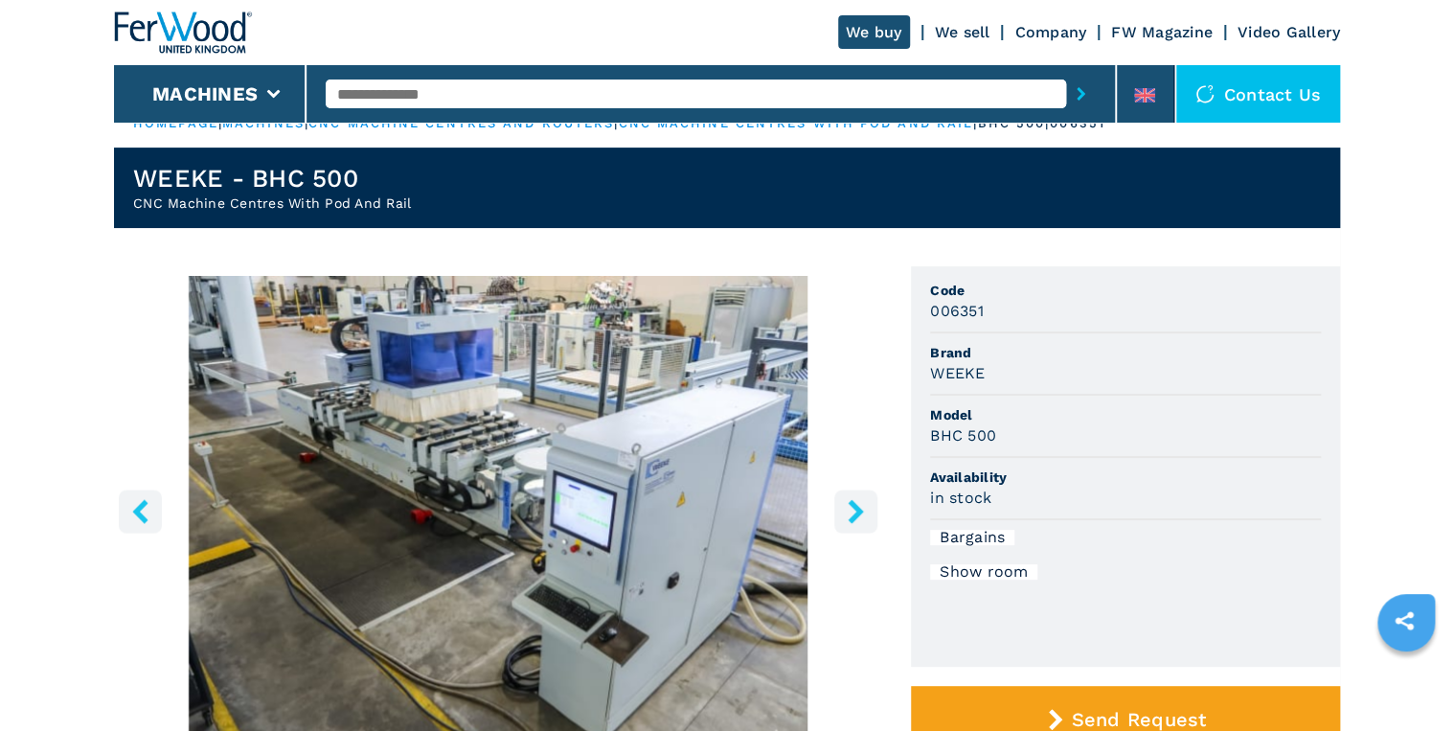
scroll to position [0, 0]
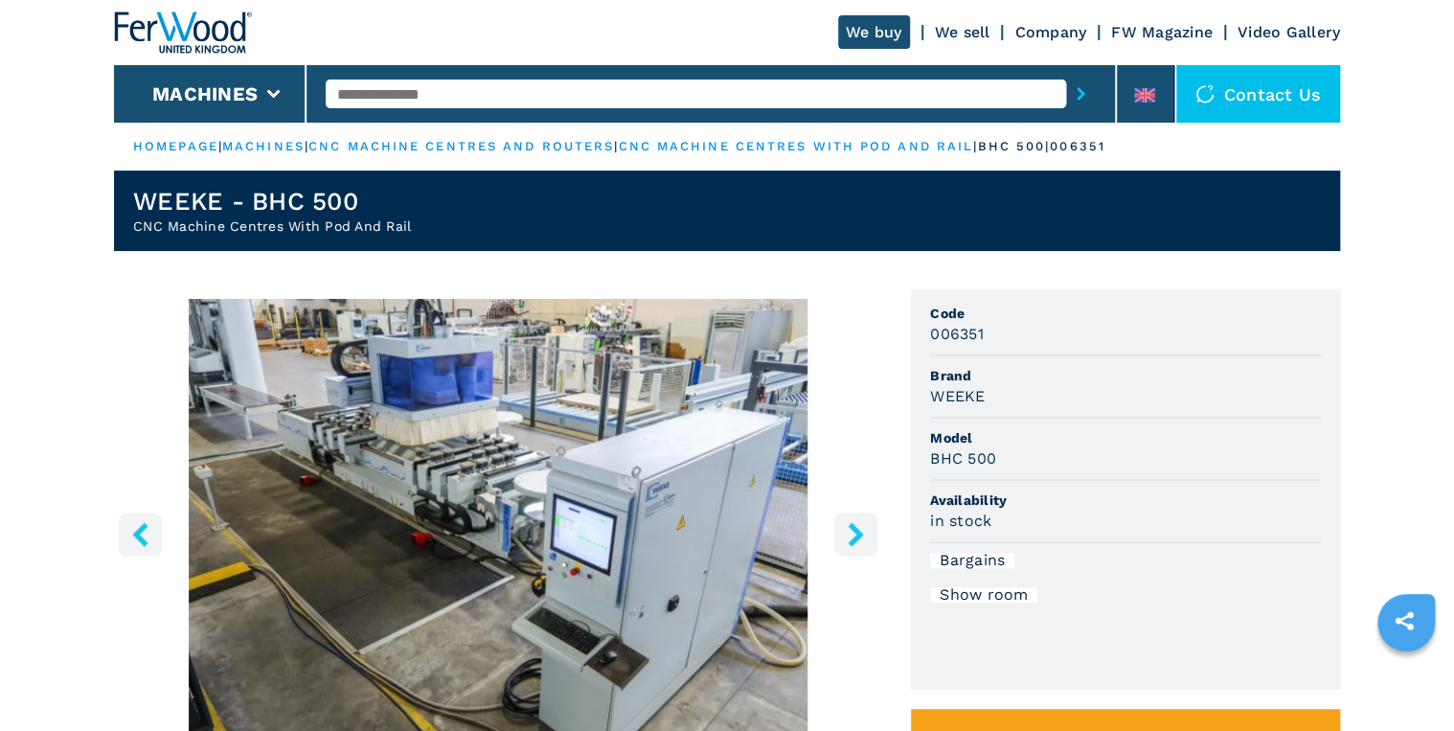
click at [485, 480] on img "Go to Slide 2" at bounding box center [498, 531] width 768 height 465
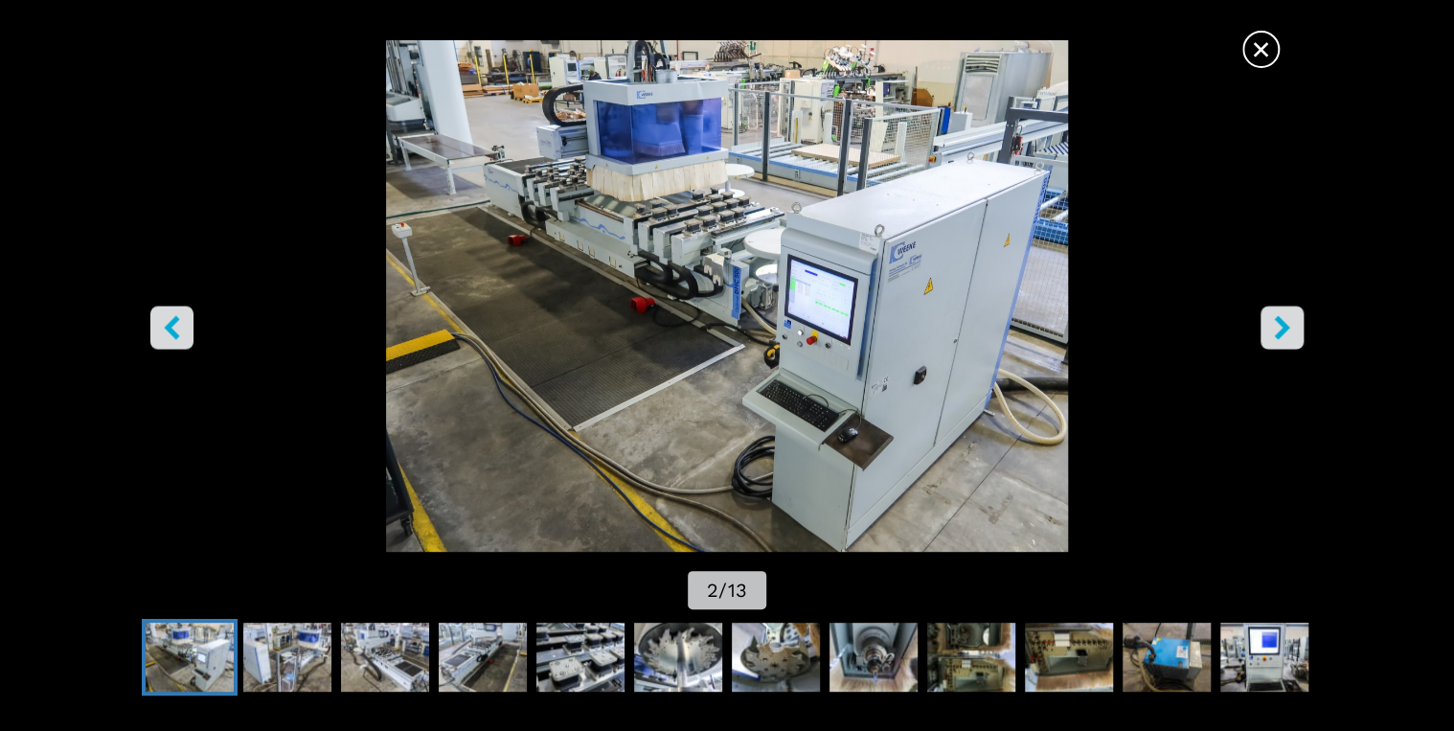
click at [1273, 336] on icon "right-button" at bounding box center [1282, 327] width 24 height 24
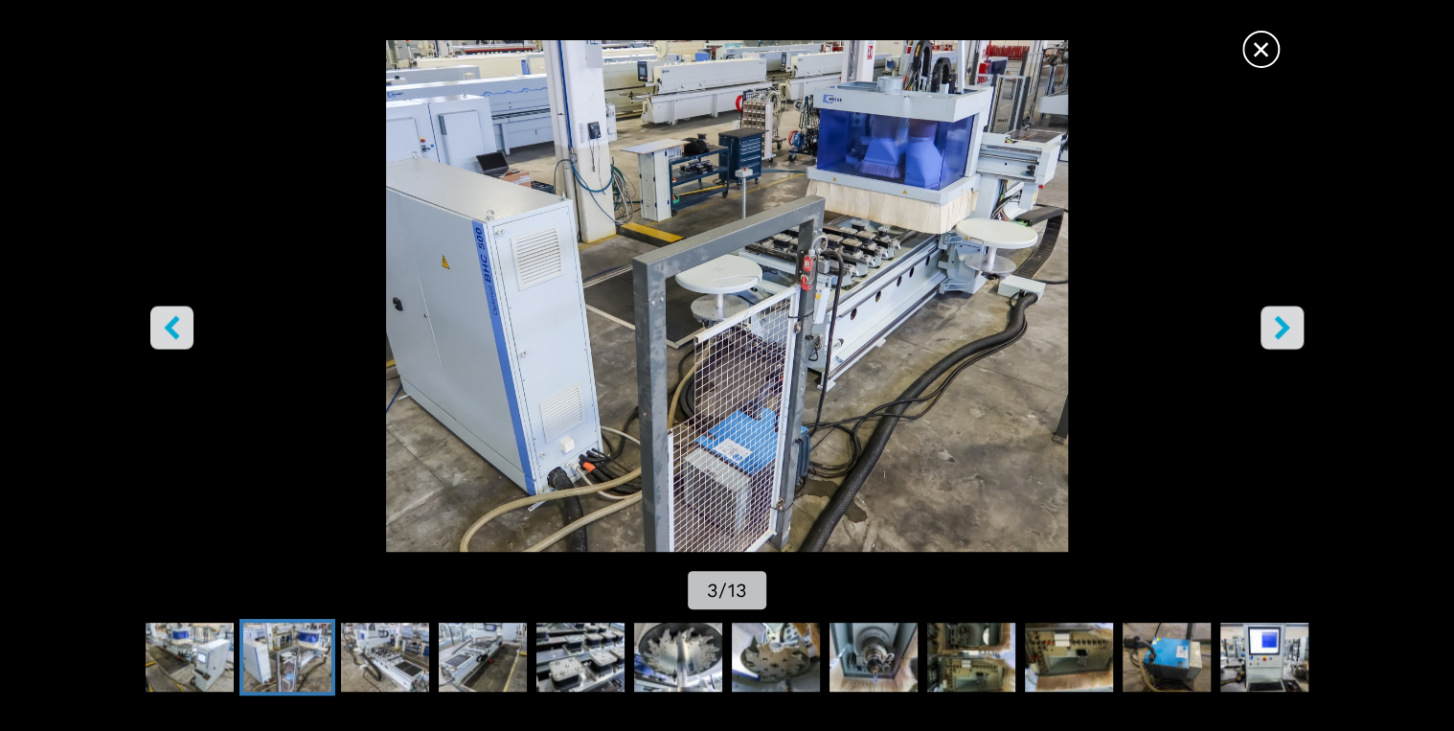
click at [1273, 336] on icon "right-button" at bounding box center [1282, 327] width 24 height 24
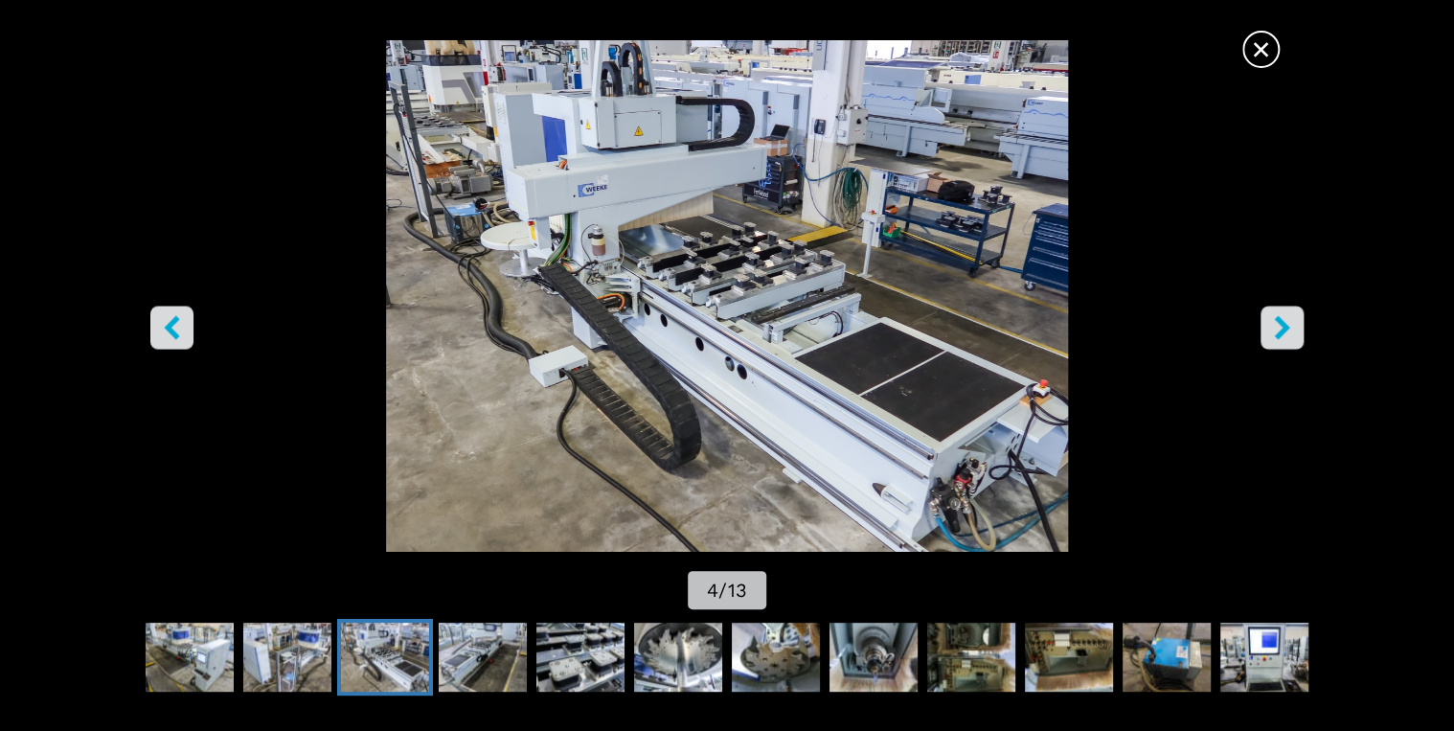
click at [1273, 336] on icon "right-button" at bounding box center [1282, 327] width 24 height 24
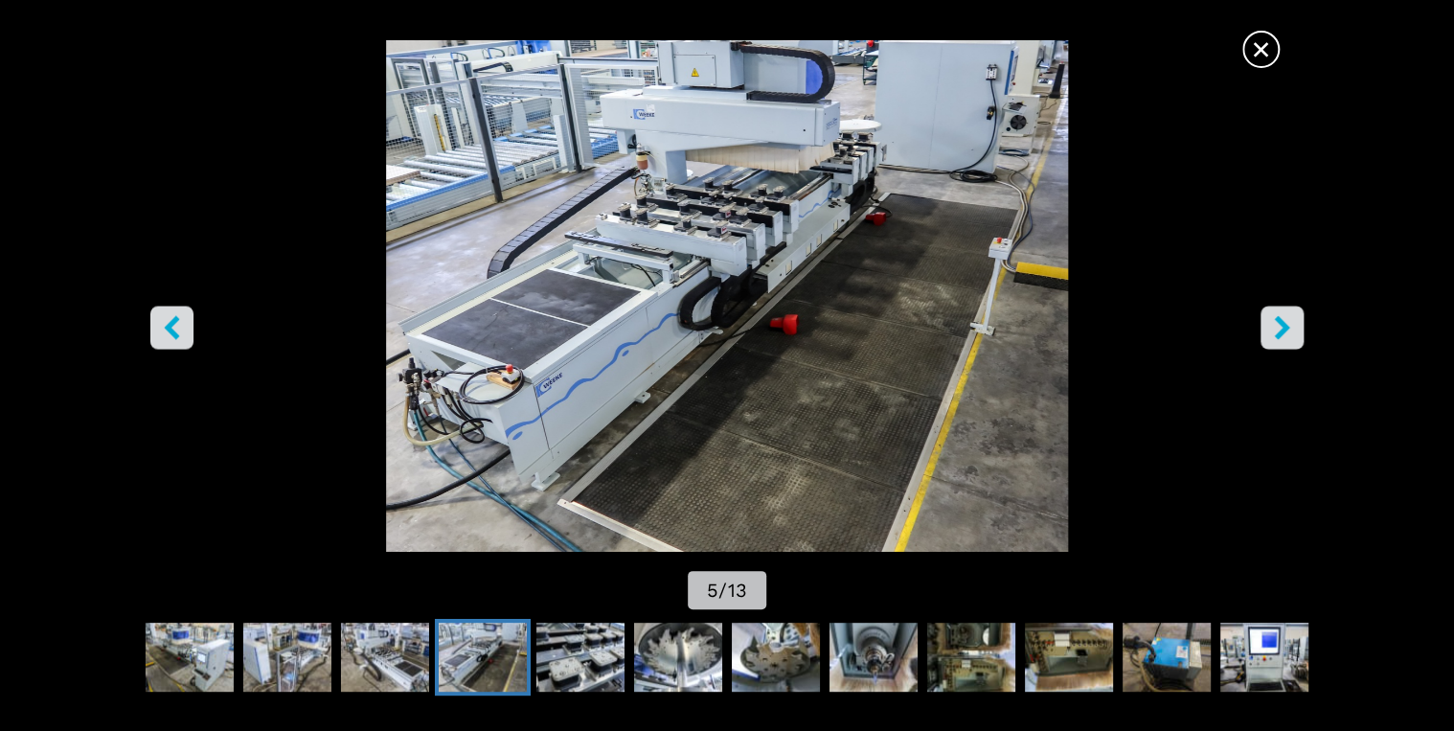
click at [1273, 336] on icon "right-button" at bounding box center [1282, 327] width 24 height 24
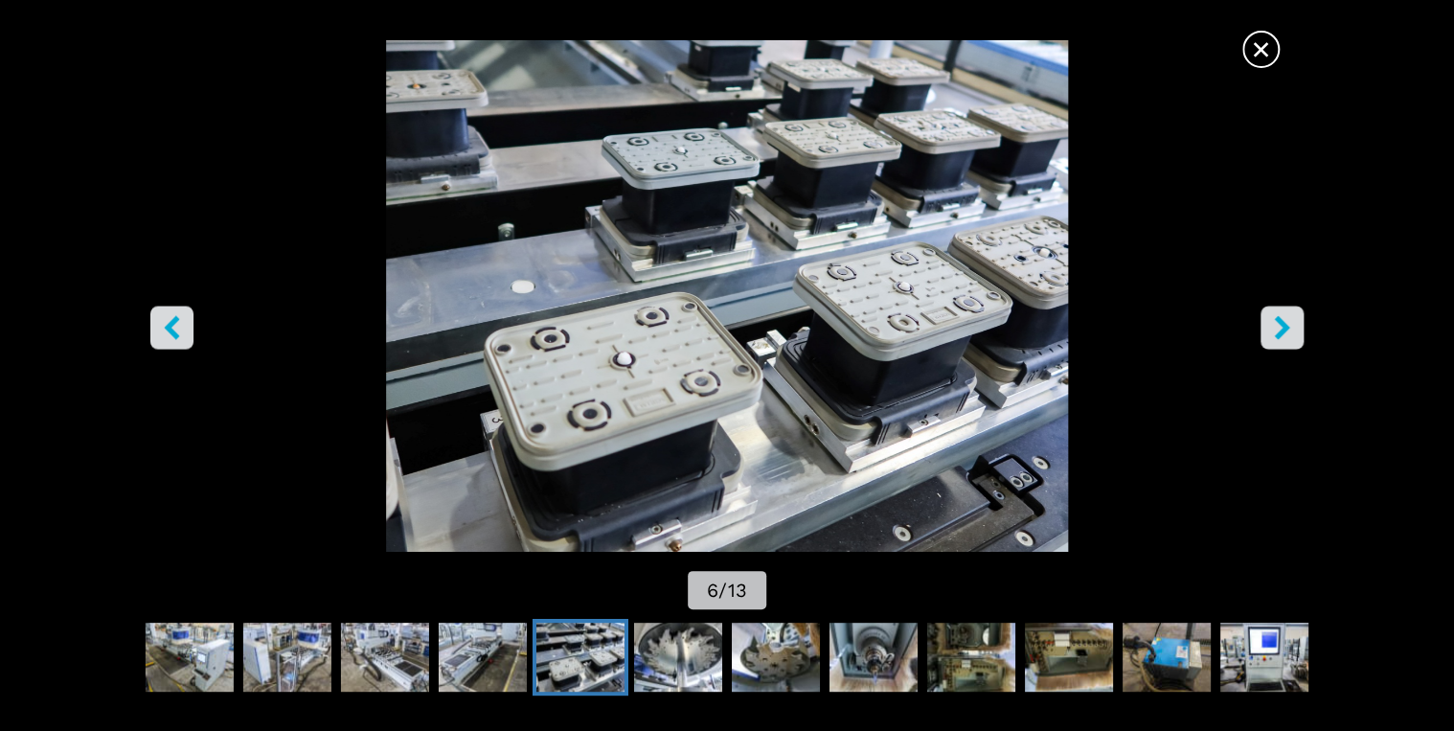
click at [1273, 336] on icon "right-button" at bounding box center [1282, 327] width 24 height 24
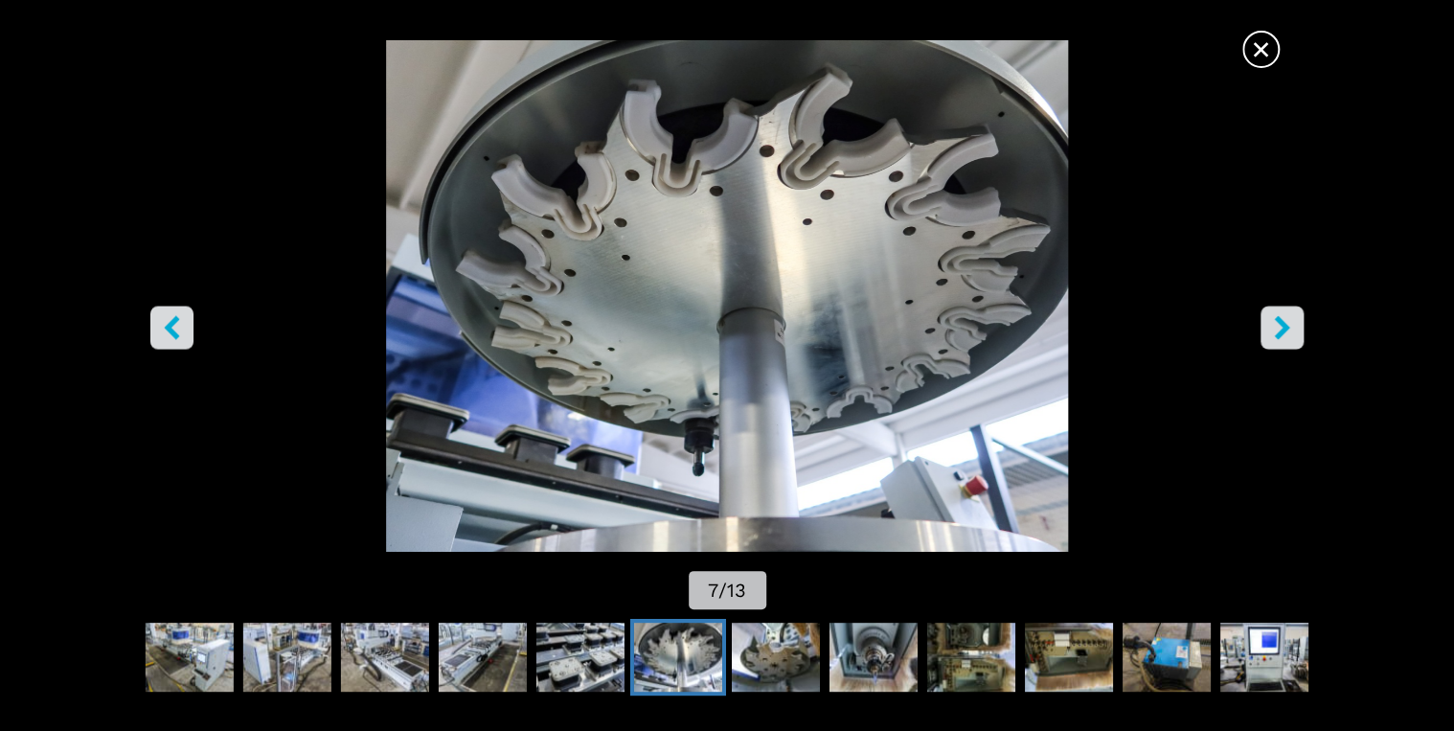
click at [1273, 336] on icon "right-button" at bounding box center [1282, 327] width 24 height 24
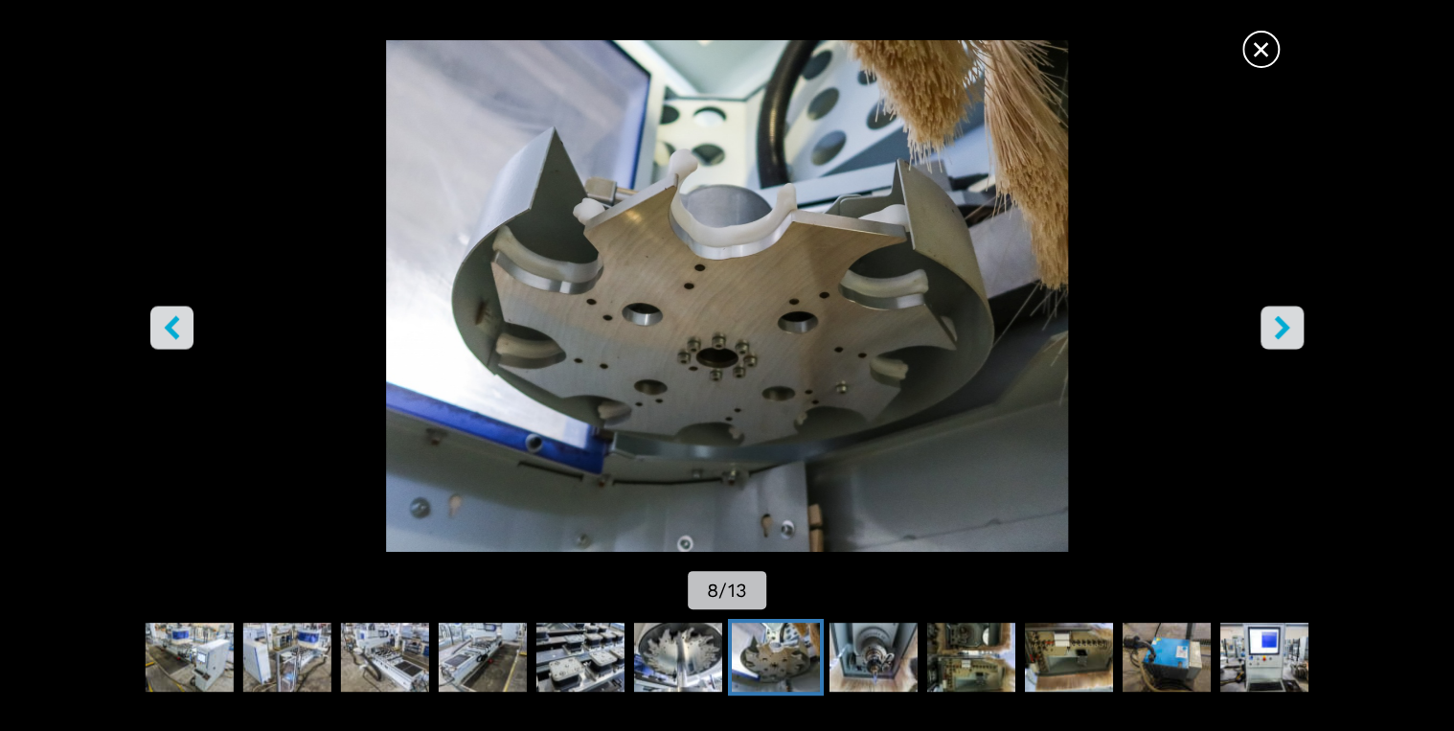
click at [1273, 336] on icon "right-button" at bounding box center [1282, 327] width 24 height 24
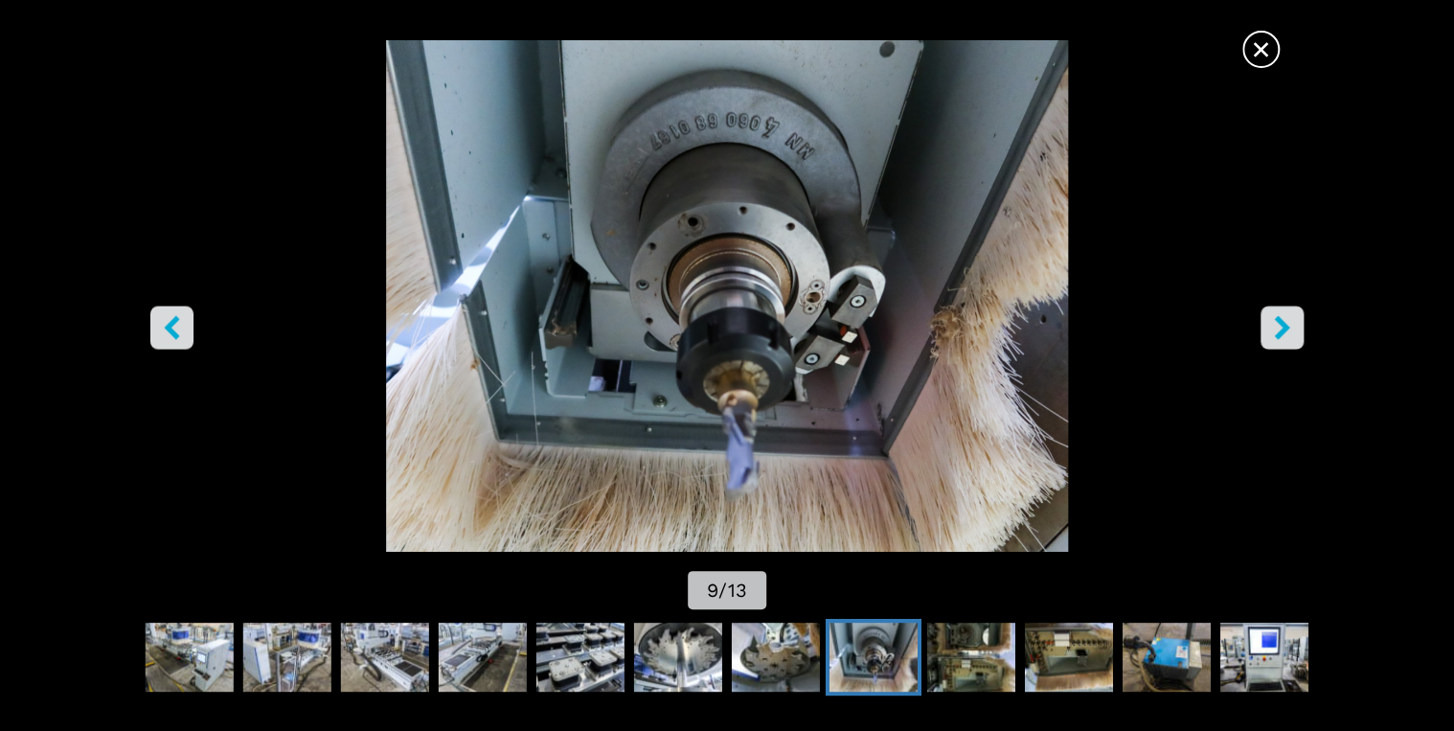
click at [1273, 336] on icon "right-button" at bounding box center [1282, 327] width 24 height 24
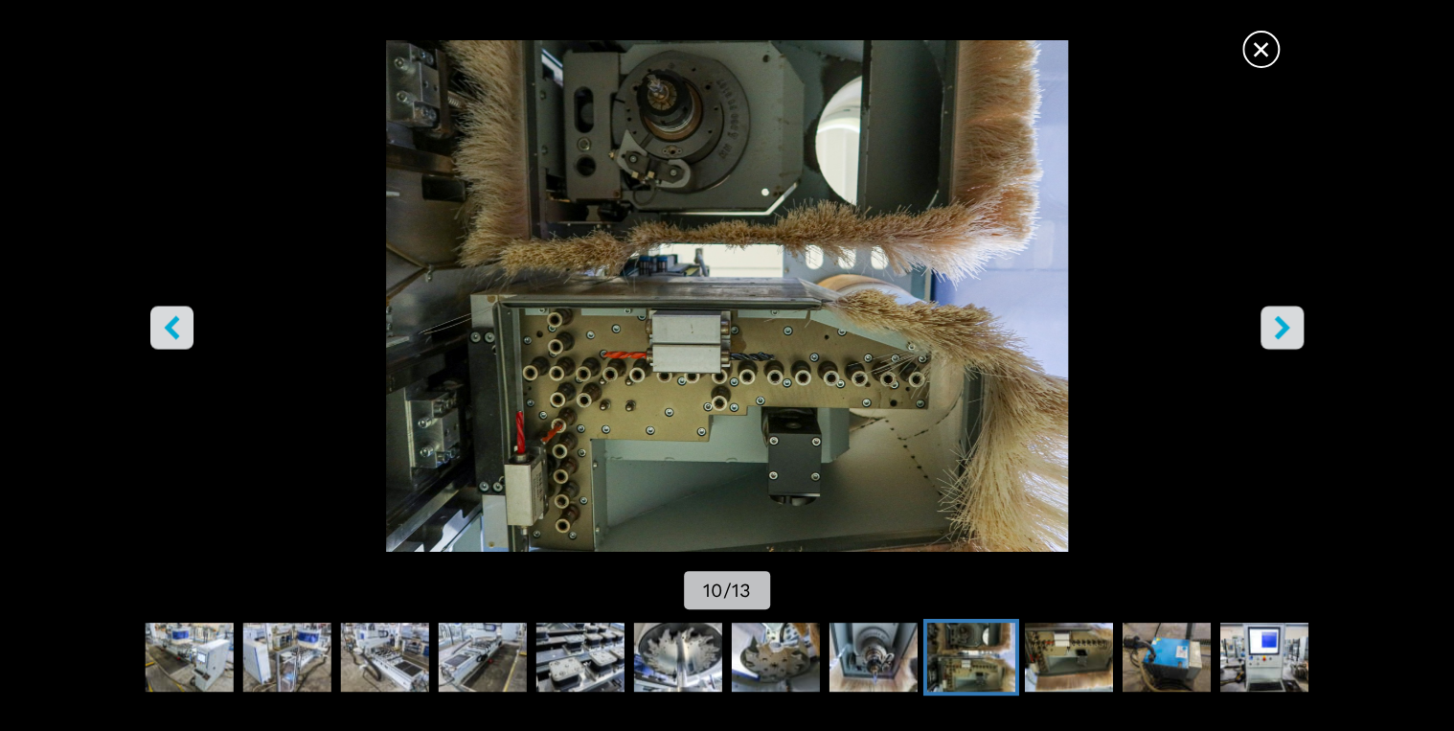
click at [1273, 336] on icon "right-button" at bounding box center [1282, 327] width 24 height 24
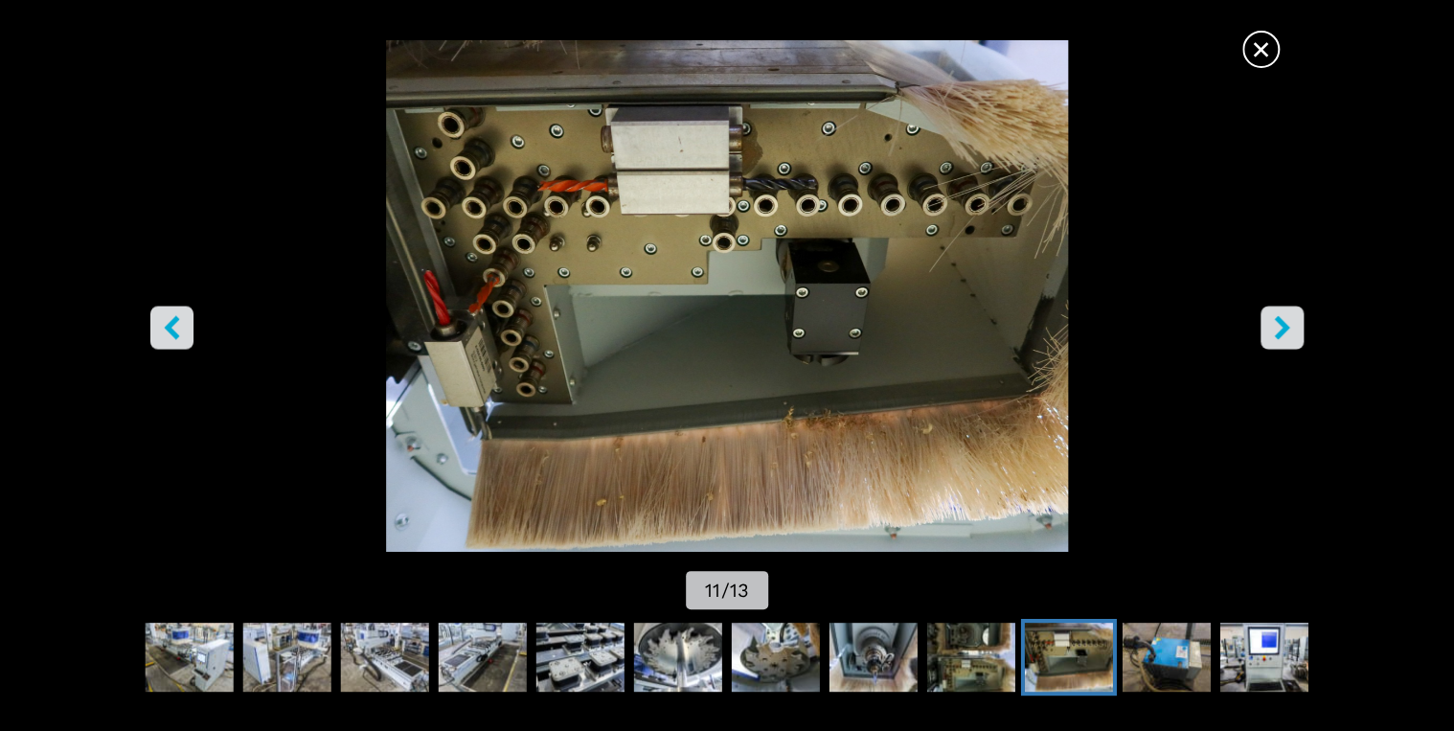
click at [1273, 336] on icon "right-button" at bounding box center [1282, 327] width 24 height 24
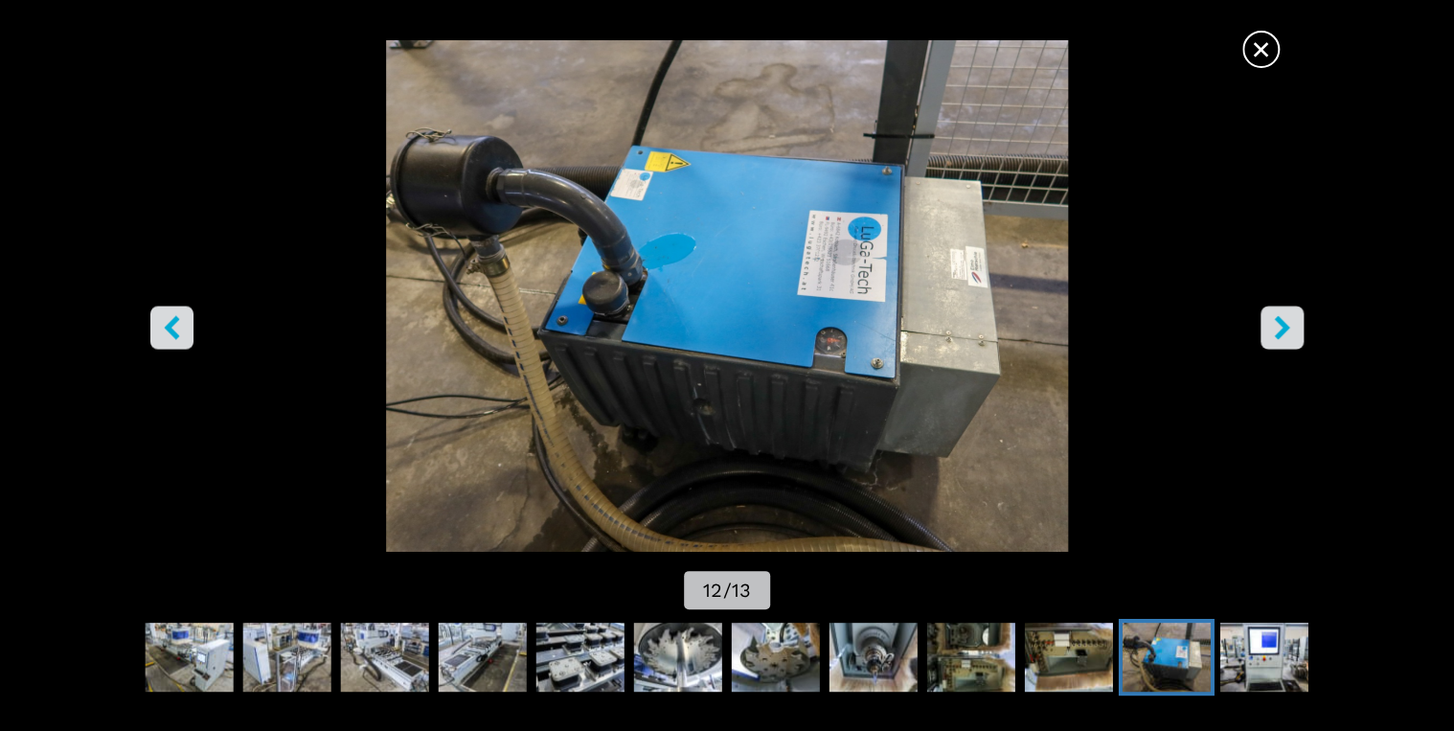
click at [1273, 336] on icon "right-button" at bounding box center [1282, 327] width 24 height 24
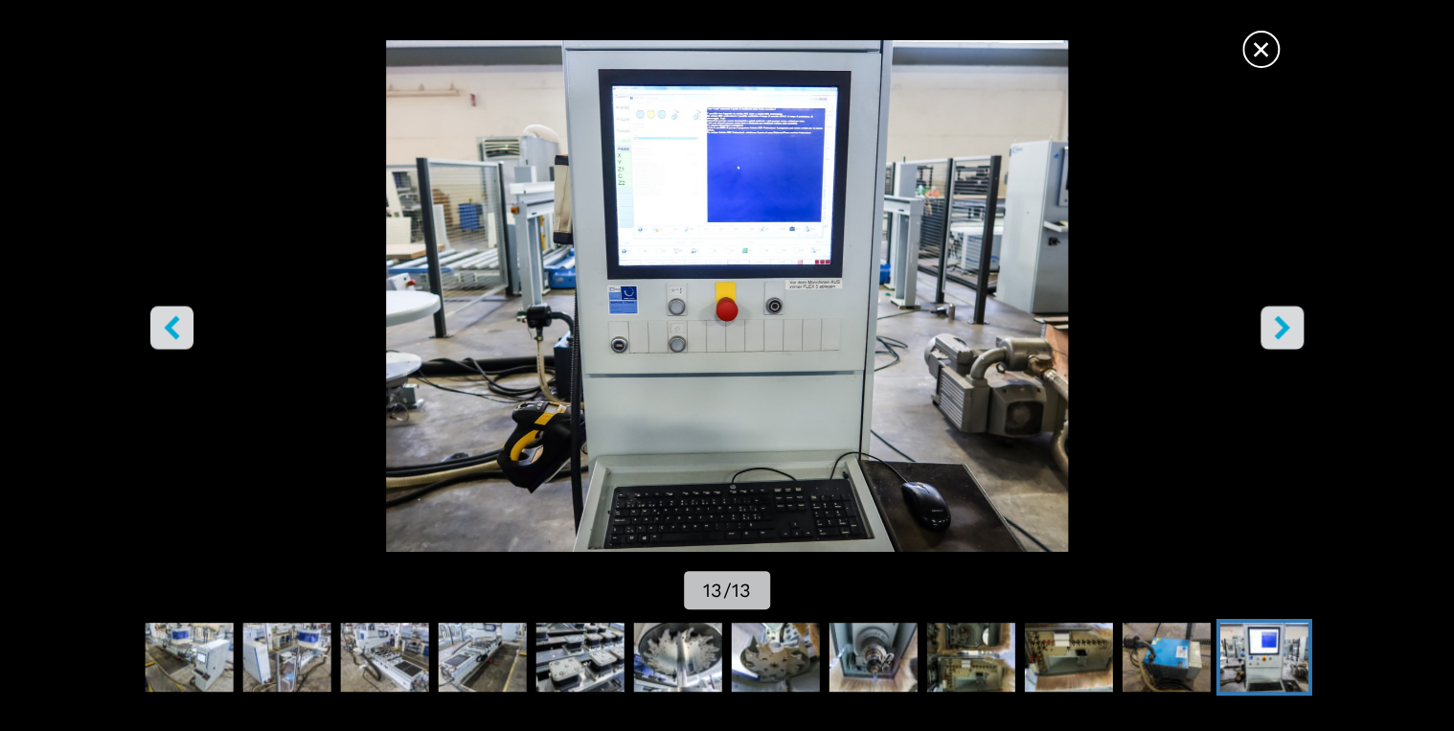
click at [1273, 336] on icon "right-button" at bounding box center [1282, 327] width 24 height 24
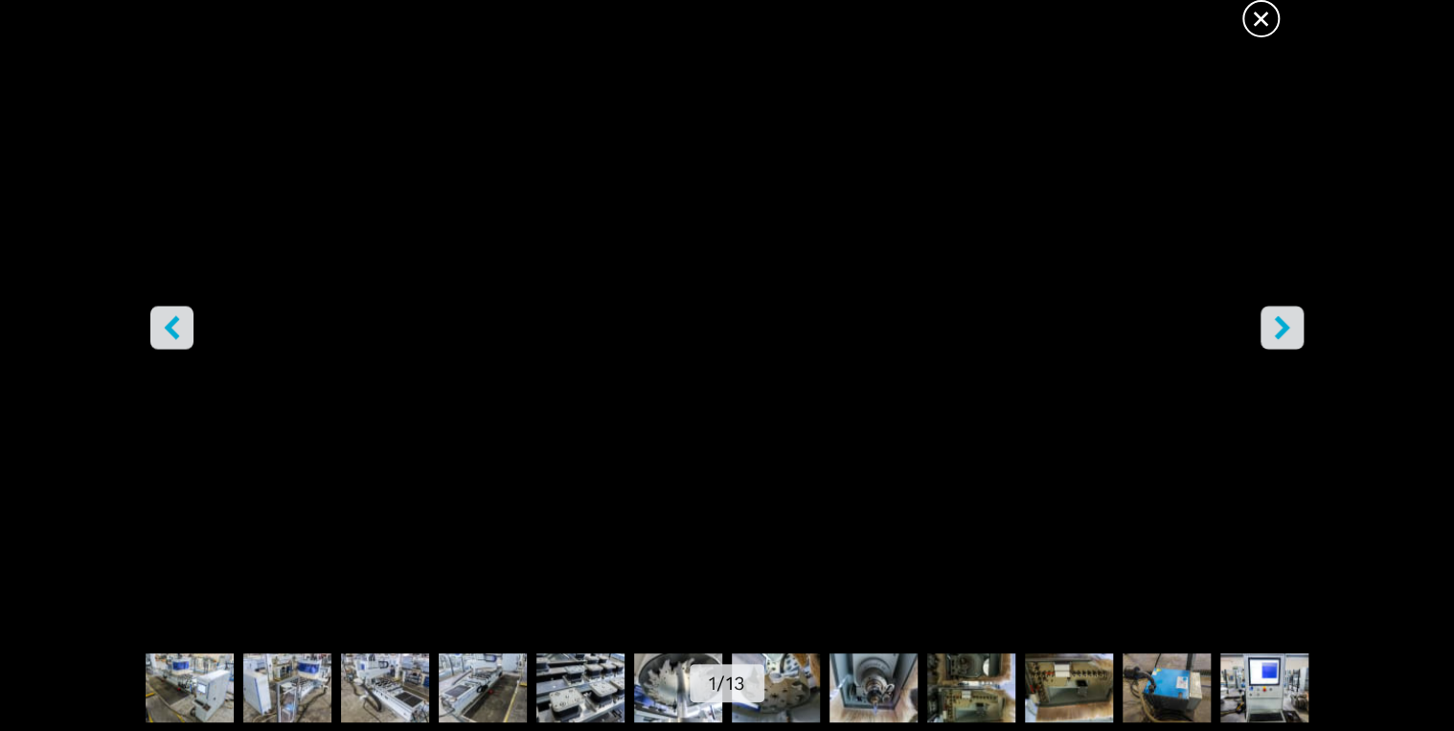
click at [1273, 336] on icon "right-button" at bounding box center [1282, 327] width 24 height 24
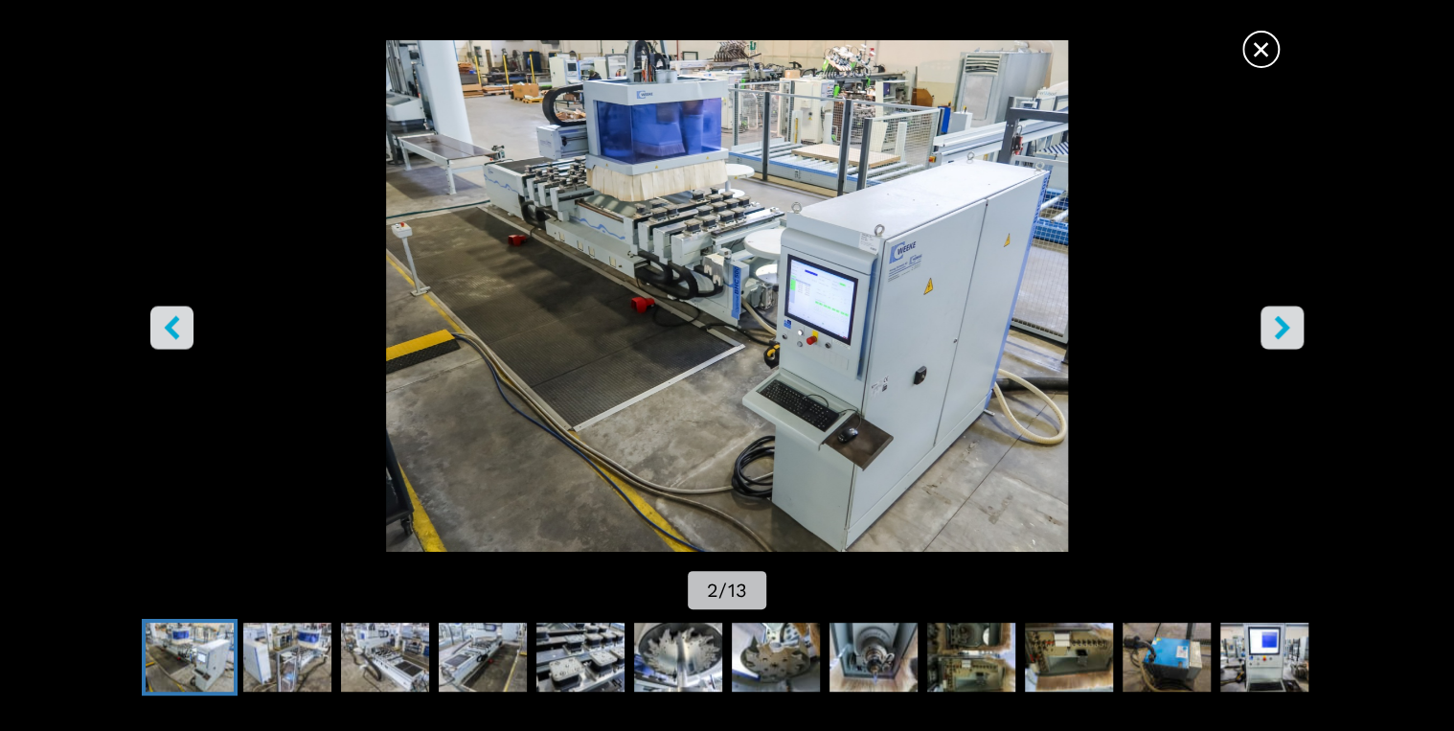
click at [1282, 325] on icon "right-button" at bounding box center [1282, 327] width 15 height 24
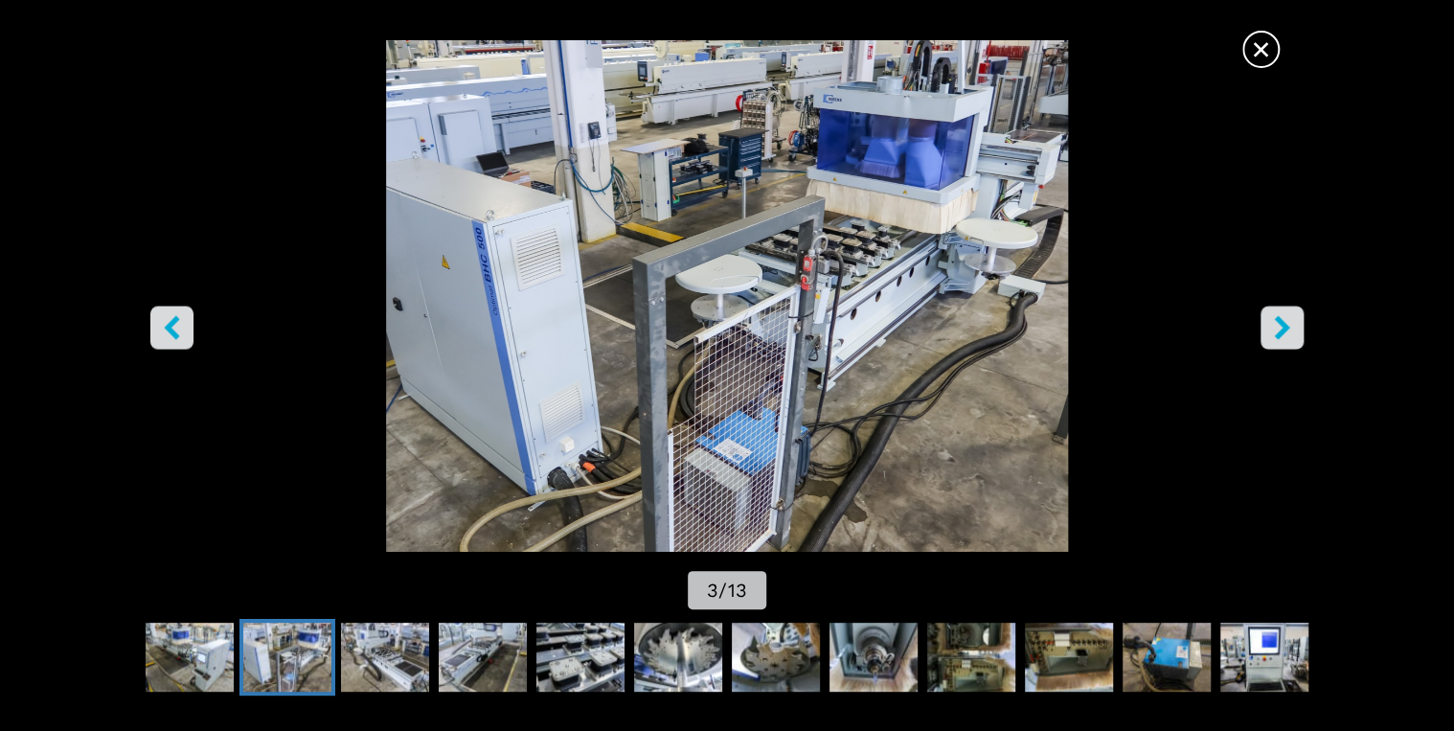
click at [1282, 325] on icon "right-button" at bounding box center [1282, 327] width 15 height 24
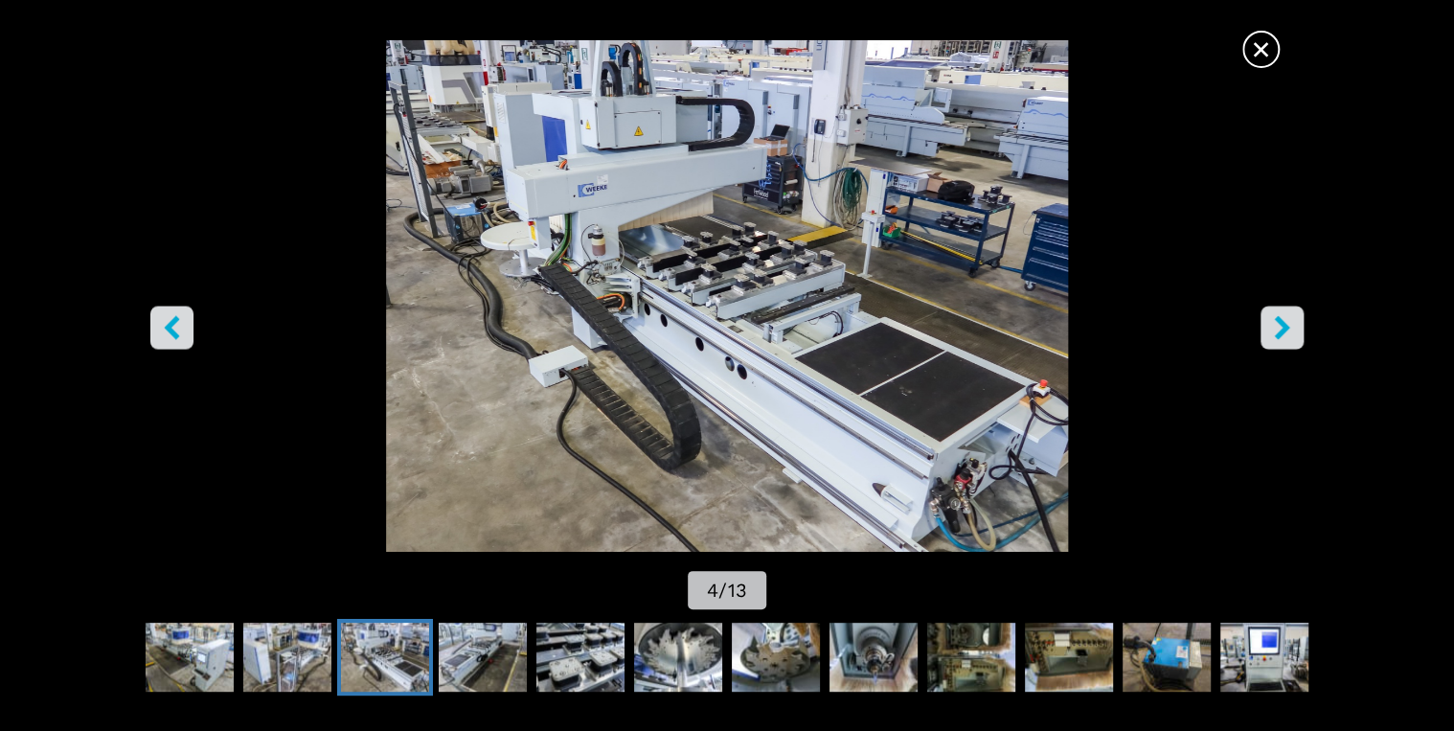
click at [184, 325] on button "left-button" at bounding box center [171, 327] width 43 height 43
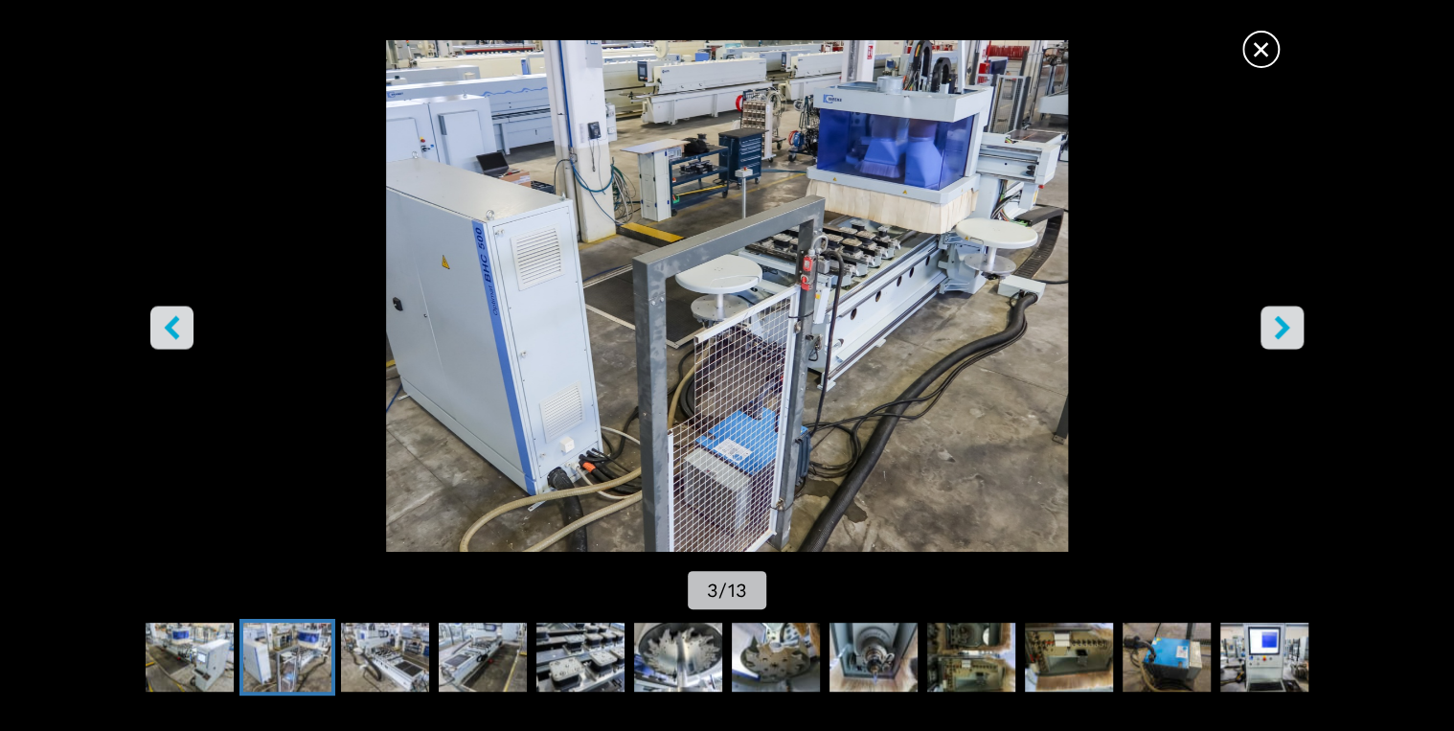
click at [184, 325] on button "left-button" at bounding box center [171, 327] width 43 height 43
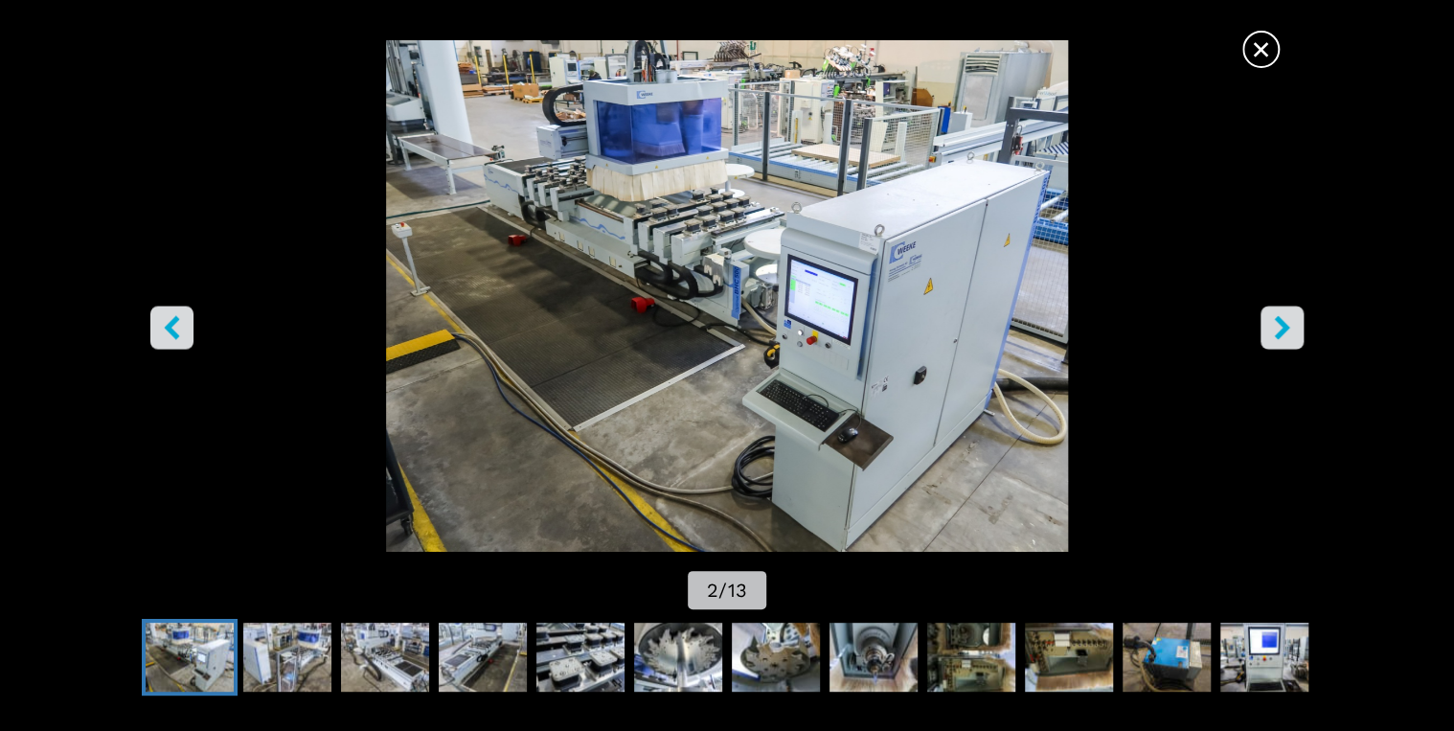
click at [1292, 336] on icon "right-button" at bounding box center [1282, 327] width 24 height 24
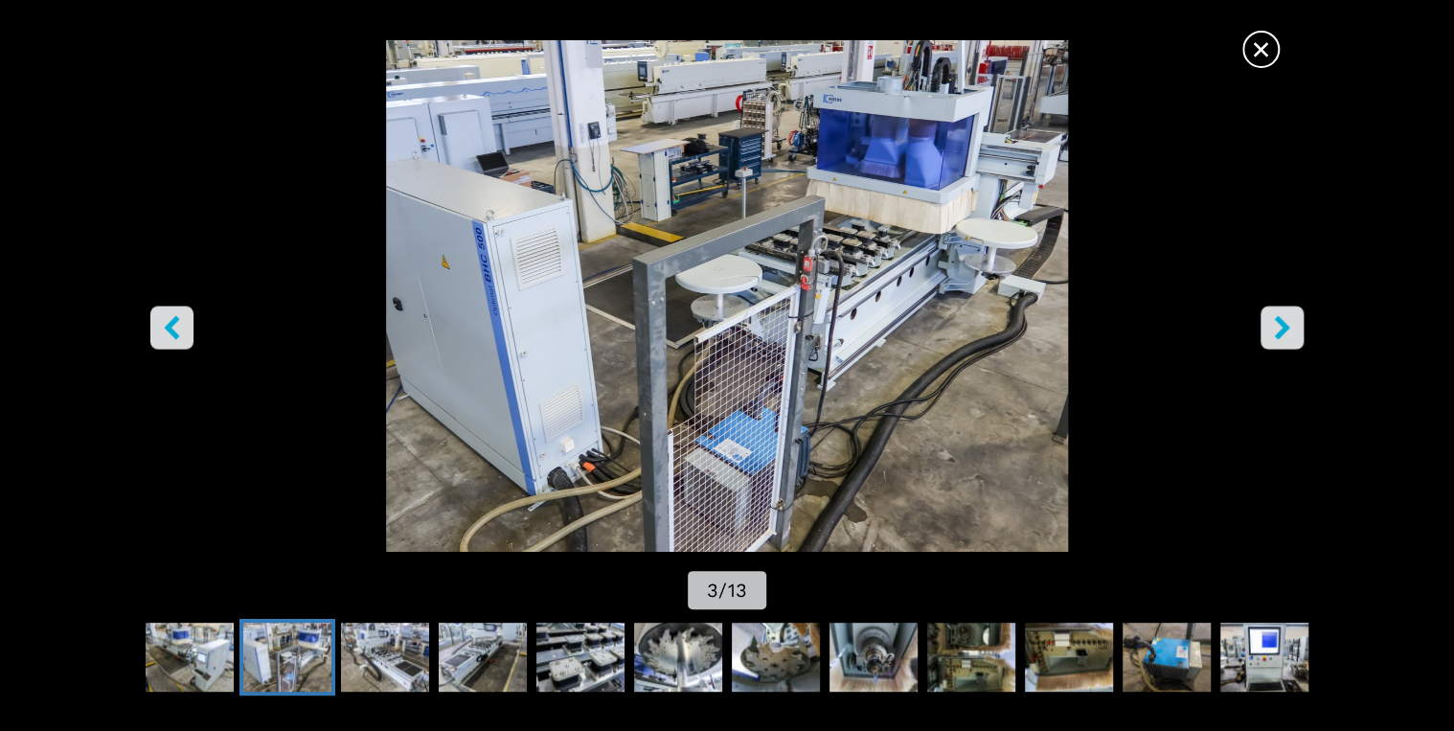
click at [161, 326] on icon "left-button" at bounding box center [172, 327] width 24 height 24
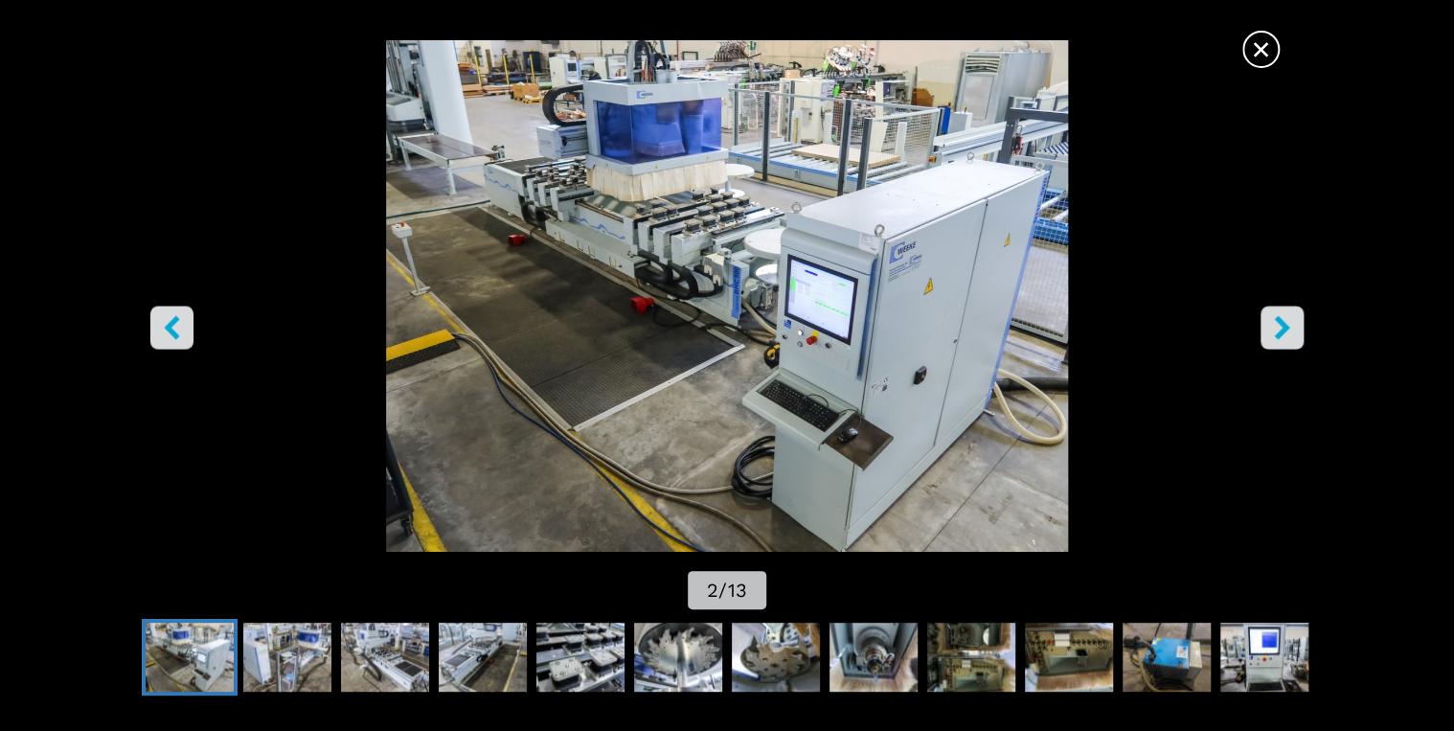
click at [161, 326] on icon "left-button" at bounding box center [172, 327] width 24 height 24
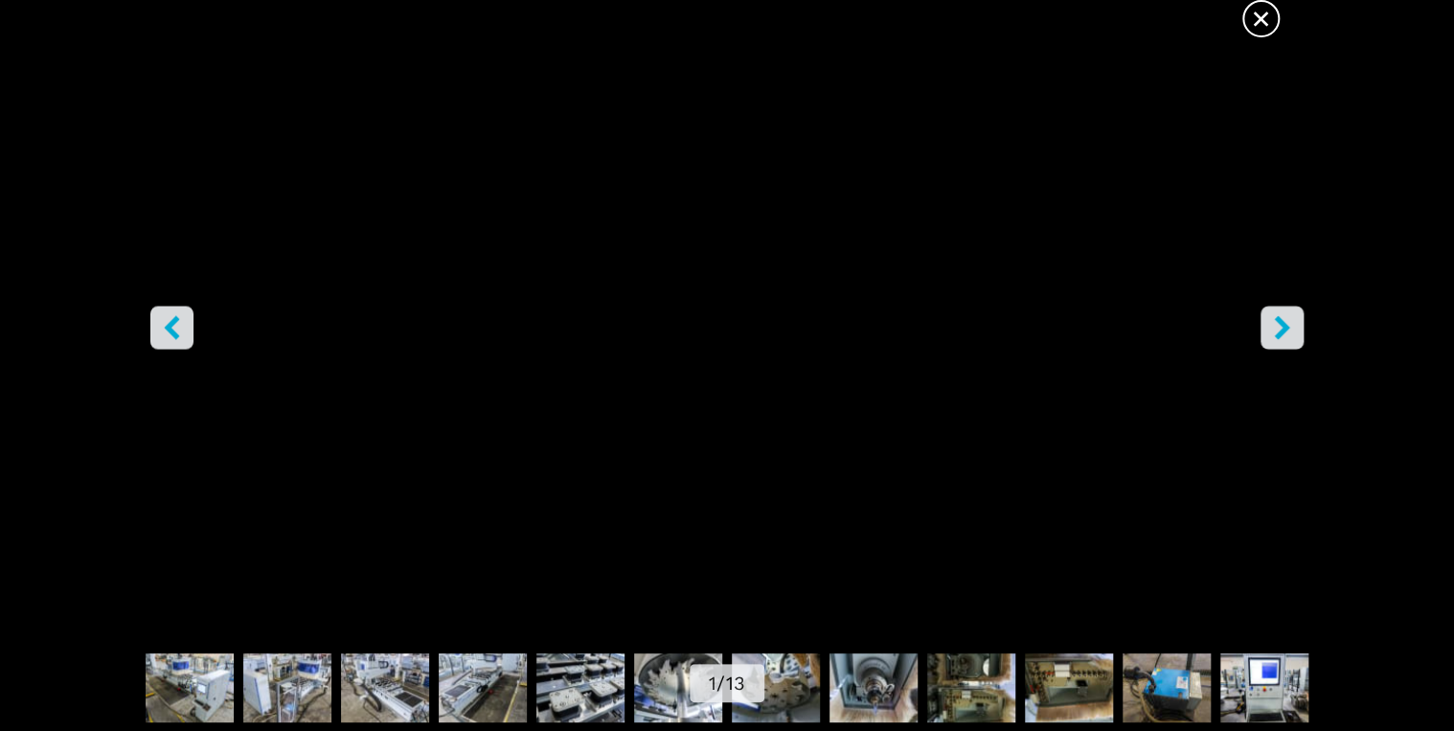
click at [1284, 315] on icon "right-button" at bounding box center [1282, 327] width 24 height 24
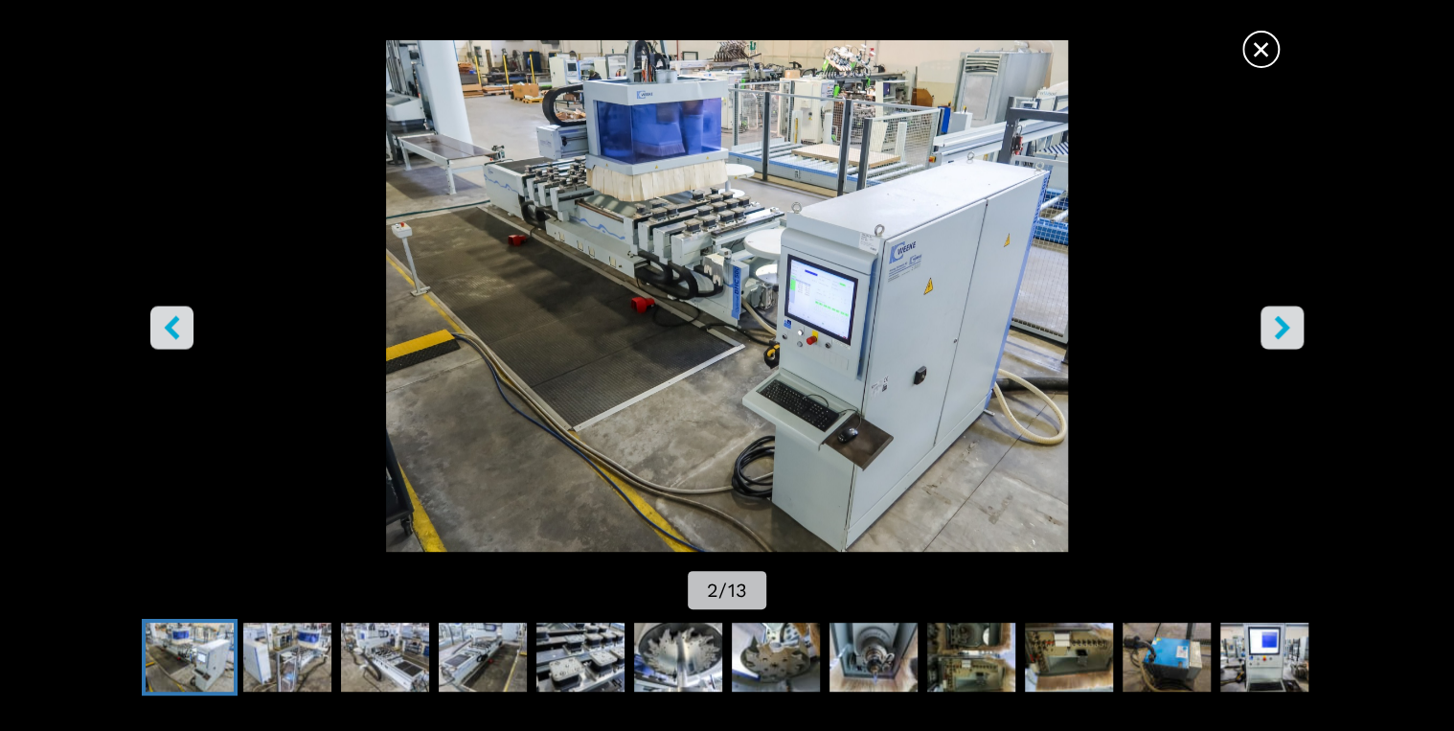
click at [1284, 315] on icon "right-button" at bounding box center [1282, 327] width 24 height 24
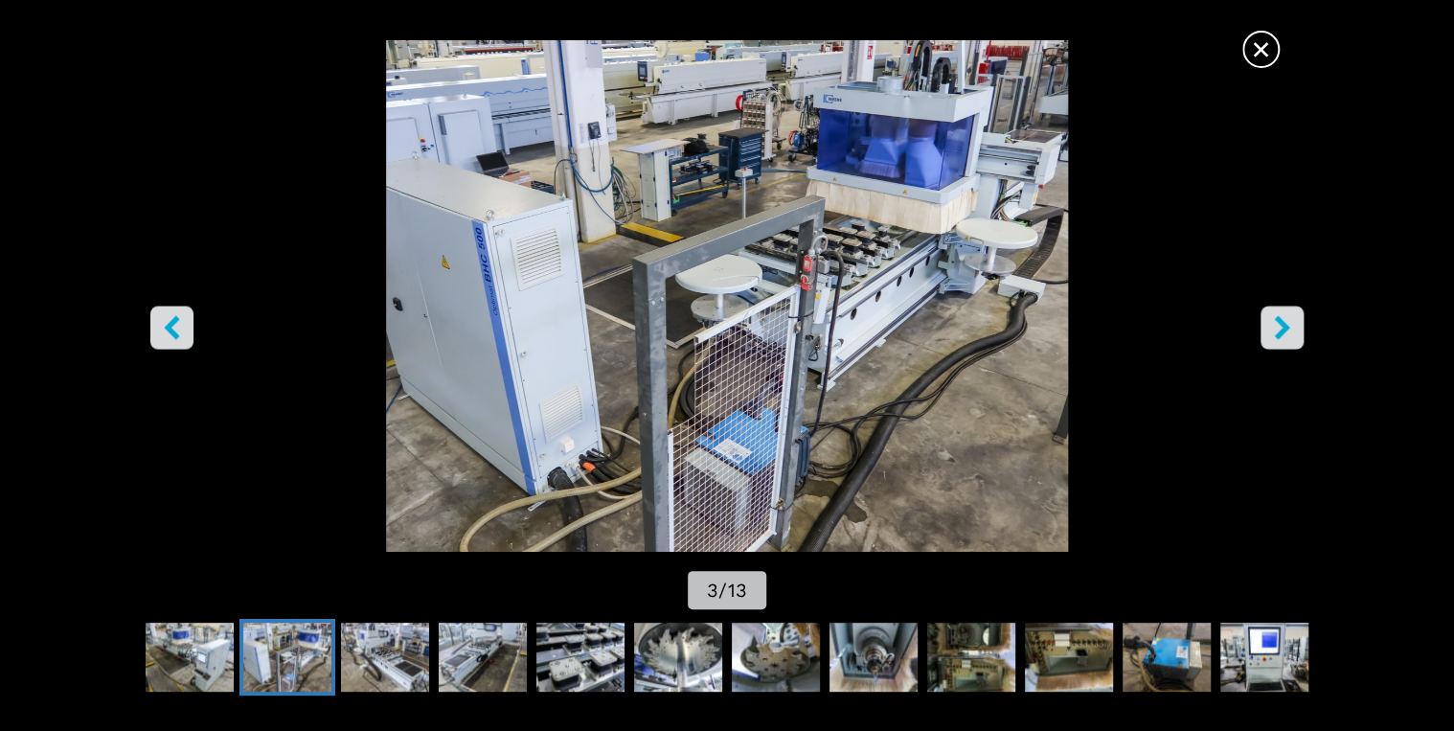
click at [1284, 315] on icon "right-button" at bounding box center [1282, 327] width 24 height 24
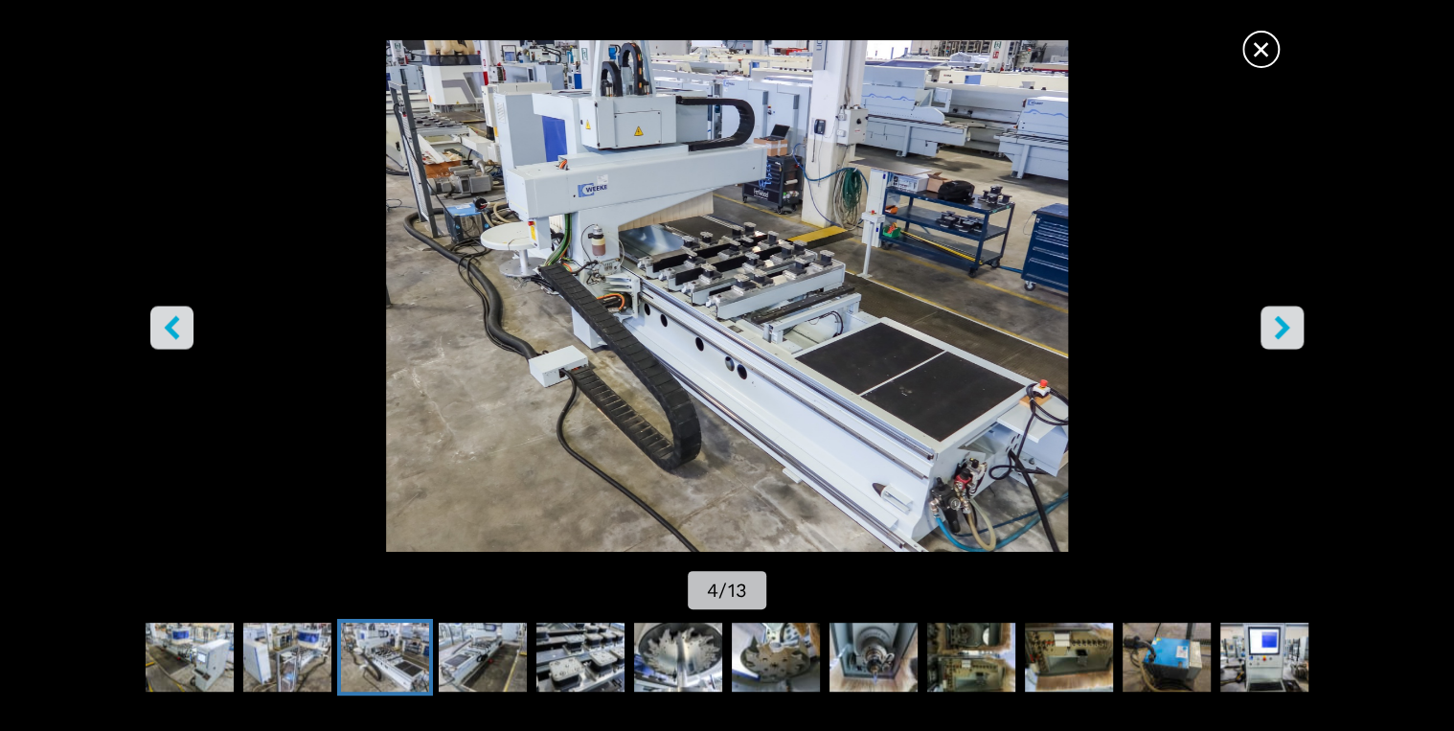
click at [1271, 324] on icon "right-button" at bounding box center [1282, 327] width 24 height 24
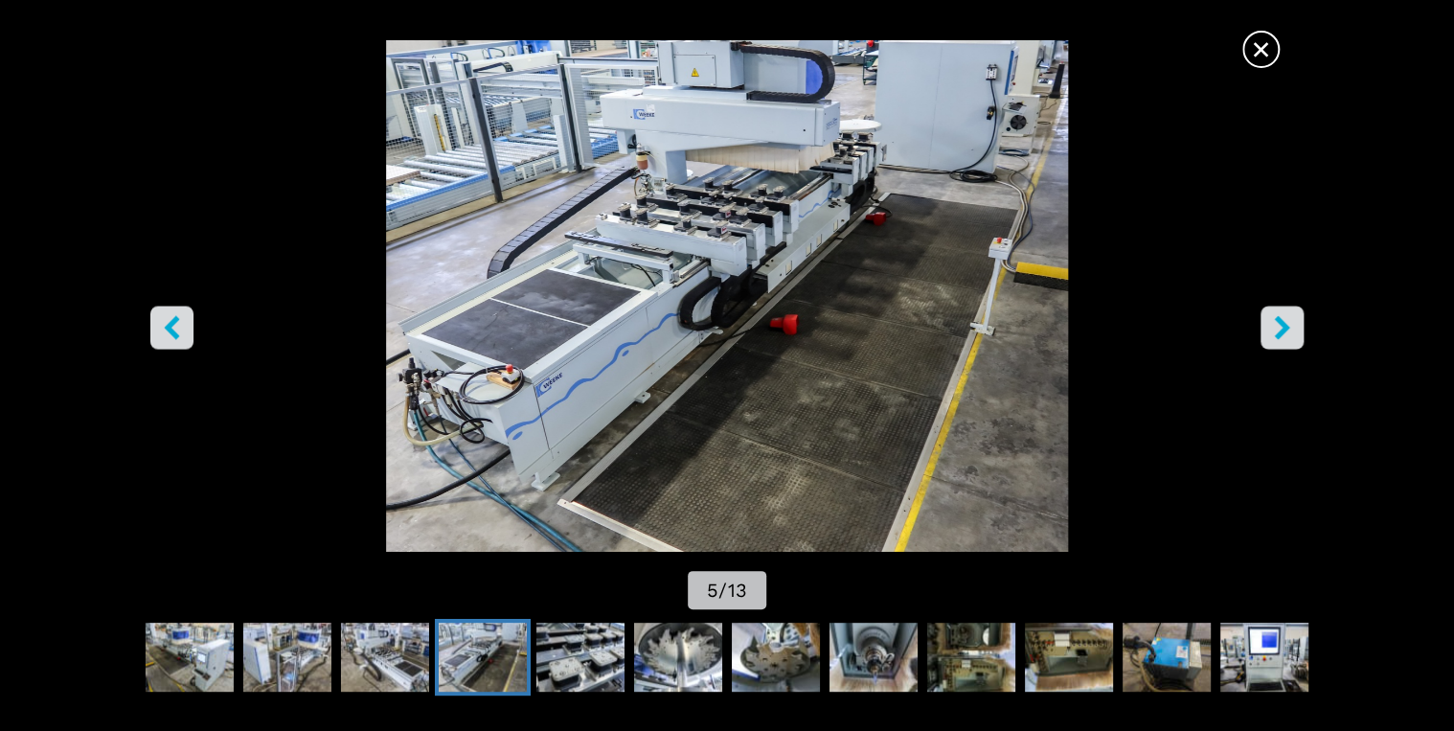
click at [1272, 324] on icon "right-button" at bounding box center [1282, 327] width 24 height 24
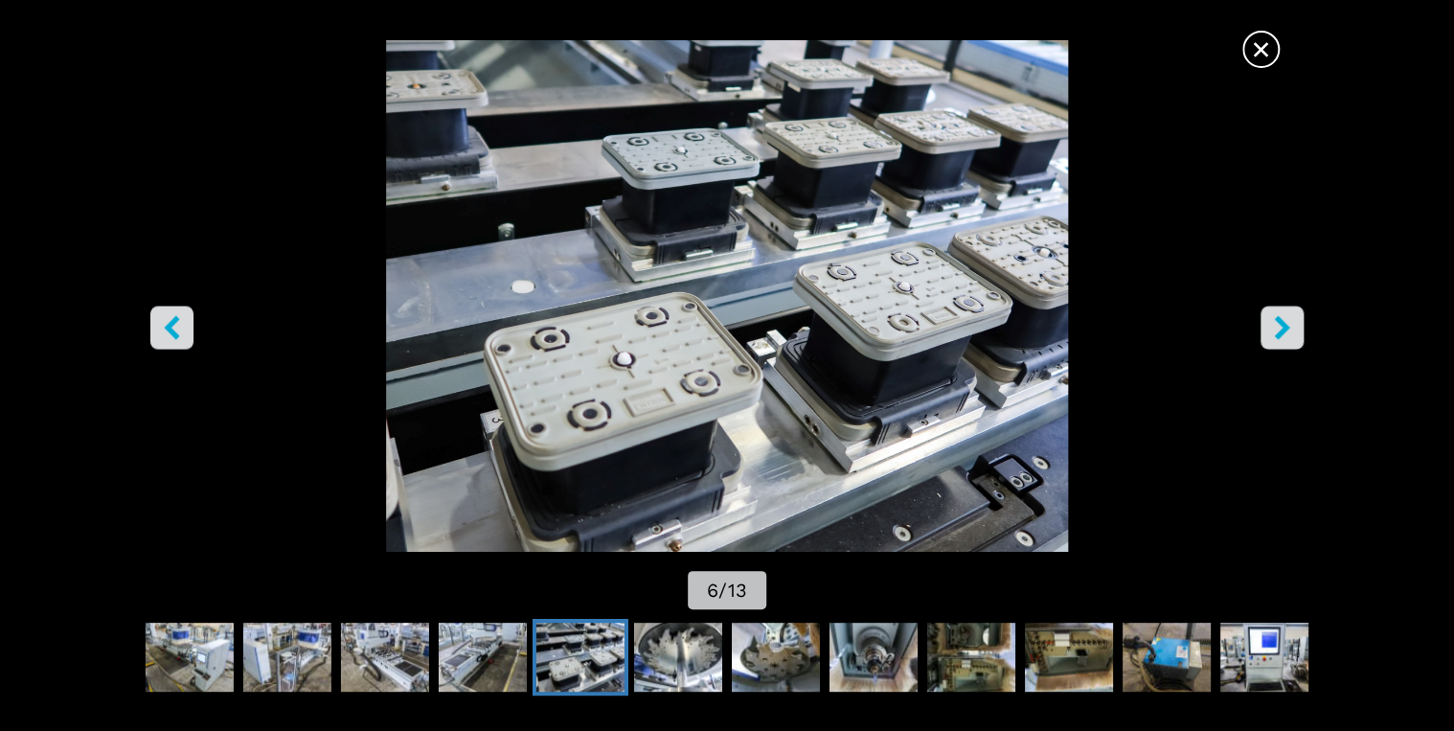
click at [1278, 326] on icon "right-button" at bounding box center [1282, 327] width 24 height 24
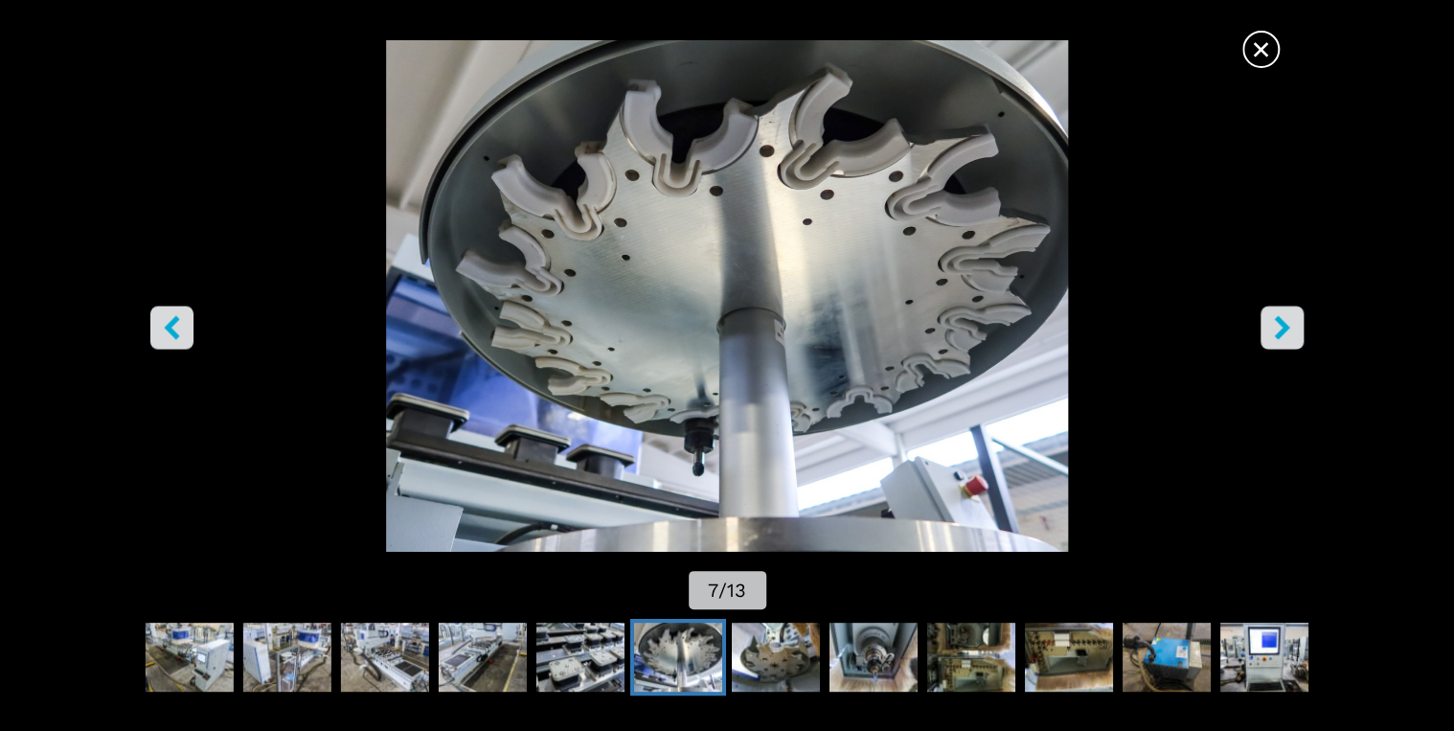
click at [1276, 327] on icon "right-button" at bounding box center [1282, 327] width 24 height 24
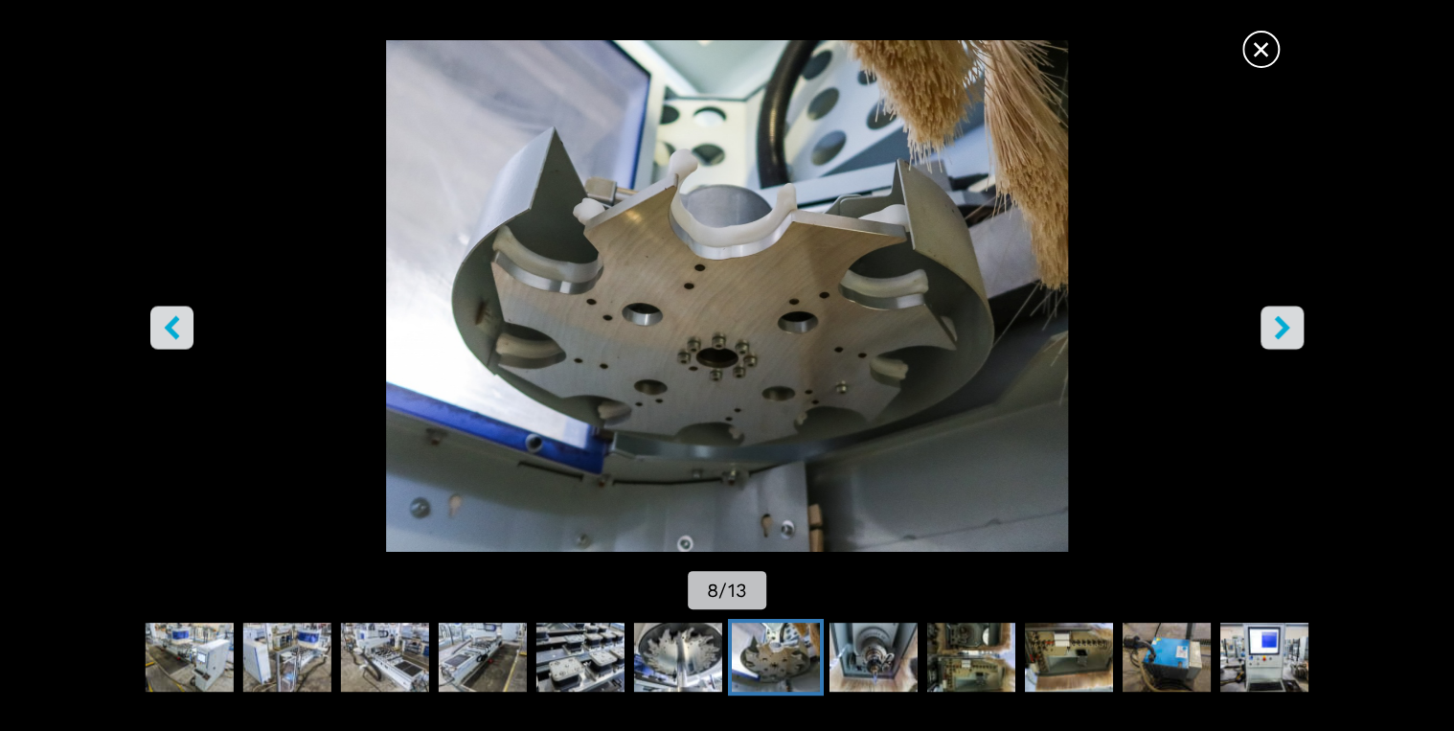
click at [1276, 327] on icon "right-button" at bounding box center [1282, 327] width 24 height 24
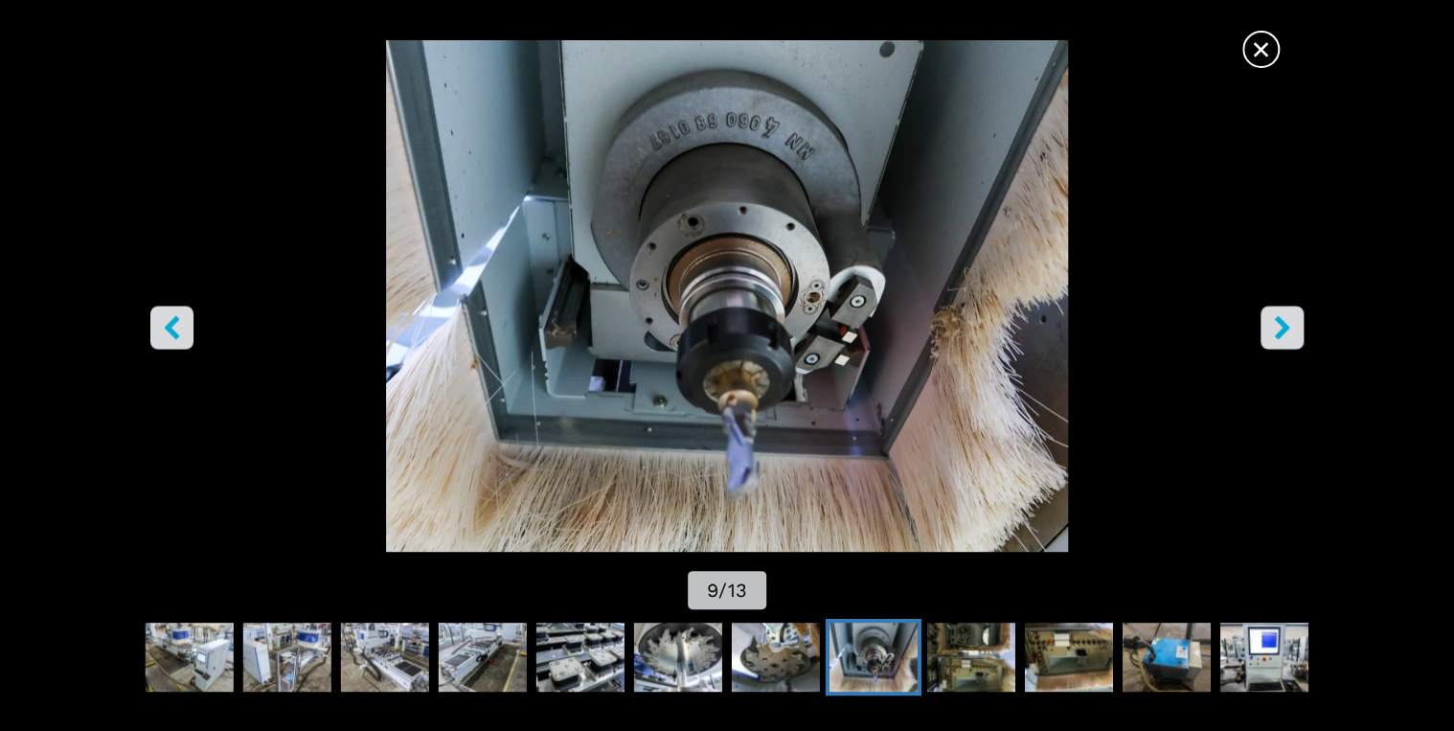
click at [1276, 327] on icon "right-button" at bounding box center [1282, 327] width 24 height 24
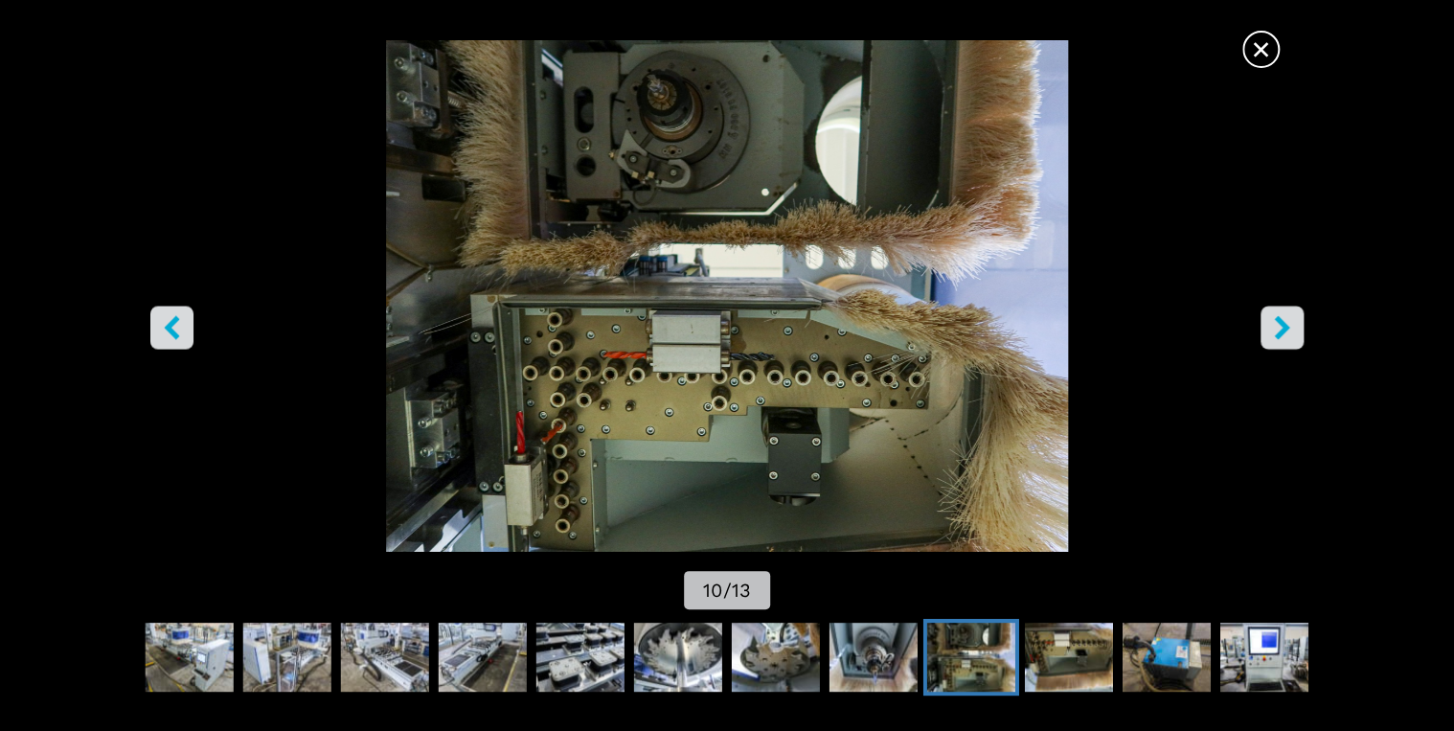
click at [1276, 327] on icon "right-button" at bounding box center [1282, 327] width 24 height 24
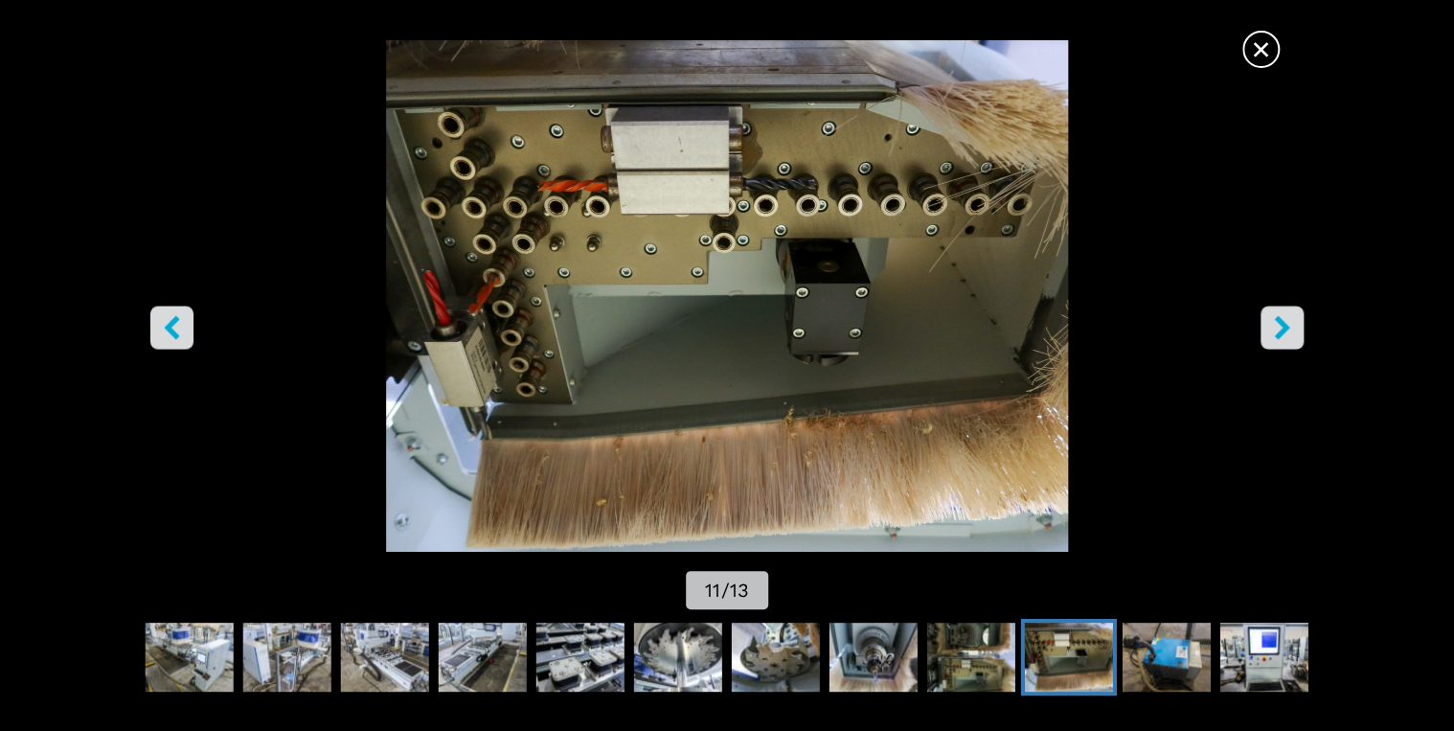
click at [1276, 327] on icon "right-button" at bounding box center [1282, 327] width 24 height 24
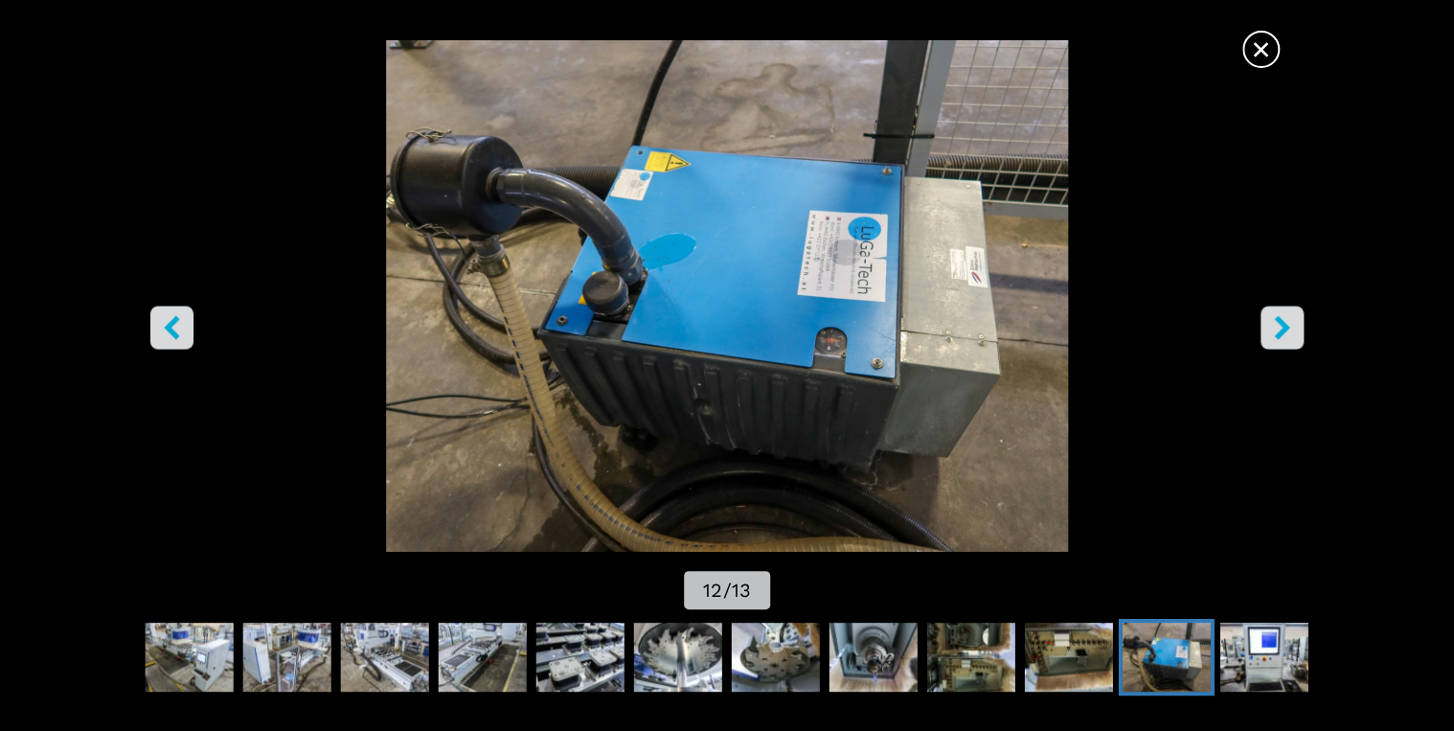
click at [1280, 335] on icon "right-button" at bounding box center [1282, 327] width 15 height 24
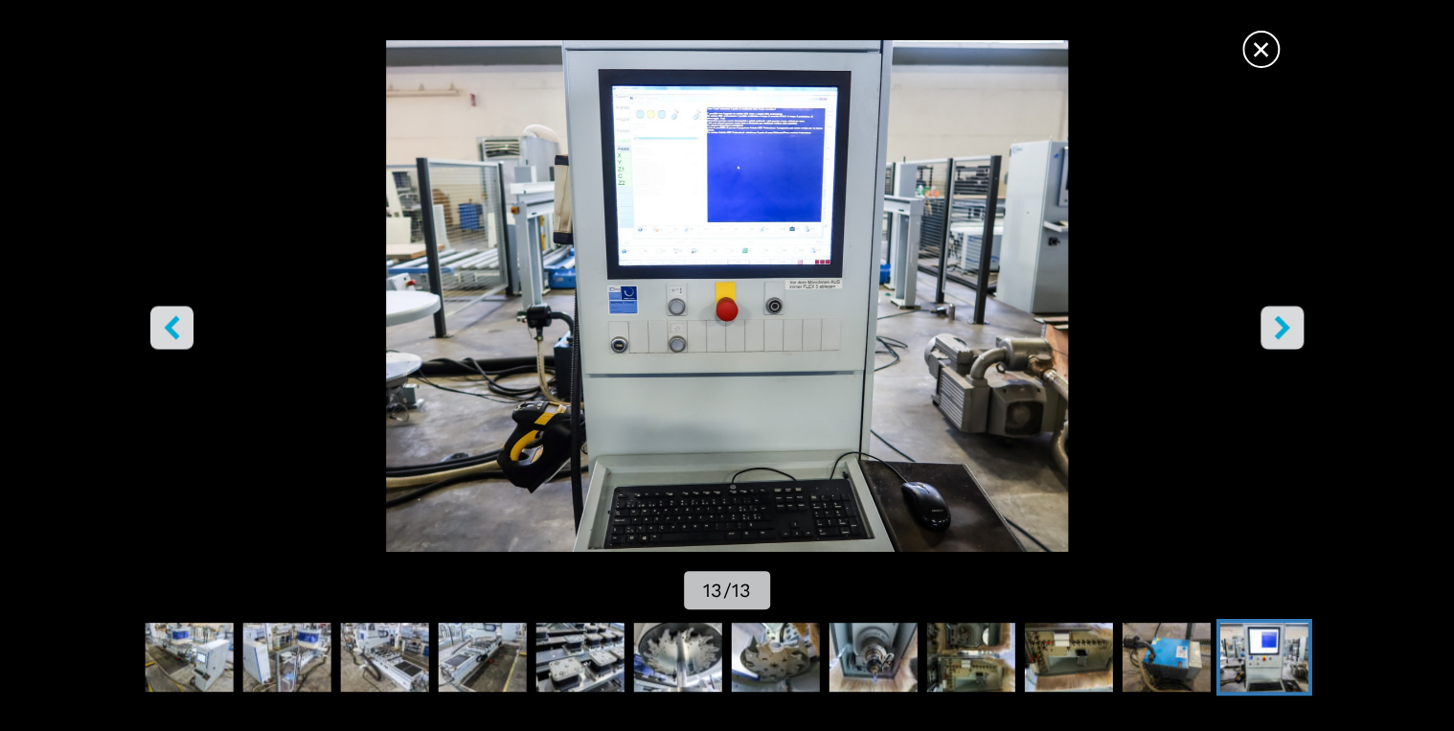
click at [1280, 335] on icon "right-button" at bounding box center [1282, 327] width 15 height 24
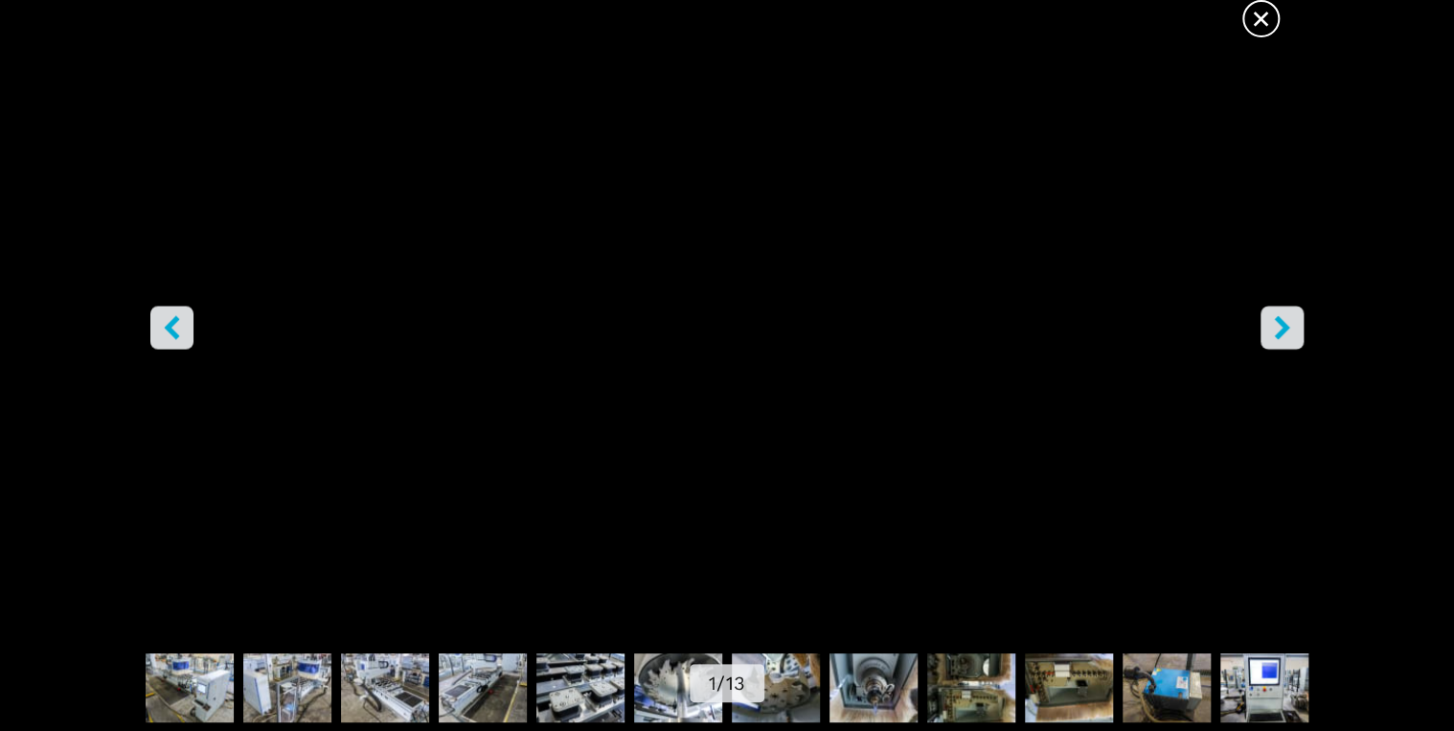
click at [1260, 23] on span "×" at bounding box center [1261, 15] width 34 height 34
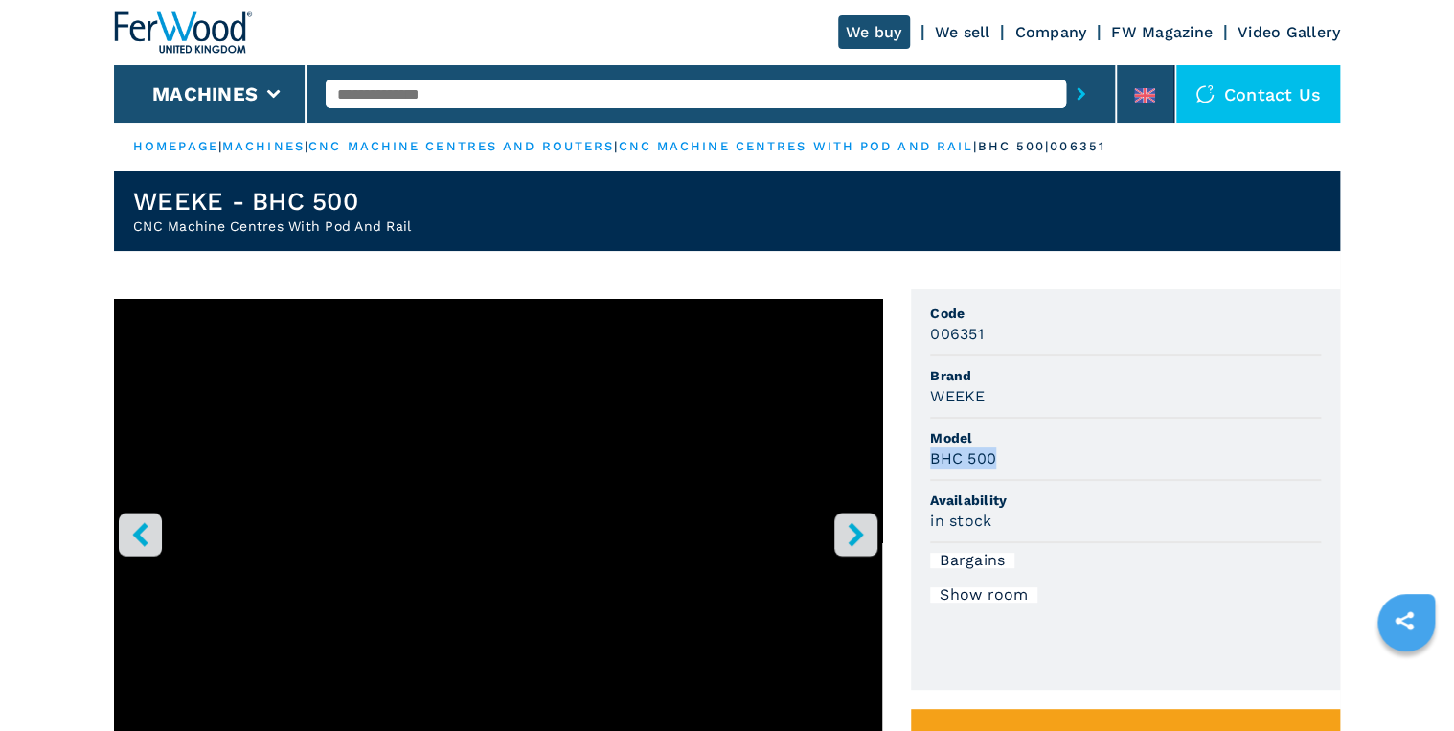
drag, startPoint x: 985, startPoint y: 460, endPoint x: 930, endPoint y: 460, distance: 54.6
click at [930, 460] on div "BHC 500" at bounding box center [1125, 458] width 391 height 22
drag, startPoint x: 930, startPoint y: 460, endPoint x: 1065, endPoint y: 461, distance: 135.1
click at [1065, 461] on div "BHC 500" at bounding box center [1125, 458] width 391 height 22
drag, startPoint x: 966, startPoint y: 460, endPoint x: 907, endPoint y: 463, distance: 58.5
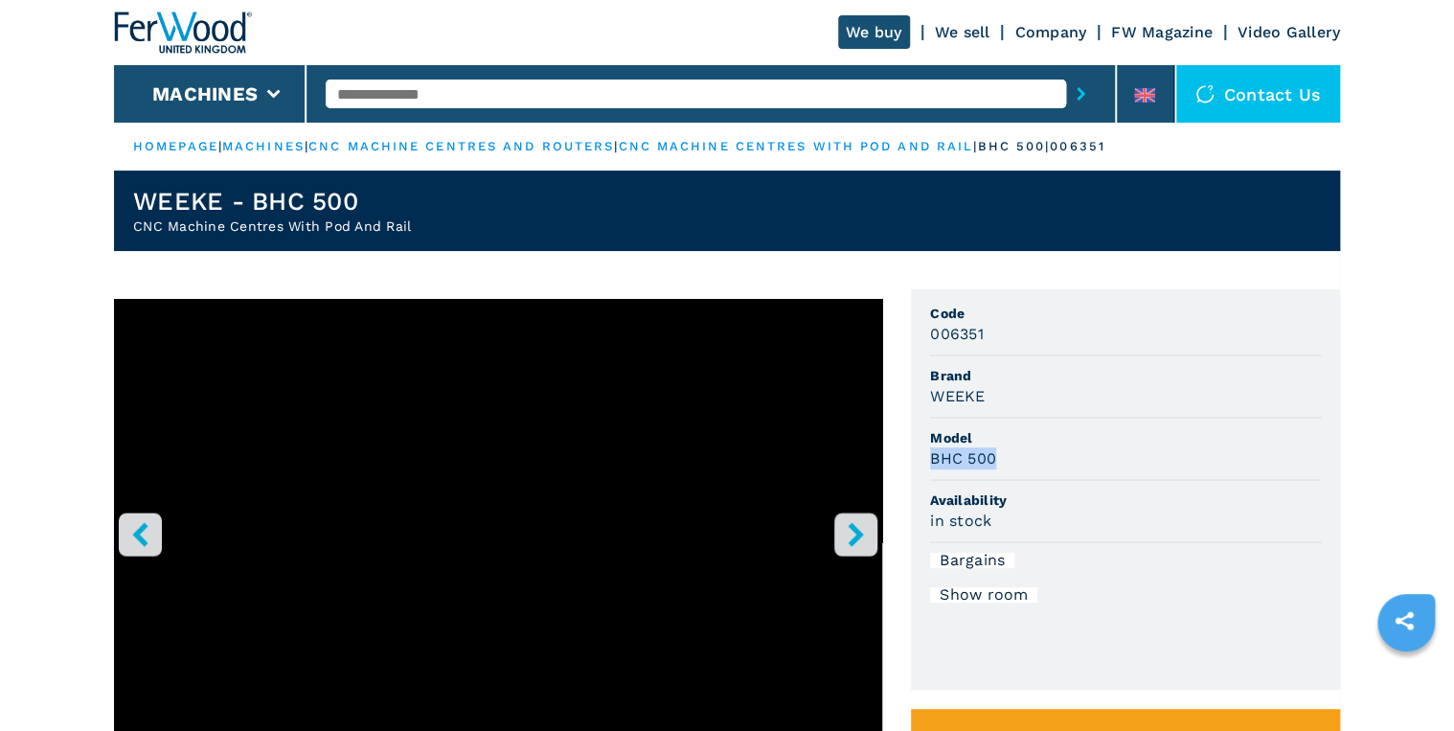
click at [907, 463] on div "1 / 13 Unit Measure ****** ******** Code 006351 Brand WEEKE Model BHC 500 Avail…" at bounding box center [727, 624] width 1226 height 671
click at [1169, 471] on li "Model BHC 500" at bounding box center [1125, 450] width 391 height 62
click at [1257, 393] on div "WEEKE" at bounding box center [1125, 396] width 391 height 22
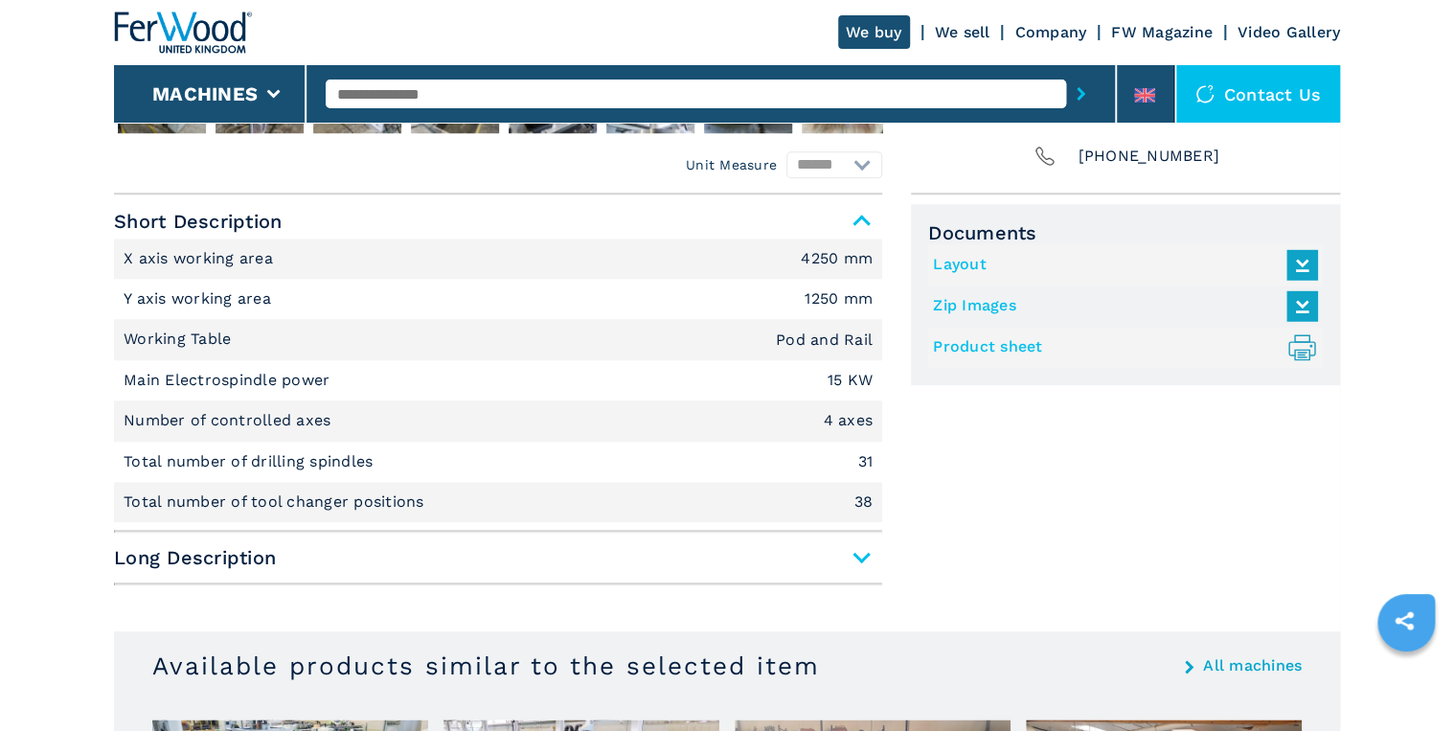
scroll to position [383, 0]
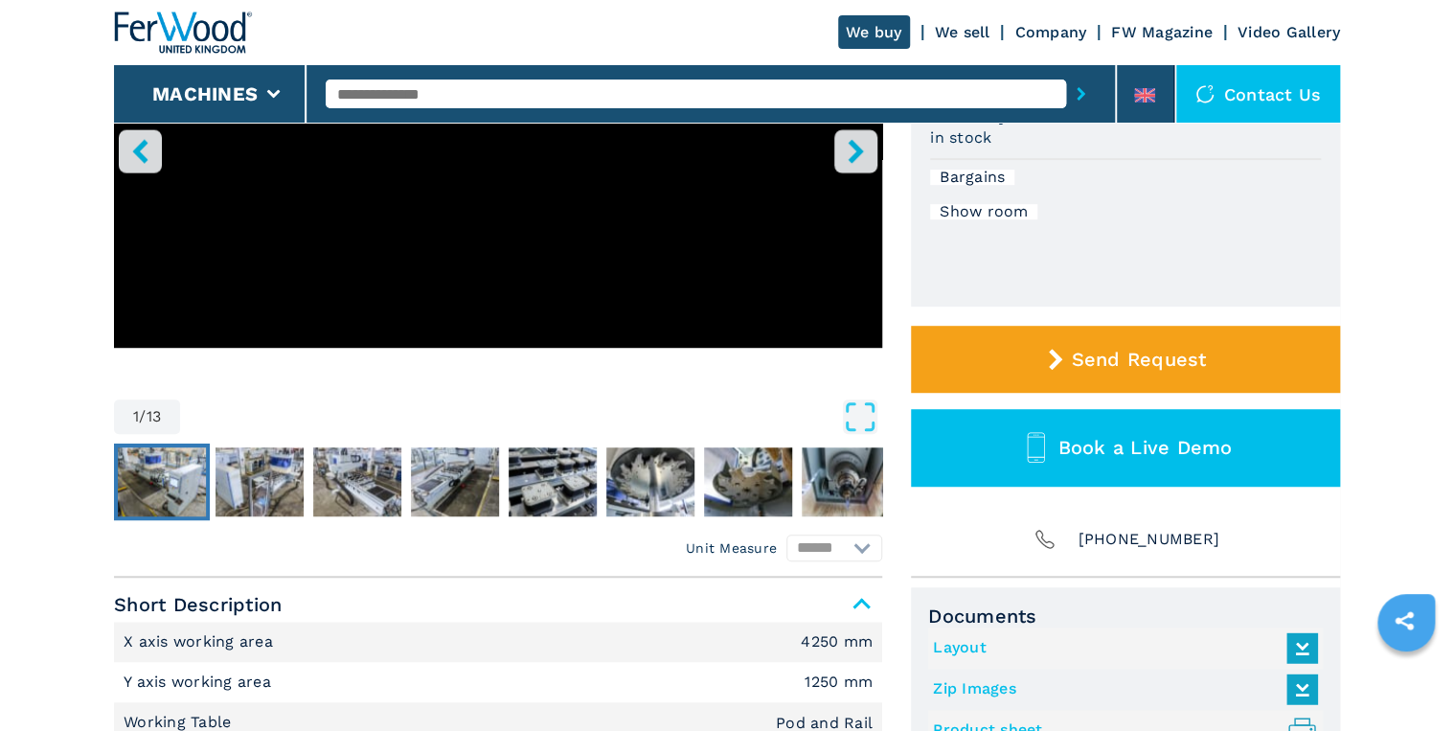
click at [180, 487] on img "Go to Slide 2" at bounding box center [162, 481] width 88 height 69
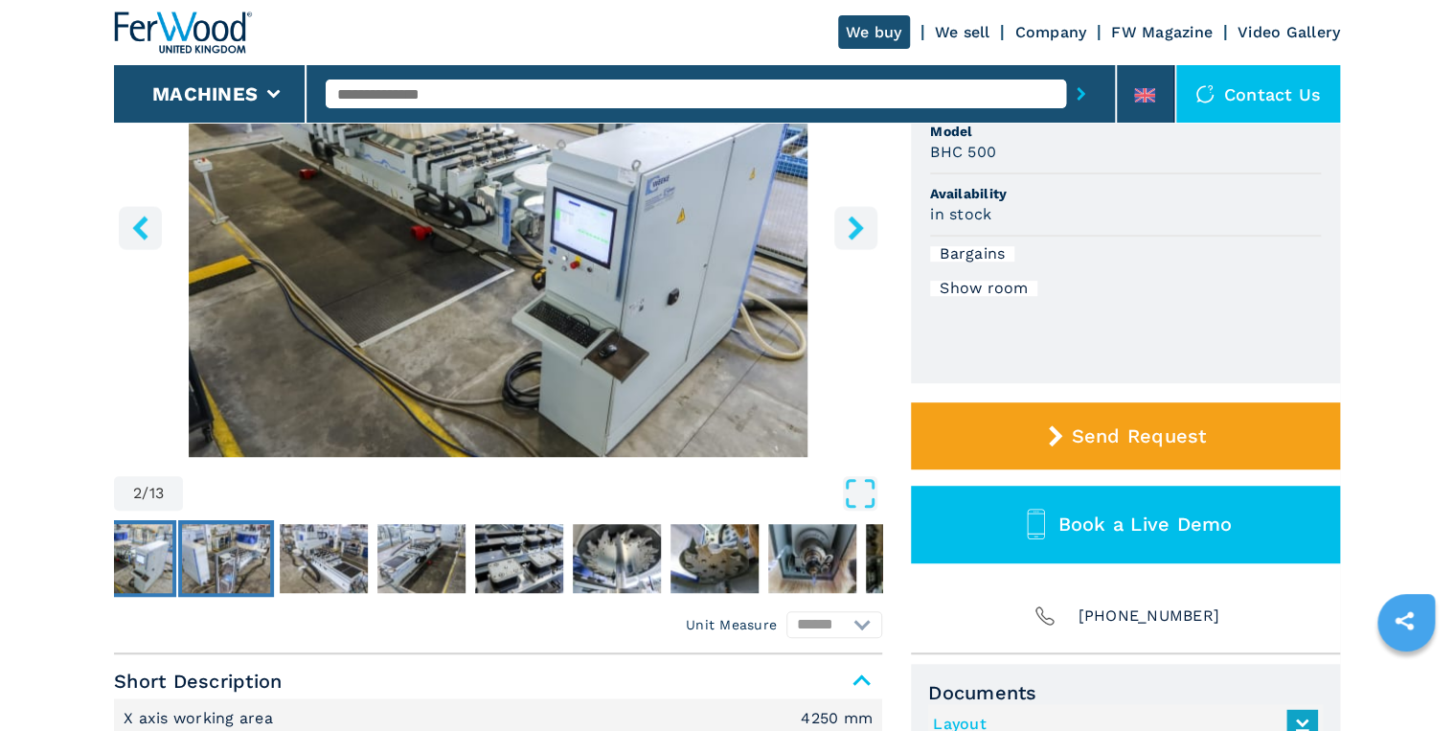
click at [251, 556] on img "Go to Slide 3" at bounding box center [226, 558] width 88 height 69
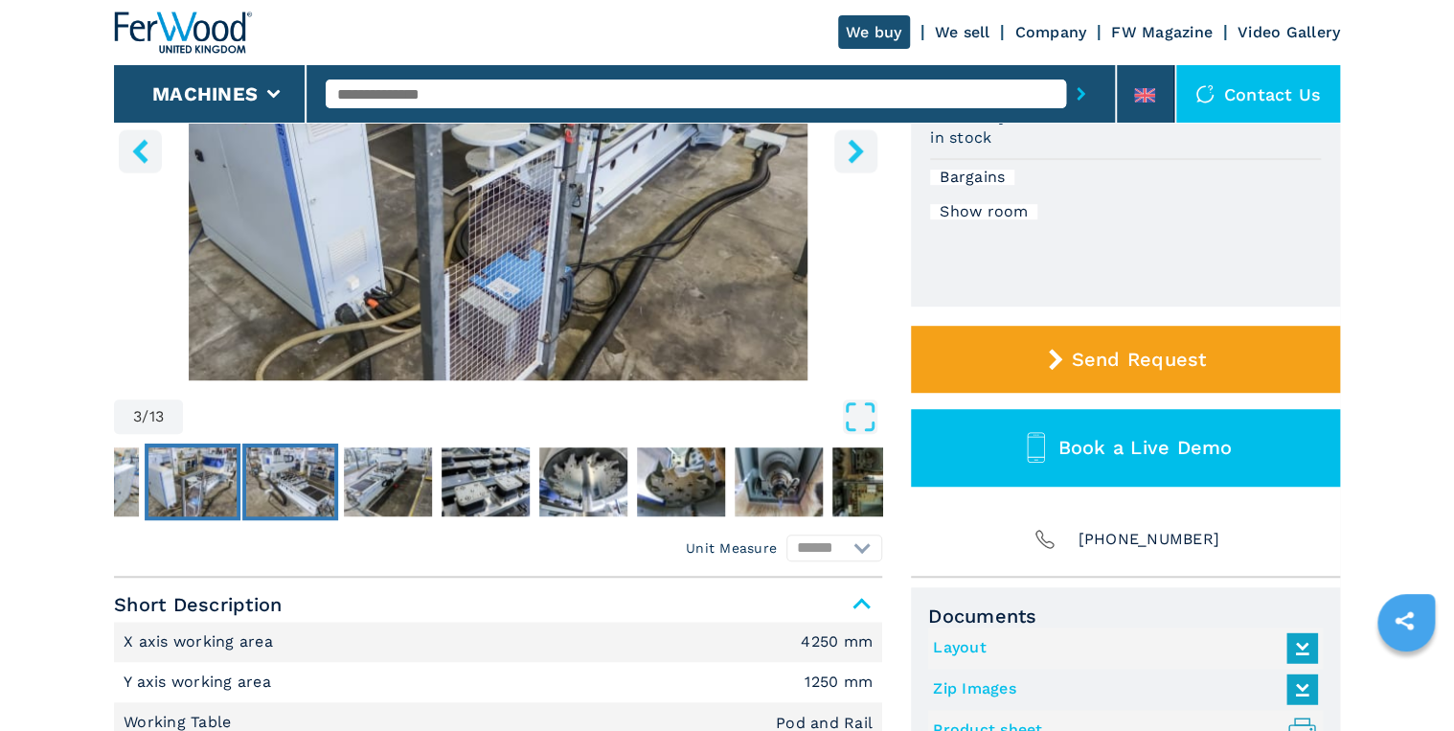
click at [307, 487] on img "Go to Slide 4" at bounding box center [290, 481] width 88 height 69
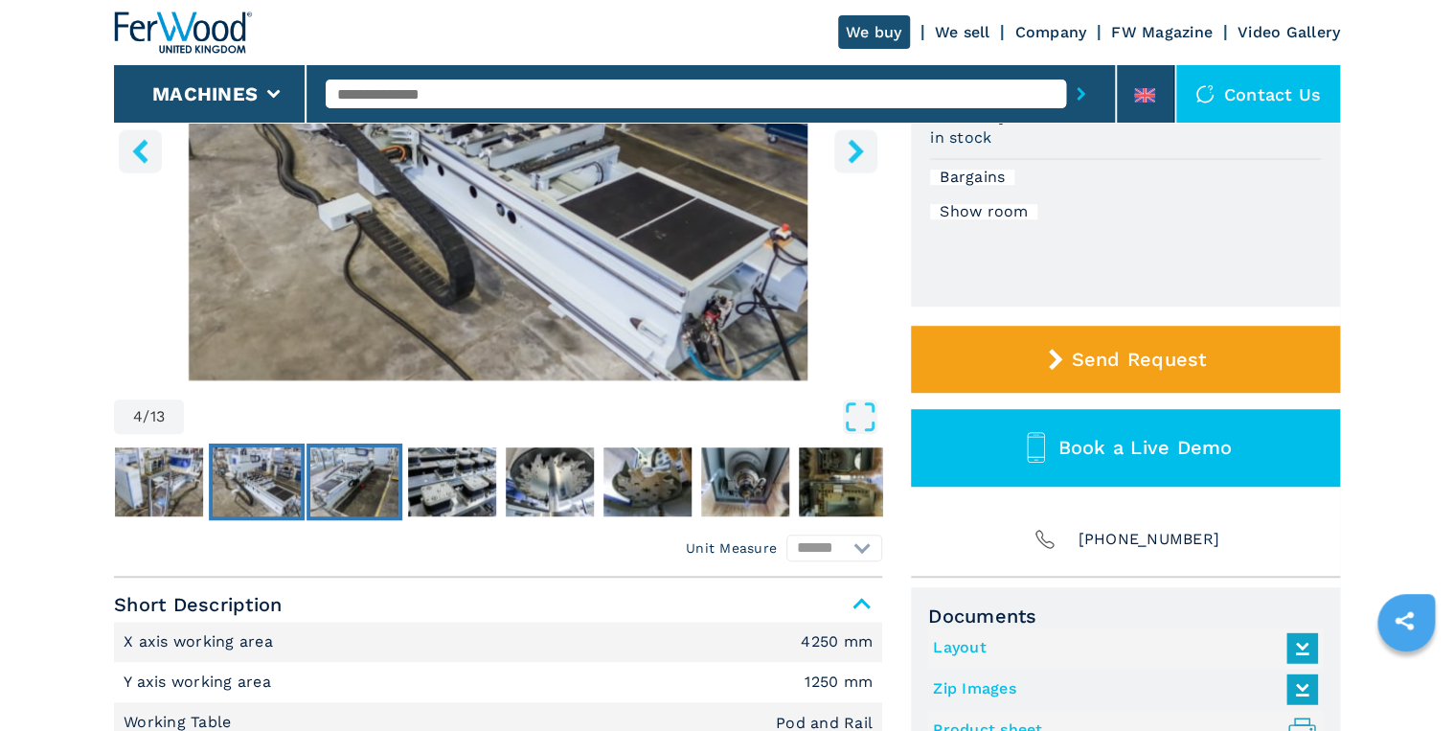
click at [362, 489] on img "Go to Slide 5" at bounding box center [354, 481] width 88 height 69
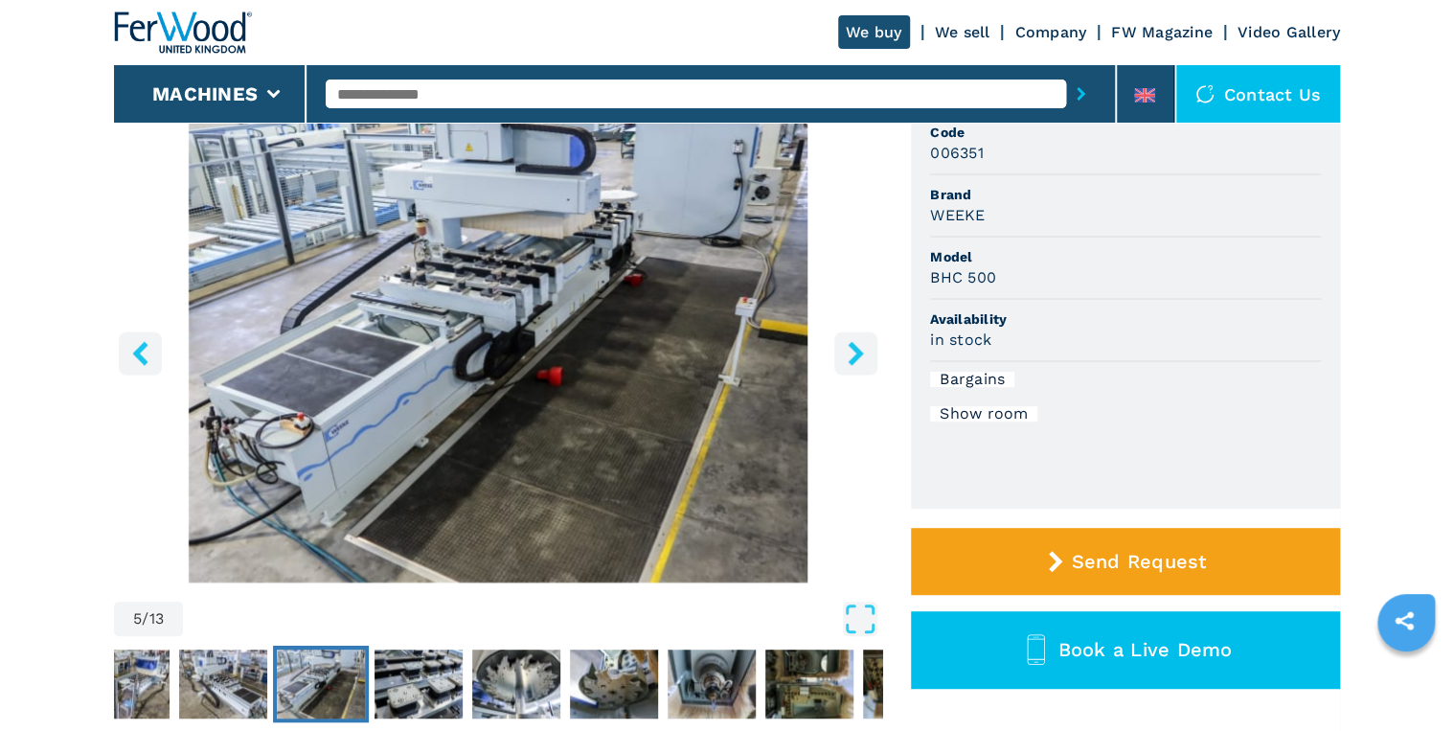
scroll to position [0, 0]
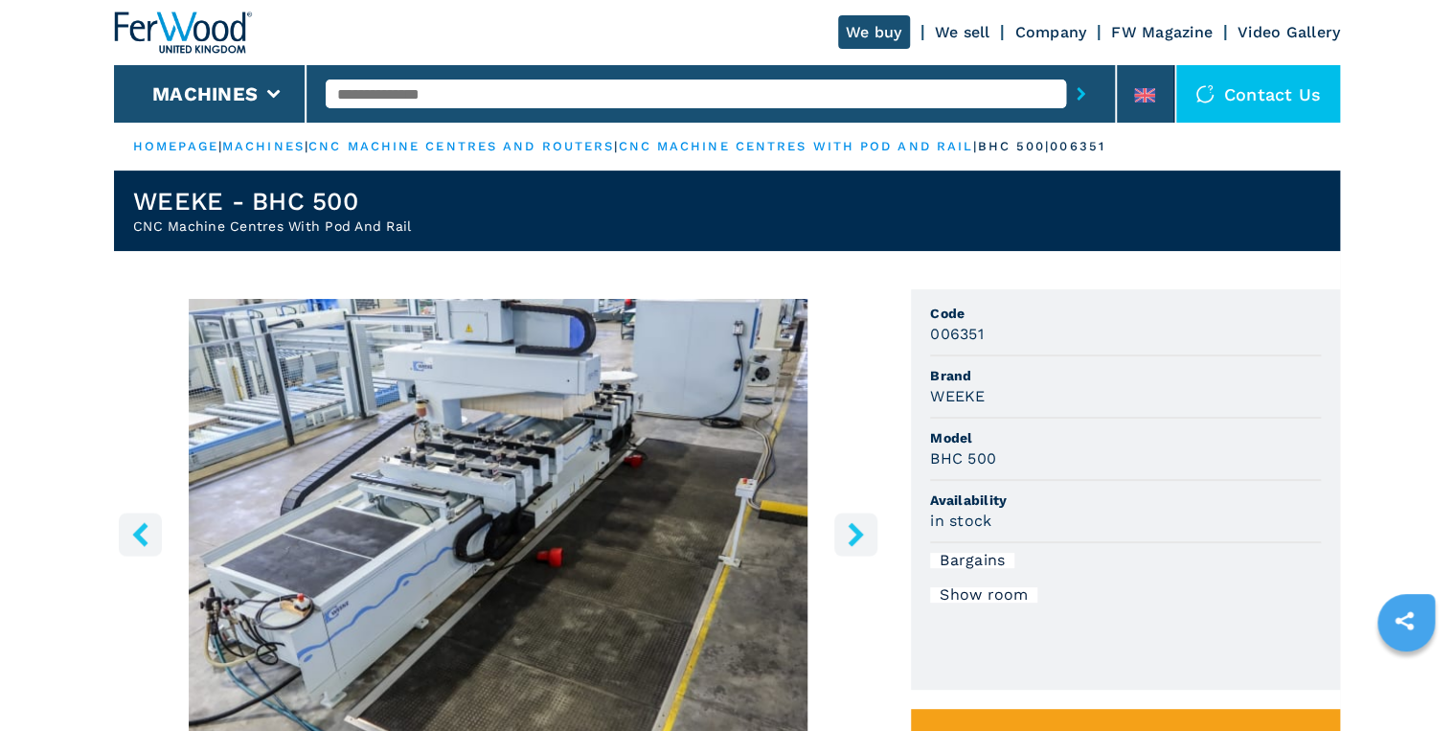
drag, startPoint x: 593, startPoint y: 387, endPoint x: 82, endPoint y: 421, distance: 511.7
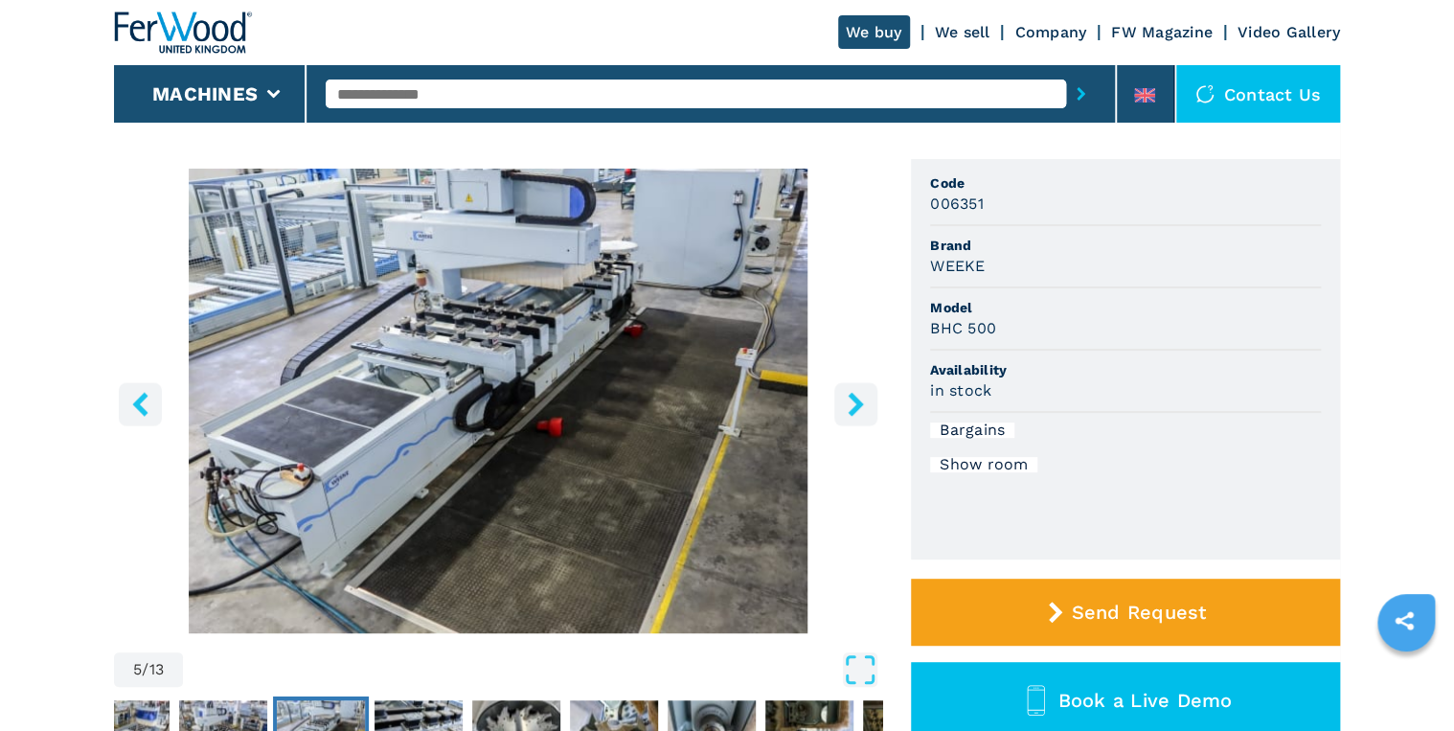
scroll to position [153, 0]
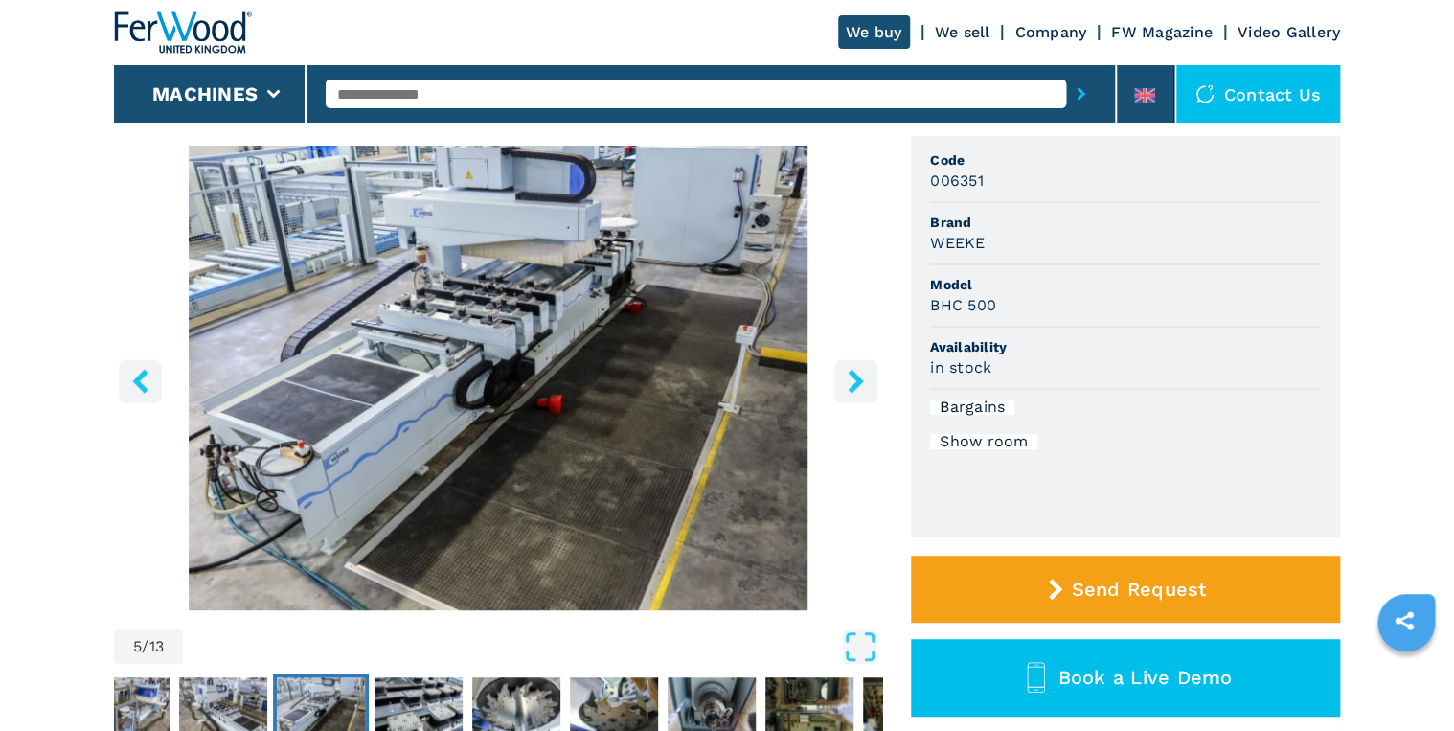
click at [859, 369] on icon "right-button" at bounding box center [856, 381] width 24 height 24
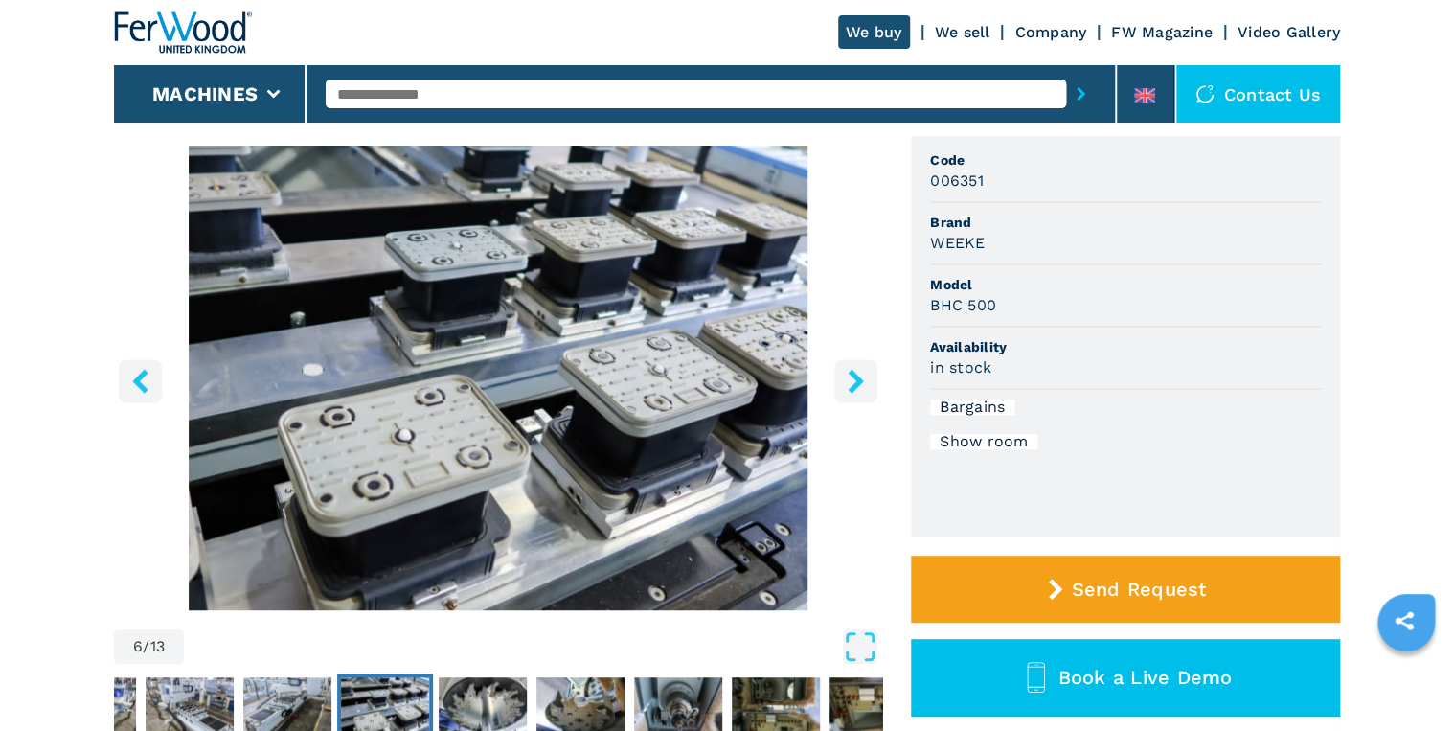
click at [857, 373] on icon "right-button" at bounding box center [856, 381] width 24 height 24
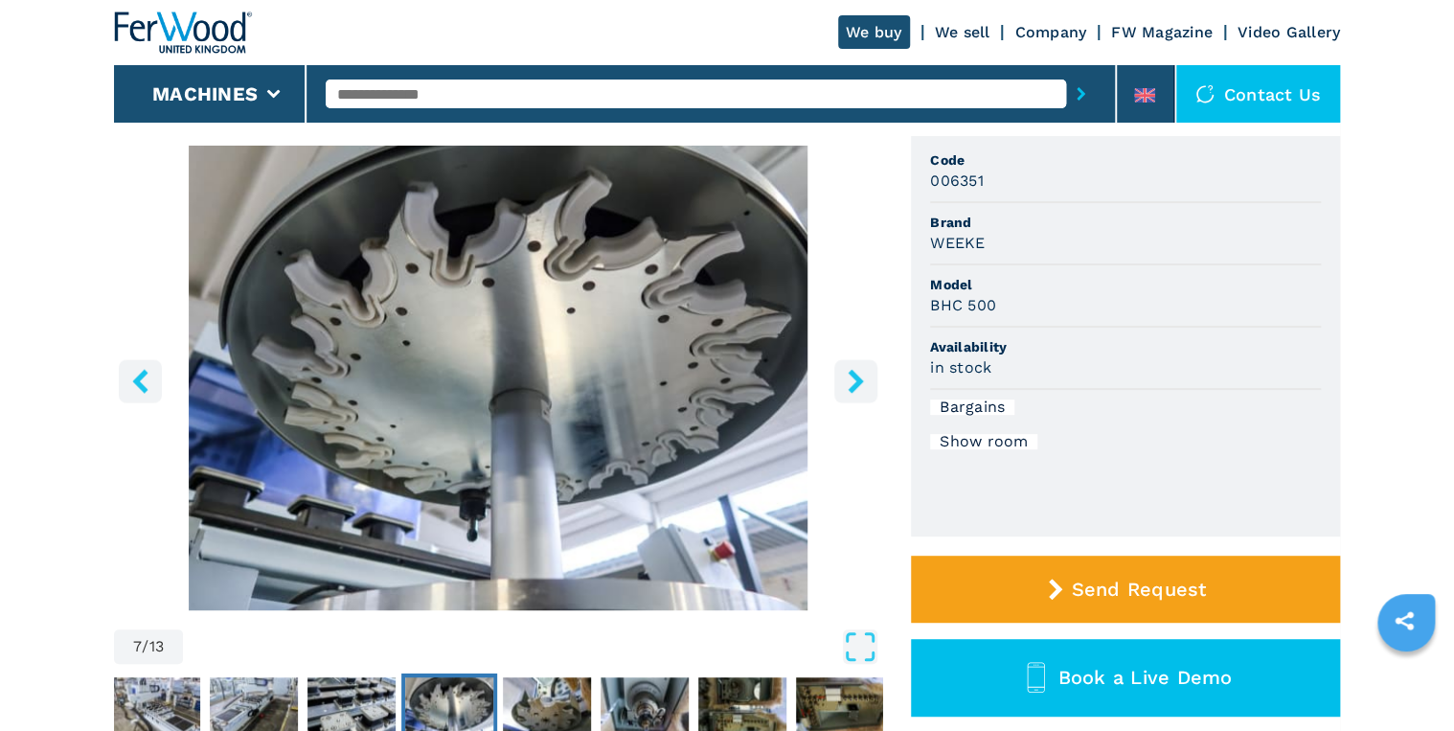
click at [857, 373] on icon "right-button" at bounding box center [856, 381] width 24 height 24
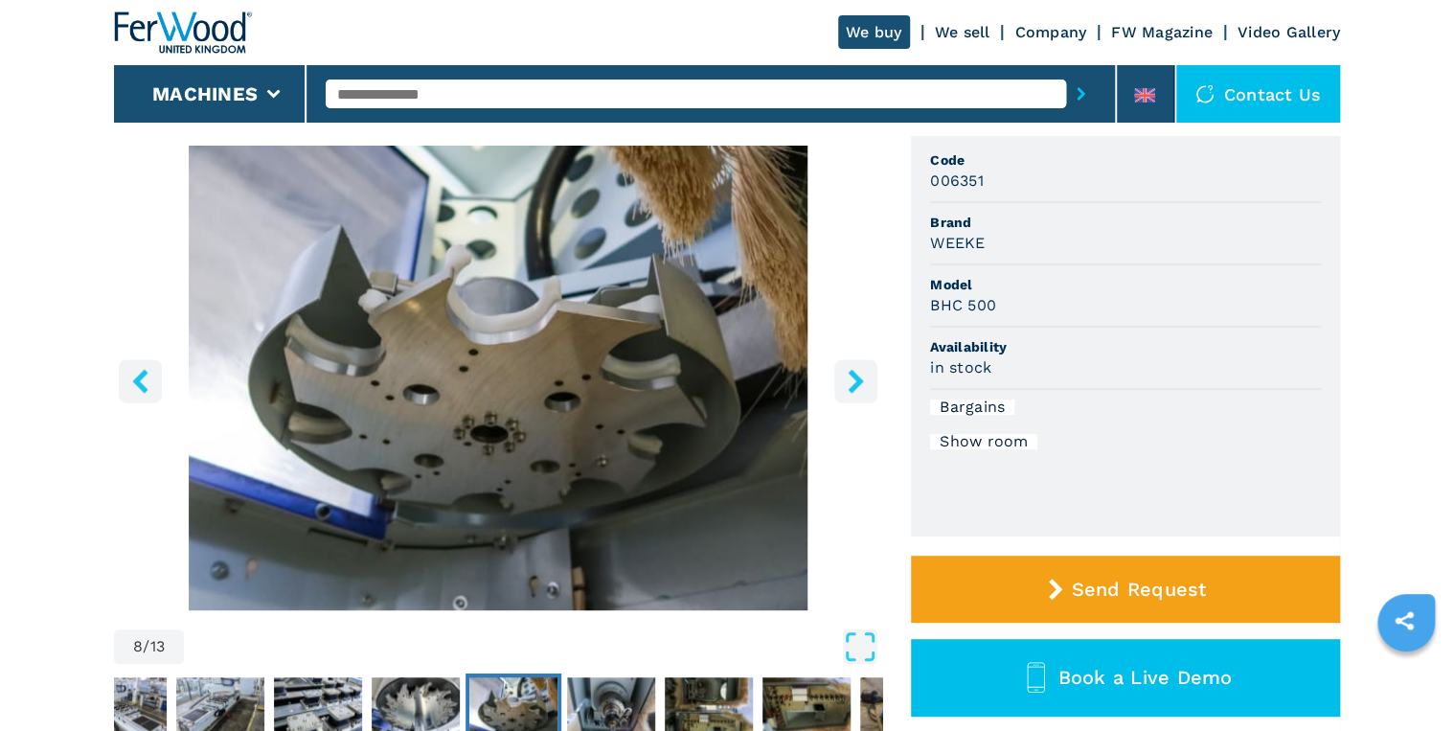
click at [857, 373] on icon "right-button" at bounding box center [856, 381] width 24 height 24
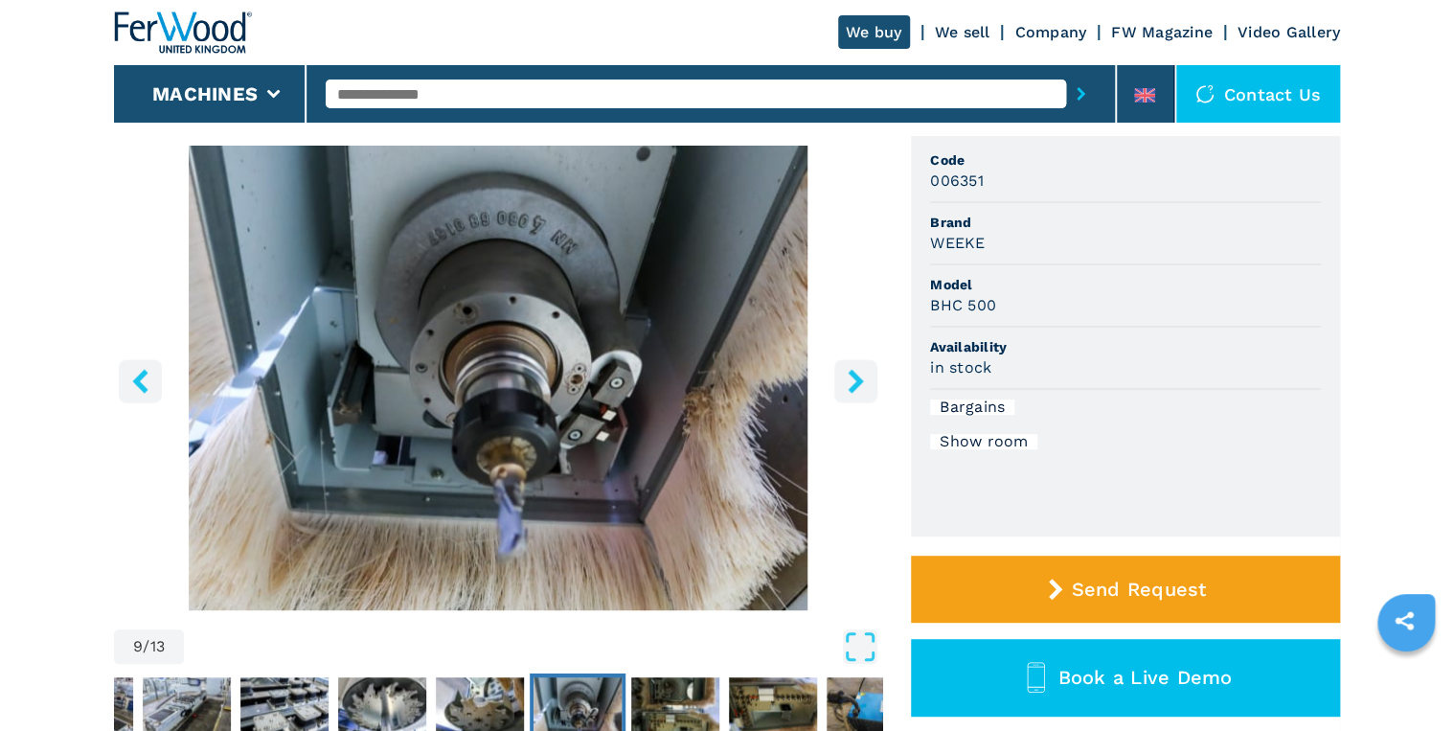
click at [857, 373] on icon "right-button" at bounding box center [856, 381] width 24 height 24
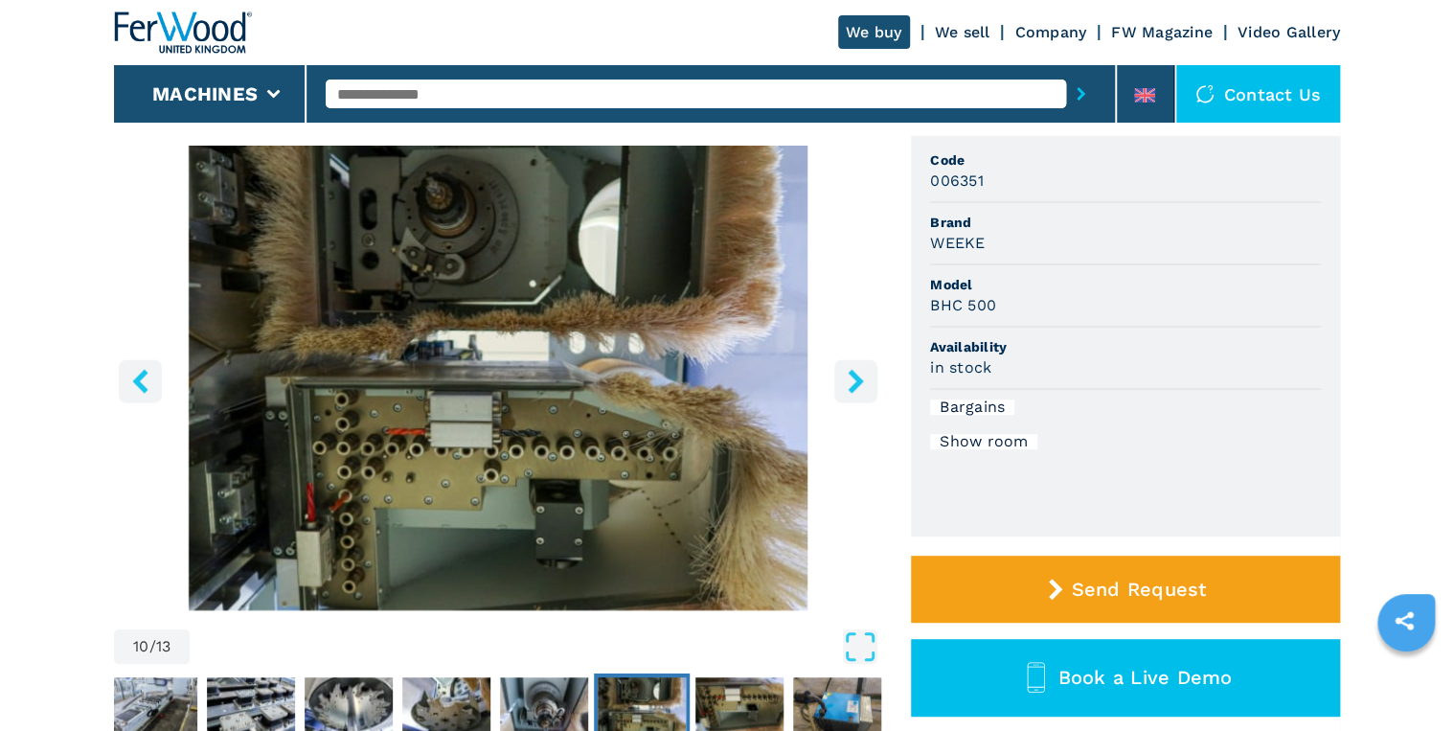
click at [857, 373] on icon "right-button" at bounding box center [856, 381] width 24 height 24
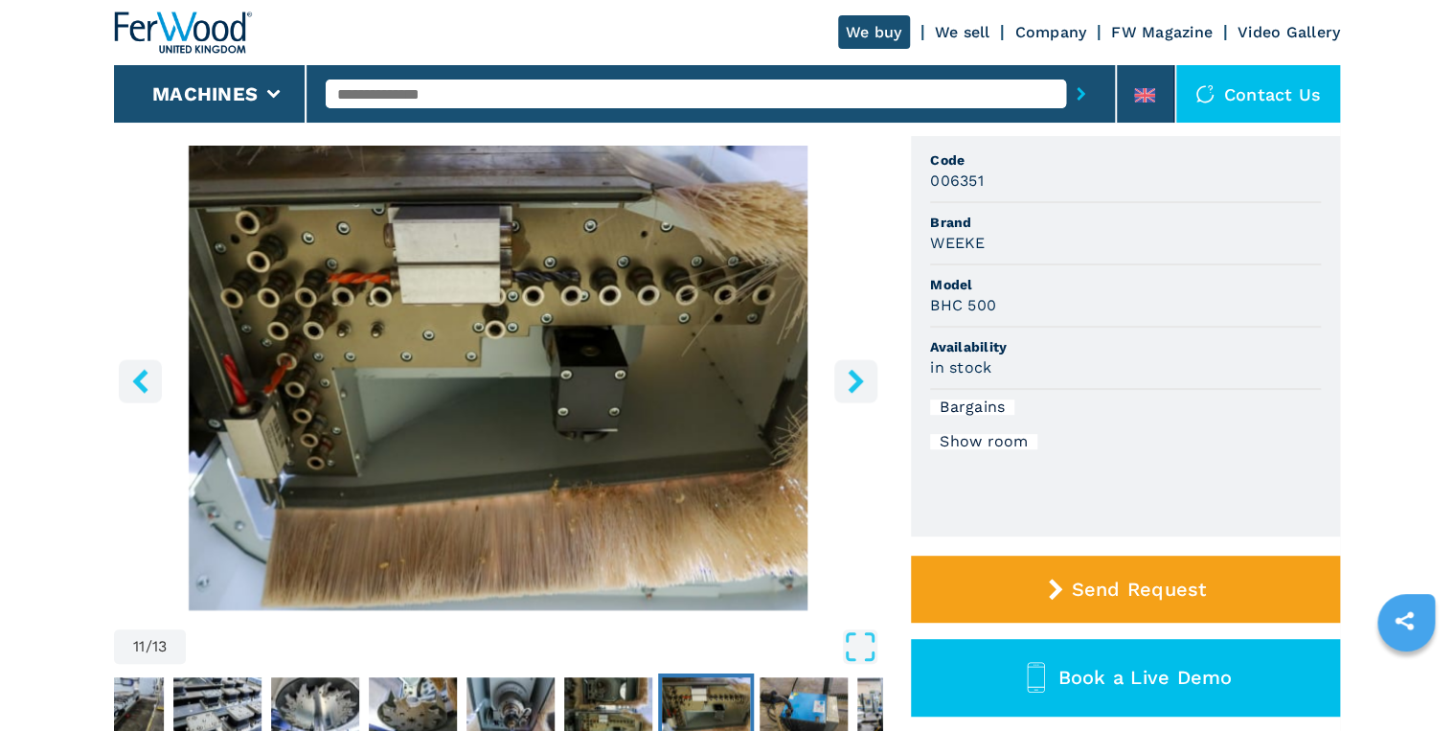
click at [857, 373] on icon "right-button" at bounding box center [856, 381] width 24 height 24
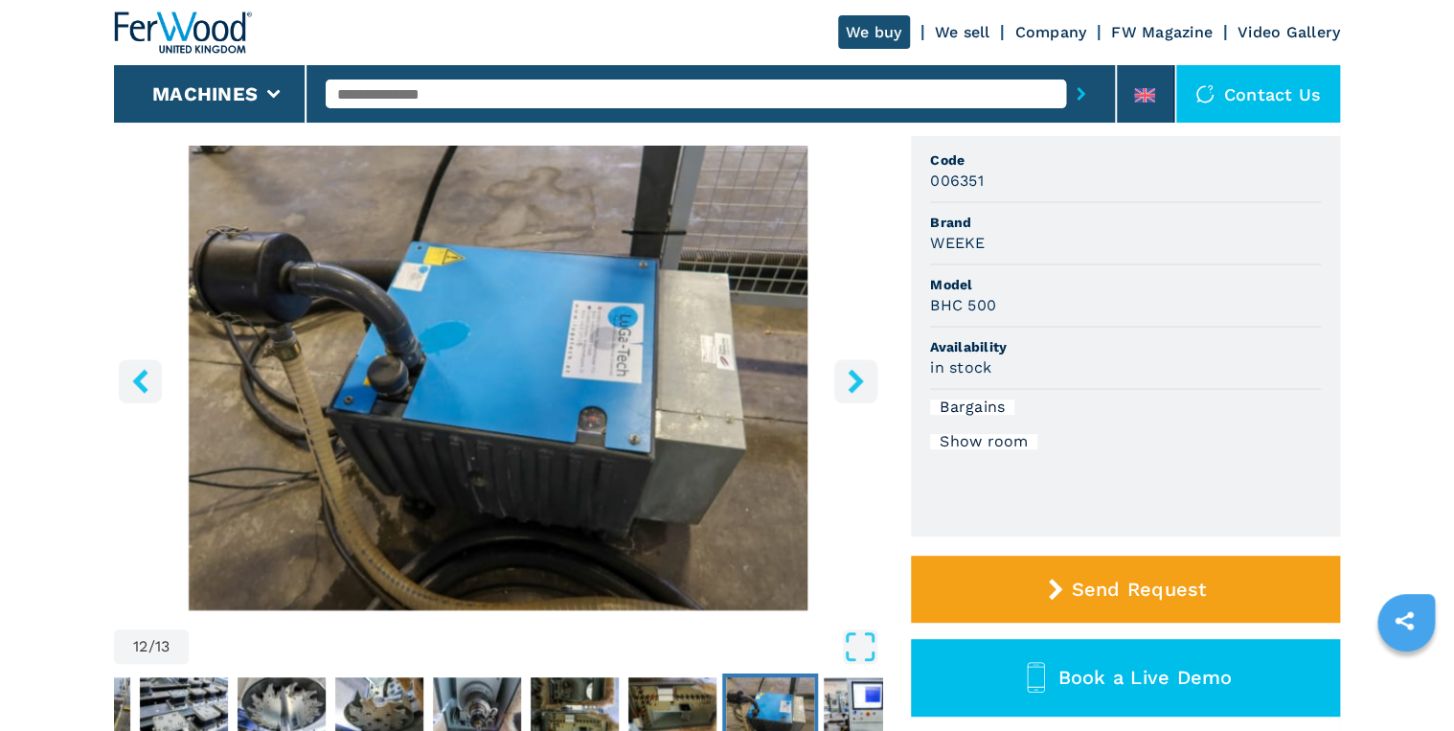
click at [857, 373] on icon "right-button" at bounding box center [856, 381] width 24 height 24
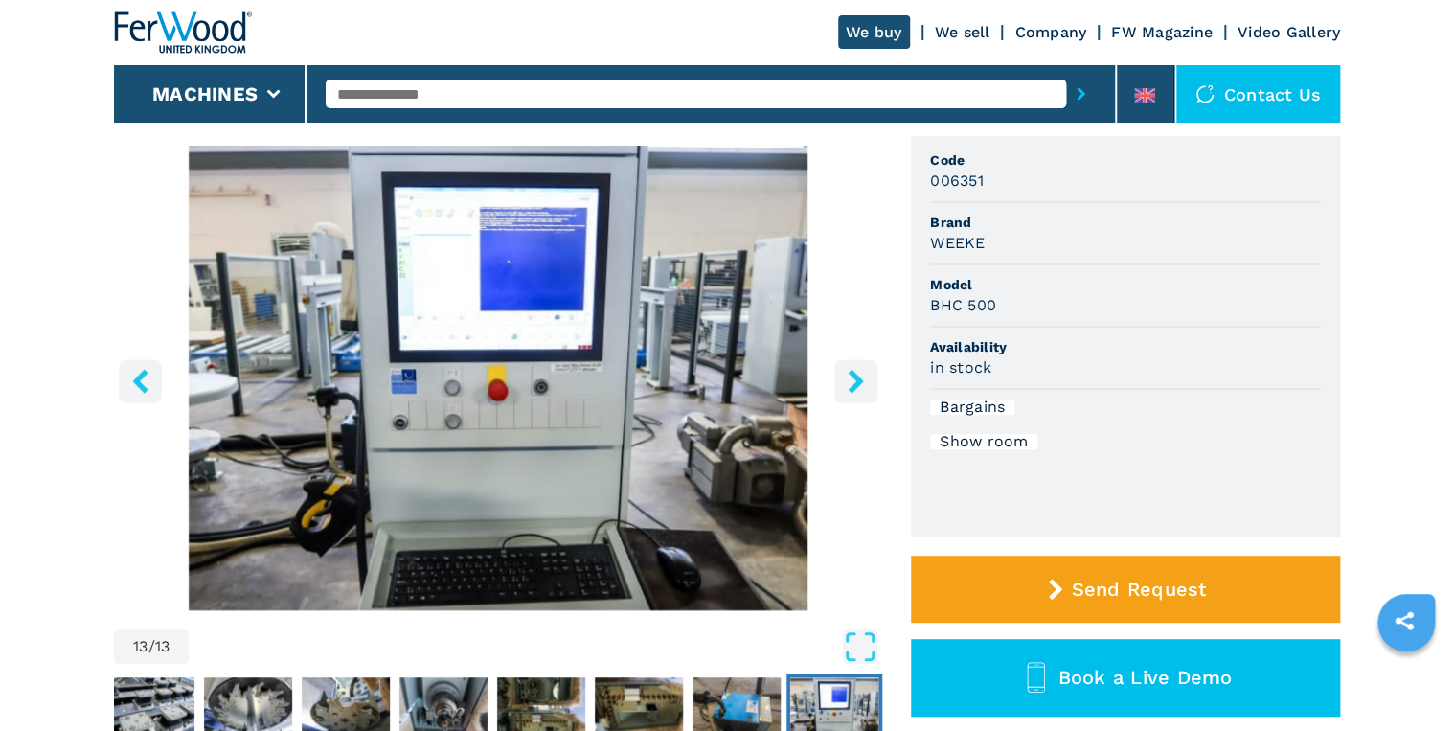
click at [857, 373] on icon "right-button" at bounding box center [856, 381] width 24 height 24
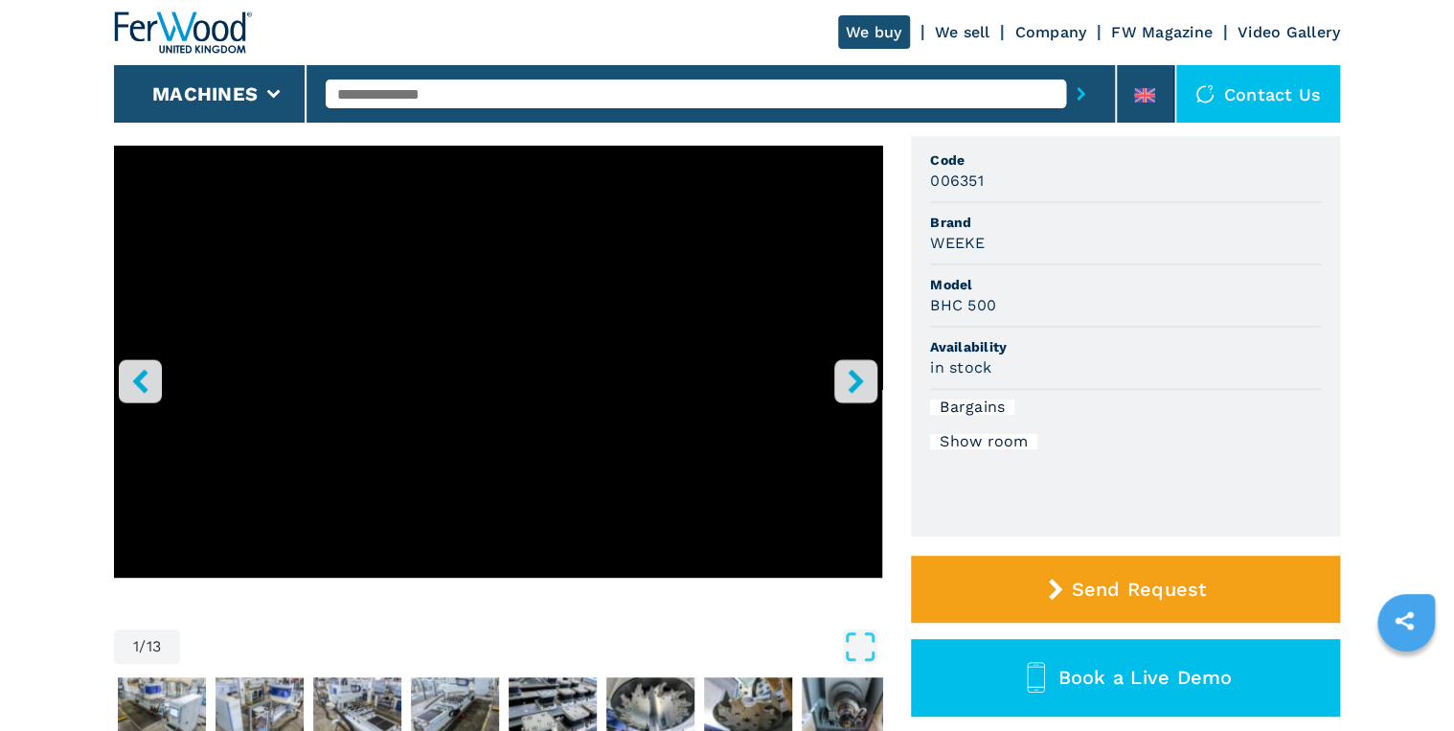
click at [857, 373] on icon "right-button" at bounding box center [856, 381] width 24 height 24
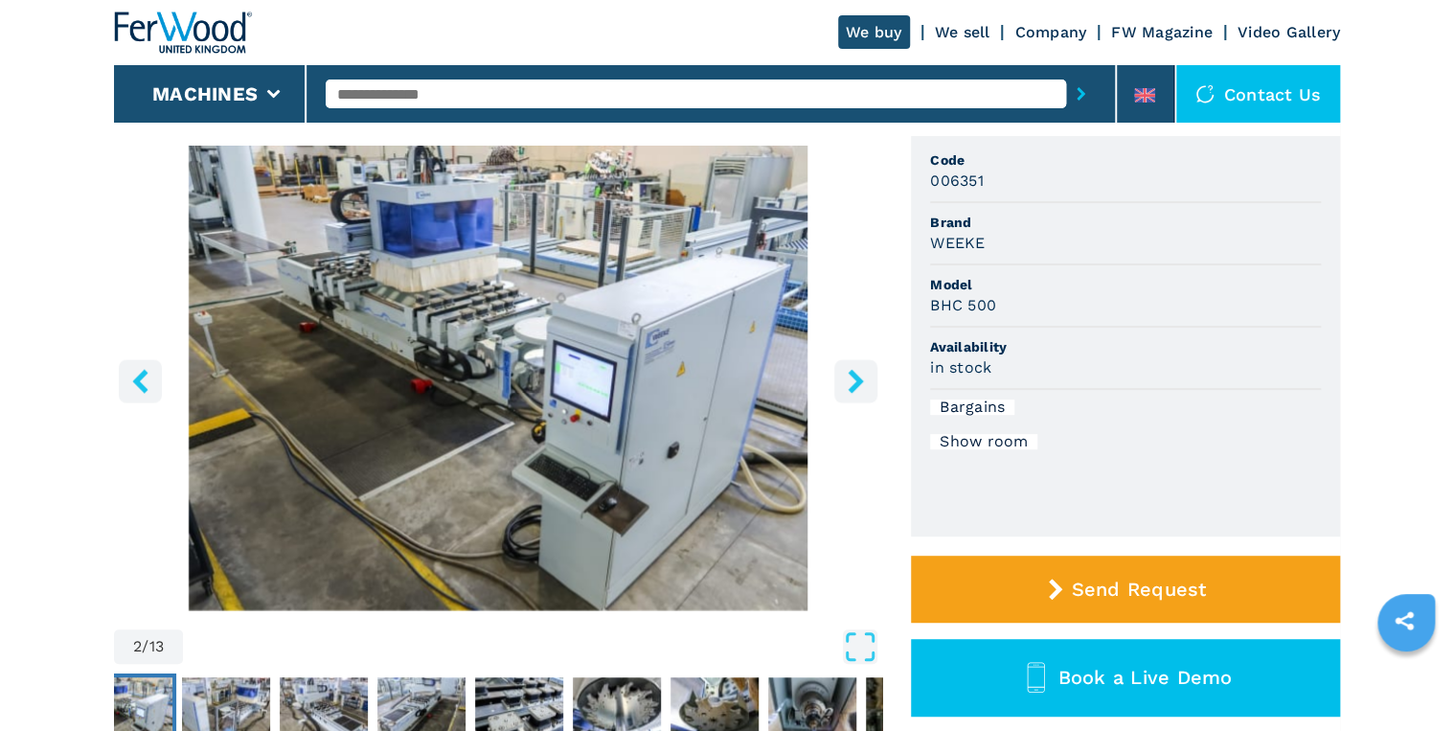
click at [857, 373] on icon "right-button" at bounding box center [856, 381] width 24 height 24
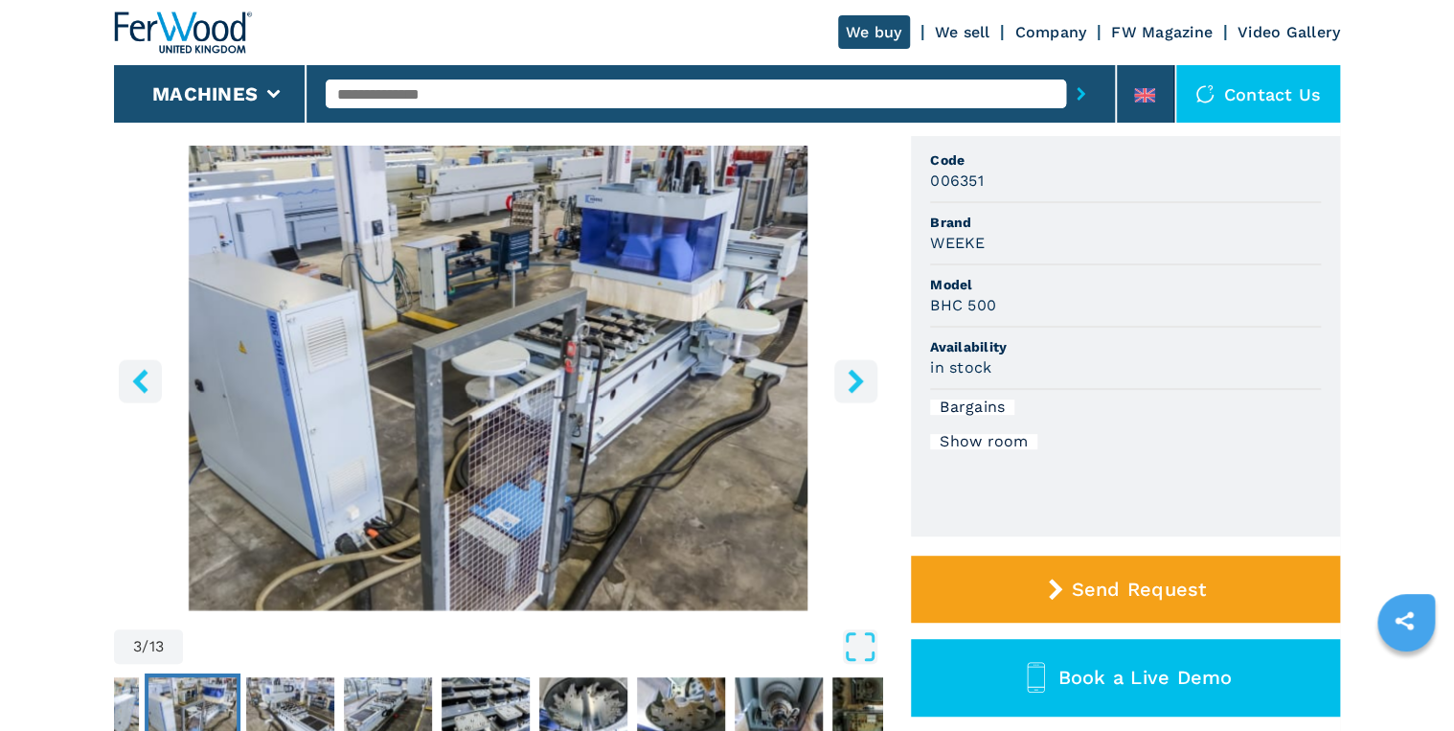
click at [131, 380] on icon "left-button" at bounding box center [140, 381] width 24 height 24
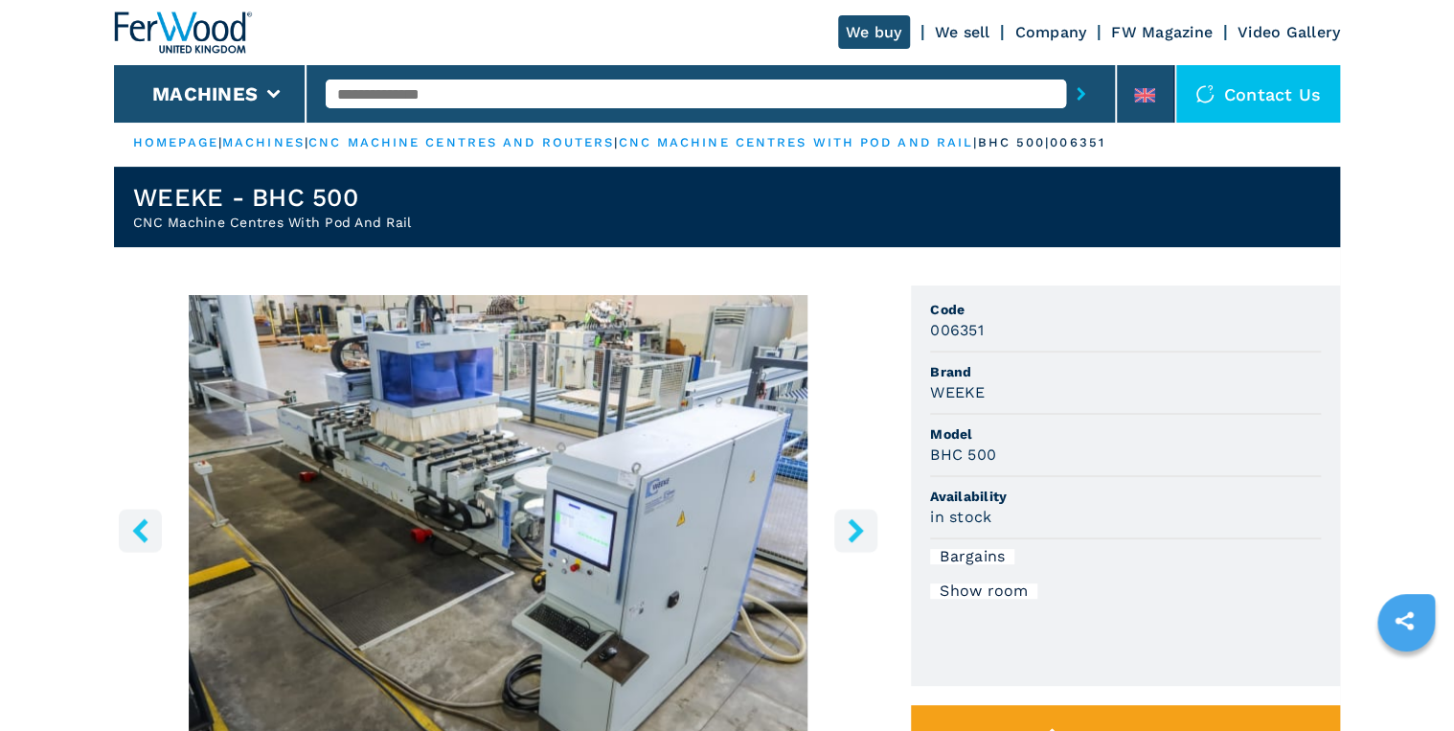
scroll to position [0, 0]
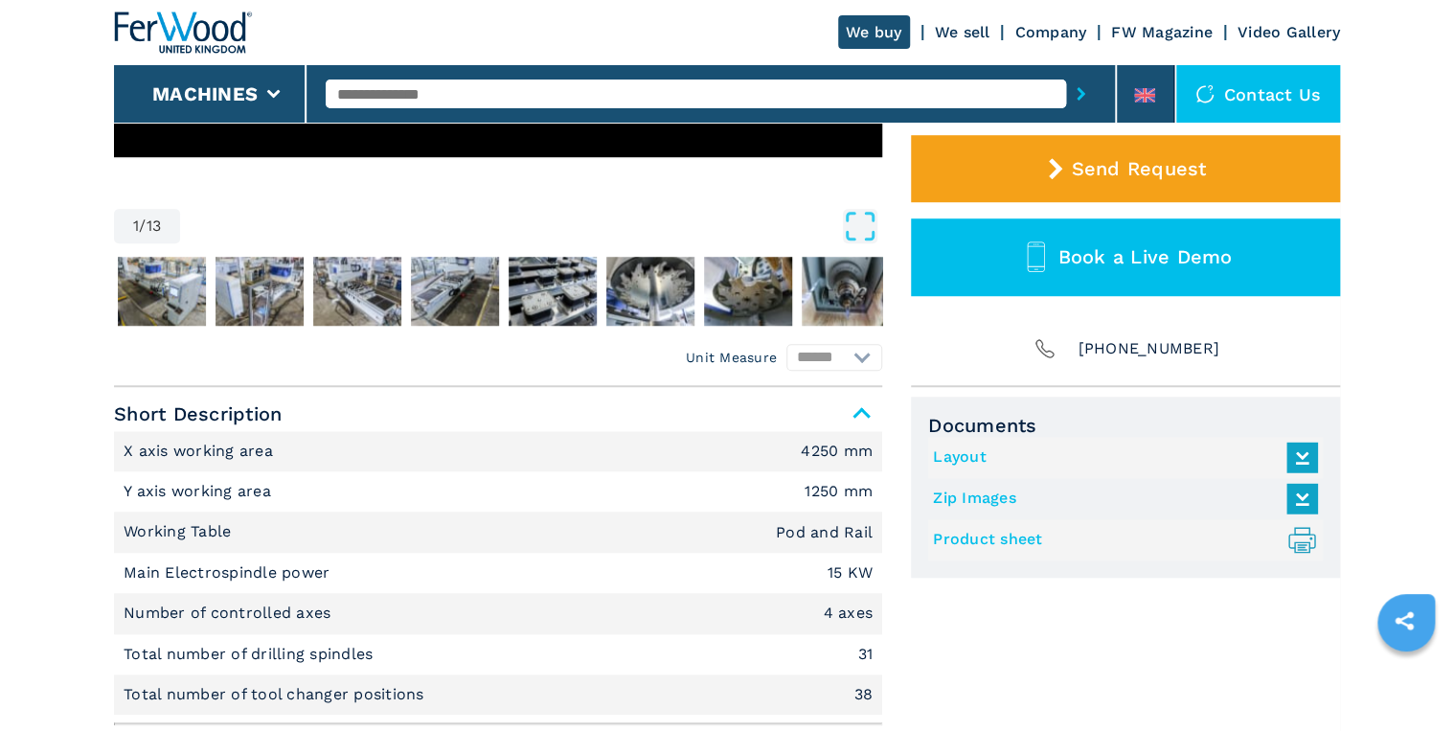
scroll to position [920, 0]
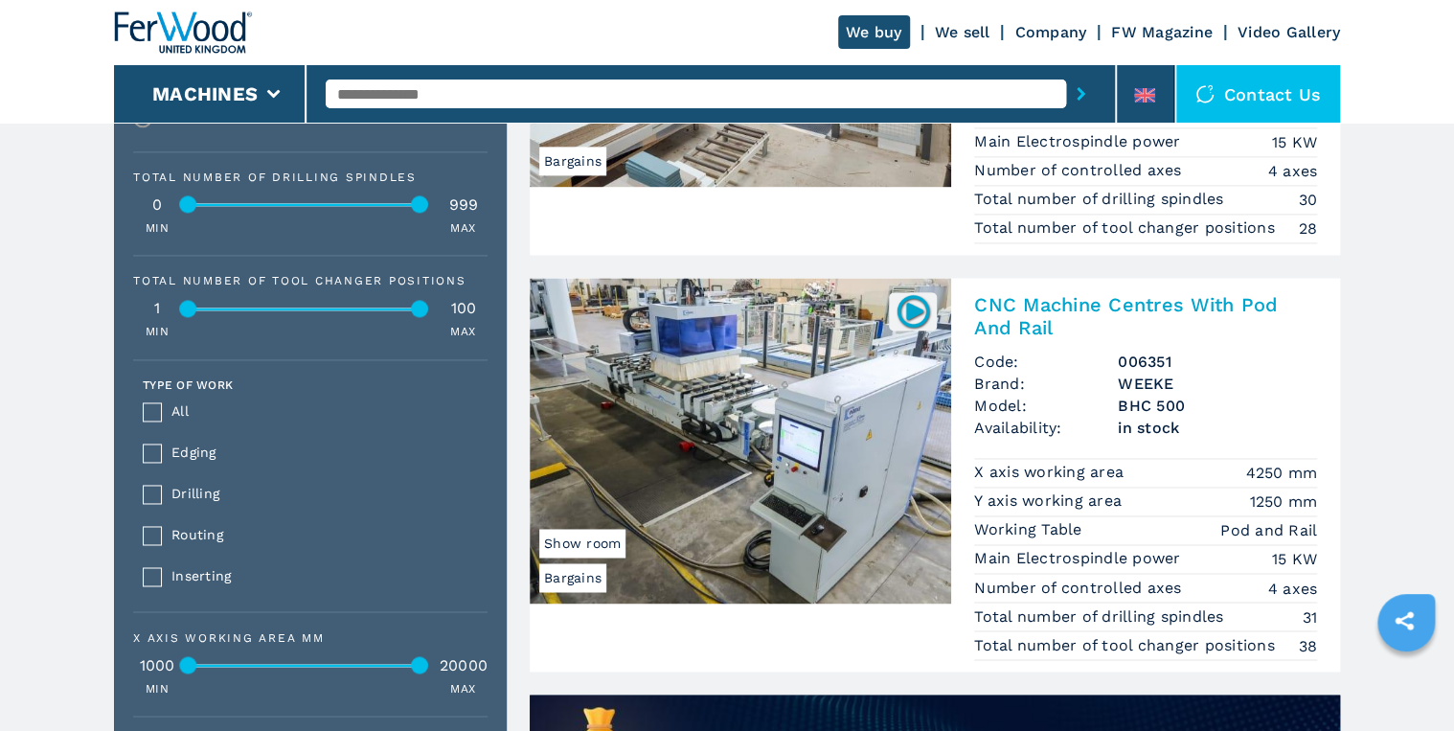
scroll to position [1195, 0]
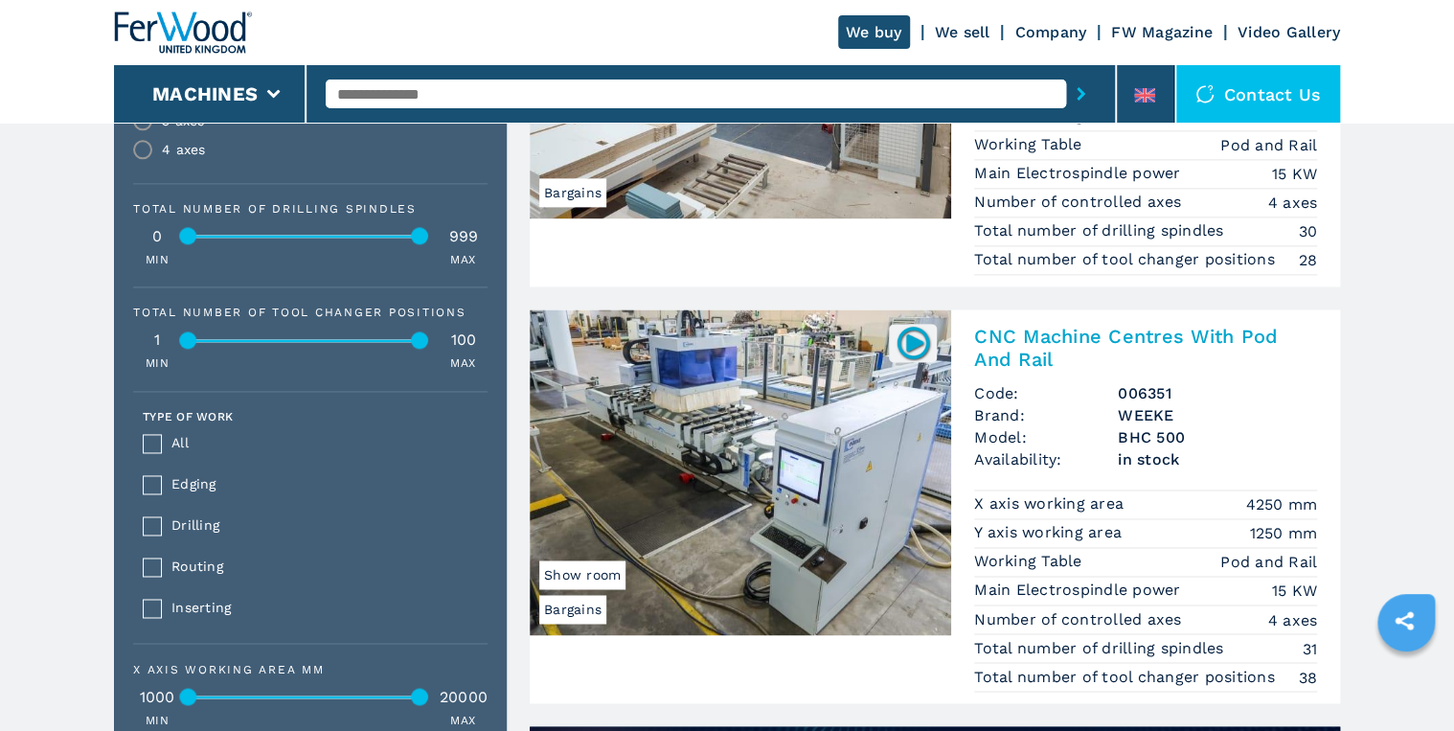
click at [1080, 328] on h2 "CNC Machine Centres With Pod And Rail" at bounding box center [1145, 348] width 343 height 46
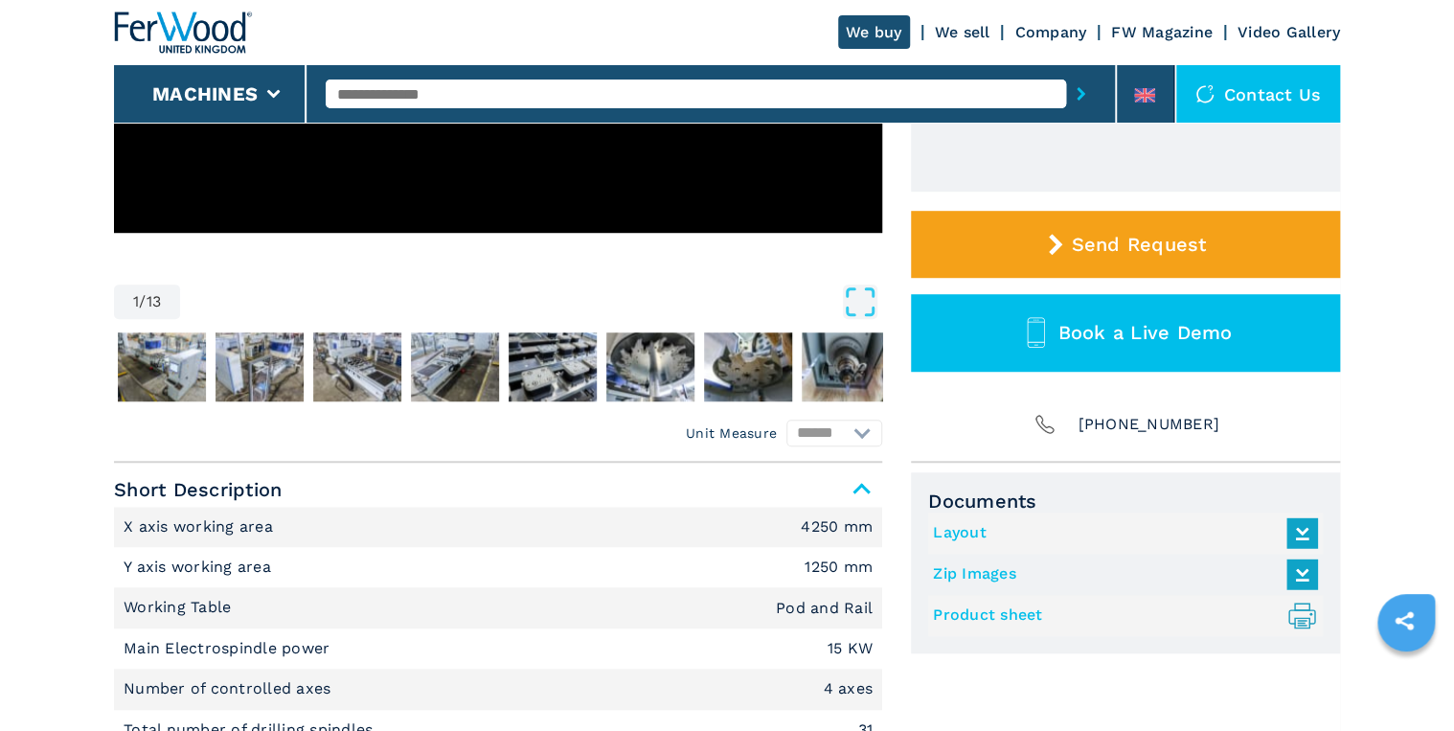
scroll to position [536, 0]
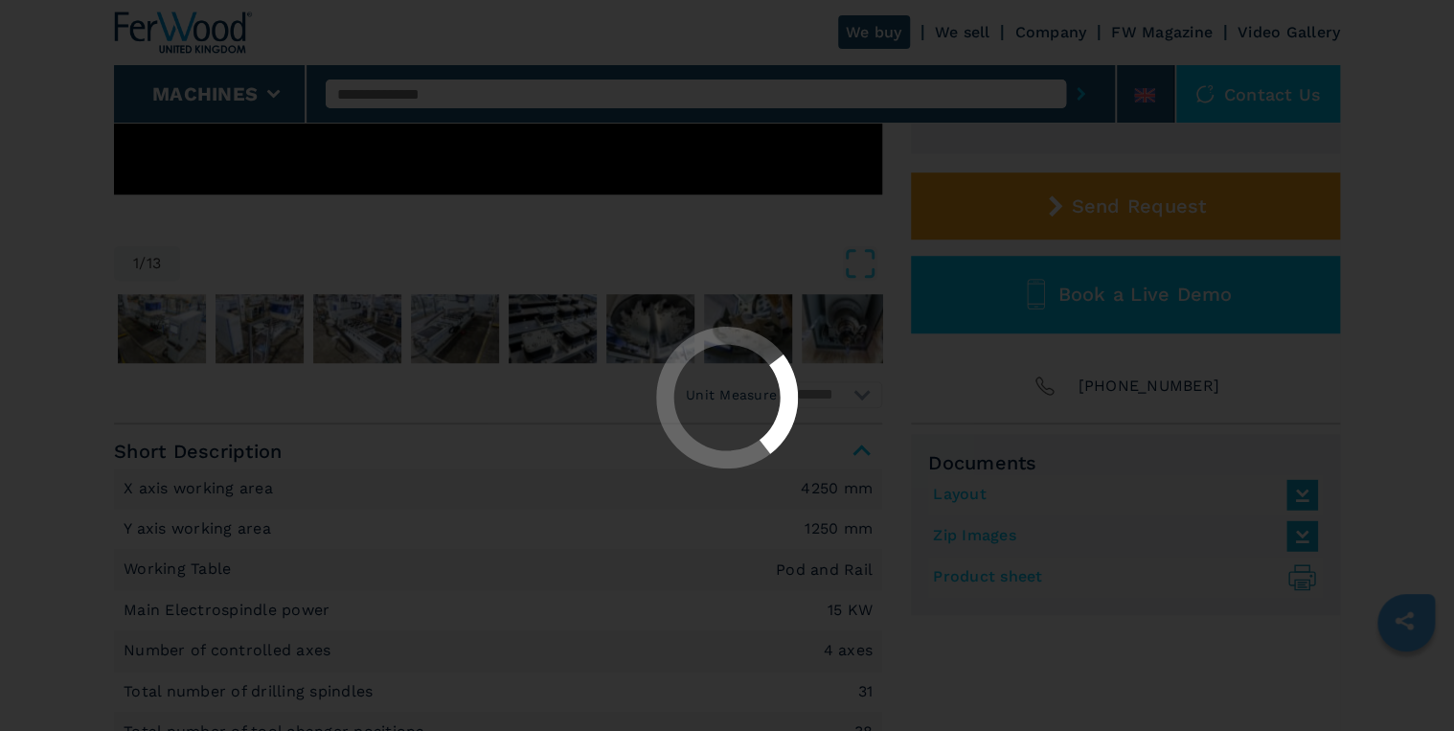
select select "**********"
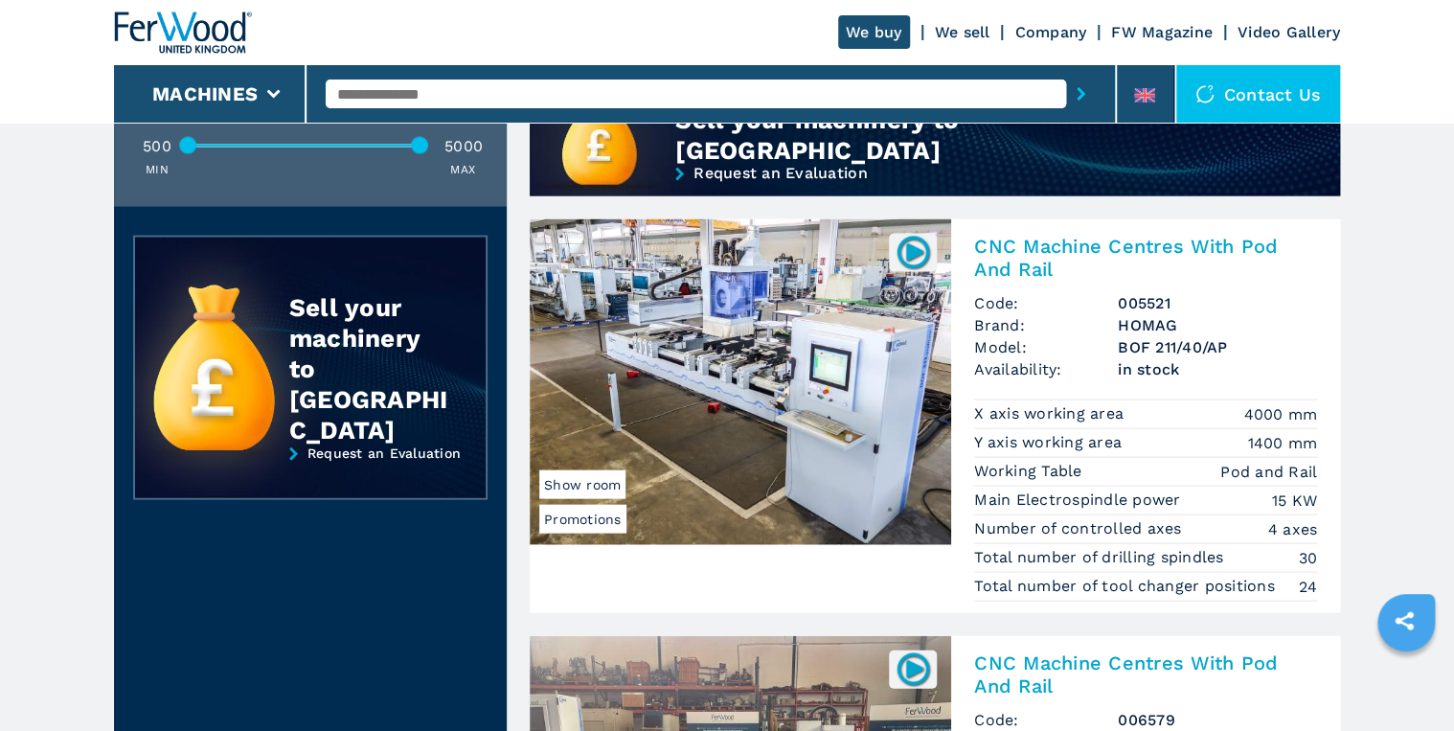
scroll to position [1809, 0]
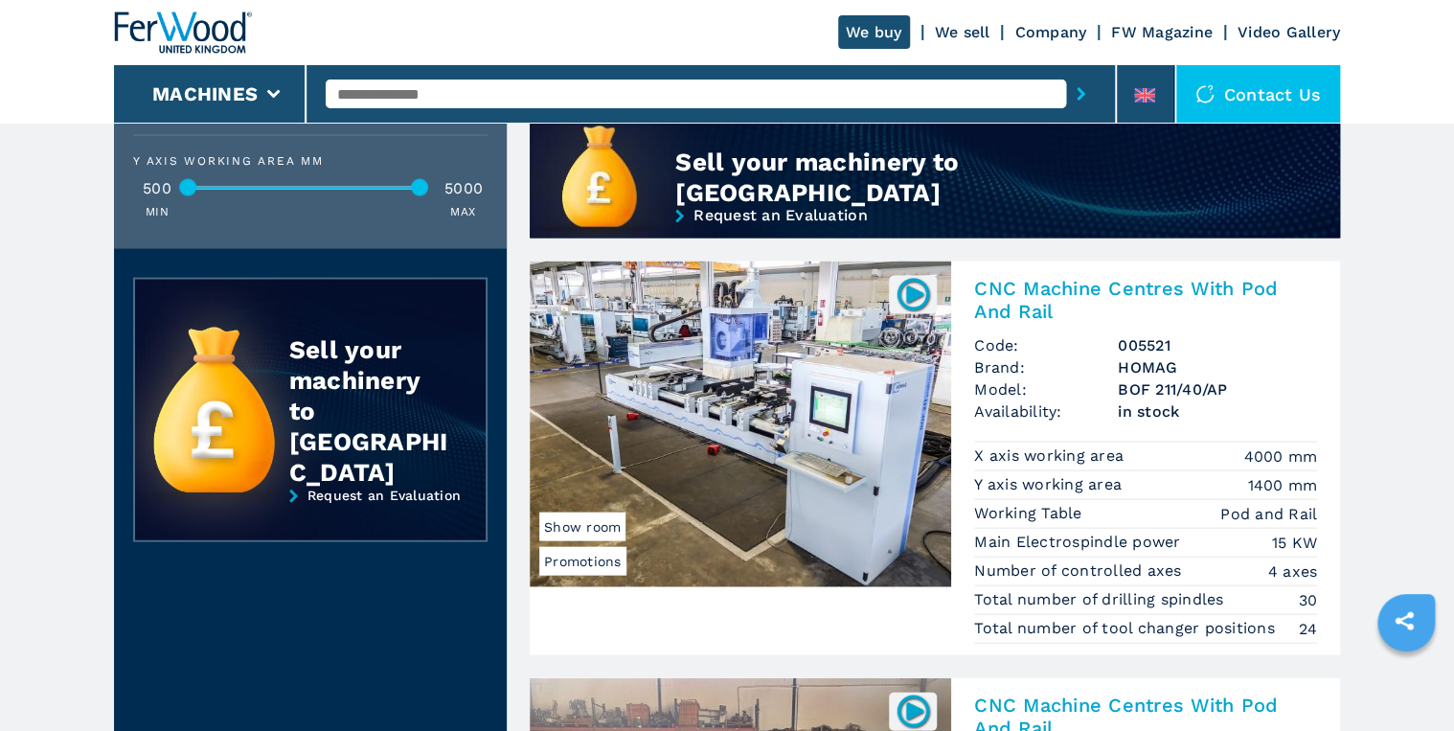
click at [1126, 284] on h2 "CNC Machine Centres With Pod And Rail" at bounding box center [1145, 299] width 343 height 46
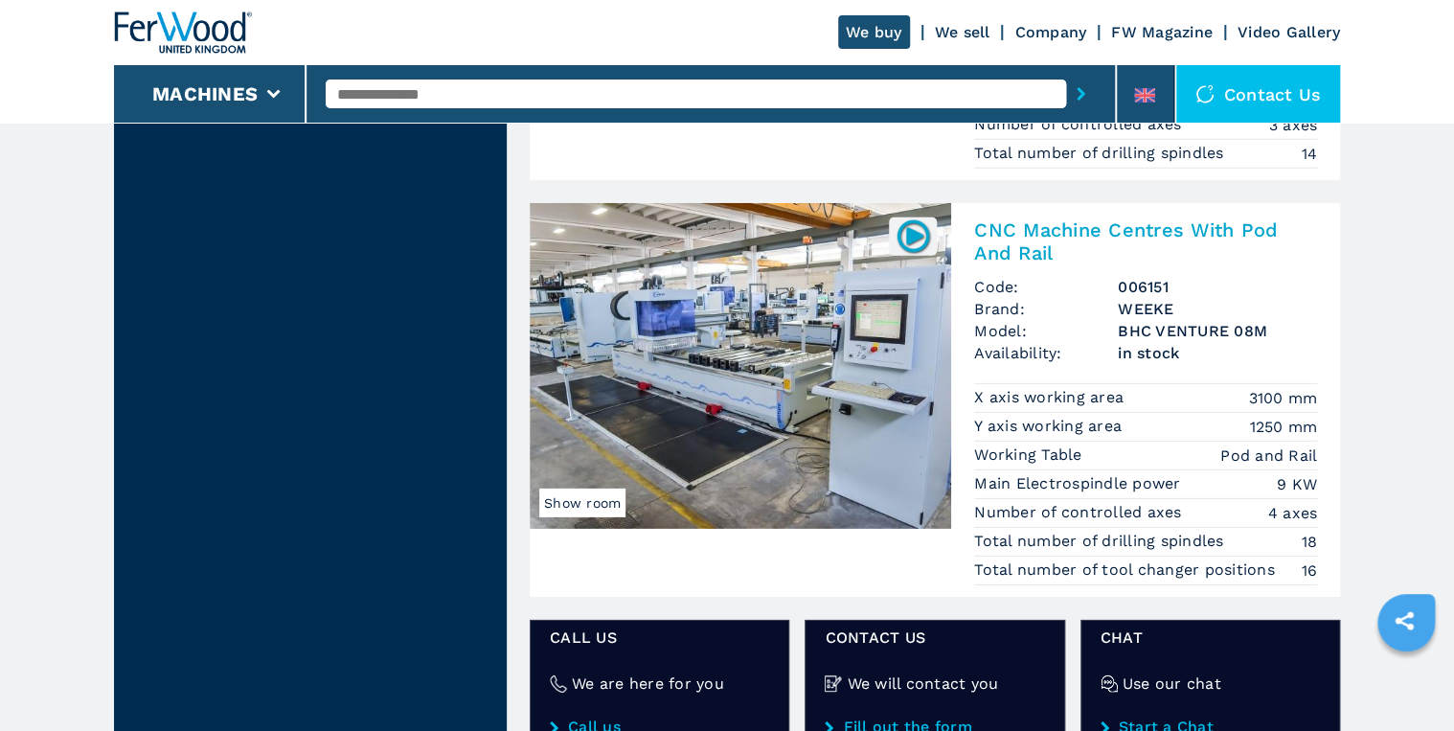
scroll to position [2682, 0]
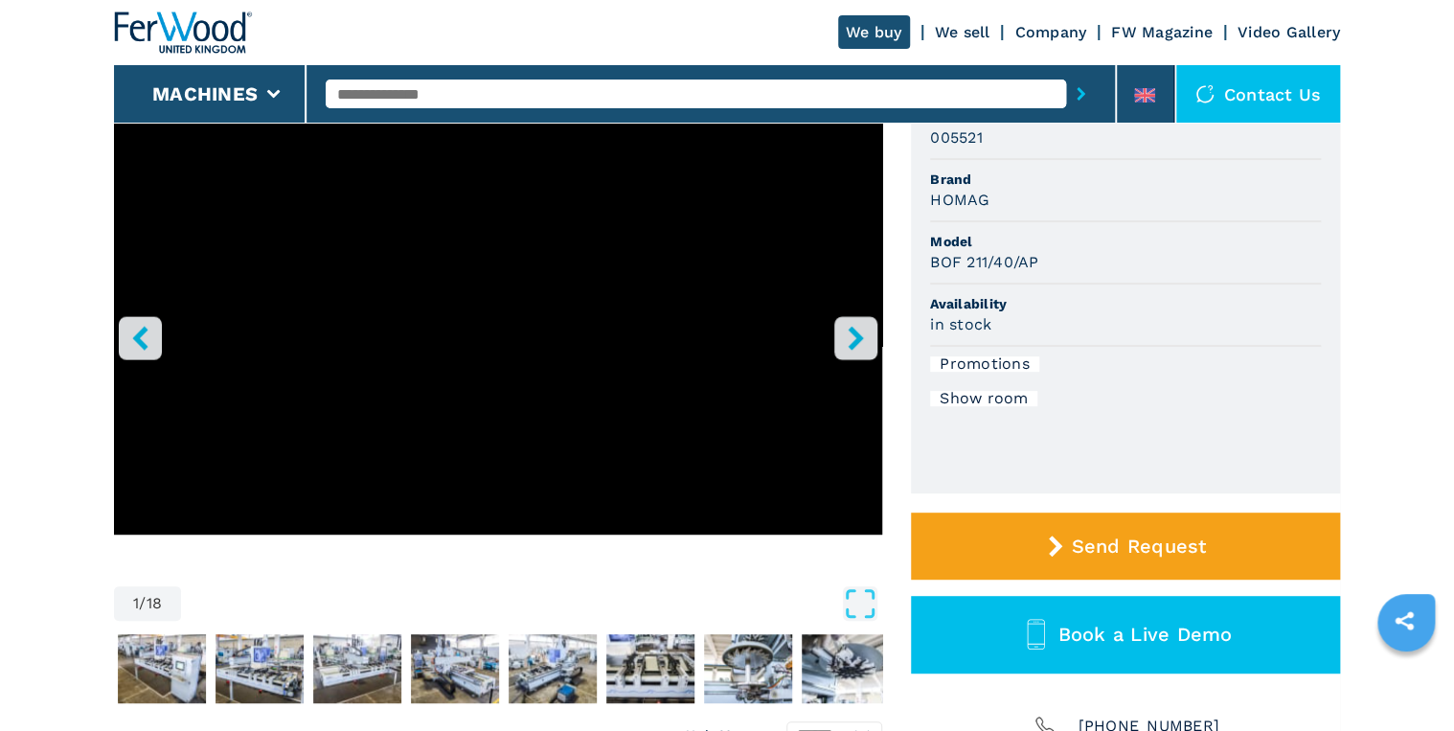
scroll to position [153, 0]
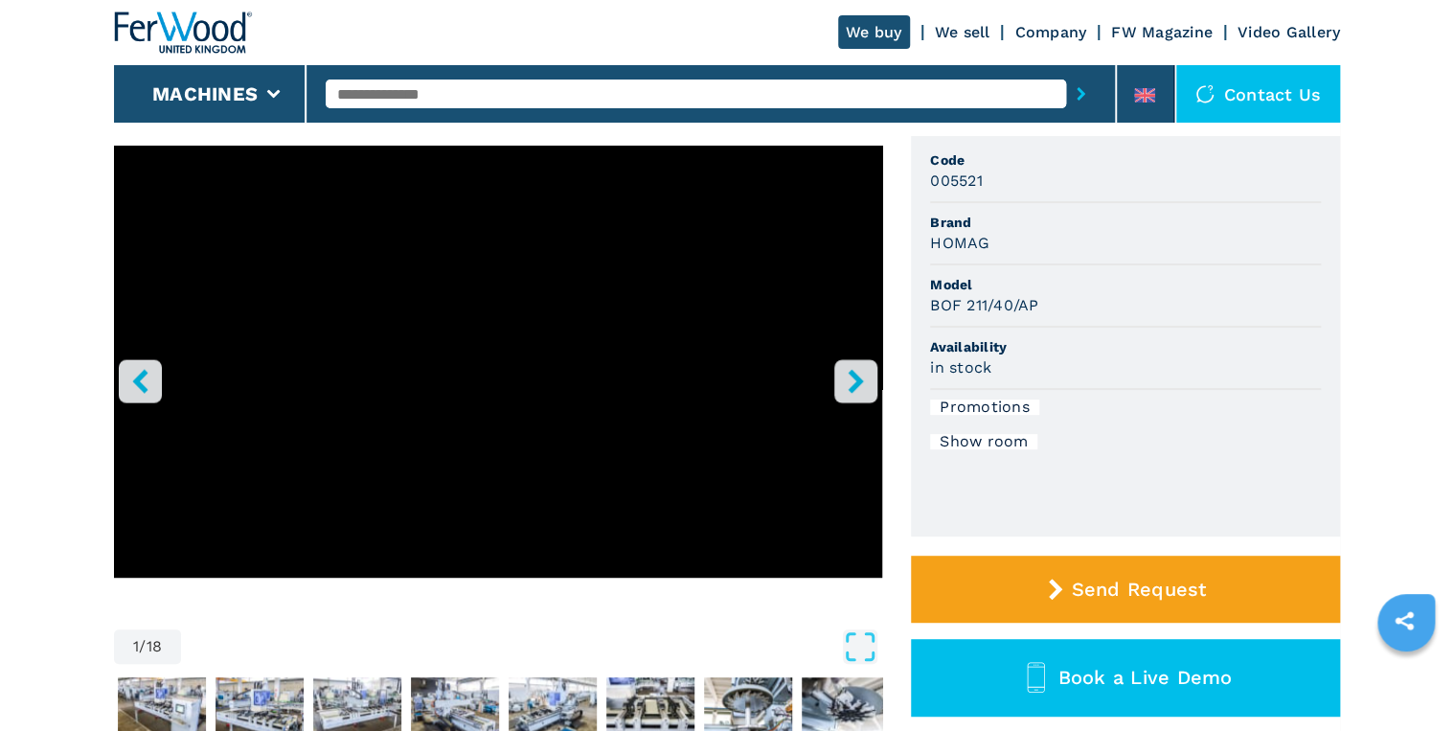
click at [854, 373] on icon "right-button" at bounding box center [855, 381] width 15 height 24
drag, startPoint x: 995, startPoint y: 181, endPoint x: 921, endPoint y: 181, distance: 74.7
click at [921, 181] on ul "Code 005521 Brand HOMAG Model BOF 211/40/AP Availability in stock Promotions Sh…" at bounding box center [1125, 336] width 429 height 400
copy h3 "005521"
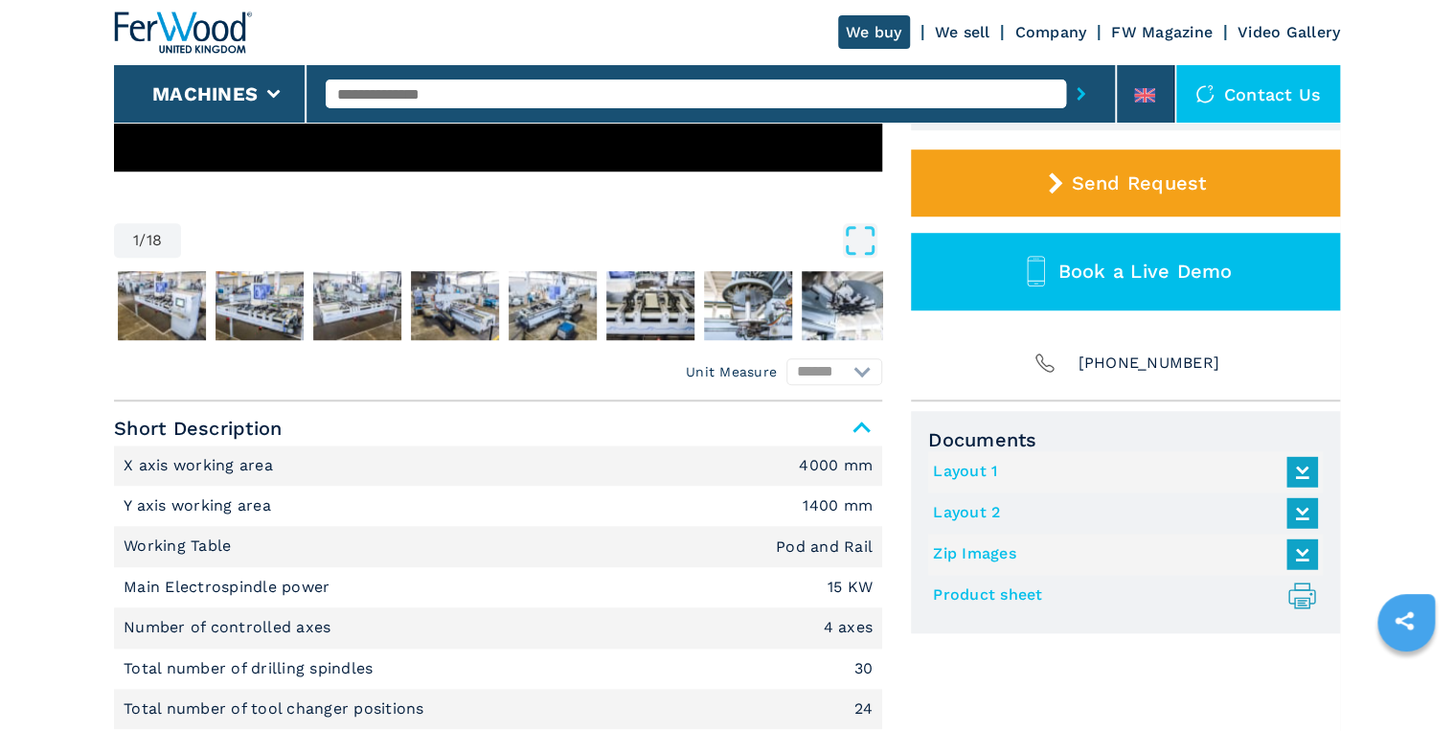
scroll to position [460, 0]
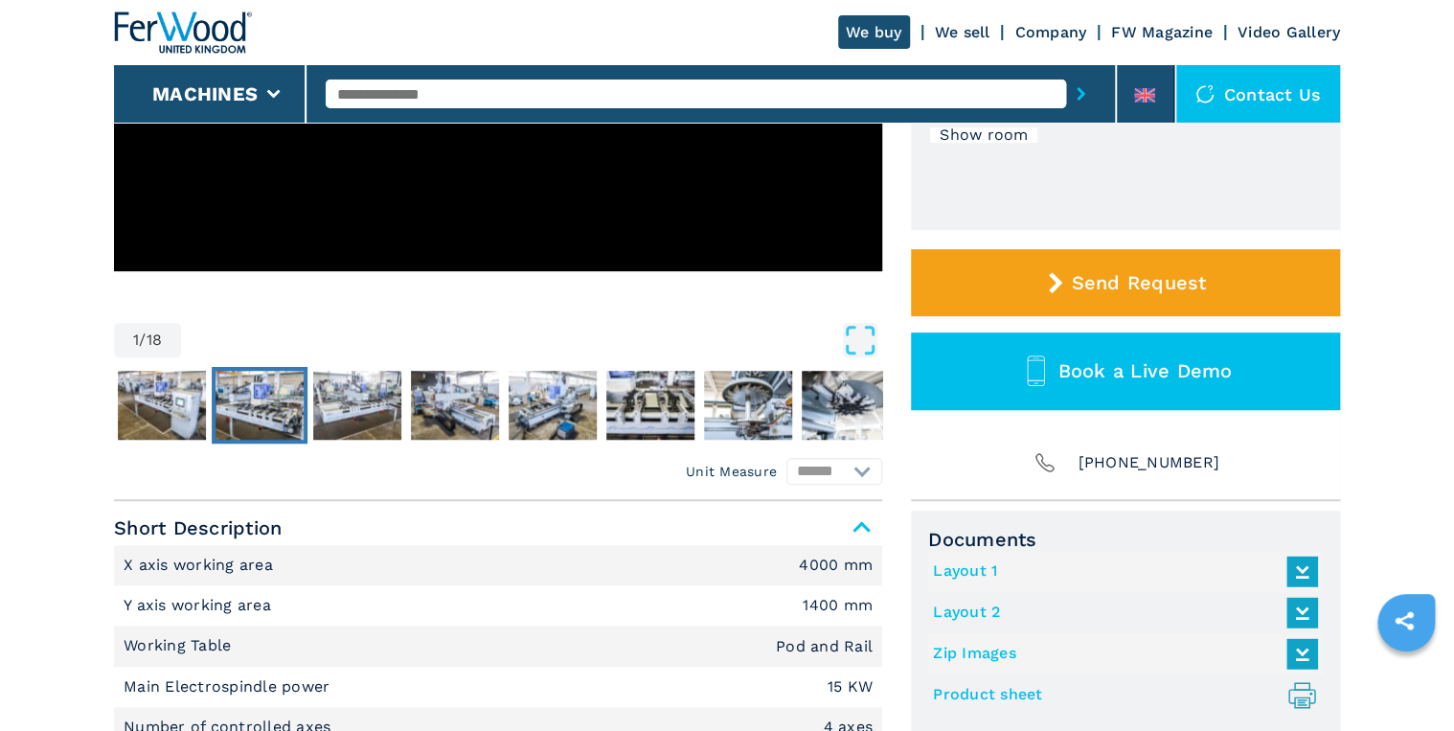
drag, startPoint x: 272, startPoint y: 424, endPoint x: 282, endPoint y: 446, distance: 24.0
click at [272, 424] on img "Go to Slide 3" at bounding box center [260, 405] width 88 height 69
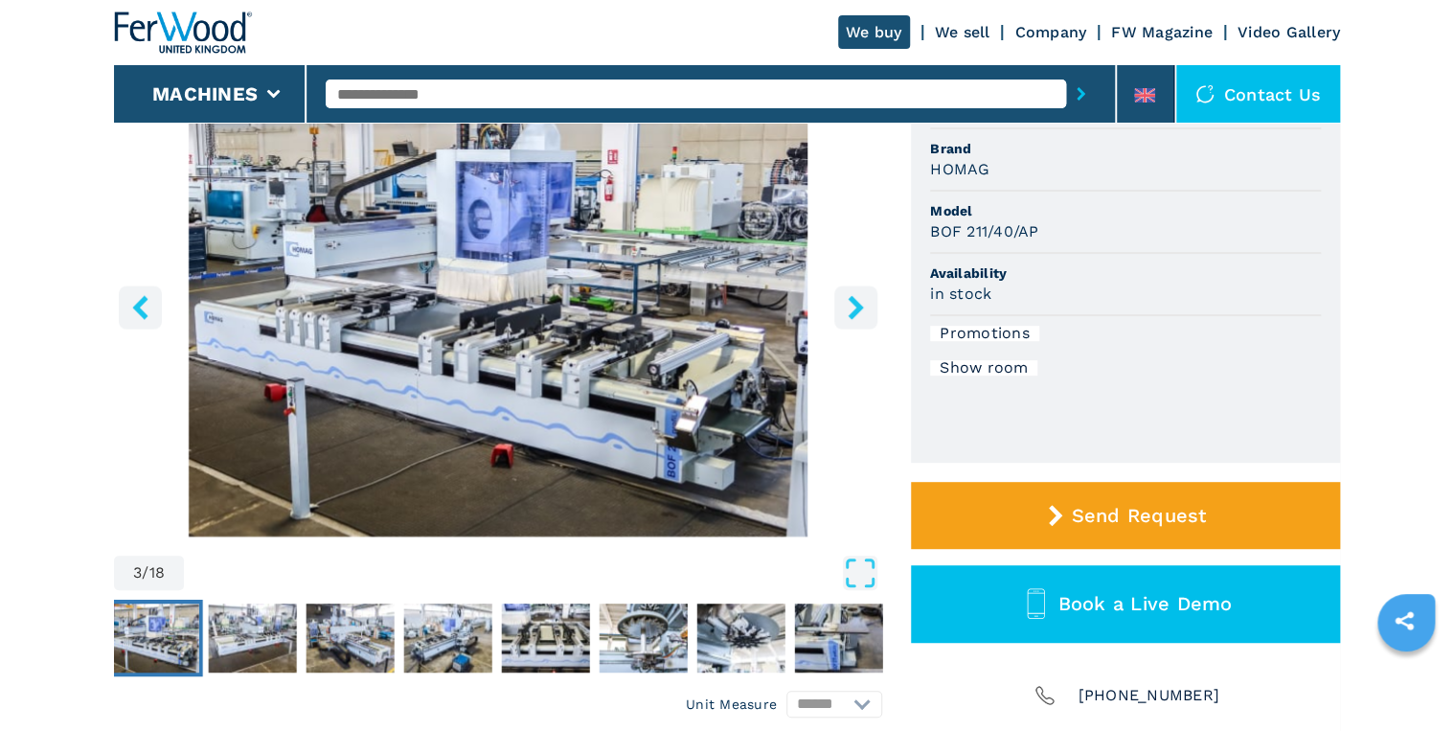
scroll to position [230, 0]
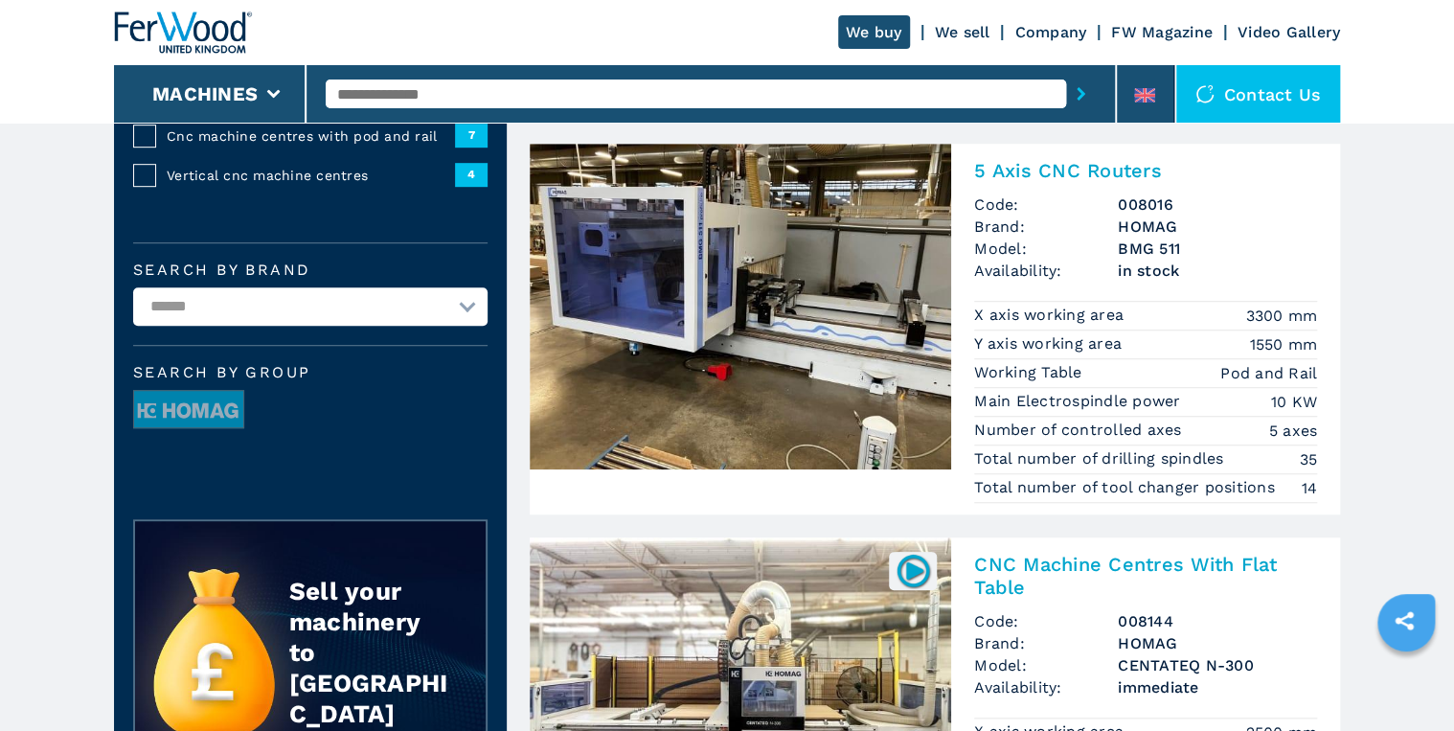
scroll to position [77, 0]
